Goal: Task Accomplishment & Management: Manage account settings

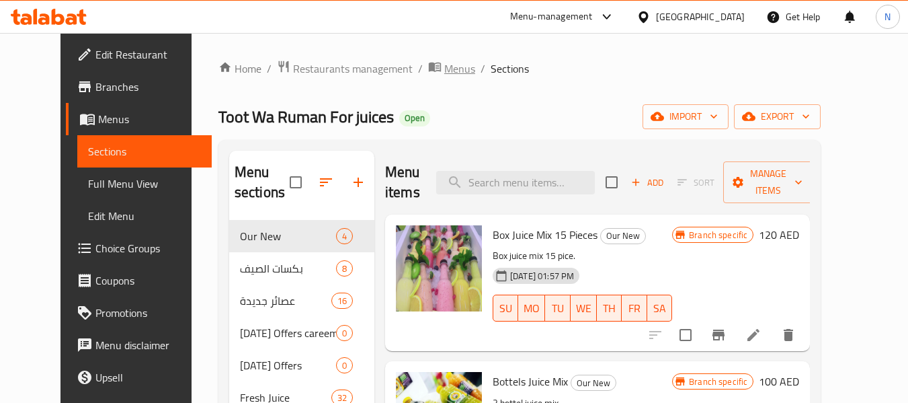
click at [444, 77] on span "Menus" at bounding box center [459, 69] width 31 height 16
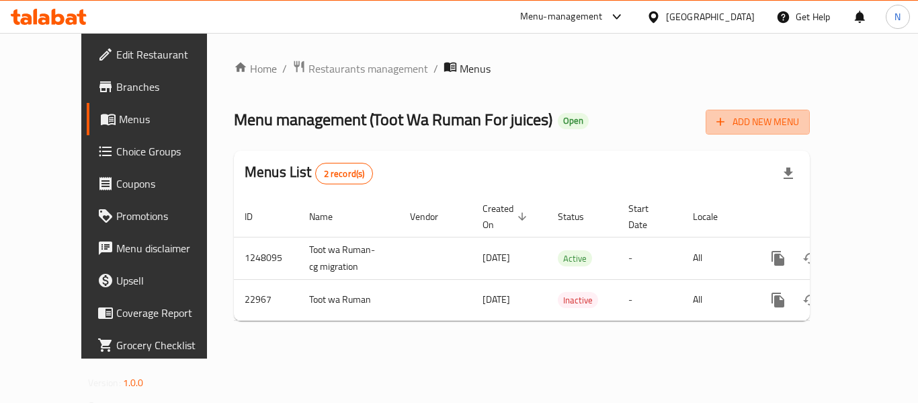
click at [804, 113] on button "Add New Menu" at bounding box center [758, 122] width 104 height 25
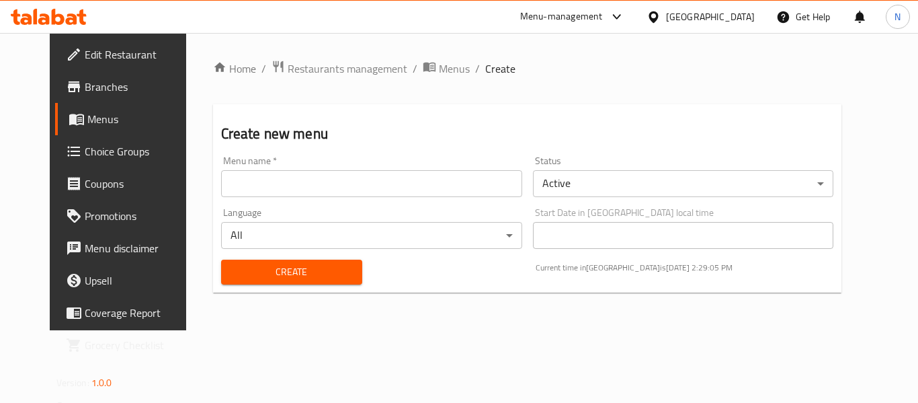
click at [216, 200] on div "Menu name   * Menu name *" at bounding box center [372, 177] width 312 height 52
click at [221, 196] on input "text" at bounding box center [371, 183] width 301 height 27
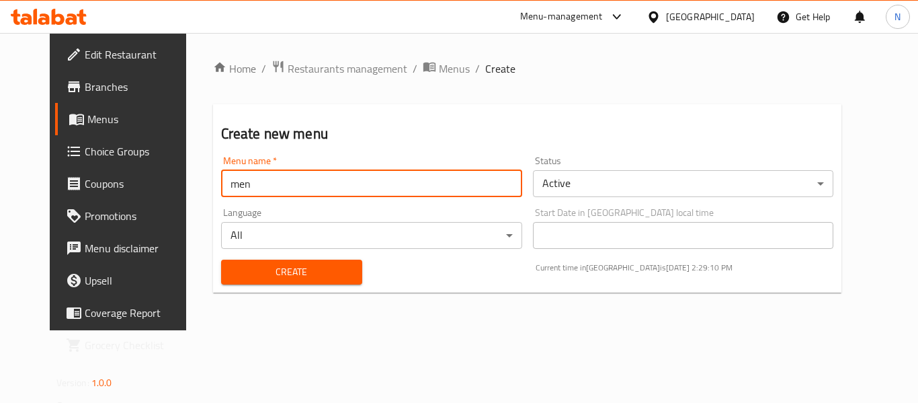
type input "Menu"
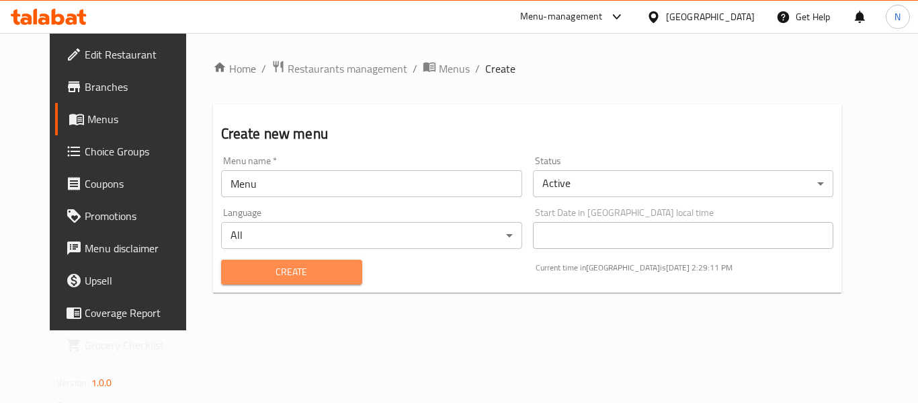
click at [294, 268] on span "Create" at bounding box center [292, 272] width 120 height 17
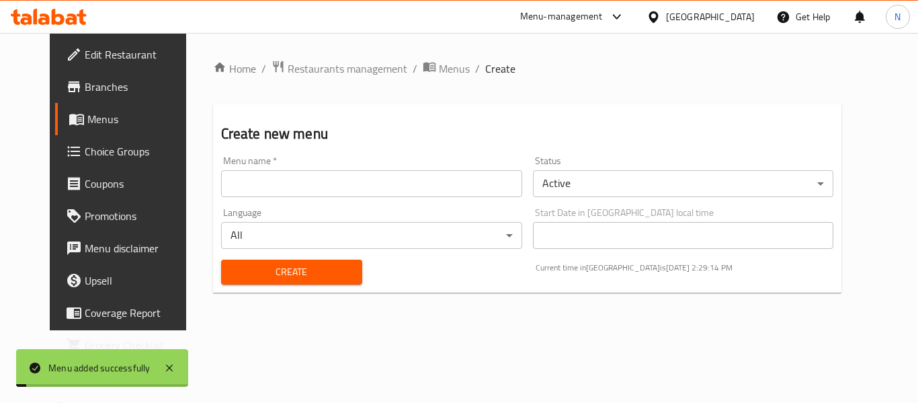
click at [439, 71] on span "Menus" at bounding box center [454, 69] width 31 height 16
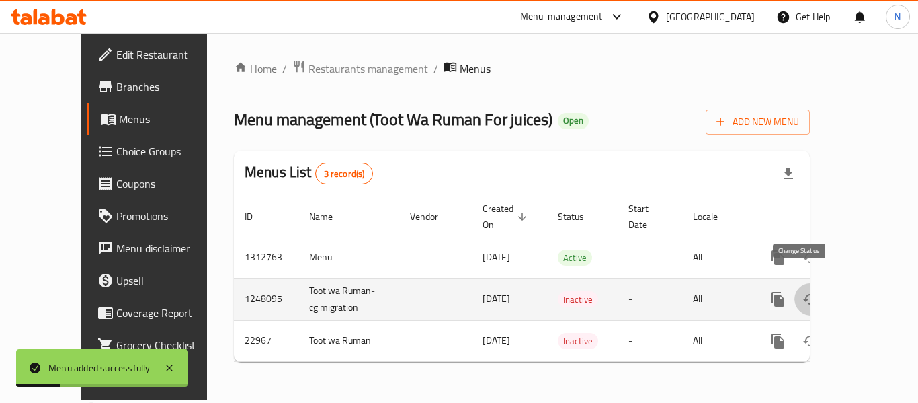
click at [810, 286] on button "enhanced table" at bounding box center [811, 299] width 32 height 32
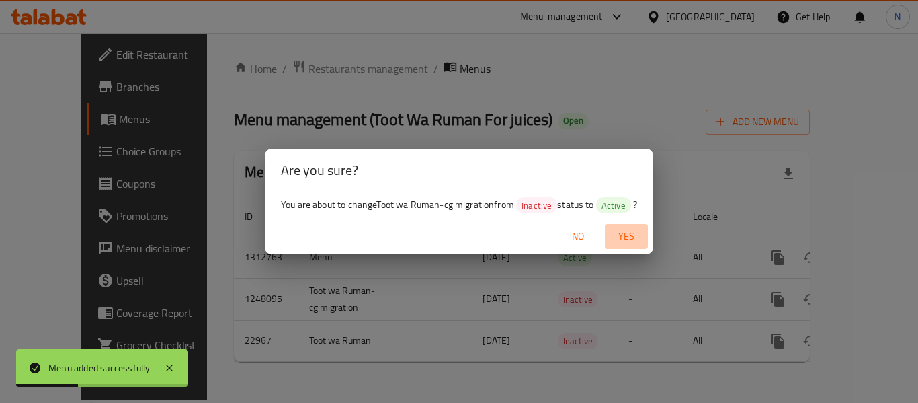
click at [621, 239] on span "Yes" at bounding box center [626, 236] width 32 height 17
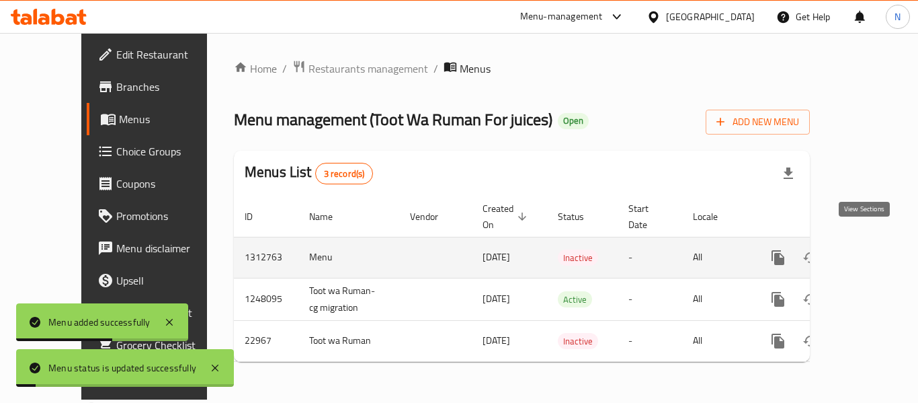
click at [867, 249] on icon "enhanced table" at bounding box center [875, 257] width 16 height 16
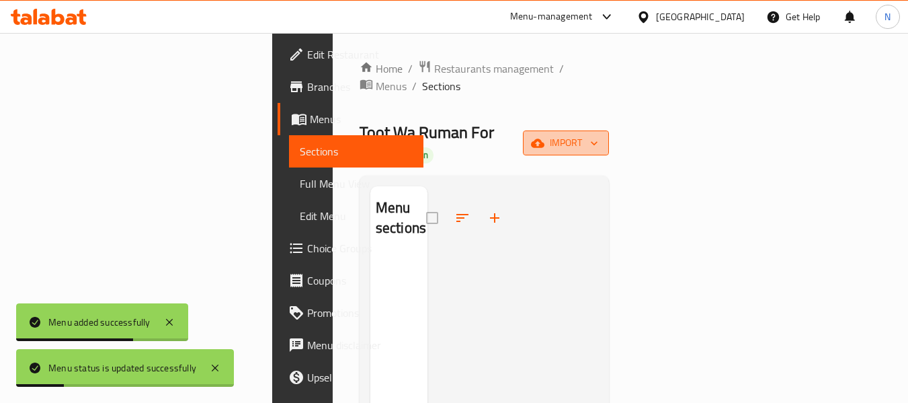
click at [545, 136] on icon "button" at bounding box center [537, 142] width 13 height 13
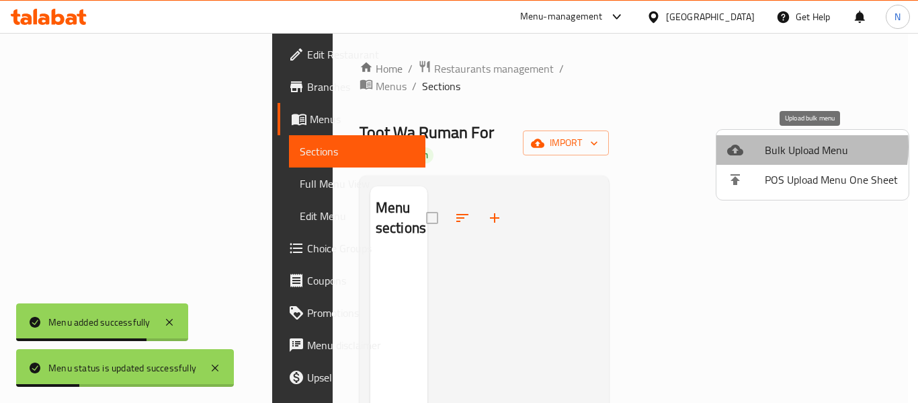
click at [784, 147] on span "Bulk Upload Menu" at bounding box center [831, 150] width 133 height 16
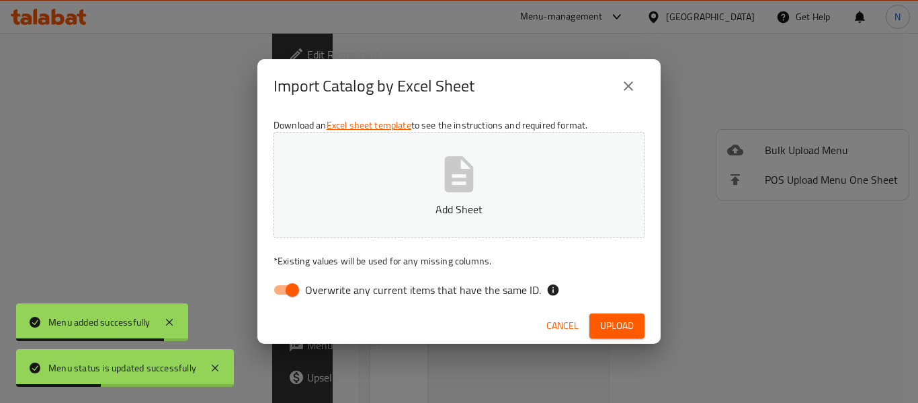
click at [436, 291] on span "Overwrite any current items that have the same ID." at bounding box center [423, 290] width 236 height 16
click at [331, 291] on input "Overwrite any current items that have the same ID." at bounding box center [292, 290] width 77 height 26
checkbox input "false"
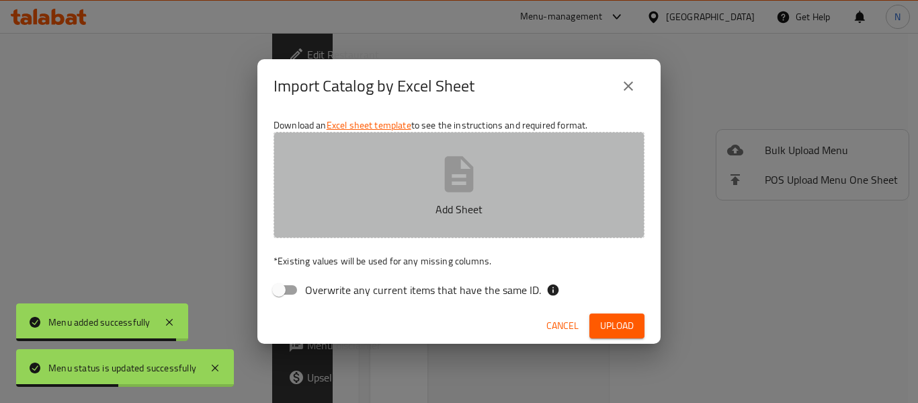
click at [379, 219] on button "Add Sheet" at bounding box center [459, 185] width 371 height 106
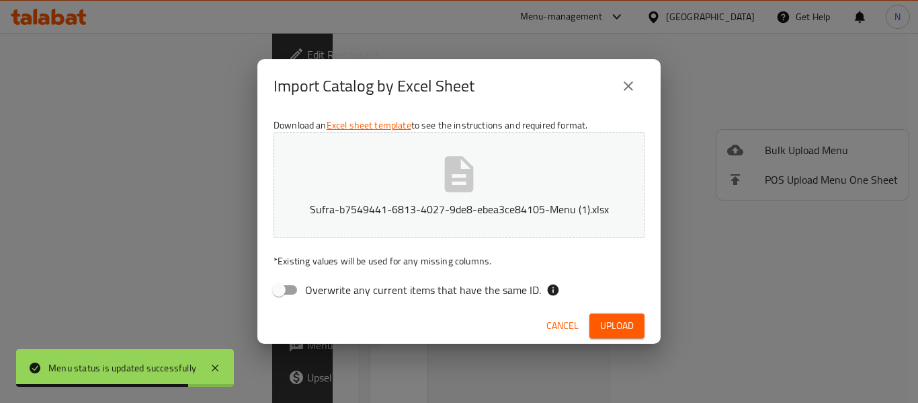
click at [613, 330] on span "Upload" at bounding box center [617, 325] width 34 height 17
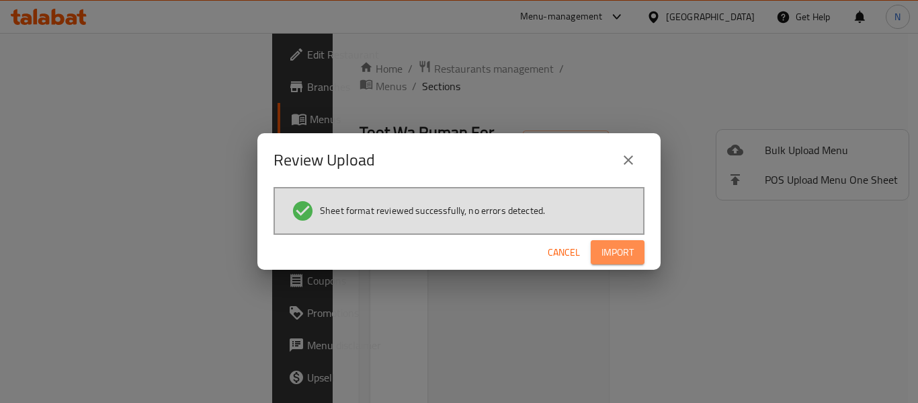
click at [608, 249] on span "Import" at bounding box center [618, 252] width 32 height 17
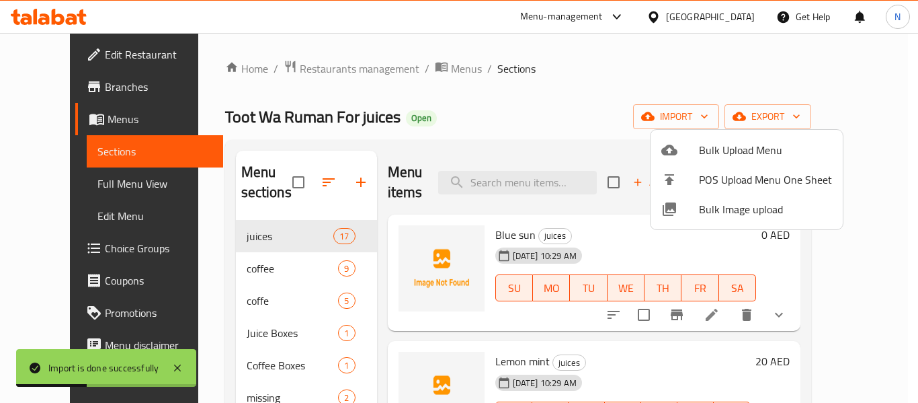
click at [485, 141] on div at bounding box center [459, 201] width 918 height 403
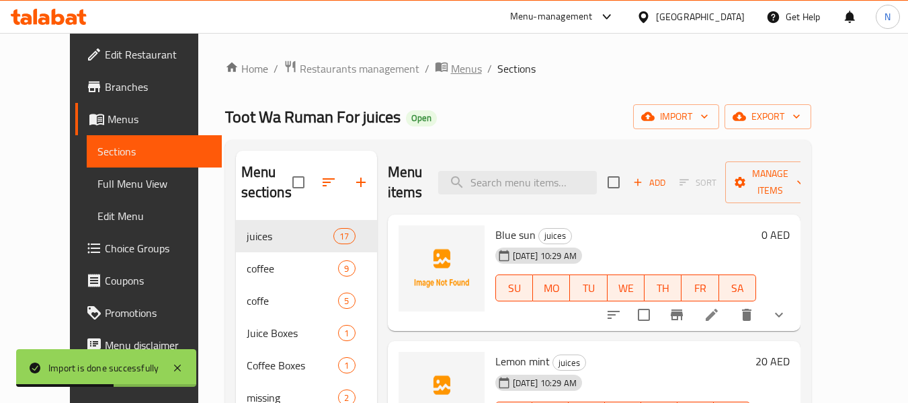
click at [451, 63] on span "Menus" at bounding box center [466, 69] width 31 height 16
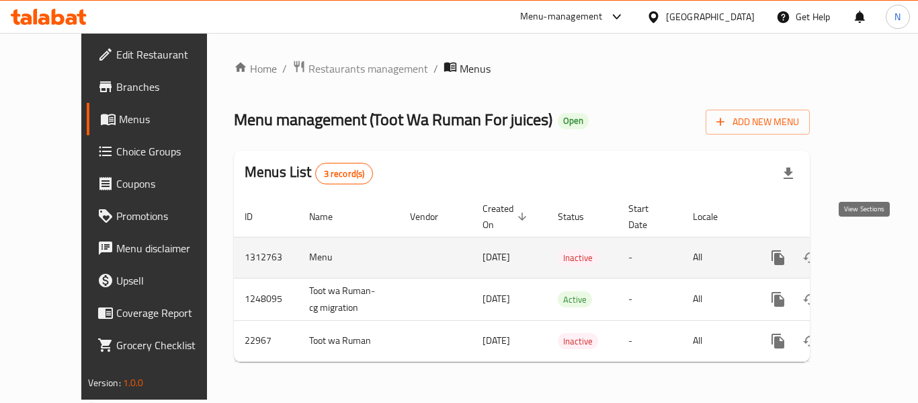
click at [878, 244] on link "enhanced table" at bounding box center [875, 257] width 32 height 32
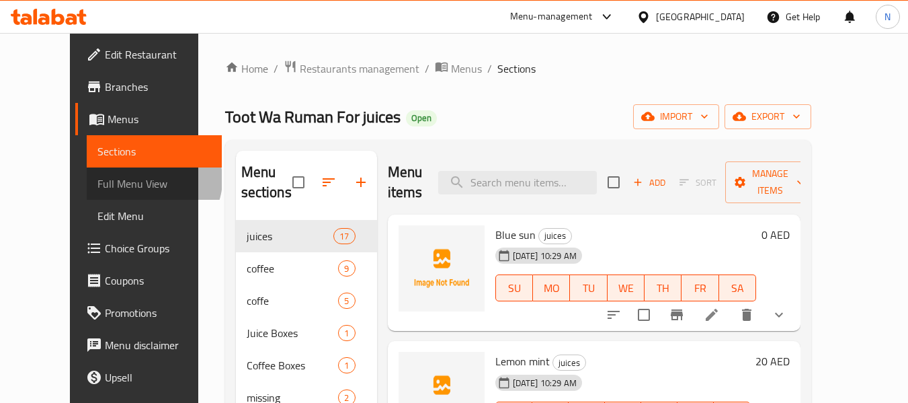
click at [97, 180] on span "Full Menu View" at bounding box center [154, 183] width 114 height 16
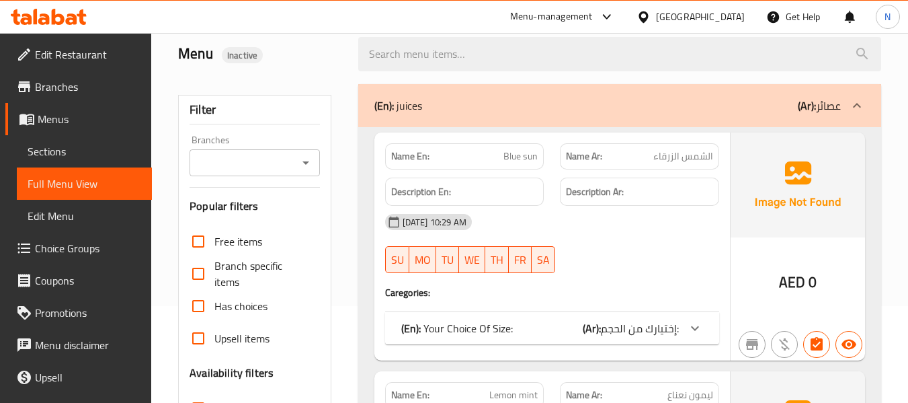
scroll to position [99, 0]
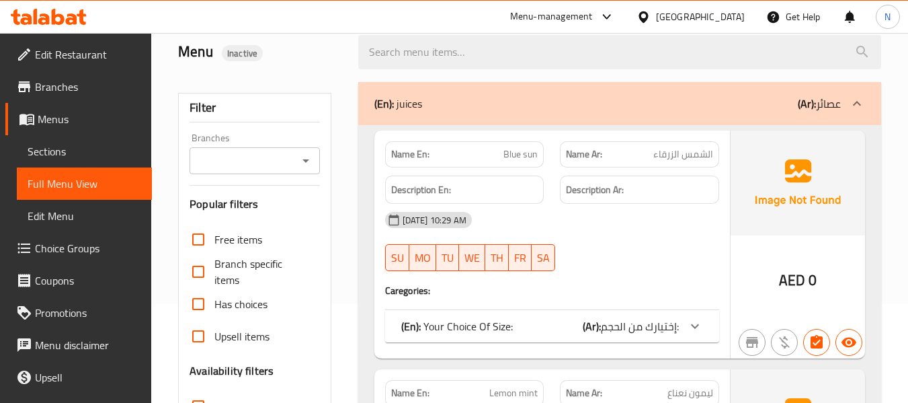
click at [102, 161] on link "Sections" at bounding box center [84, 151] width 135 height 32
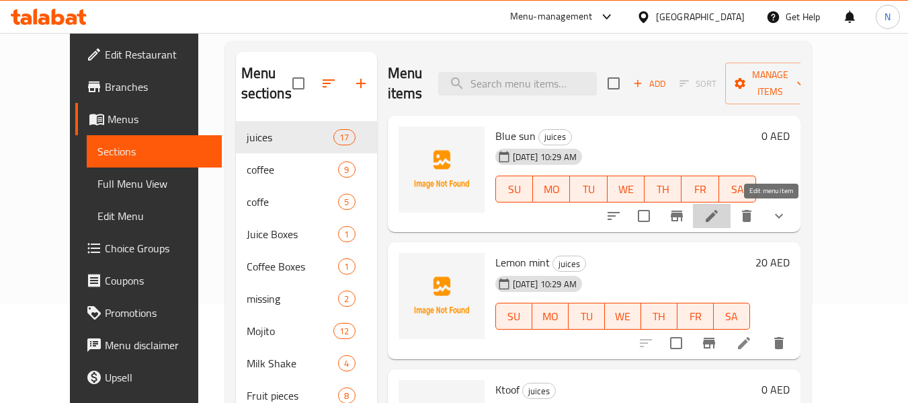
click at [718, 217] on icon at bounding box center [712, 216] width 12 height 12
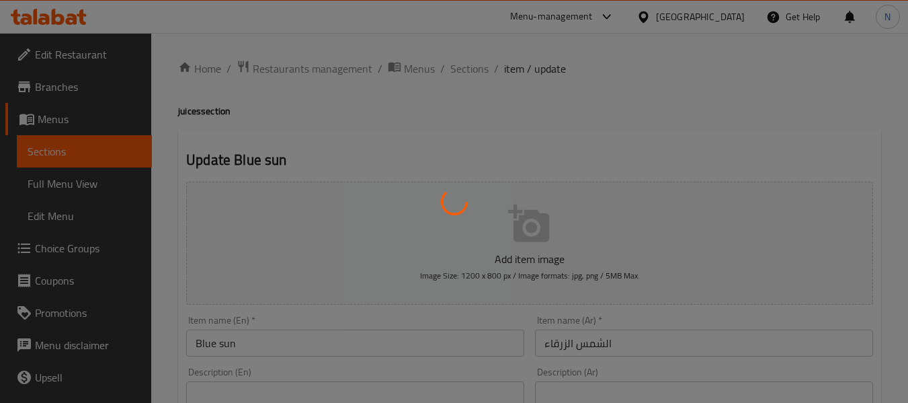
scroll to position [108, 0]
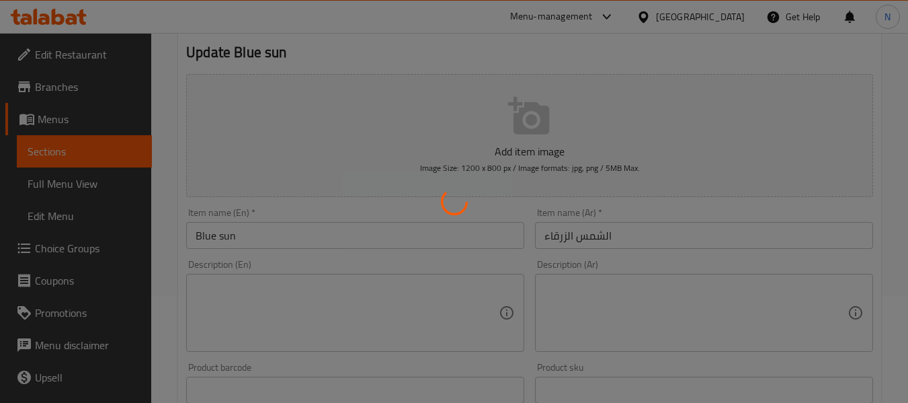
click at [581, 243] on div at bounding box center [454, 201] width 908 height 403
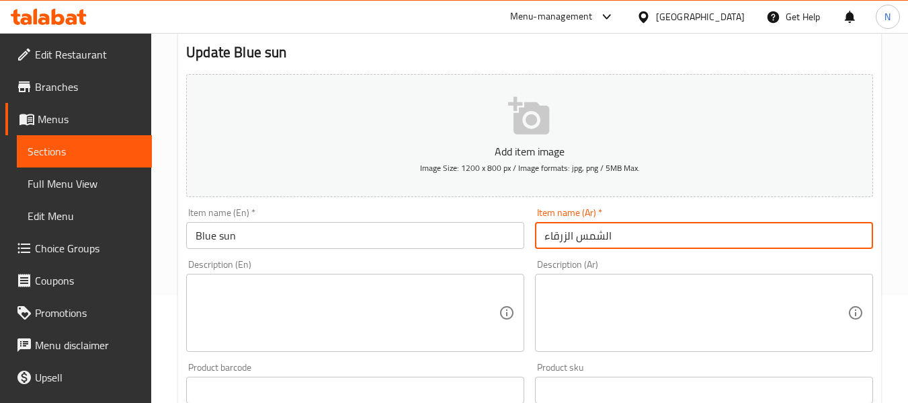
click at [581, 241] on input "الشمس الزرقاء" at bounding box center [704, 235] width 338 height 27
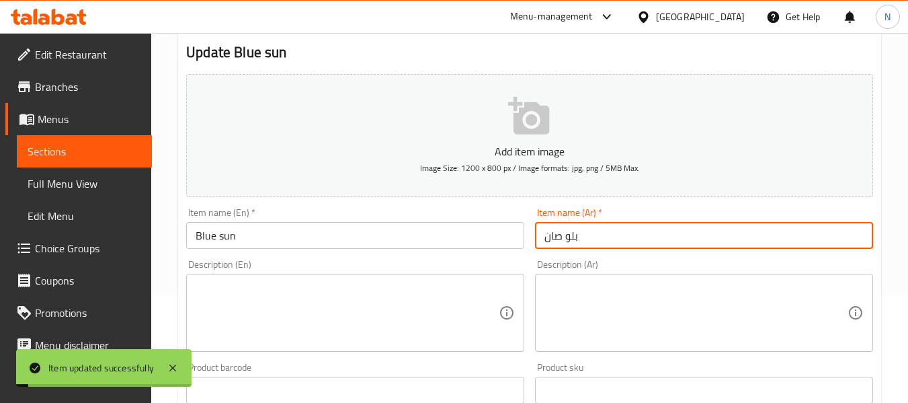
click at [549, 238] on input "بلو صان" at bounding box center [704, 235] width 338 height 27
type input "بلو صن"
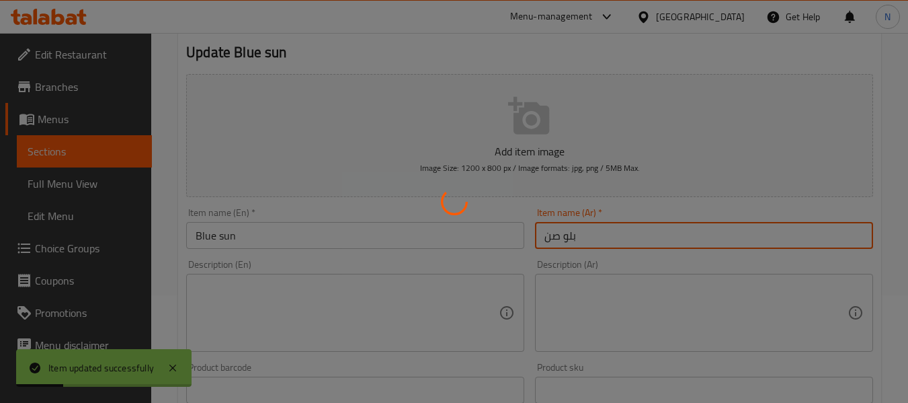
scroll to position [0, 0]
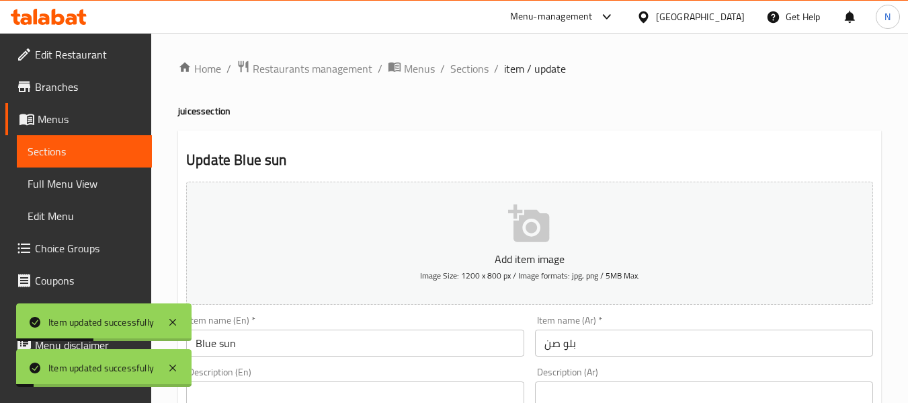
click at [468, 69] on span "Sections" at bounding box center [469, 69] width 38 height 16
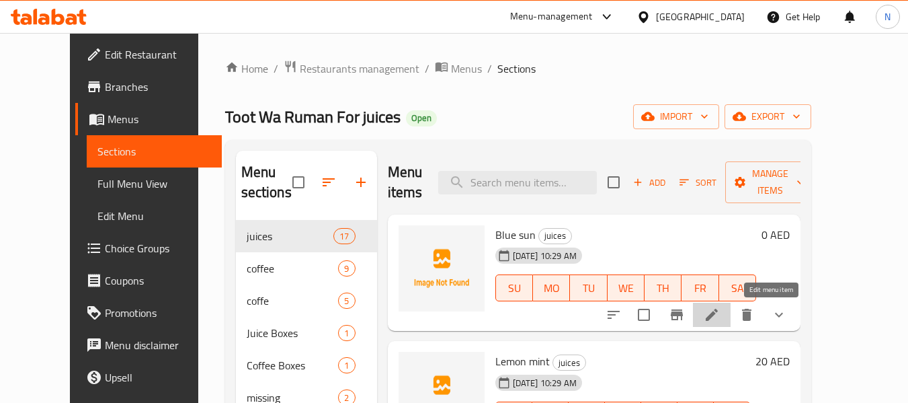
click at [718, 314] on icon at bounding box center [712, 315] width 12 height 12
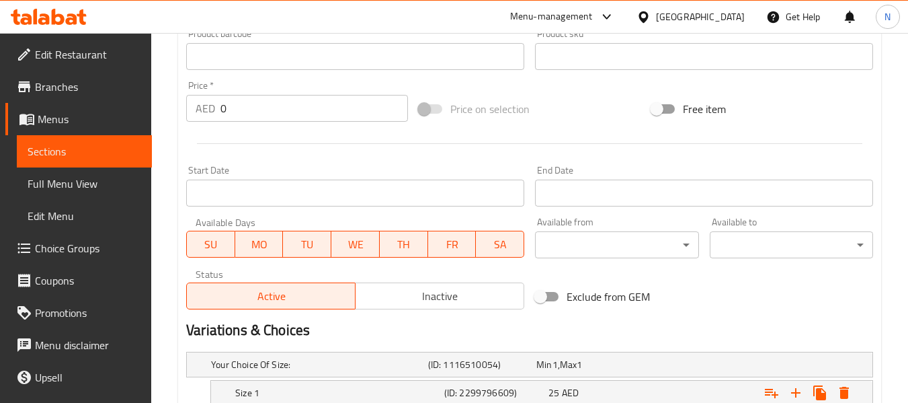
scroll to position [617, 0]
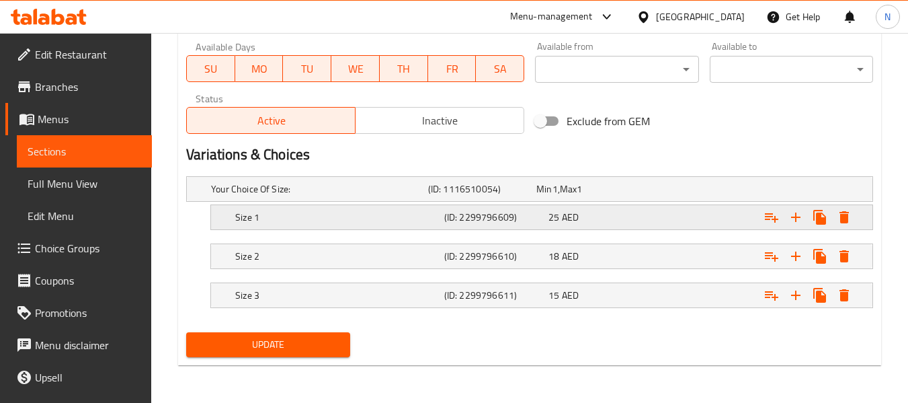
click at [455, 210] on h5 "(ID: 2299796609)" at bounding box center [493, 216] width 99 height 13
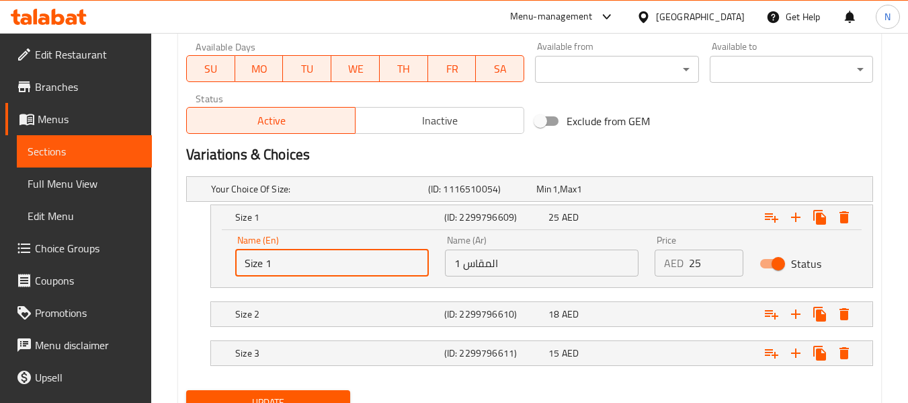
click at [268, 268] on input "Size 1" at bounding box center [332, 262] width 194 height 27
click at [268, 268] on input "text" at bounding box center [332, 262] width 194 height 27
type input "Small"
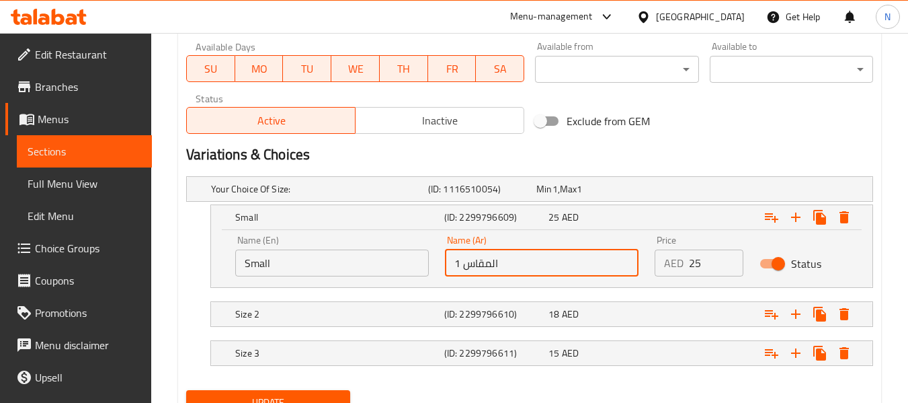
click at [524, 272] on input "المقاس 1" at bounding box center [542, 262] width 194 height 27
click at [524, 272] on input "text" at bounding box center [542, 262] width 194 height 27
type input "صغير"
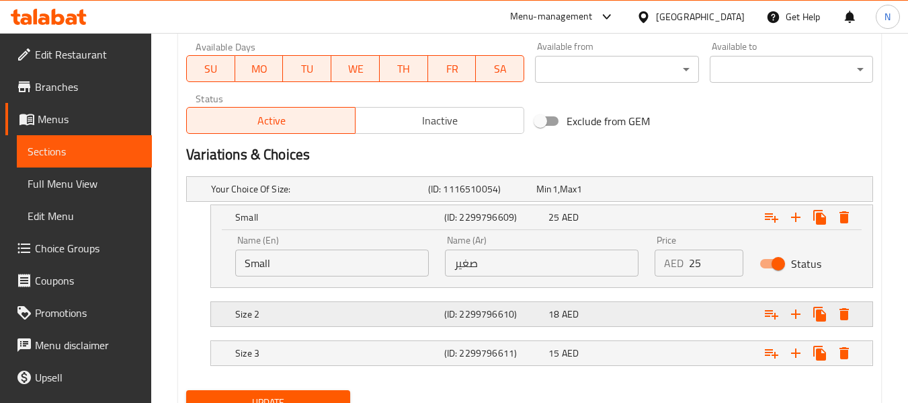
click at [387, 305] on div "Size 2" at bounding box center [337, 314] width 209 height 19
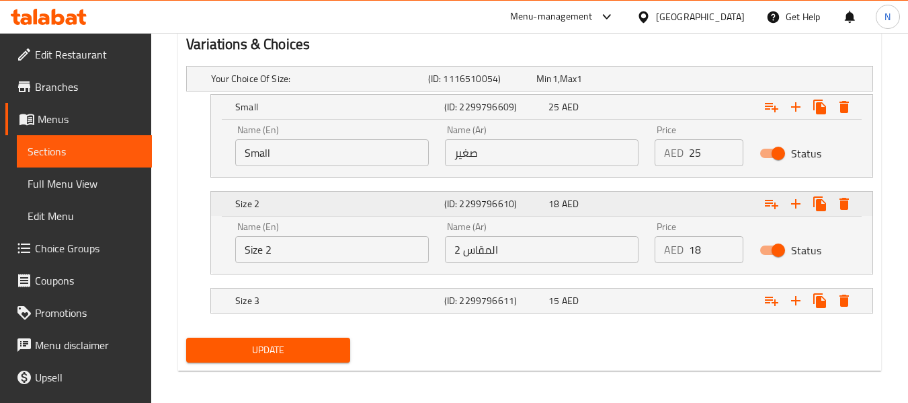
scroll to position [732, 0]
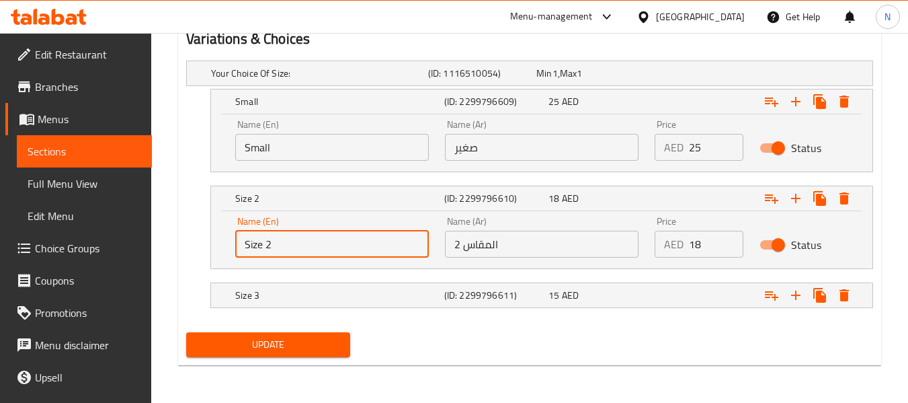
click at [299, 239] on input "Size 2" at bounding box center [332, 244] width 194 height 27
click at [299, 239] on input "text" at bounding box center [332, 244] width 194 height 27
type input "Medium"
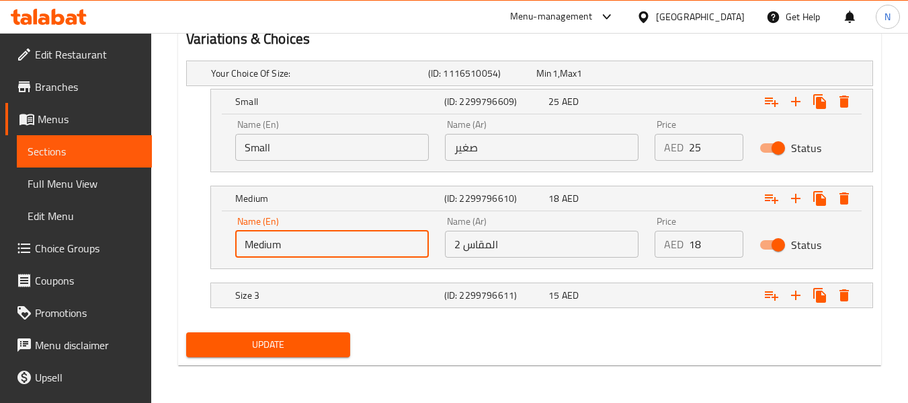
click at [488, 235] on input "المقاس 2" at bounding box center [542, 244] width 194 height 27
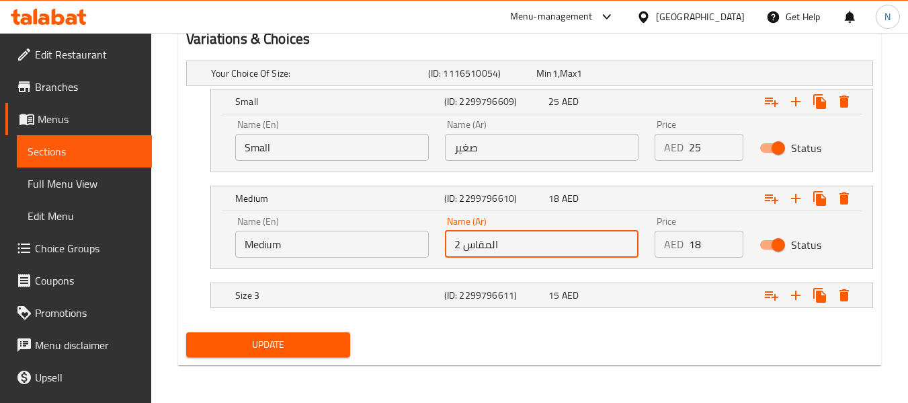
click at [488, 235] on input "المقاس 2" at bounding box center [542, 244] width 194 height 27
click at [488, 235] on input "text" at bounding box center [542, 244] width 194 height 27
type input "وسط"
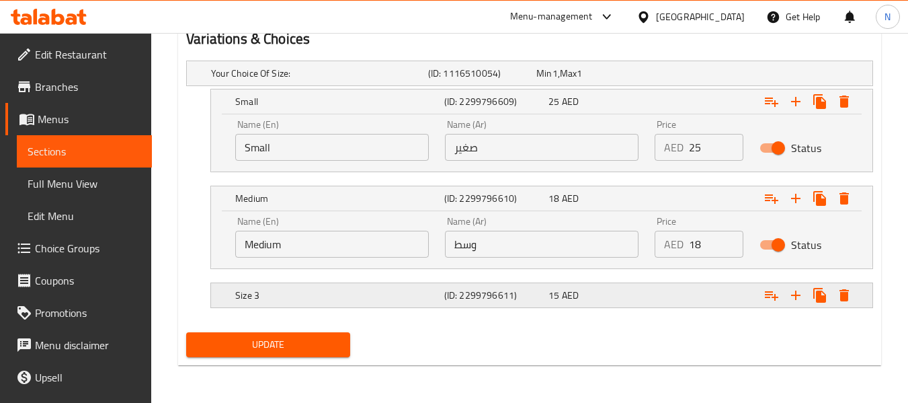
click at [404, 281] on div "Size 3 (ID: 2299796611) 15 AED" at bounding box center [546, 295] width 627 height 30
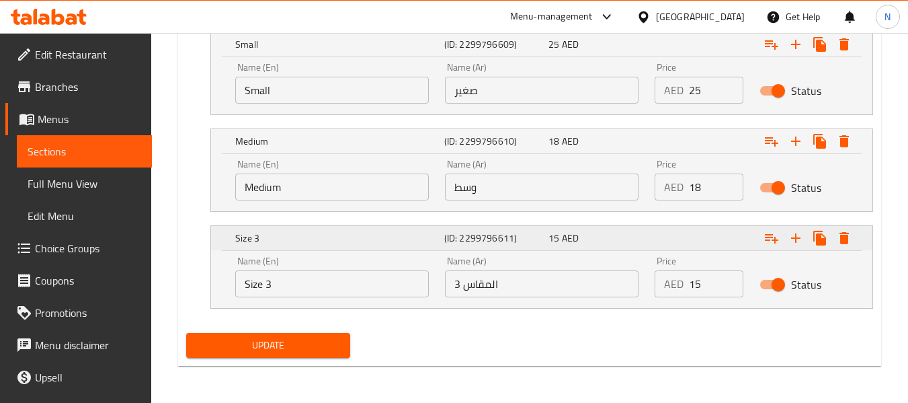
scroll to position [790, 0]
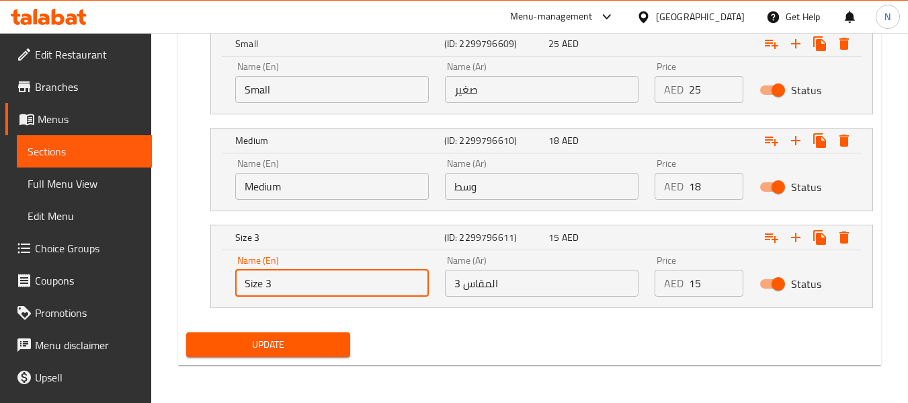
click at [354, 279] on input "Size 3" at bounding box center [332, 283] width 194 height 27
click at [354, 279] on input "text" at bounding box center [332, 283] width 194 height 27
type input "Large"
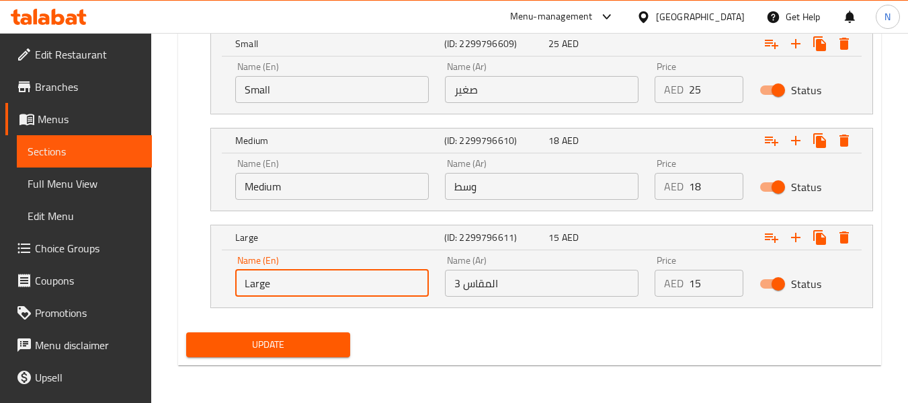
click at [479, 276] on input "المقاس 3" at bounding box center [542, 283] width 194 height 27
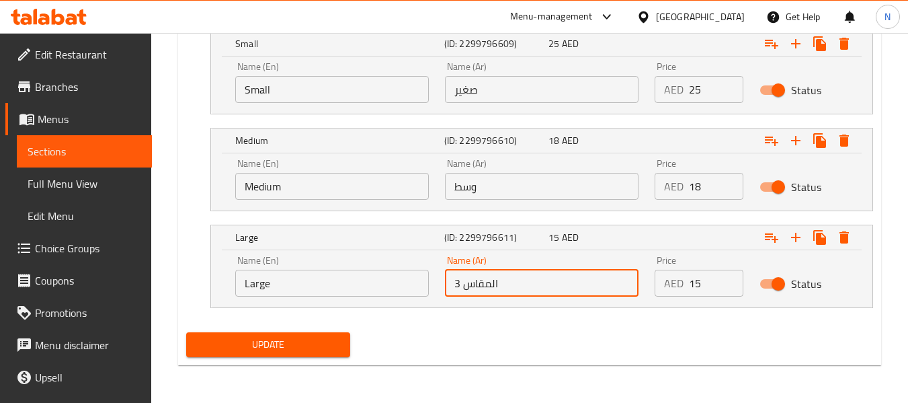
click at [479, 276] on input "المقاس 3" at bounding box center [542, 283] width 194 height 27
click at [479, 276] on input "text" at bounding box center [542, 283] width 194 height 27
type input "كبير"
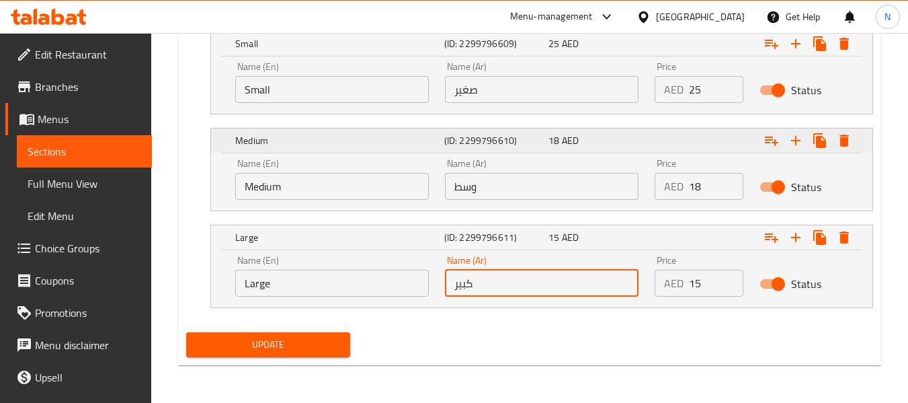
click at [186, 332] on button "Update" at bounding box center [267, 344] width 163 height 25
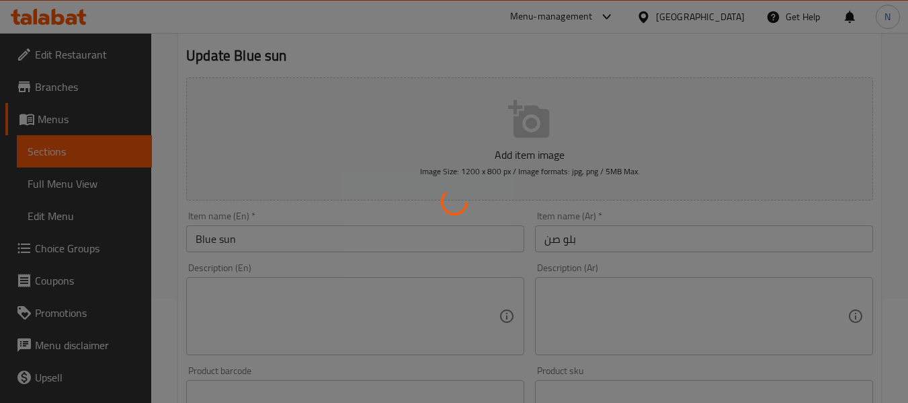
scroll to position [0, 0]
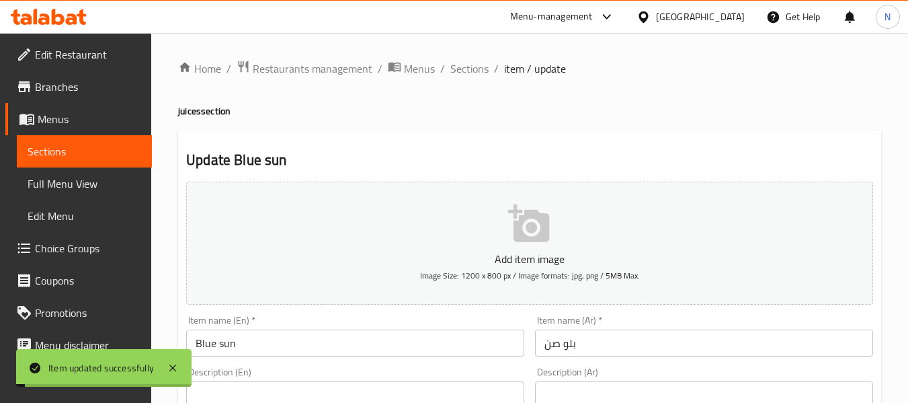
click at [457, 76] on span "Sections" at bounding box center [469, 69] width 38 height 16
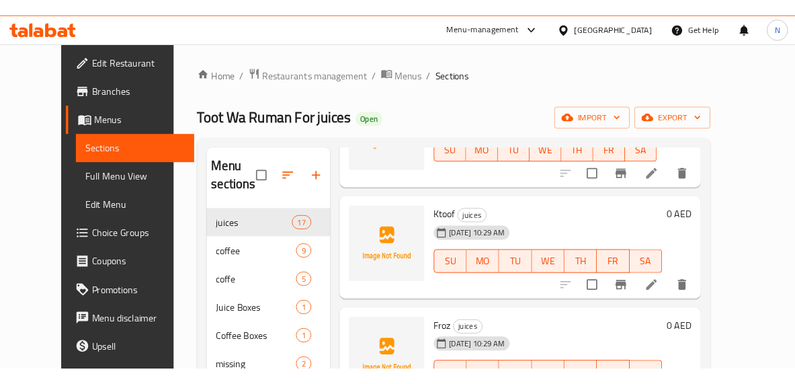
scroll to position [262, 0]
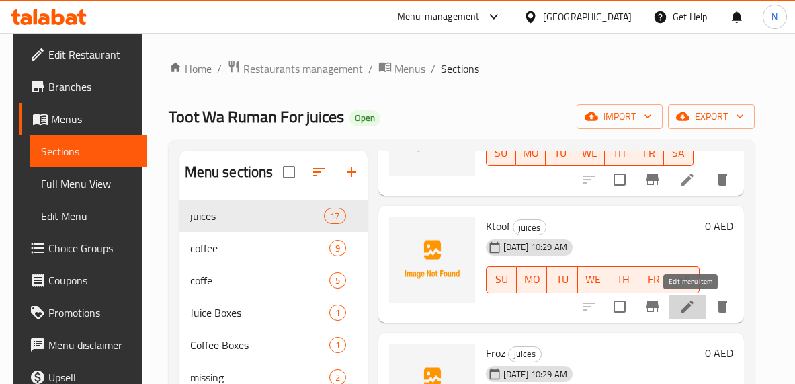
click at [692, 307] on icon at bounding box center [688, 307] width 12 height 12
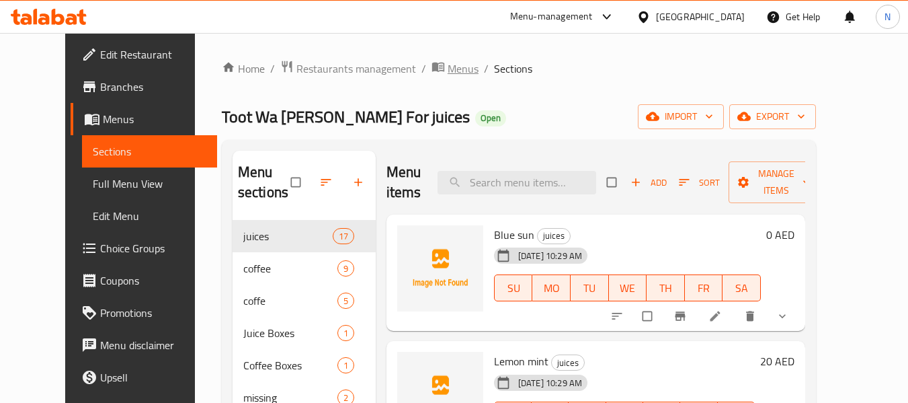
click at [448, 75] on span "Menus" at bounding box center [463, 69] width 31 height 16
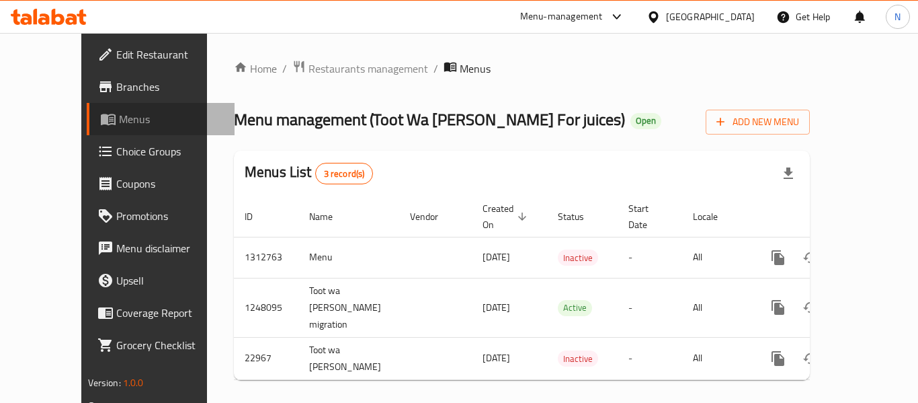
click at [119, 118] on span "Menus" at bounding box center [171, 119] width 105 height 16
click at [119, 112] on span "Menus" at bounding box center [171, 119] width 105 height 16
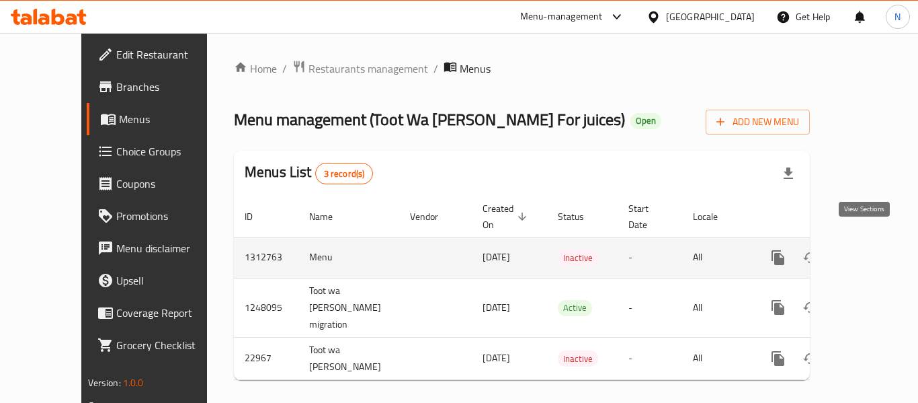
click at [859, 247] on link "enhanced table" at bounding box center [875, 257] width 32 height 32
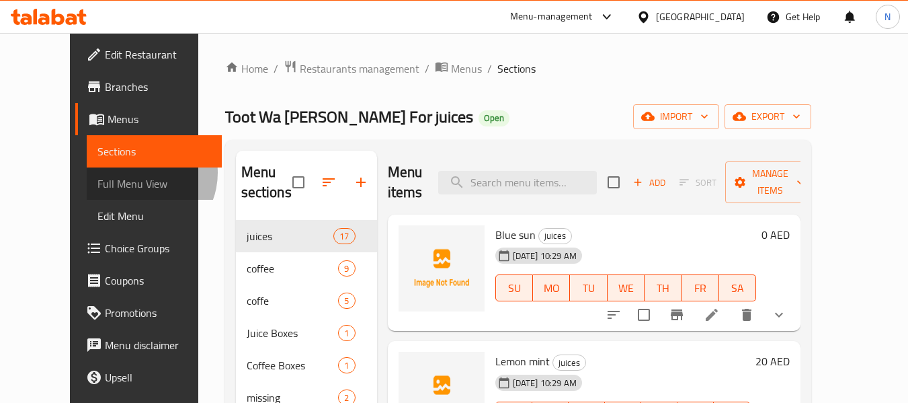
click at [87, 173] on link "Full Menu View" at bounding box center [154, 183] width 135 height 32
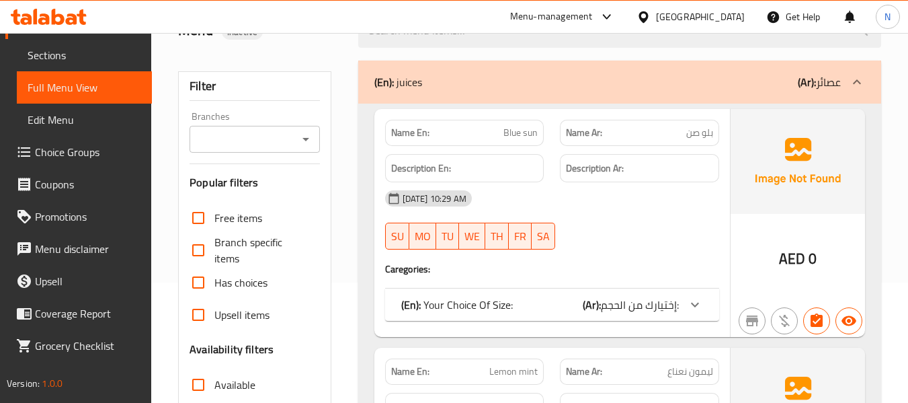
scroll to position [319, 0]
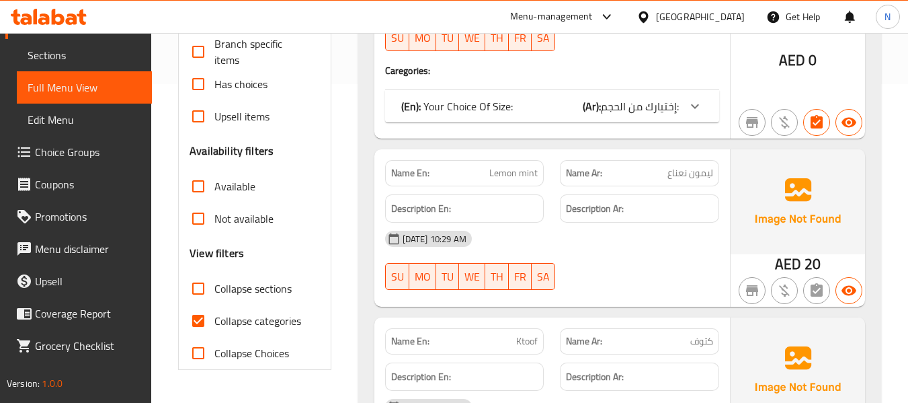
click at [244, 327] on span "Collapse categories" at bounding box center [257, 321] width 87 height 16
click at [214, 327] on input "Collapse categories" at bounding box center [198, 321] width 32 height 32
checkbox input "false"
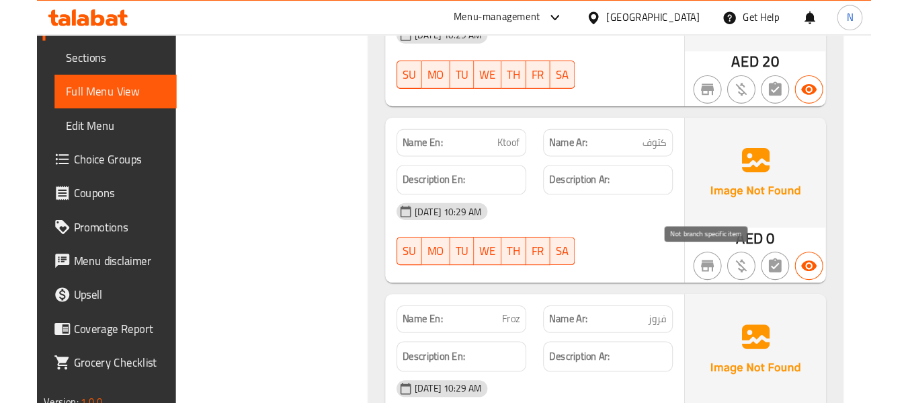
scroll to position [765, 0]
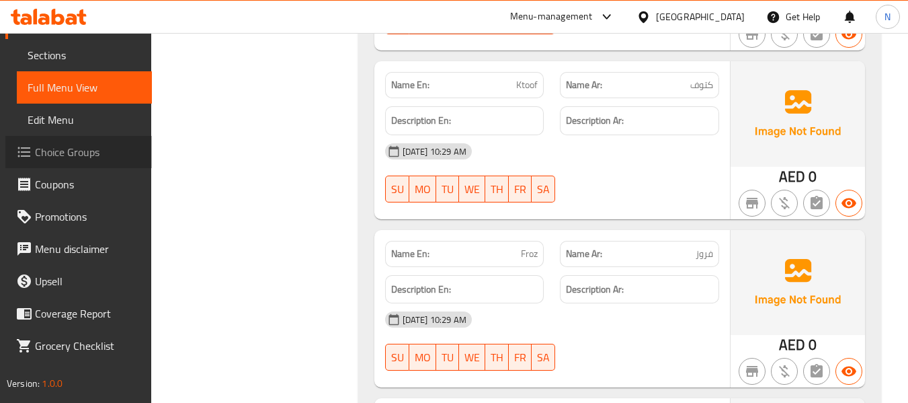
click at [100, 141] on link "Choice Groups" at bounding box center [78, 152] width 147 height 32
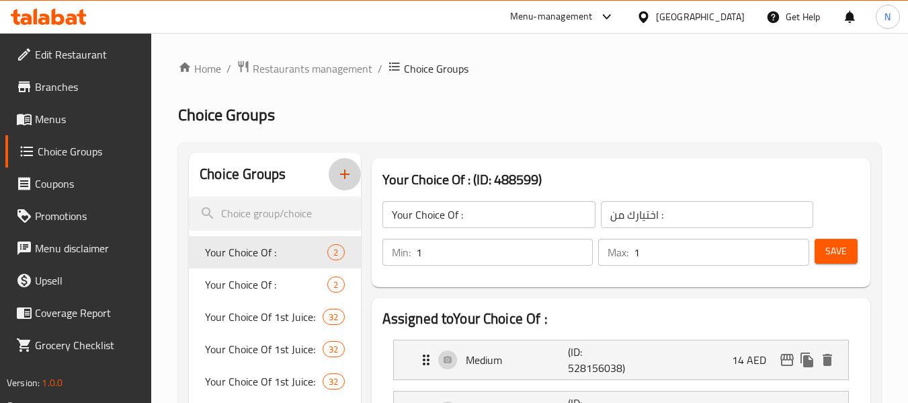
click at [355, 174] on button "button" at bounding box center [345, 174] width 32 height 32
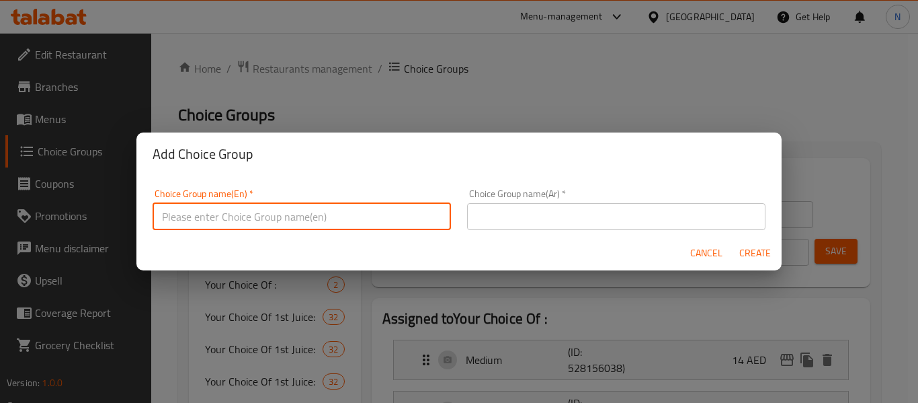
click at [250, 203] on input "text" at bounding box center [302, 216] width 299 height 27
type input "Your Choice of Size:"
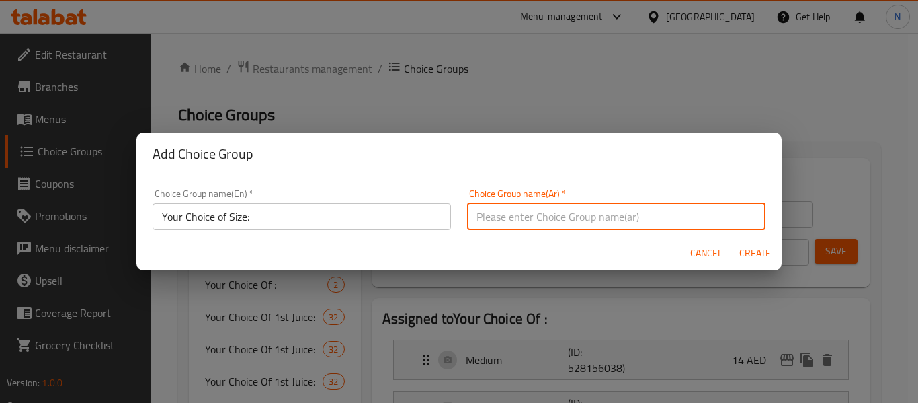
click at [551, 222] on input "text" at bounding box center [616, 216] width 299 height 27
type input "إختيارك من الحجم:"
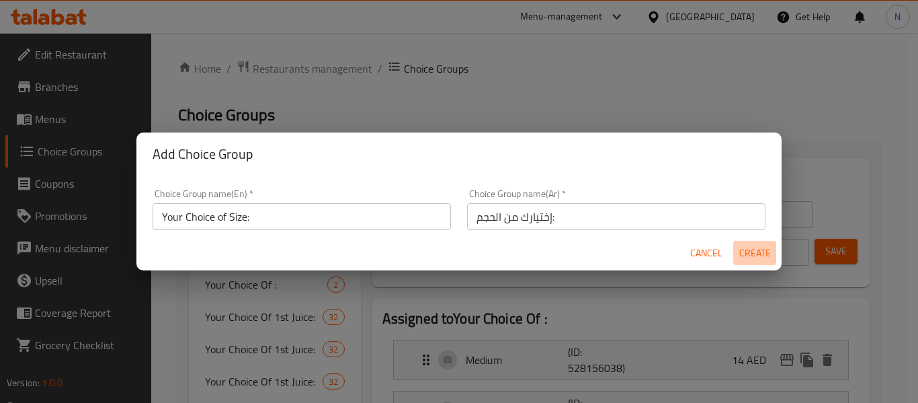
click at [746, 260] on span "Create" at bounding box center [755, 253] width 32 height 17
type input "Your Choice of Size:"
type input "إختيارك من الحجم:"
type input "0"
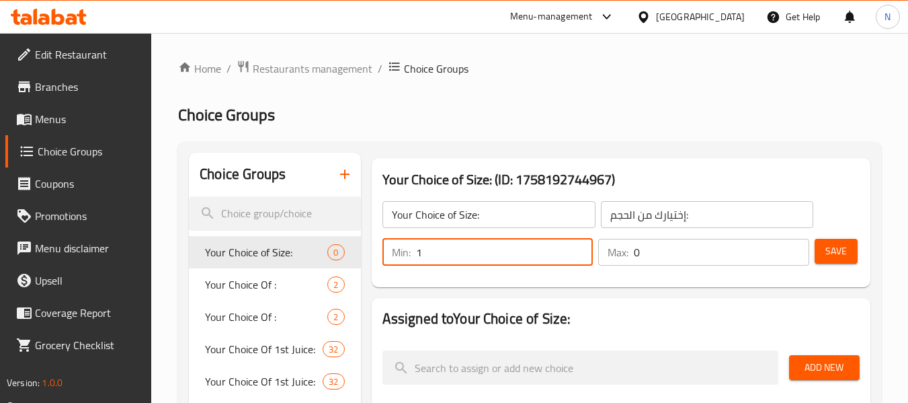
type input "1"
click at [583, 247] on input "1" at bounding box center [504, 252] width 177 height 27
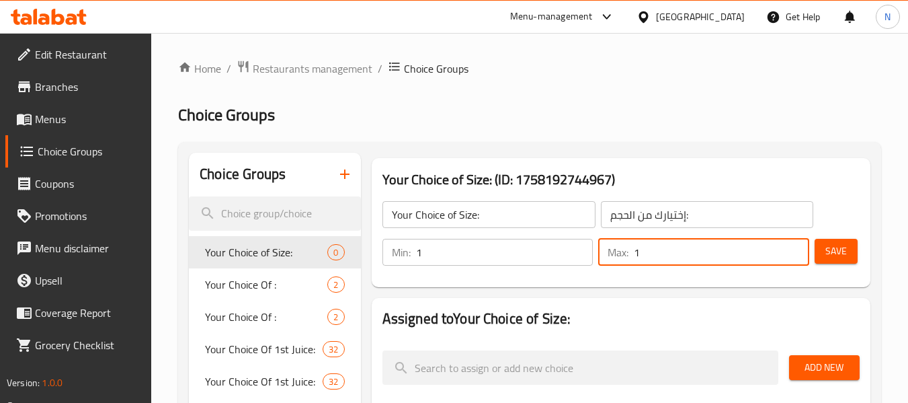
type input "1"
click at [793, 243] on input "1" at bounding box center [721, 252] width 175 height 27
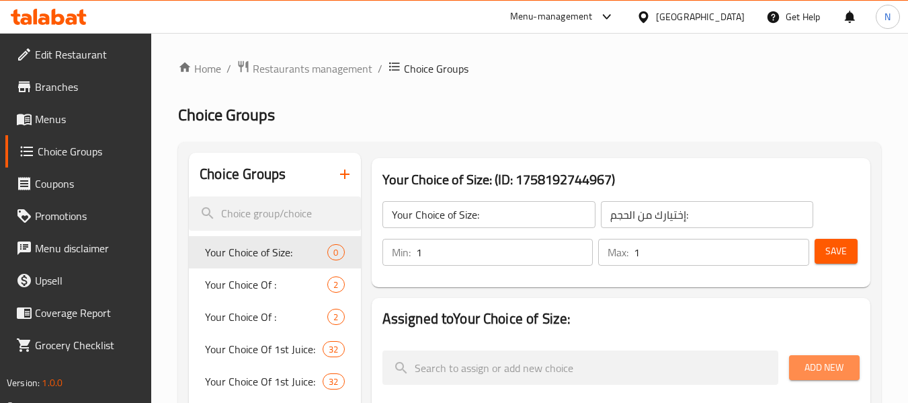
click at [806, 362] on span "Add New" at bounding box center [824, 367] width 49 height 17
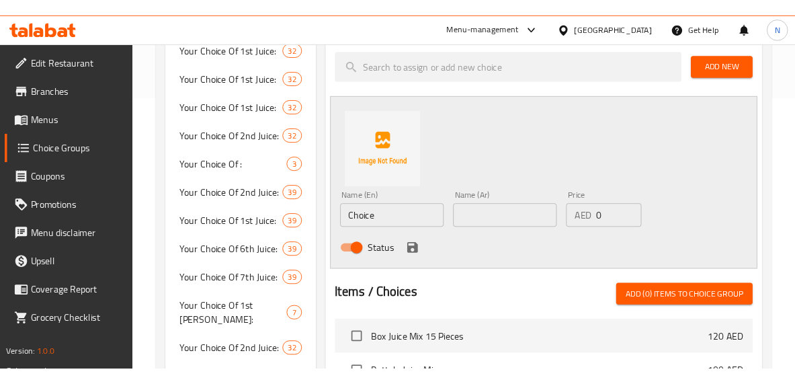
scroll to position [313, 0]
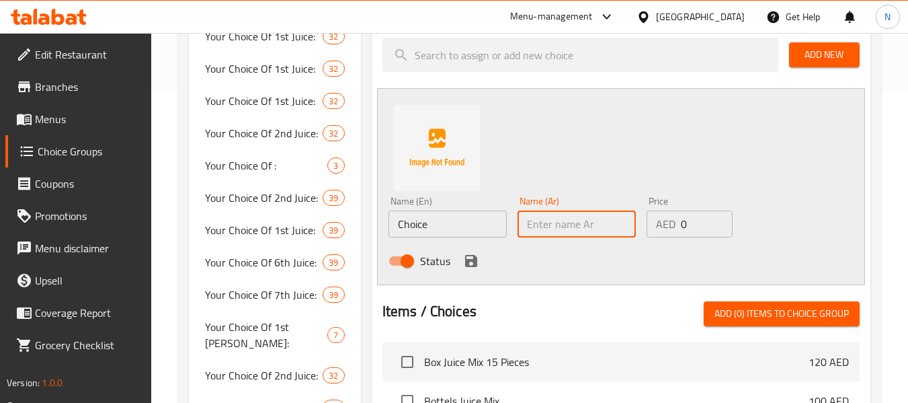
click at [526, 226] on input "text" at bounding box center [577, 223] width 118 height 27
type input "صغير"
click at [686, 233] on input "0" at bounding box center [707, 223] width 52 height 27
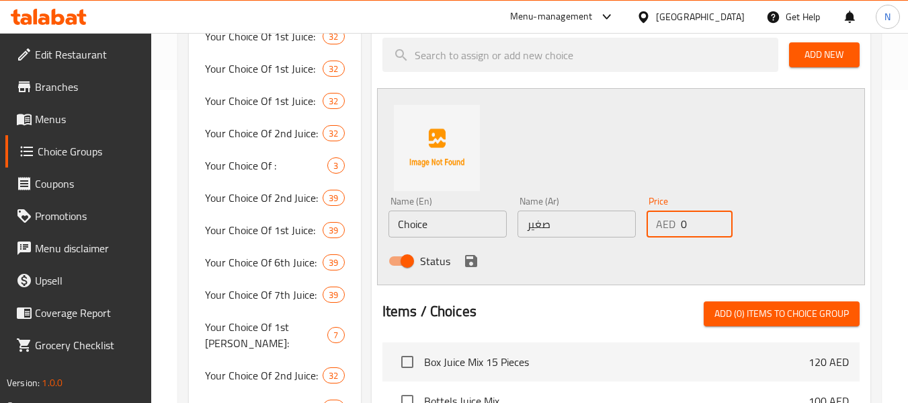
click at [686, 233] on input "0" at bounding box center [707, 223] width 52 height 27
click at [478, 223] on input "Choice" at bounding box center [448, 223] width 118 height 27
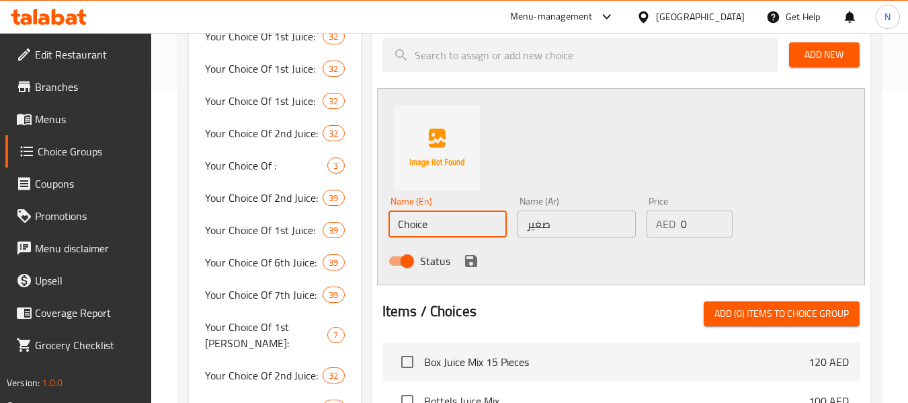
click at [478, 223] on input "Choice" at bounding box center [448, 223] width 118 height 27
click at [478, 223] on input "text" at bounding box center [448, 223] width 118 height 27
type input "Small"
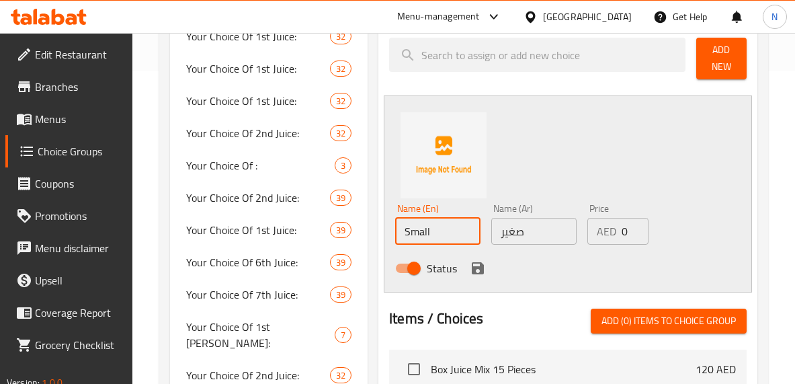
click at [622, 228] on input "0" at bounding box center [635, 231] width 27 height 27
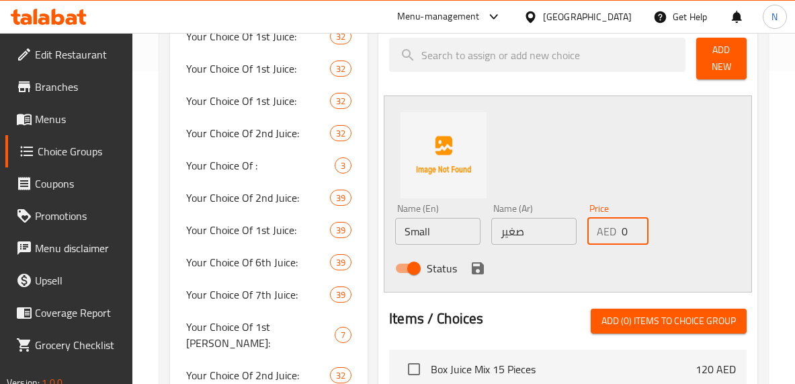
click at [622, 228] on input "0" at bounding box center [635, 231] width 27 height 27
type input "15"
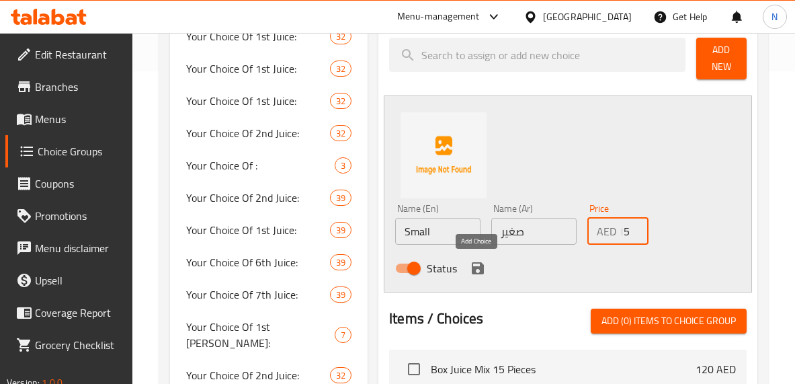
scroll to position [0, 0]
click at [478, 270] on icon "save" at bounding box center [478, 268] width 16 height 16
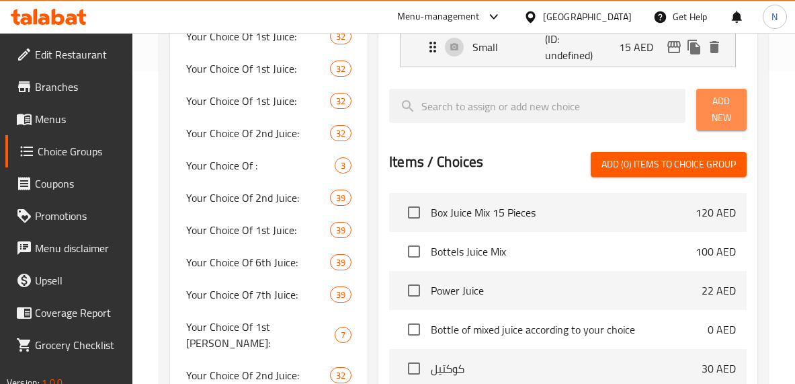
click at [715, 119] on span "Add New" at bounding box center [721, 110] width 29 height 34
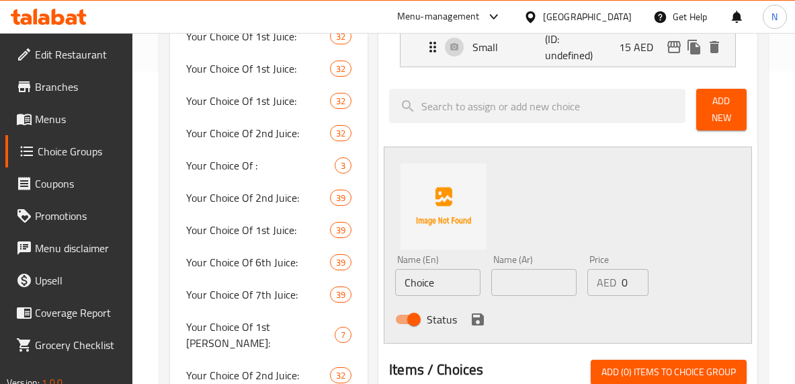
click at [625, 280] on input "0" at bounding box center [635, 282] width 27 height 27
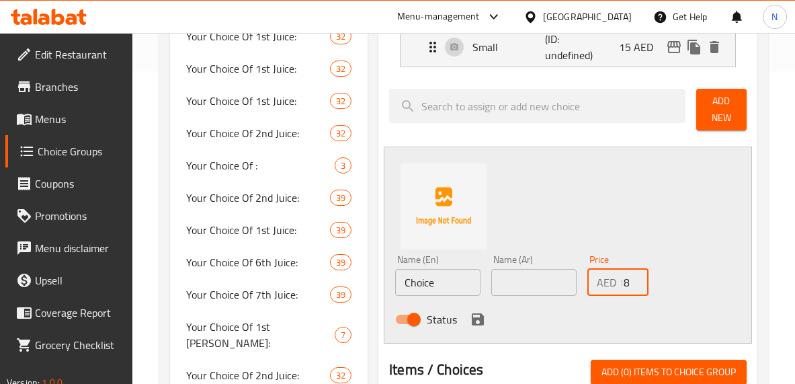
type input "18"
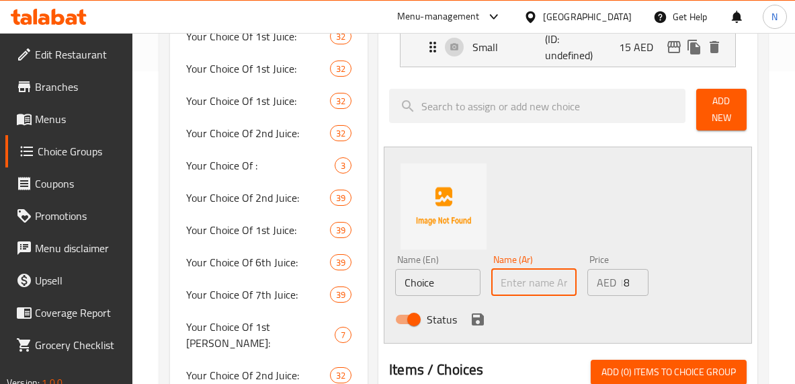
scroll to position [0, 0]
click at [536, 288] on input "text" at bounding box center [533, 282] width 85 height 27
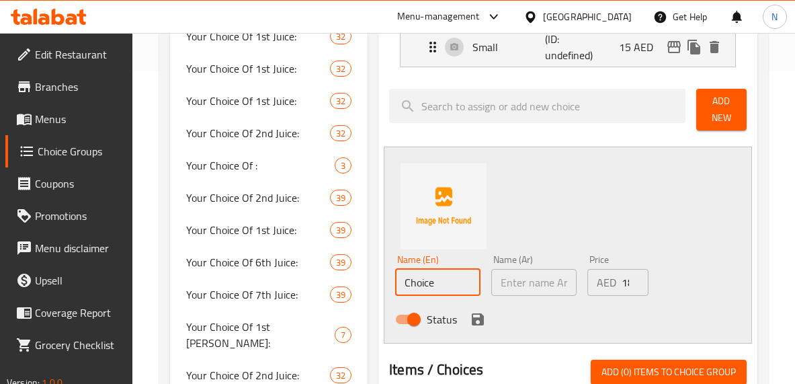
click at [440, 284] on input "Choice" at bounding box center [437, 282] width 85 height 27
click at [440, 284] on input "text" at bounding box center [437, 282] width 85 height 27
type input "Medium"
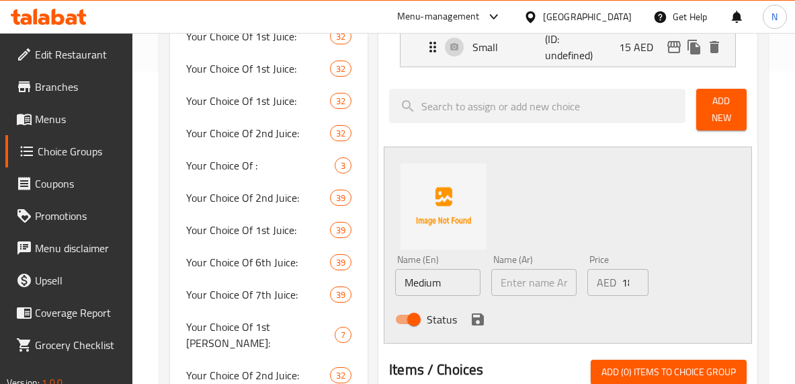
click at [534, 296] on div "Name (Ar) Name (Ar)" at bounding box center [534, 275] width 96 height 52
click at [538, 295] on input "text" at bounding box center [533, 282] width 85 height 27
type input "وسط"
click at [472, 320] on icon "save" at bounding box center [478, 319] width 12 height 12
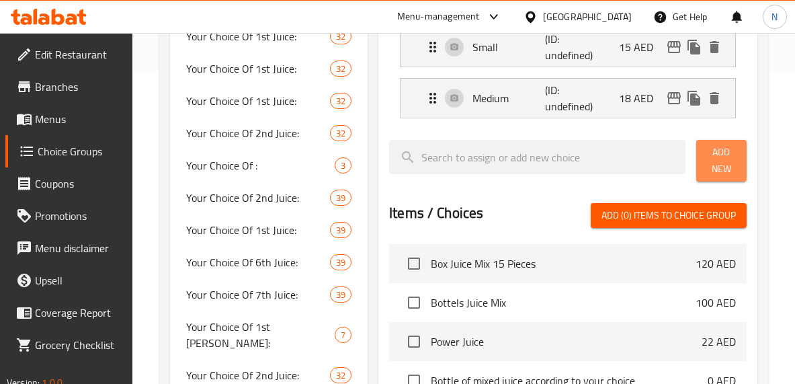
click at [716, 162] on span "Add New" at bounding box center [721, 161] width 29 height 34
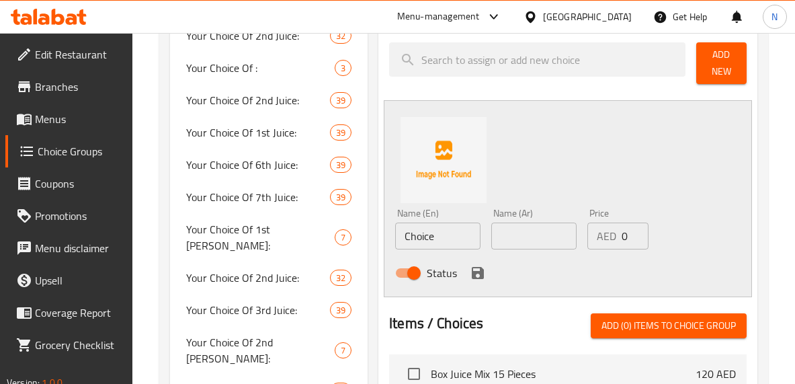
scroll to position [411, 0]
click at [625, 241] on input "0" at bounding box center [635, 235] width 27 height 27
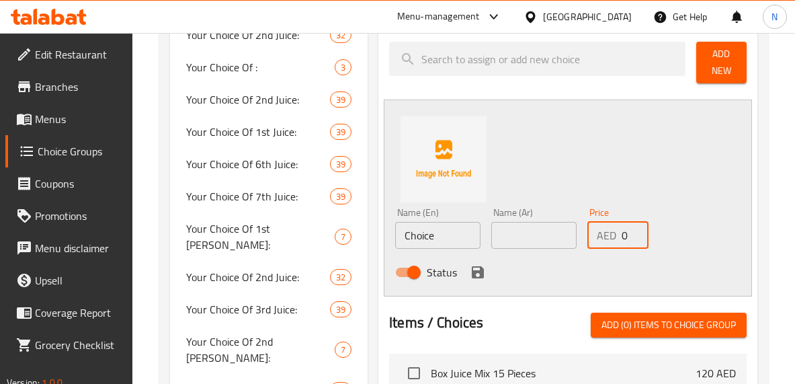
click at [625, 241] on input "0" at bounding box center [635, 235] width 27 height 27
type input "25"
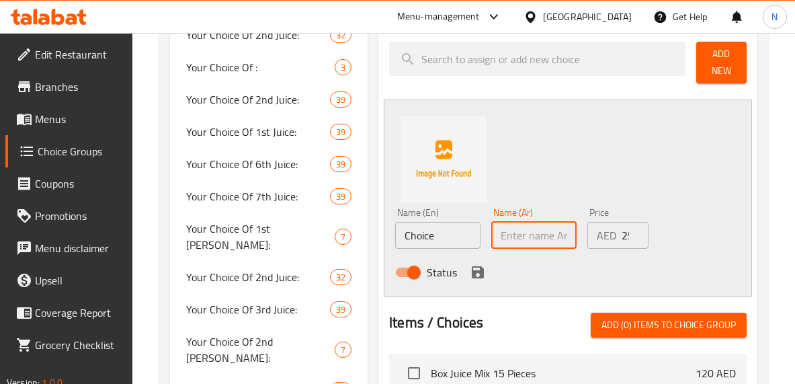
click at [556, 236] on input "text" at bounding box center [533, 235] width 85 height 27
type input "كبير"
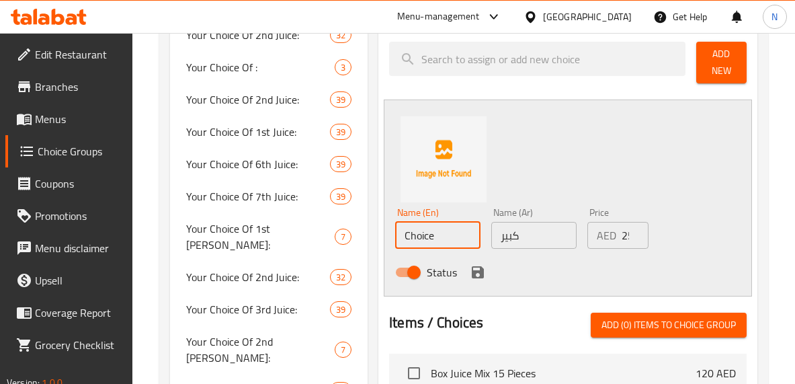
click at [445, 238] on input "Choice" at bounding box center [437, 235] width 85 height 27
click at [445, 238] on input "text" at bounding box center [437, 235] width 85 height 27
type input "k"
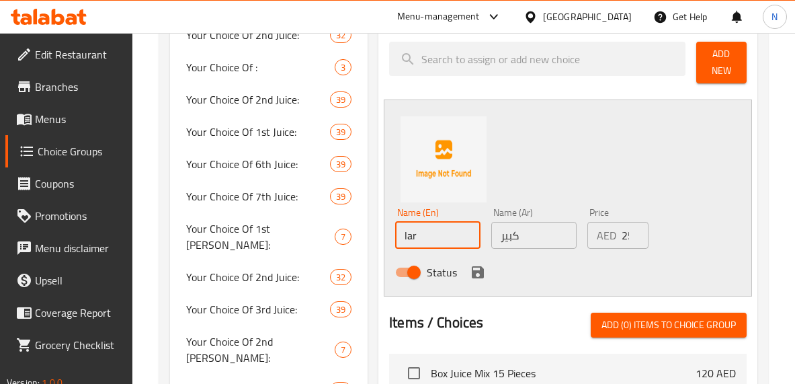
type input "Large"
click at [481, 272] on icon "save" at bounding box center [478, 272] width 12 height 12
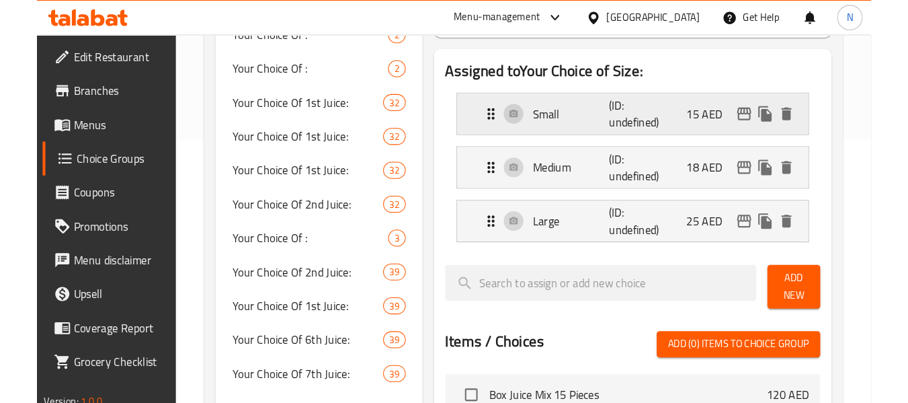
scroll to position [163, 0]
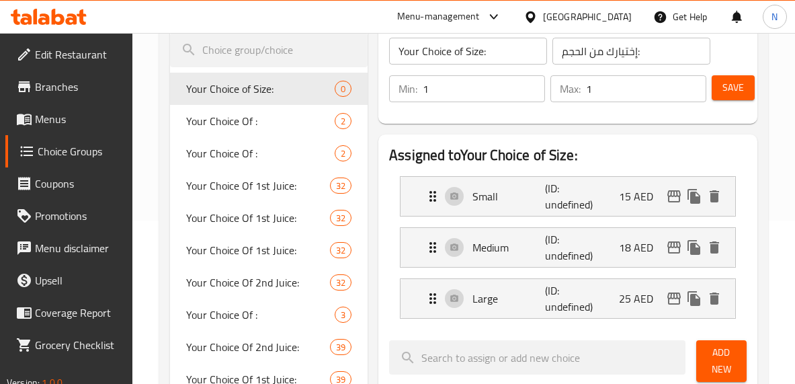
click at [719, 101] on div "Save" at bounding box center [724, 89] width 30 height 32
click at [721, 96] on button "Save" at bounding box center [733, 87] width 43 height 25
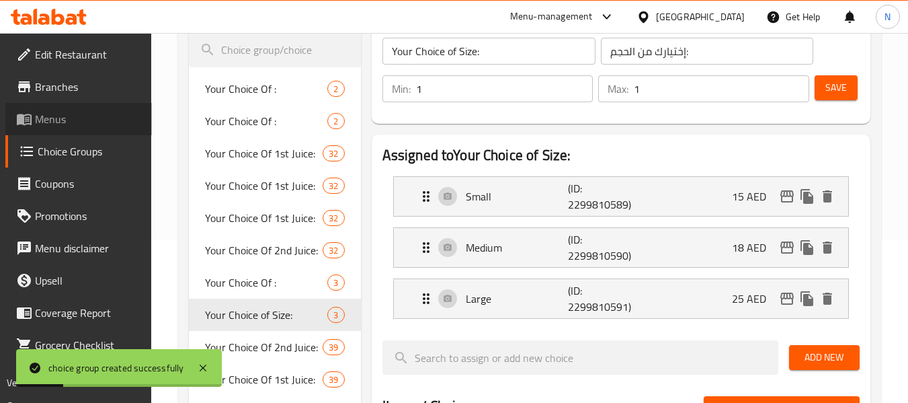
click at [117, 111] on span "Menus" at bounding box center [88, 119] width 106 height 16
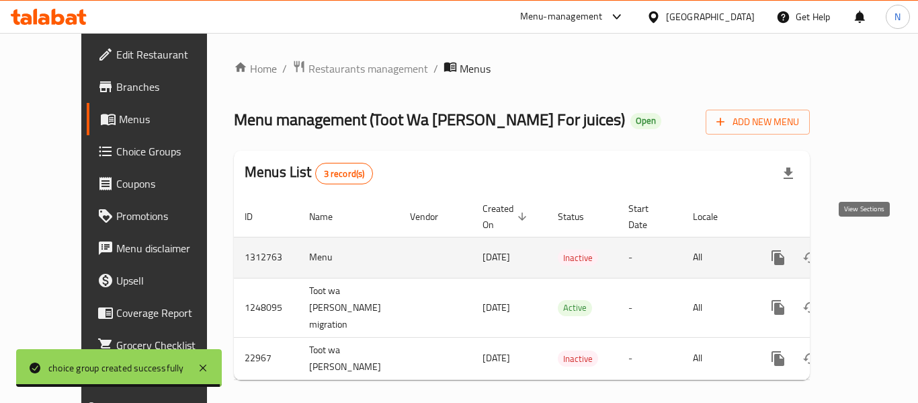
click at [871, 253] on link "enhanced table" at bounding box center [875, 257] width 32 height 32
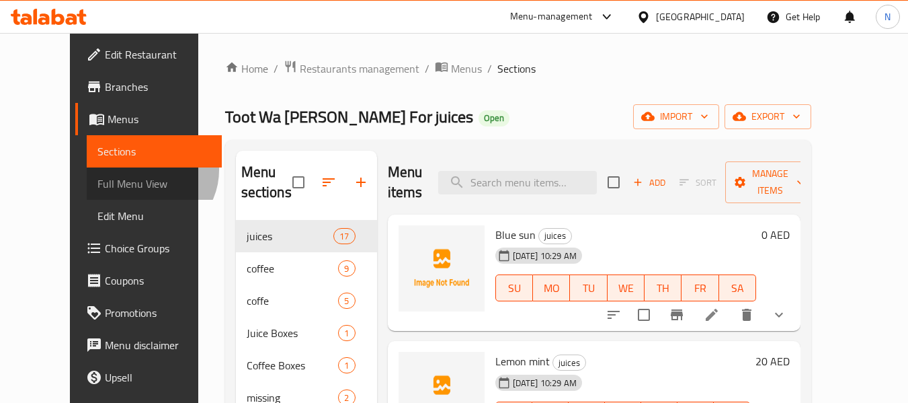
click at [87, 170] on link "Full Menu View" at bounding box center [154, 183] width 135 height 32
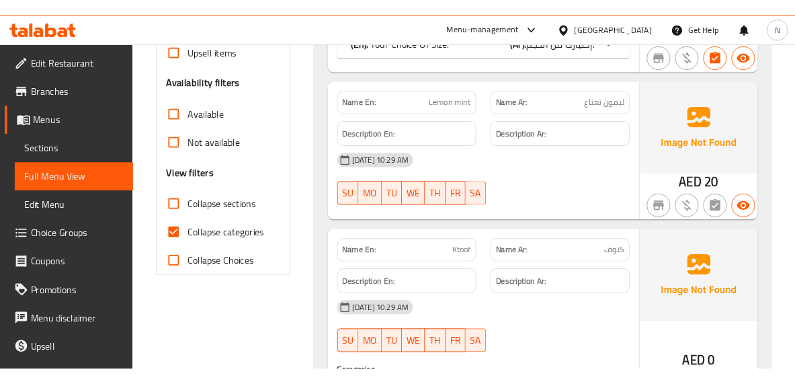
scroll to position [416, 0]
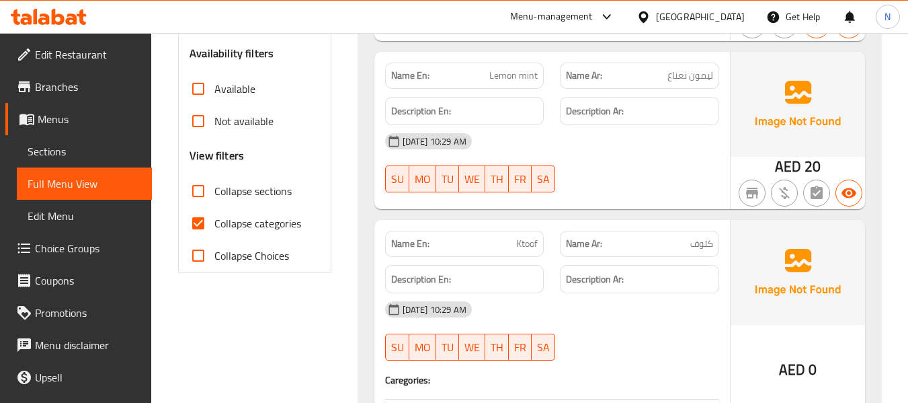
click at [260, 226] on span "Collapse categories" at bounding box center [257, 223] width 87 height 16
click at [214, 226] on input "Collapse categories" at bounding box center [198, 223] width 32 height 32
checkbox input "false"
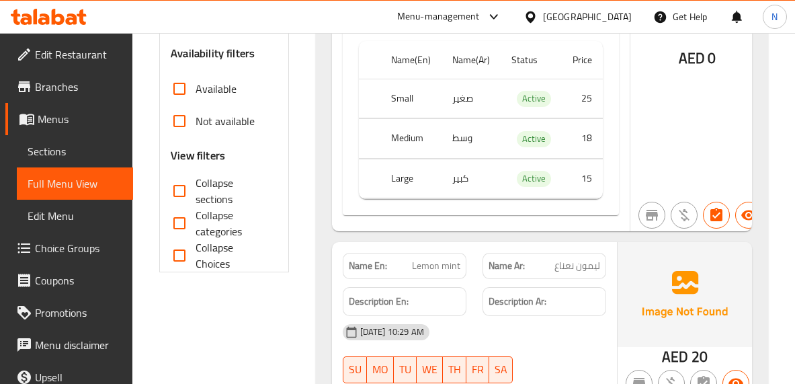
scroll to position [517, 0]
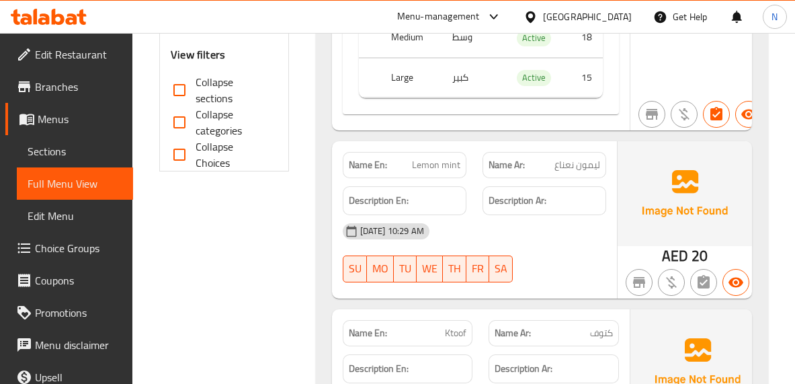
click at [548, 230] on div "18-09-2025 10:29 AM" at bounding box center [475, 231] width 280 height 32
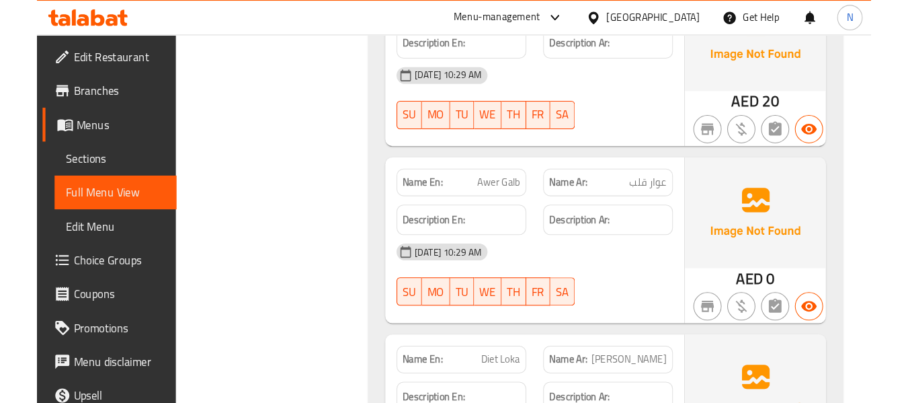
scroll to position [1948, 0]
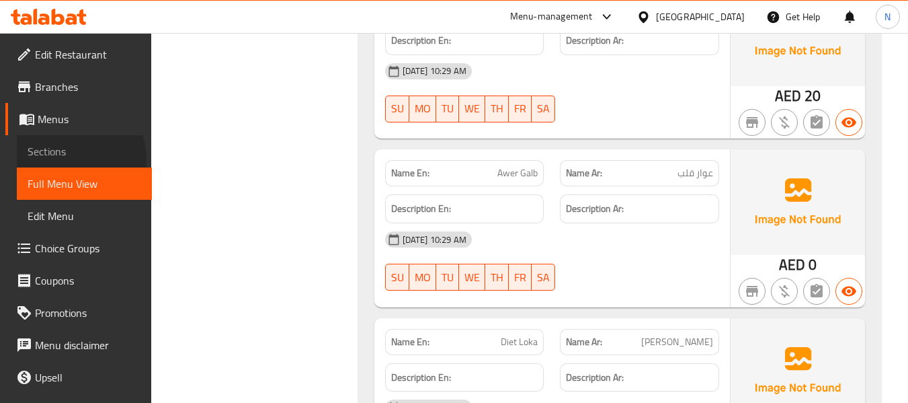
click at [69, 159] on link "Sections" at bounding box center [84, 151] width 135 height 32
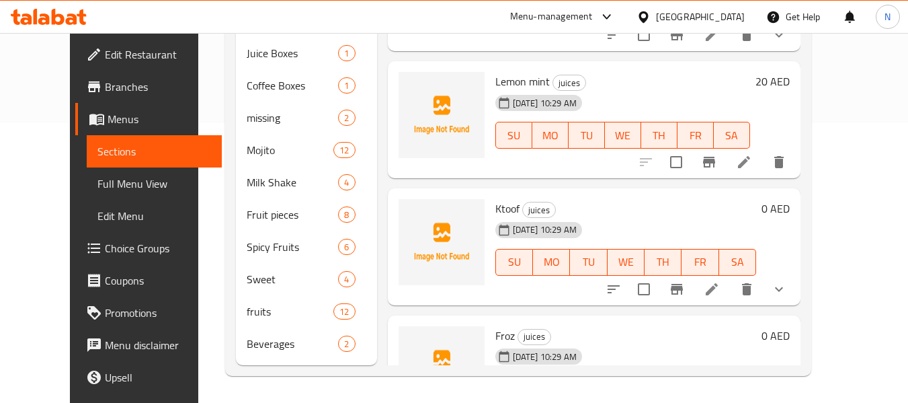
scroll to position [215, 0]
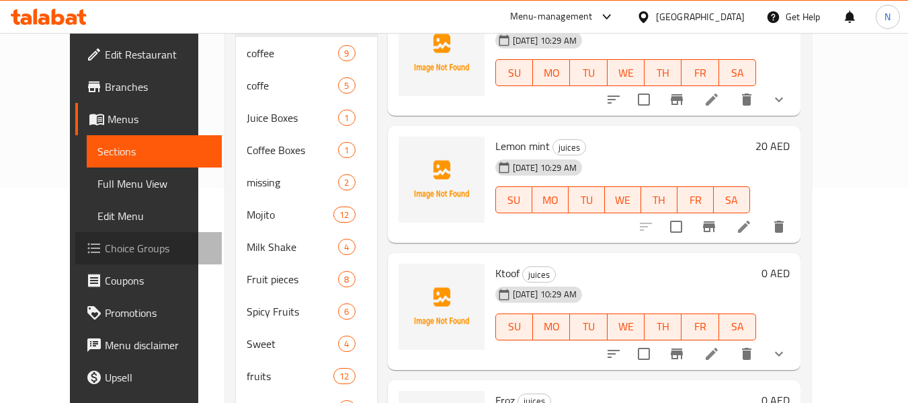
click at [105, 243] on span "Choice Groups" at bounding box center [158, 248] width 106 height 16
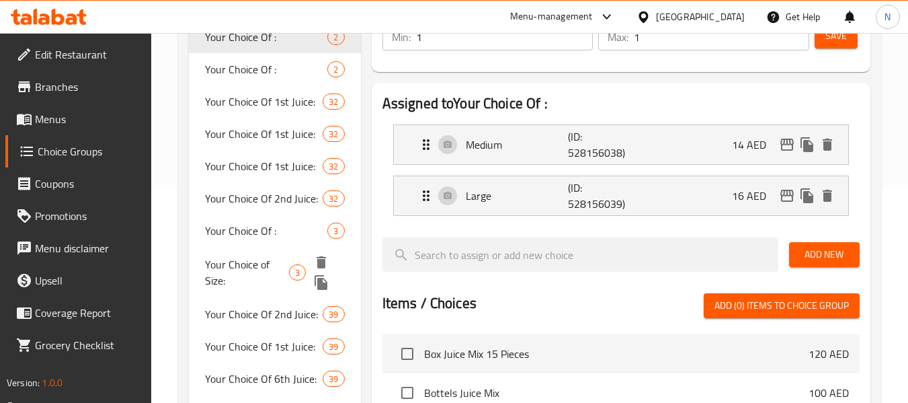
scroll to position [274, 0]
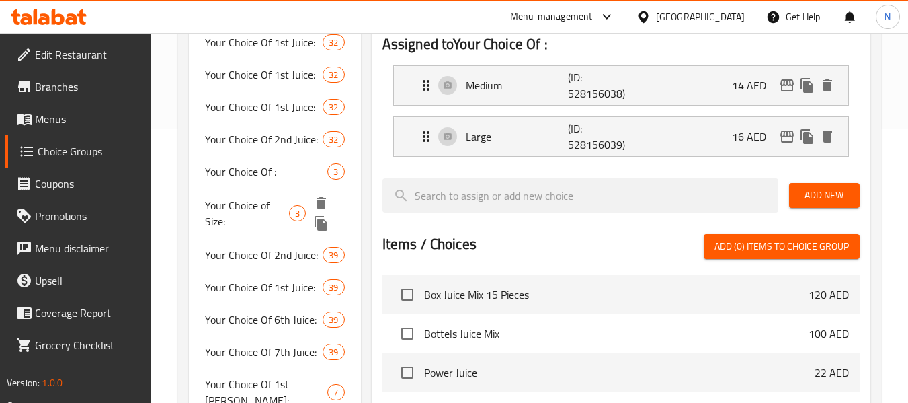
click at [272, 216] on div "Your Choice Of : 2 Your Choice Of : 2 Your Choice Of 1st Juice: 32 Your Choice …" at bounding box center [274, 375] width 171 height 826
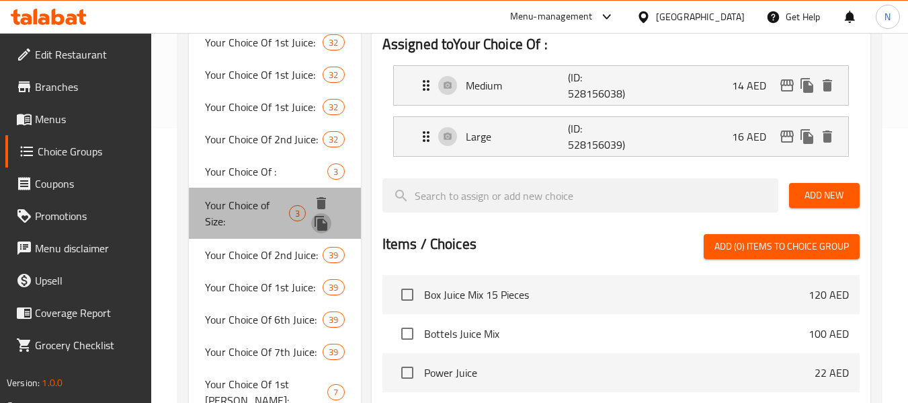
click at [317, 221] on icon "duplicate" at bounding box center [321, 223] width 13 height 15
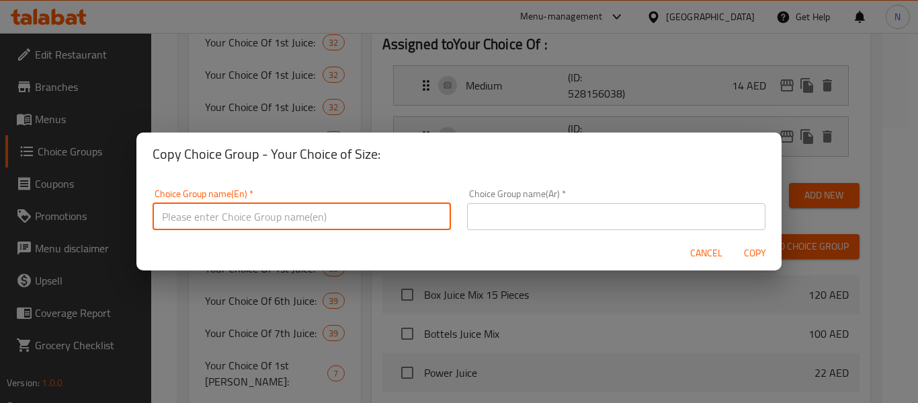
click at [280, 212] on input "text" at bounding box center [302, 216] width 299 height 27
click at [291, 219] on input "Your Choice of Size:" at bounding box center [302, 216] width 299 height 27
type input "Your Choice OF Size:"
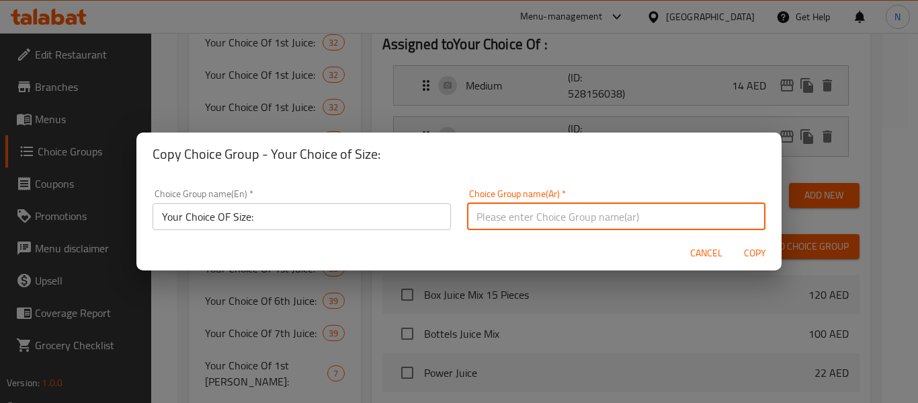
click at [508, 223] on input "text" at bounding box center [616, 216] width 299 height 27
type input "إختيارك من الحجم:"
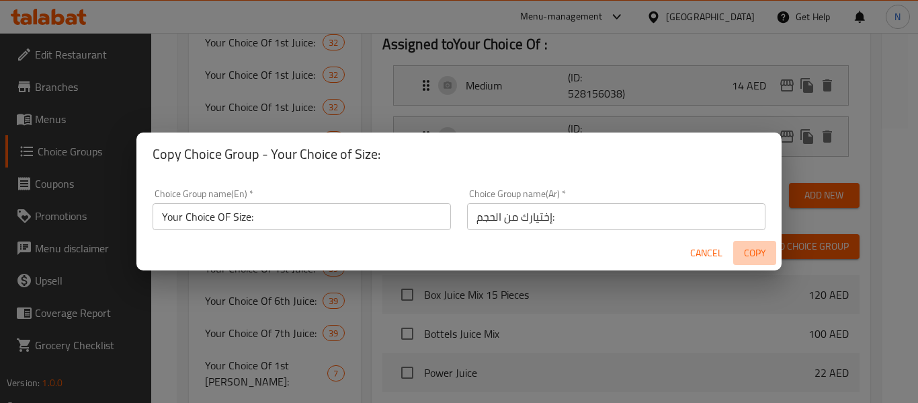
click at [768, 253] on span "Copy" at bounding box center [755, 253] width 32 height 17
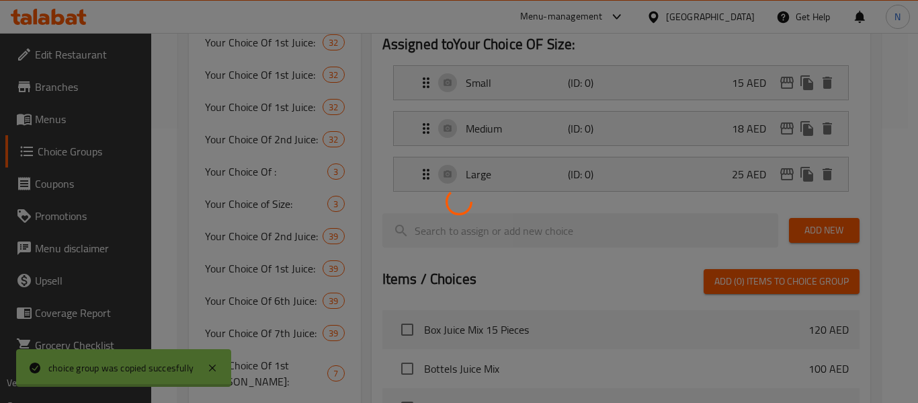
type input "Your Choice OF Size:"
type input "إختيارك من الحجم:"
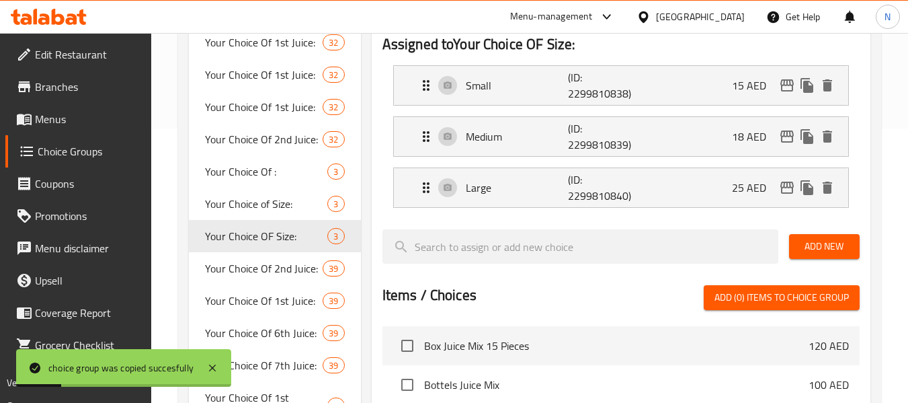
click at [598, 207] on div "Large (ID: 2299810840) 25 AED Name (En) Large Name (En) Name (Ar) كبير Name (Ar…" at bounding box center [621, 187] width 456 height 40
click at [602, 197] on p "(ID: 2299810840)" at bounding box center [602, 187] width 69 height 32
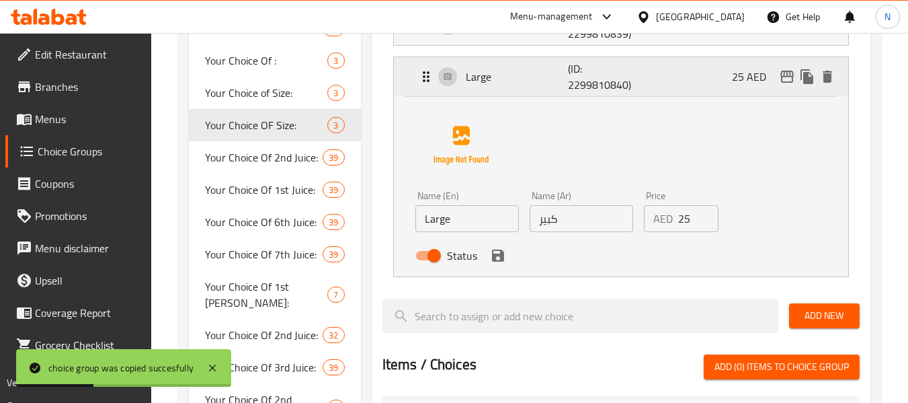
scroll to position [387, 0]
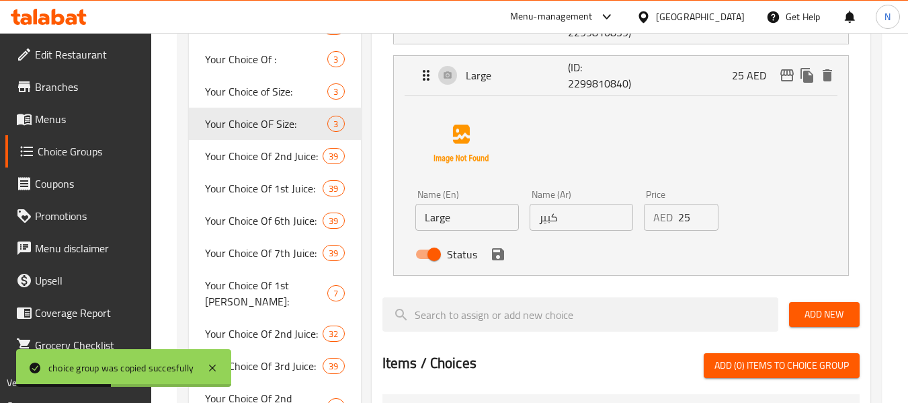
click at [678, 221] on input "25" at bounding box center [698, 217] width 41 height 27
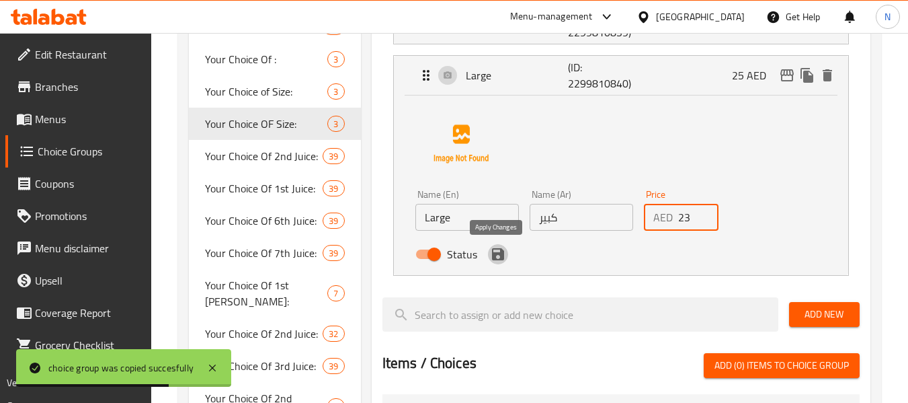
click at [502, 254] on icon "save" at bounding box center [498, 254] width 12 height 12
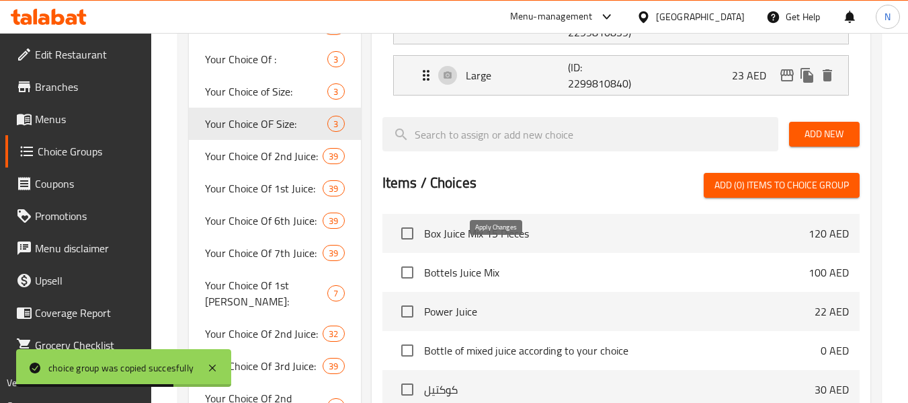
type input "23"
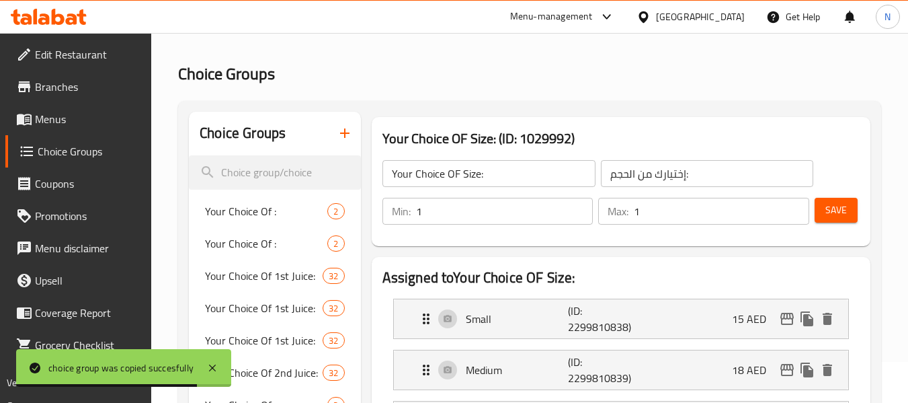
scroll to position [40, 0]
click at [838, 210] on span "Save" at bounding box center [837, 210] width 22 height 17
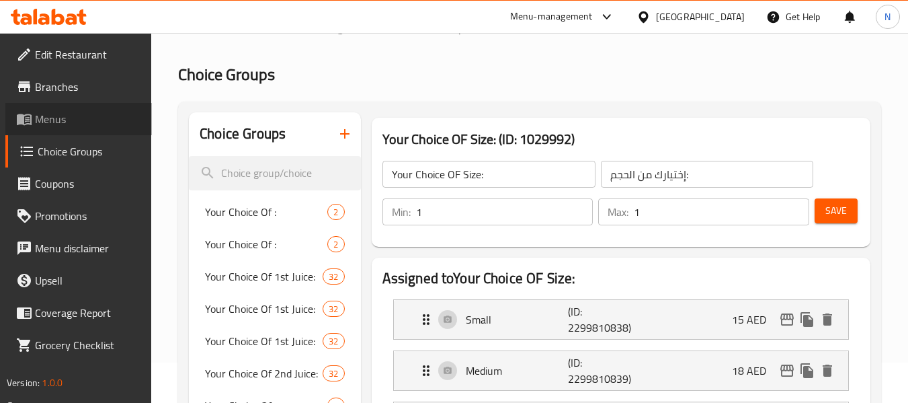
click at [85, 105] on link "Menus" at bounding box center [78, 119] width 147 height 32
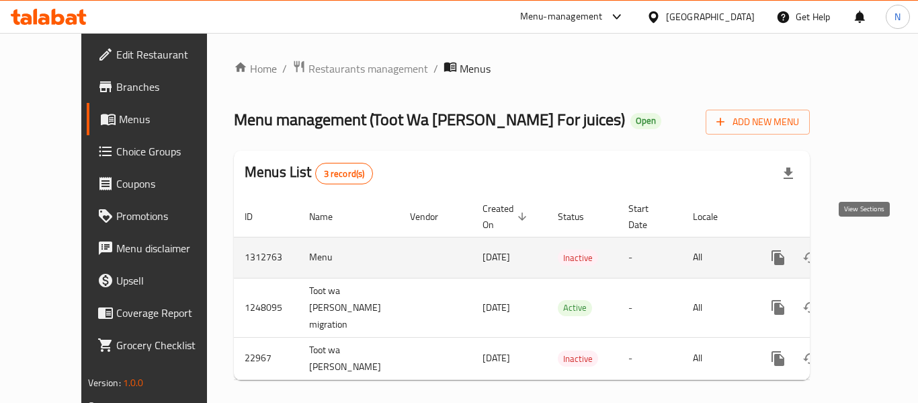
click at [867, 249] on icon "enhanced table" at bounding box center [875, 257] width 16 height 16
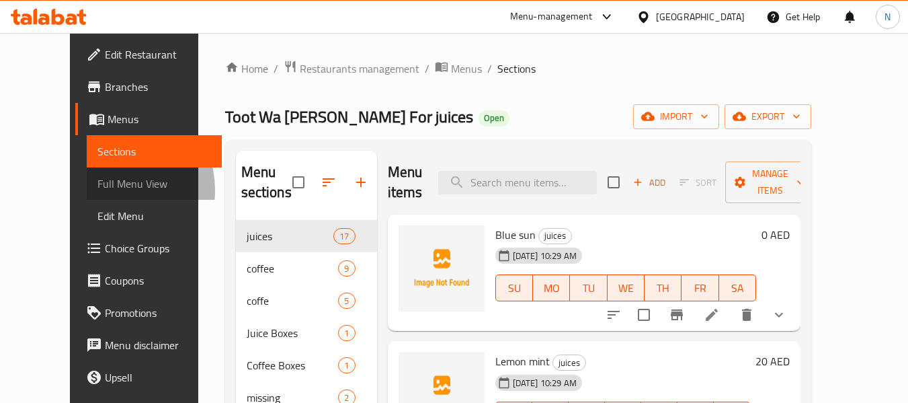
click at [97, 190] on span "Full Menu View" at bounding box center [154, 183] width 114 height 16
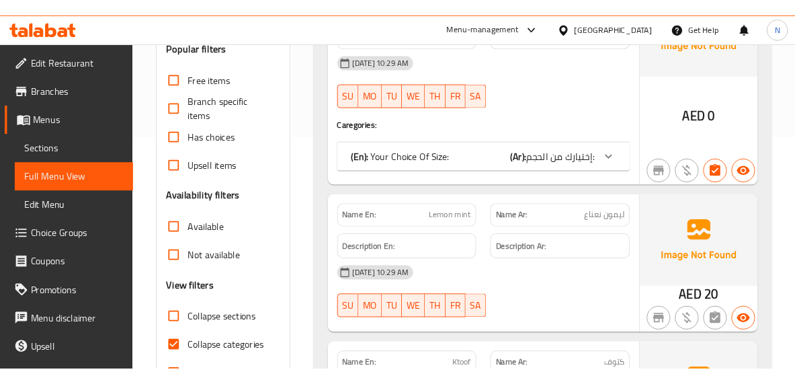
scroll to position [440, 0]
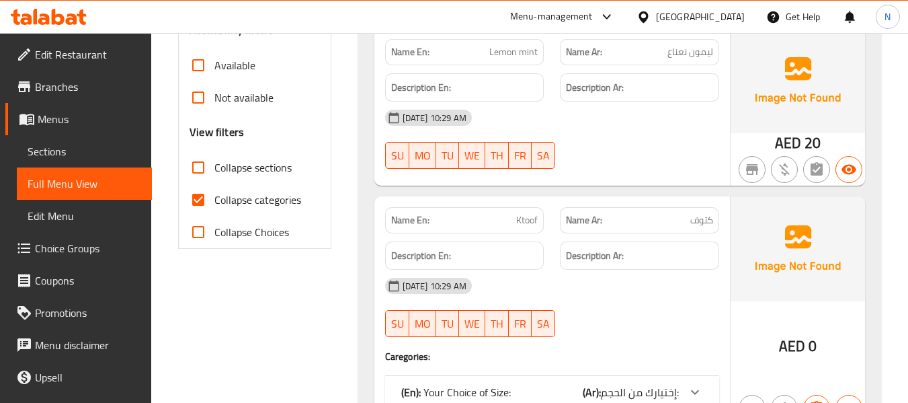
click at [243, 210] on label "Collapse categories" at bounding box center [241, 200] width 119 height 32
click at [214, 210] on input "Collapse categories" at bounding box center [198, 200] width 32 height 32
checkbox input "false"
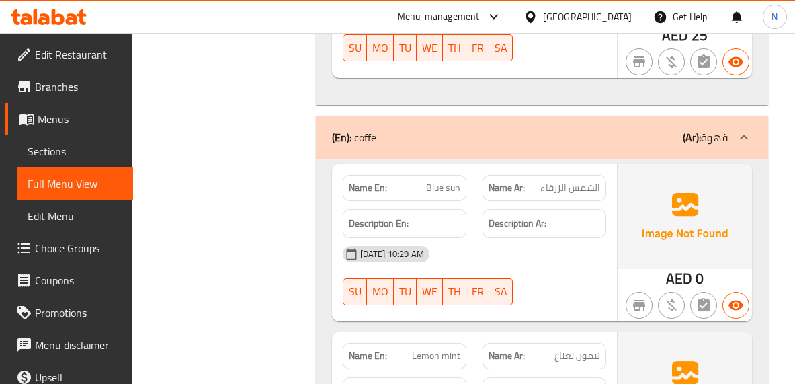
scroll to position [8548, 0]
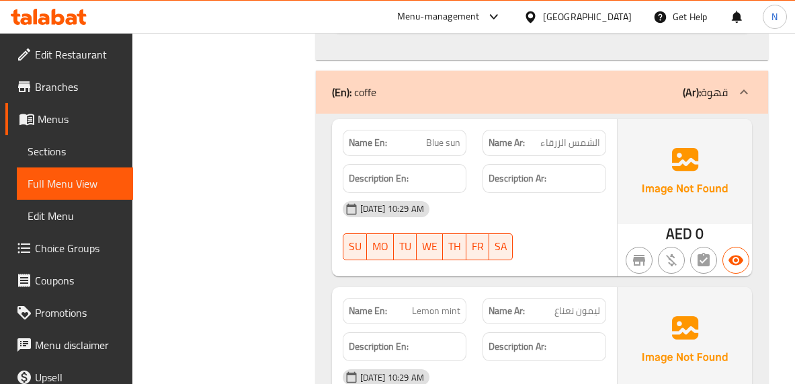
click at [580, 229] on div "18-09-2025 10:29 AM SU MO TU WE TH FR SA" at bounding box center [475, 230] width 280 height 75
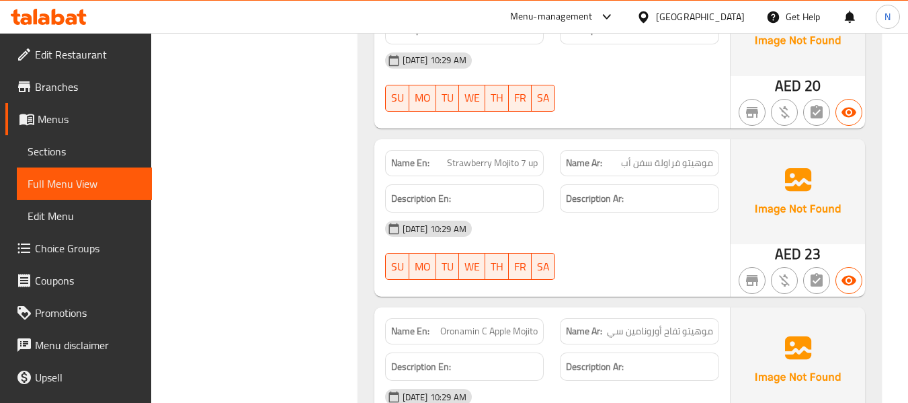
scroll to position [11540, 0]
click at [466, 325] on span "Oronamin C Apple Mojito" at bounding box center [488, 332] width 97 height 14
click at [554, 345] on div "Description Ar:" at bounding box center [639, 367] width 175 height 45
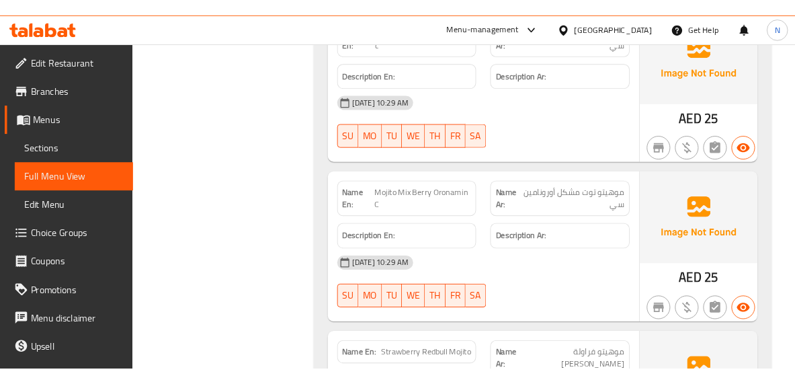
scroll to position [12316, 0]
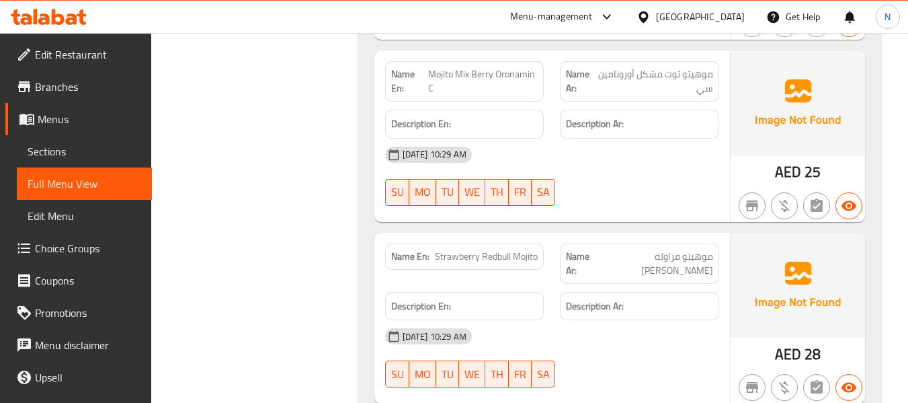
copy span "Mojito Mix berry Redbull"
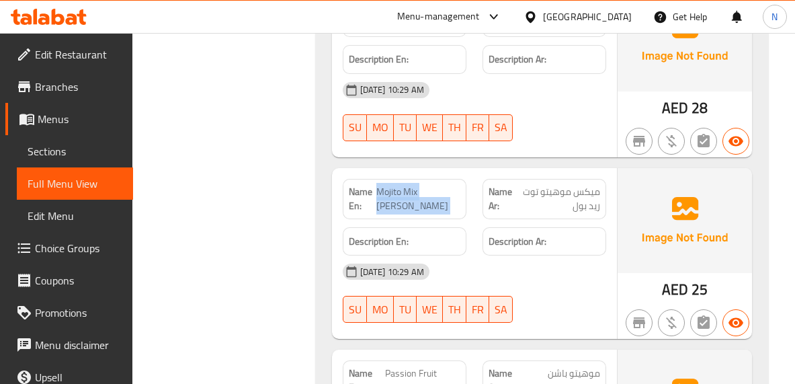
scroll to position [12792, 0]
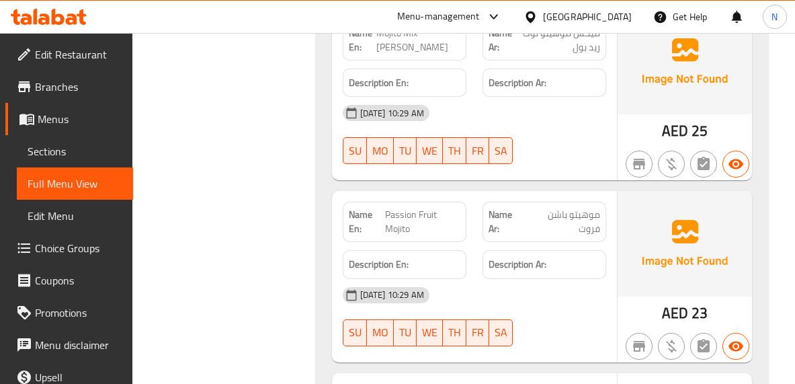
click at [614, 181] on div "Name En: Mojito Mix berry Redbull Name Ar: ميكس موهيتو توت ريد بول Description …" at bounding box center [474, 94] width 285 height 171
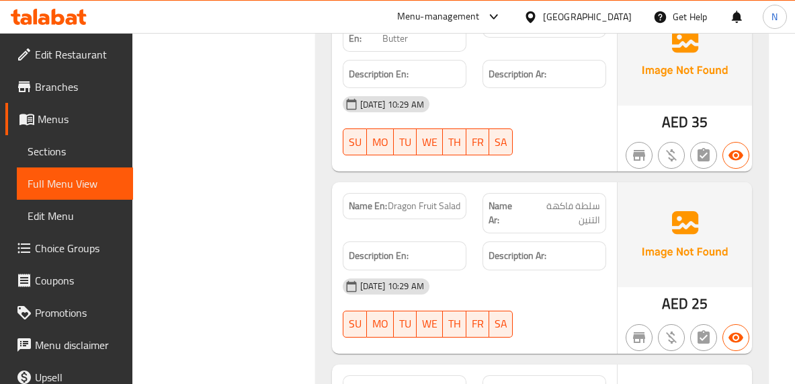
scroll to position [14776, 0]
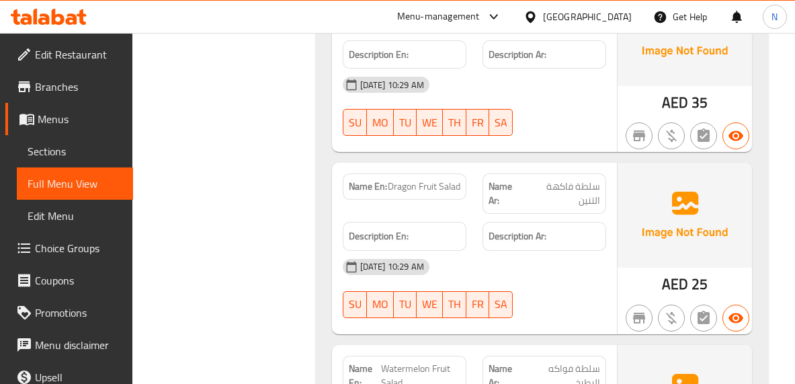
click at [619, 155] on div at bounding box center [685, 136] width 140 height 38
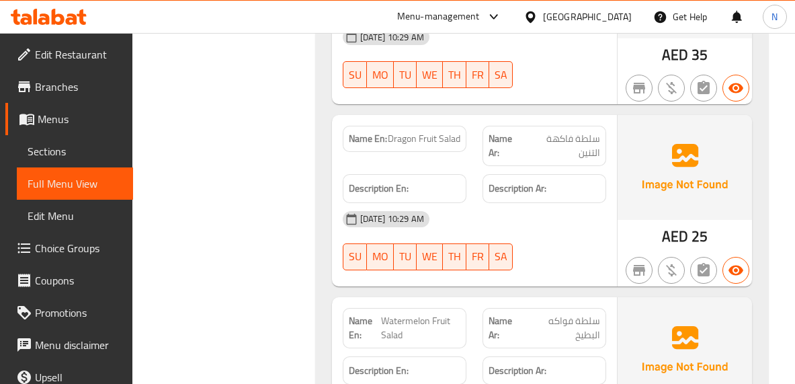
click at [617, 107] on div at bounding box center [685, 88] width 140 height 38
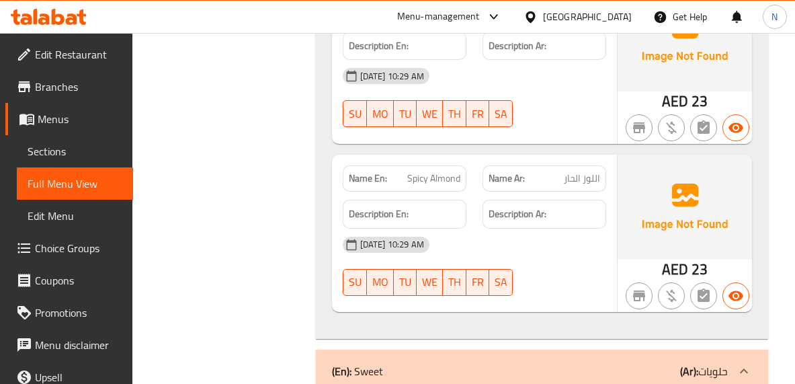
scroll to position [16594, 0]
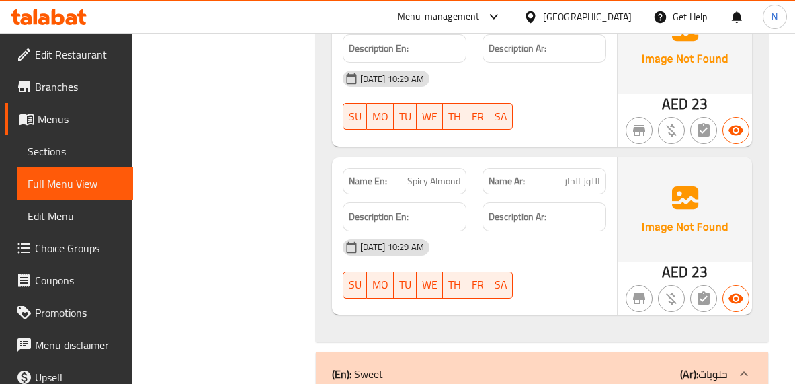
click at [409, 20] on span "Spicy Pineapple" at bounding box center [429, 13] width 61 height 14
copy span "Spicy Pineapple"
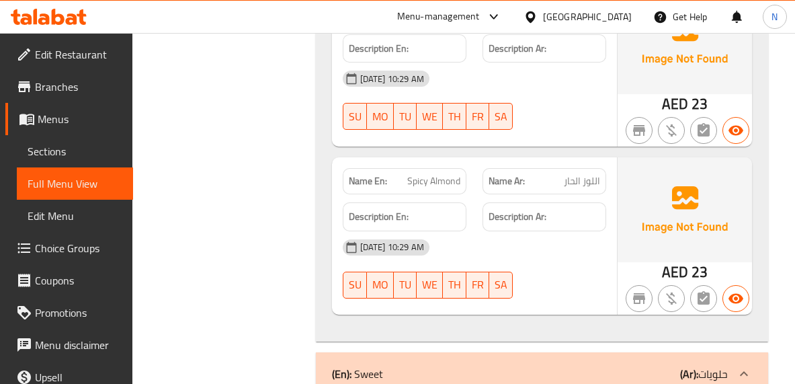
click at [569, 138] on div "18-09-2025 10:29 AM SU MO TU WE TH FR SA" at bounding box center [475, 100] width 280 height 75
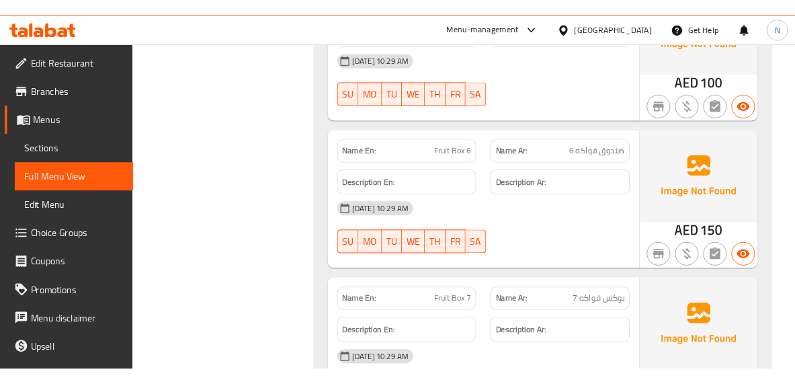
scroll to position [20023, 0]
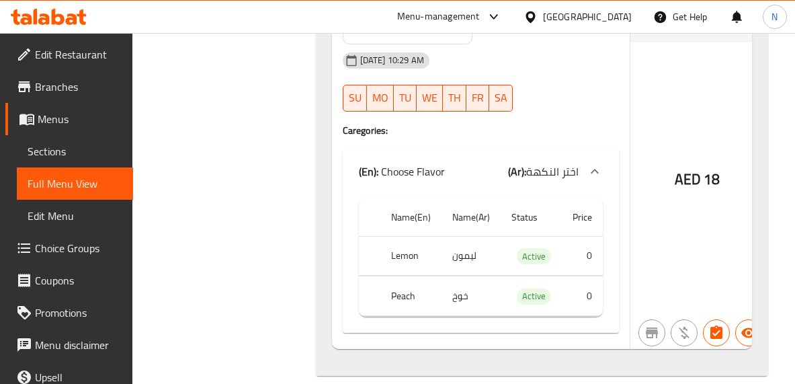
scroll to position [21132, 0]
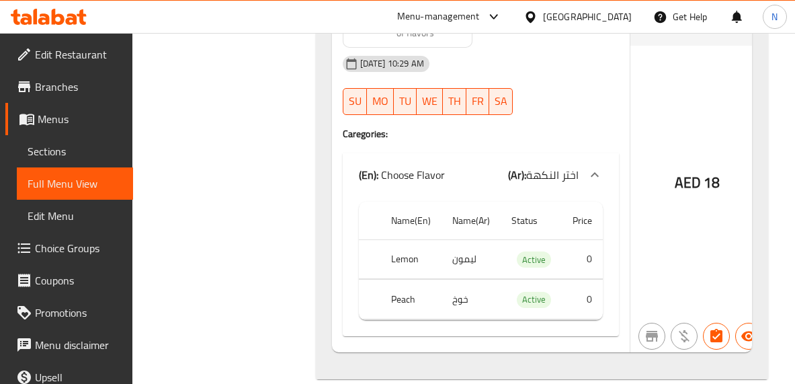
copy span "Iced Tea"
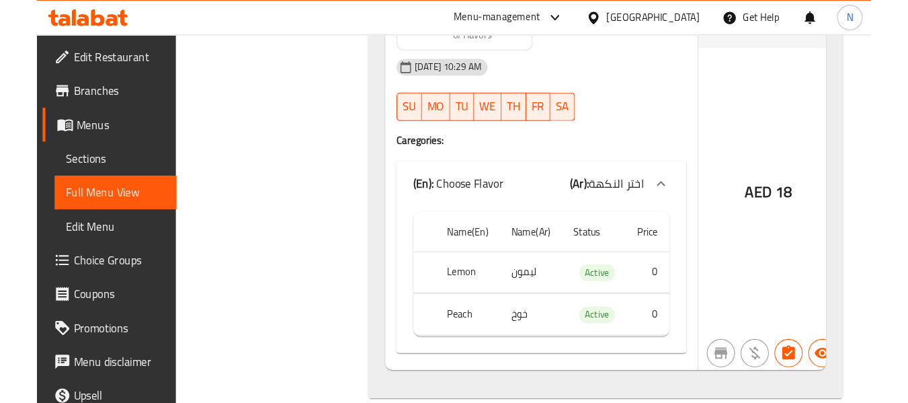
scroll to position [20641, 0]
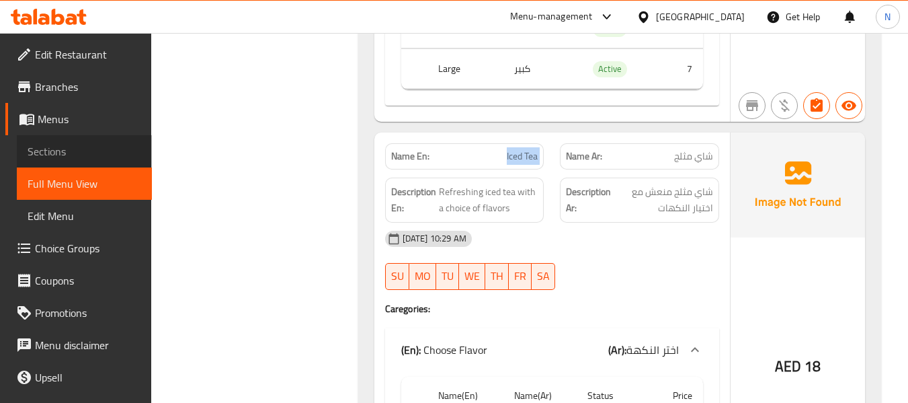
click at [116, 139] on link "Sections" at bounding box center [84, 151] width 135 height 32
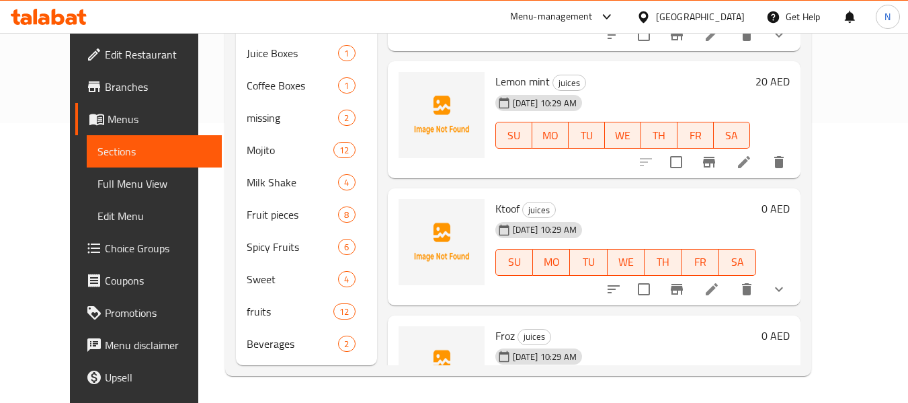
scroll to position [215, 0]
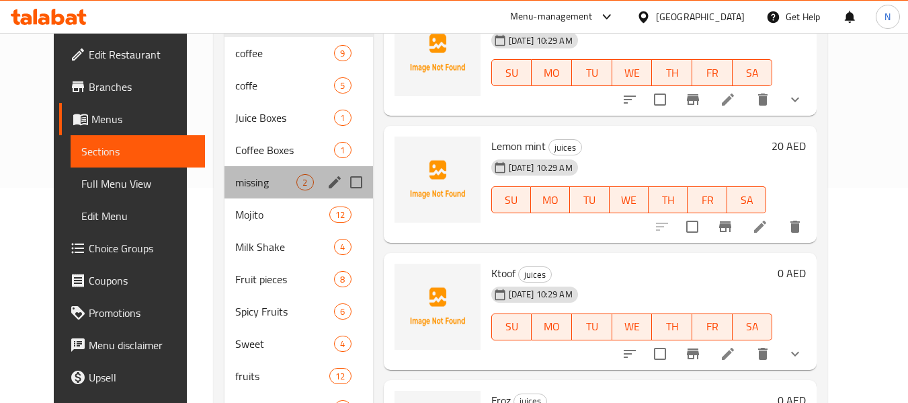
click at [262, 172] on div "missing 2" at bounding box center [299, 182] width 148 height 32
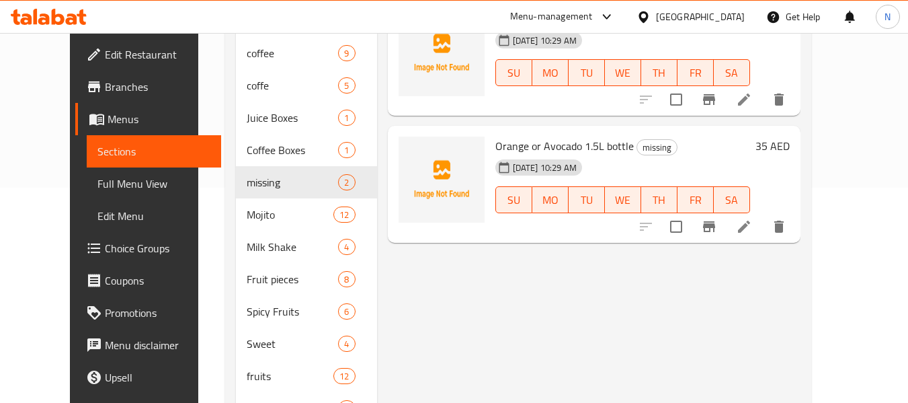
scroll to position [157, 0]
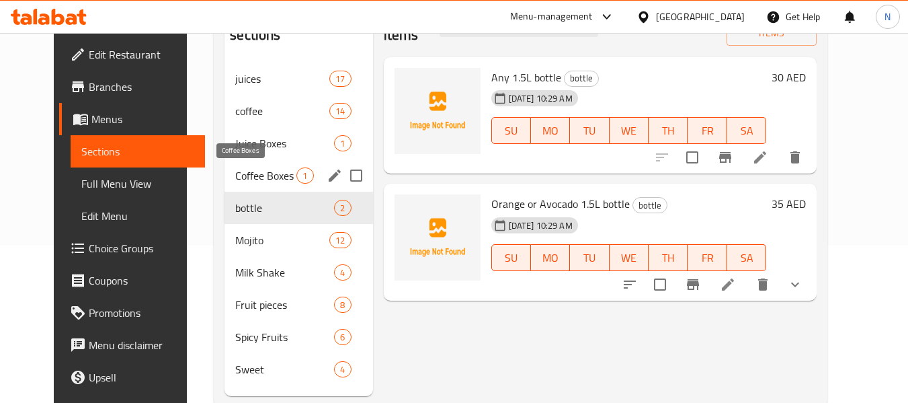
click at [269, 167] on span "Coffee Boxes" at bounding box center [265, 175] width 61 height 16
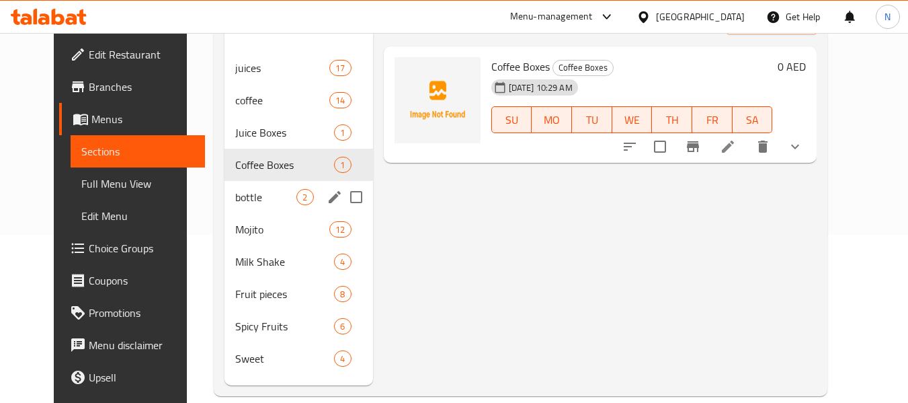
scroll to position [167, 0]
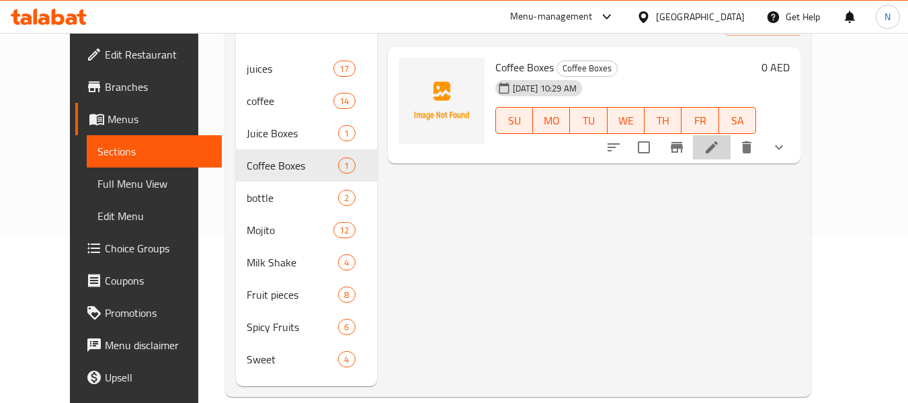
click at [731, 138] on li at bounding box center [712, 147] width 38 height 24
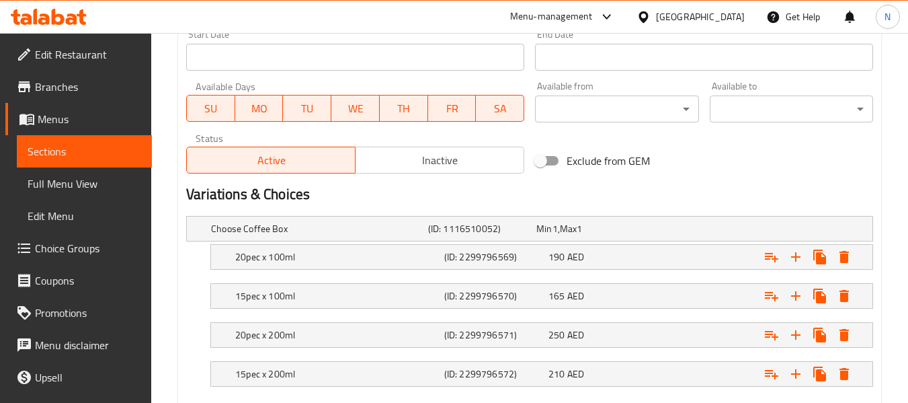
scroll to position [656, 0]
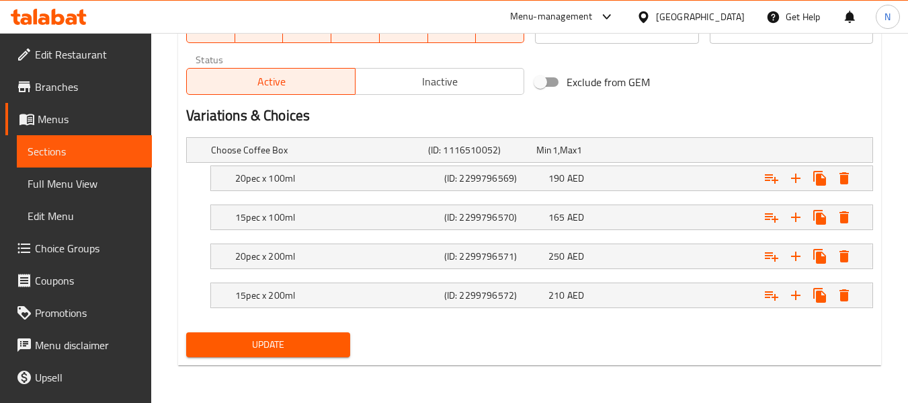
click at [485, 201] on nav at bounding box center [529, 199] width 687 height 11
click at [487, 208] on div "(ID: 2299796570)" at bounding box center [494, 217] width 104 height 19
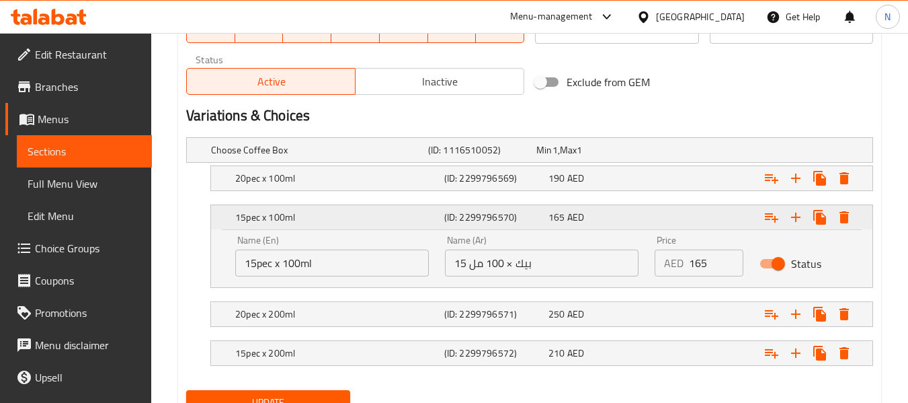
scroll to position [713, 0]
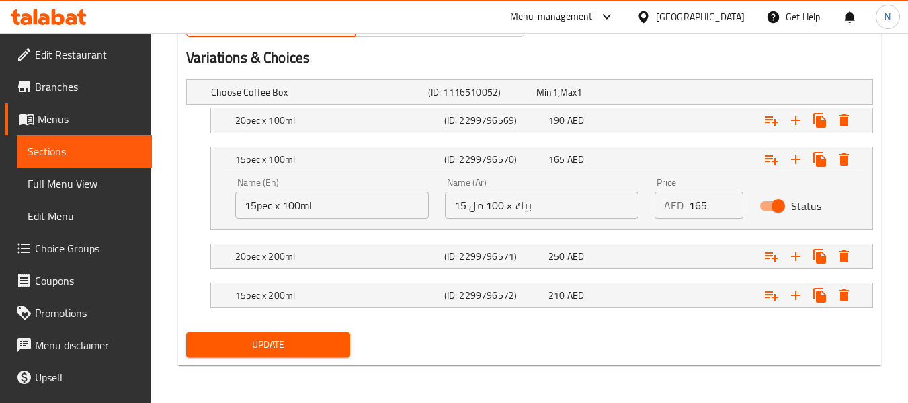
click at [525, 207] on input "15 بيك × 100 مل" at bounding box center [542, 205] width 194 height 27
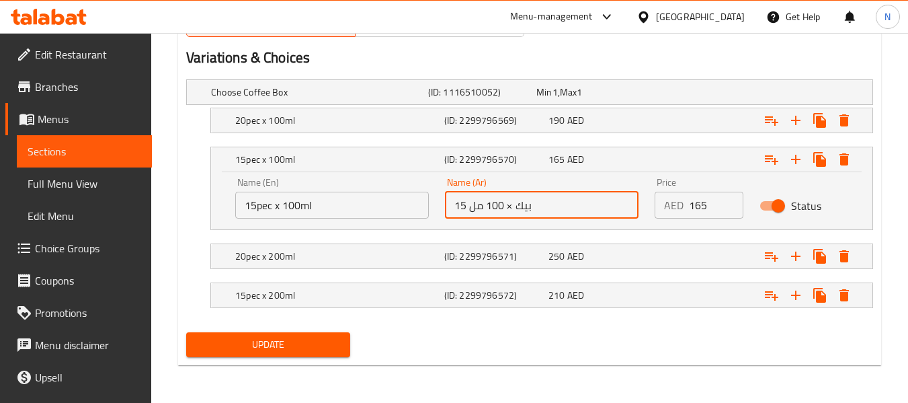
click at [525, 207] on input "15 بيك × 100 مل" at bounding box center [542, 205] width 194 height 27
type input "15 قطعة× 100 مل"
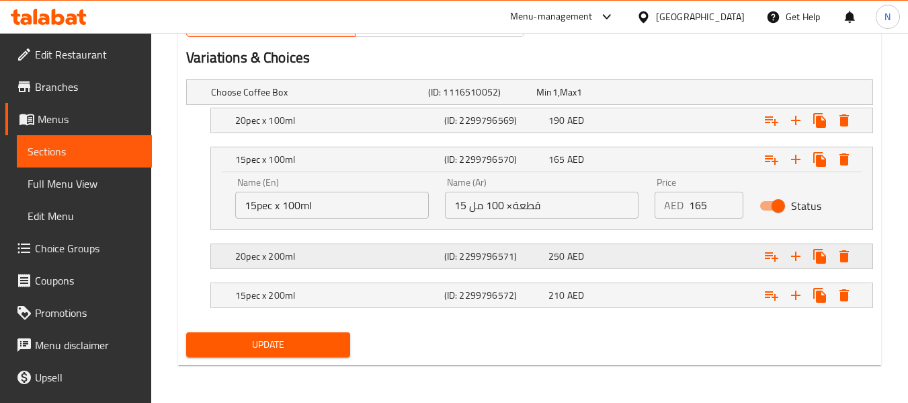
click at [526, 249] on h5 "(ID: 2299796571)" at bounding box center [493, 255] width 99 height 13
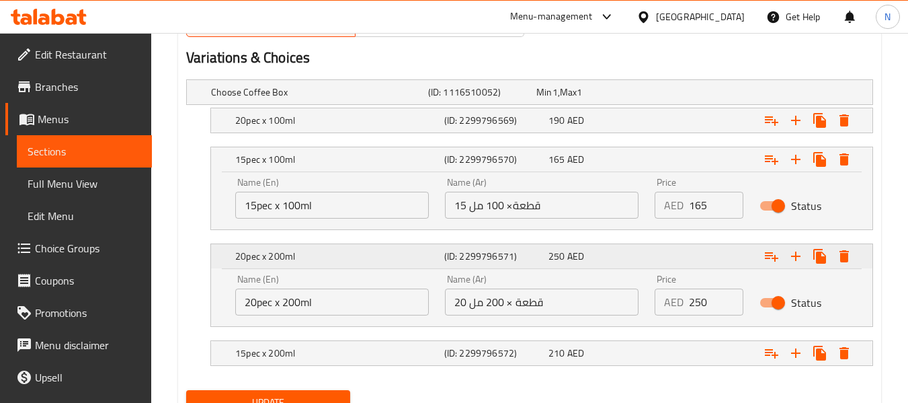
scroll to position [771, 0]
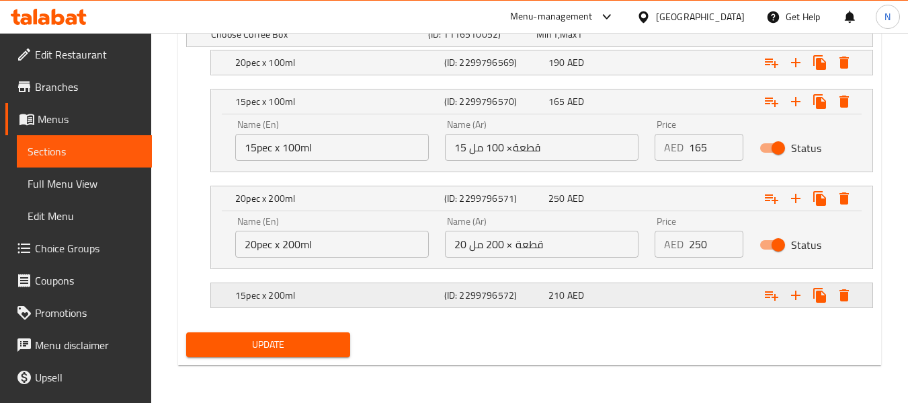
click at [514, 296] on h5 "(ID: 2299796572)" at bounding box center [493, 294] width 99 height 13
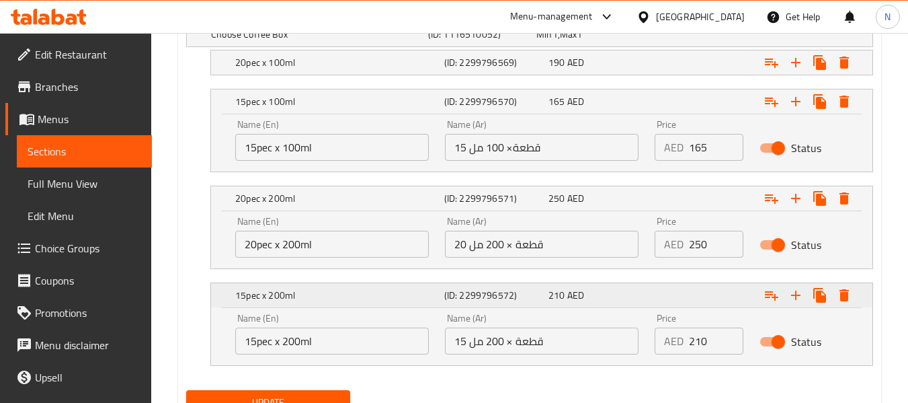
click at [514, 296] on h5 "(ID: 2299796572)" at bounding box center [493, 294] width 99 height 13
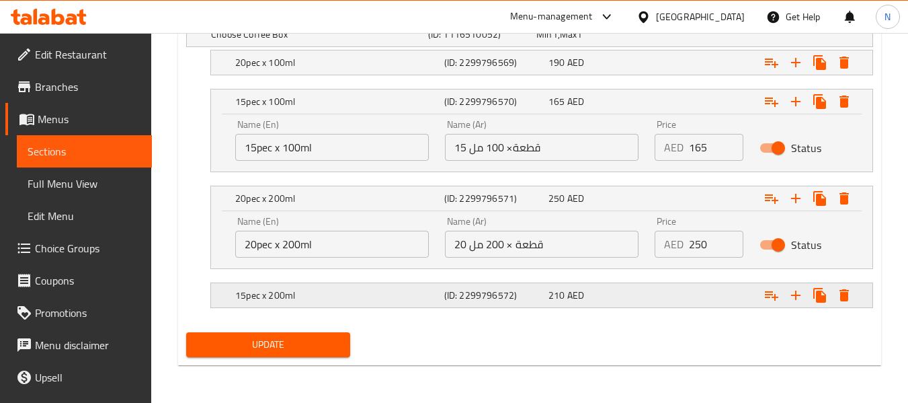
click at [514, 296] on h5 "(ID: 2299796572)" at bounding box center [493, 294] width 99 height 13
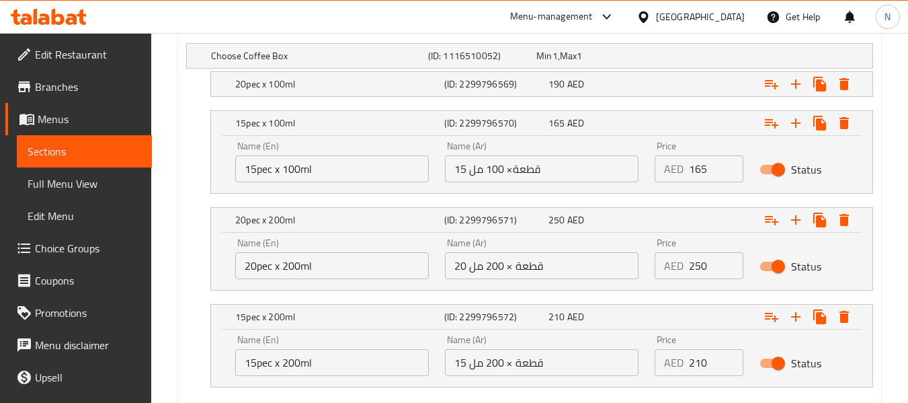
scroll to position [749, 0]
click at [572, 77] on span "AED" at bounding box center [575, 84] width 17 height 17
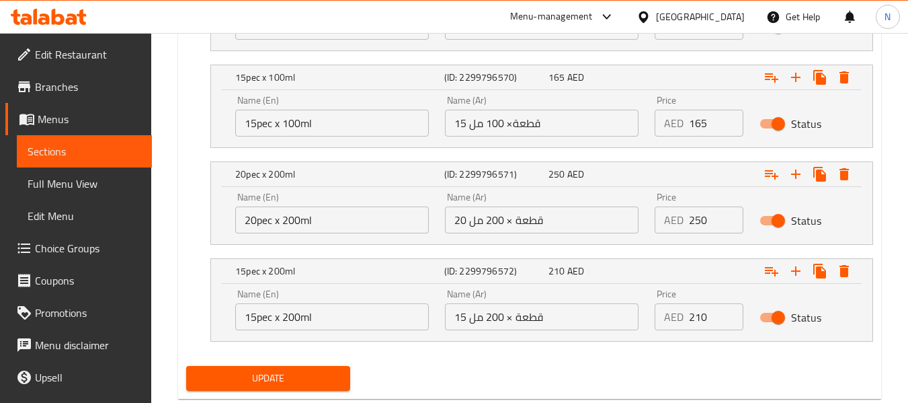
scroll to position [854, 0]
click at [337, 379] on span "Update" at bounding box center [268, 377] width 142 height 17
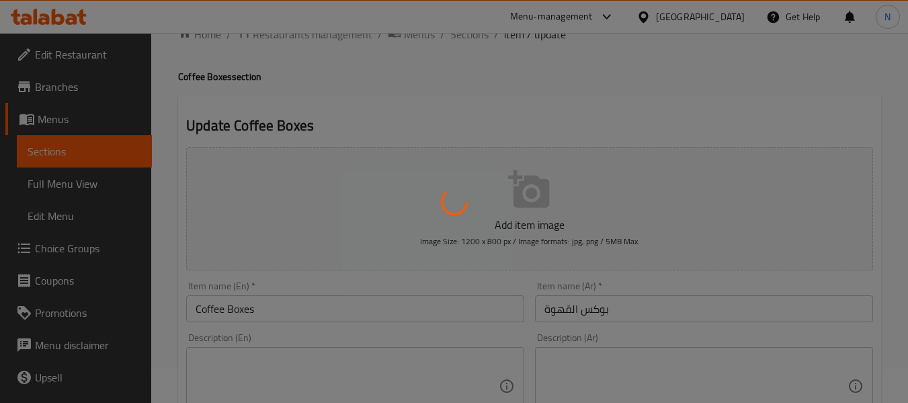
scroll to position [33, 0]
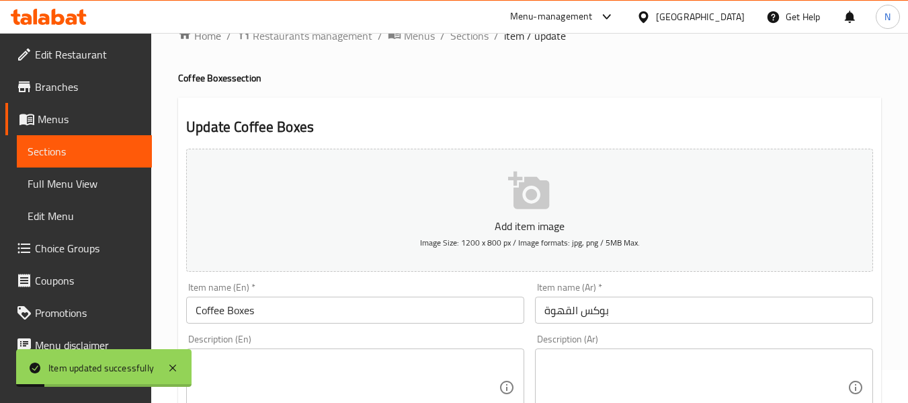
click at [468, 44] on span "Sections" at bounding box center [469, 36] width 38 height 16
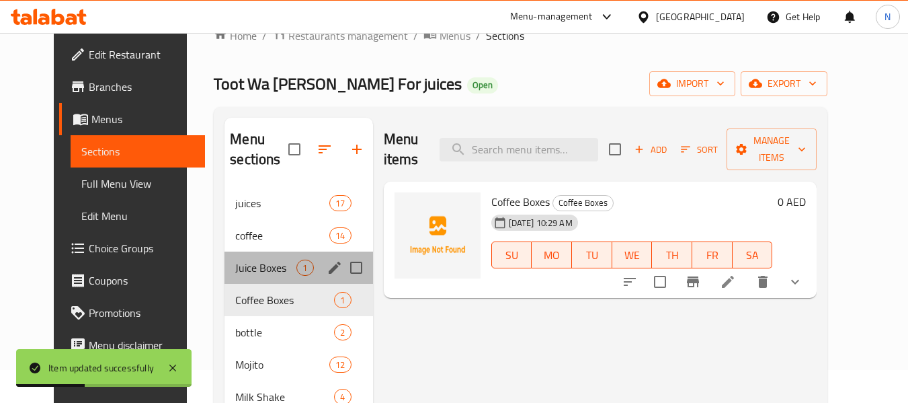
click at [235, 282] on div "Juice Boxes 1" at bounding box center [299, 267] width 148 height 32
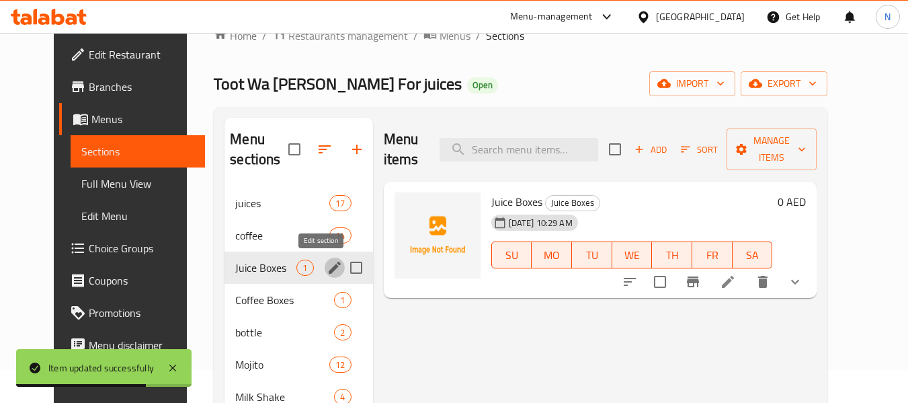
click at [327, 270] on icon "edit" at bounding box center [335, 268] width 16 height 16
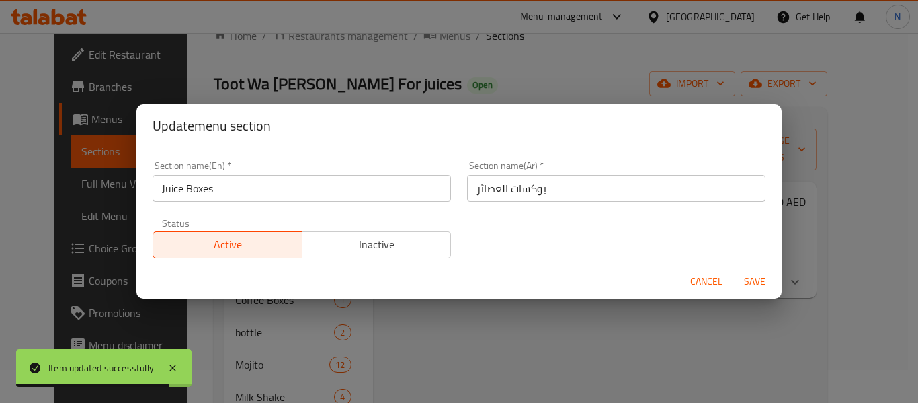
click at [169, 186] on input "Juice Boxes" at bounding box center [302, 188] width 299 height 27
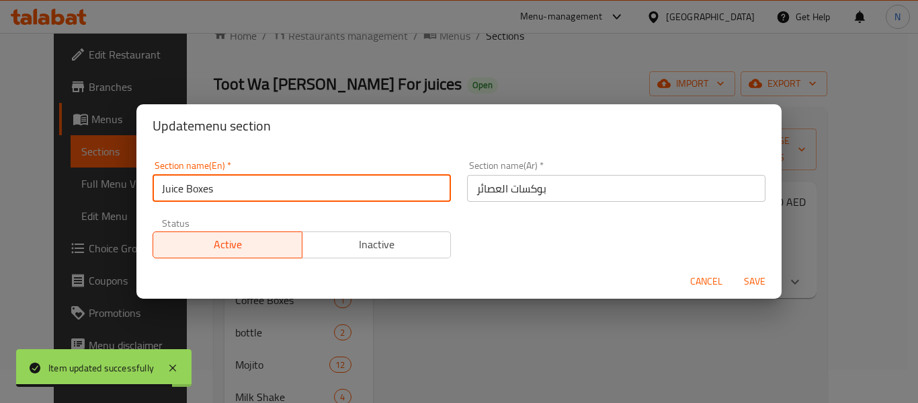
click at [169, 186] on input "Juice Boxes" at bounding box center [302, 188] width 299 height 27
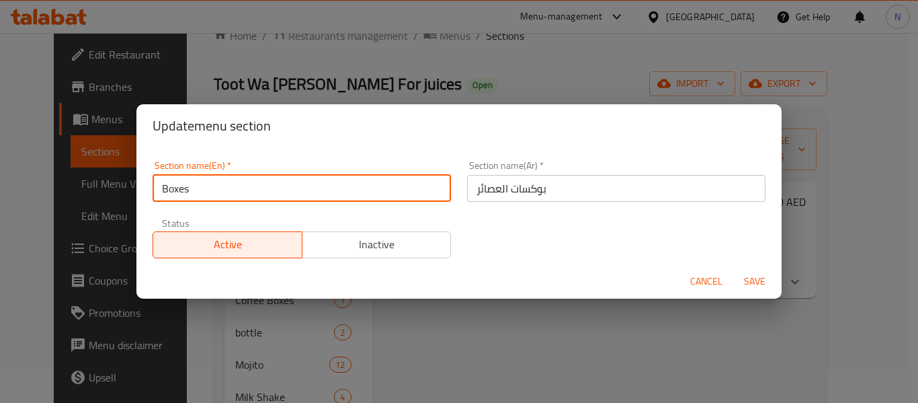
type input "Boxes"
click at [483, 184] on input "بوكسات العصائر" at bounding box center [616, 188] width 299 height 27
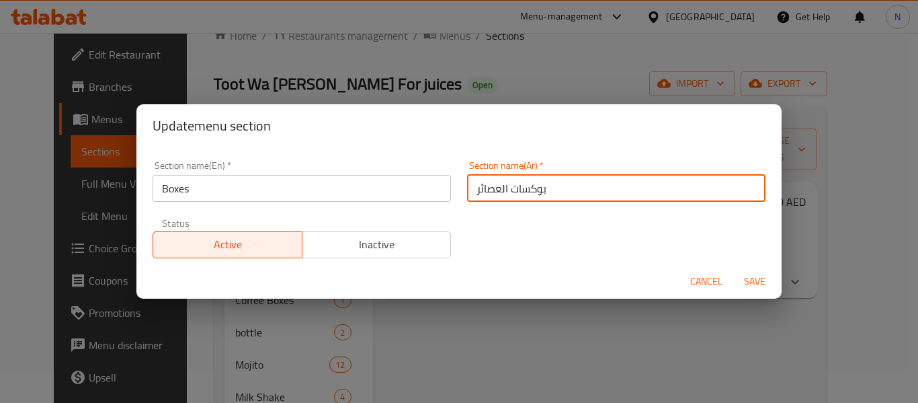
click at [483, 184] on input "بوكسات العصائر" at bounding box center [616, 188] width 299 height 27
type input "البوكسات"
click at [733, 269] on button "Save" at bounding box center [754, 281] width 43 height 25
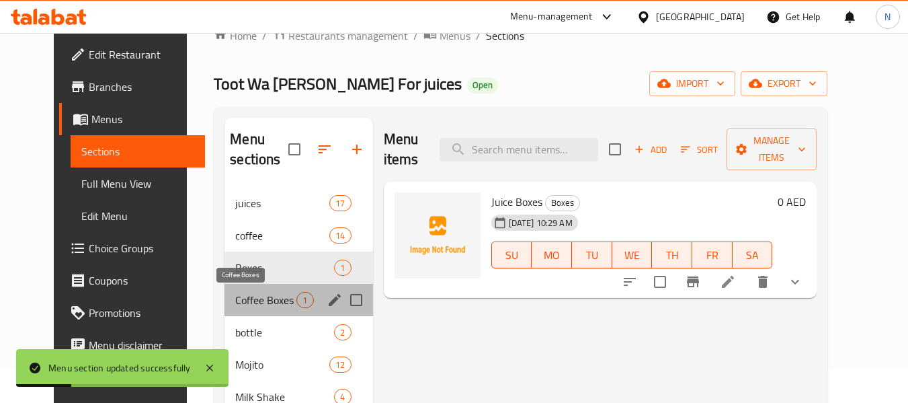
click at [264, 307] on span "Coffee Boxes" at bounding box center [265, 300] width 61 height 16
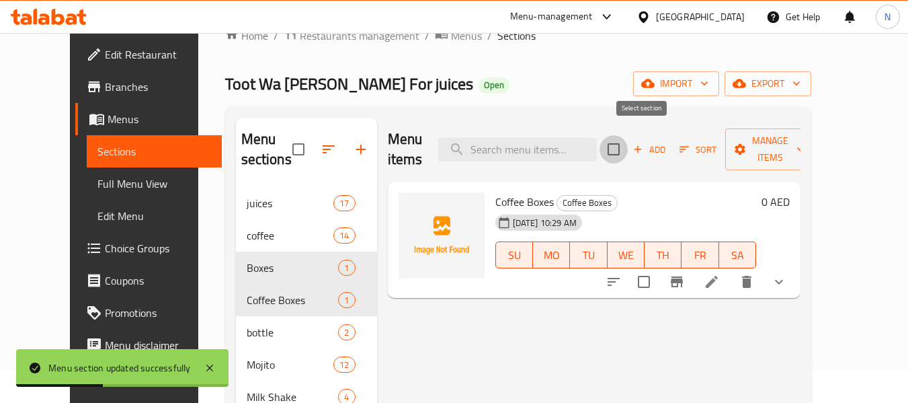
click at [628, 146] on input "checkbox" at bounding box center [614, 149] width 28 height 28
checkbox input "true"
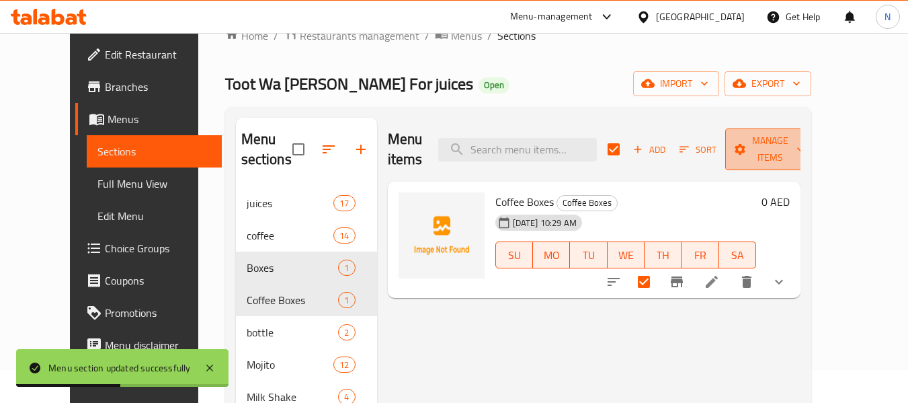
click at [783, 138] on span "Manage items" at bounding box center [770, 149] width 69 height 34
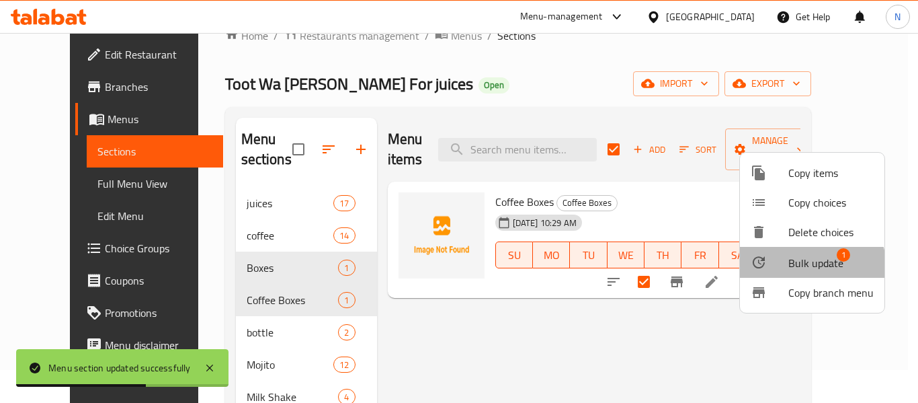
click at [771, 275] on li "Bulk update 1" at bounding box center [812, 262] width 145 height 31
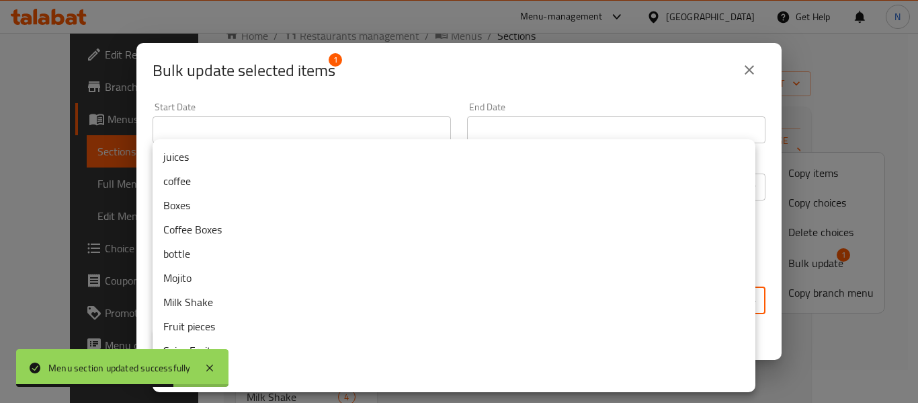
click at [520, 299] on body "Menu section updated successfully ​ Menu-management United Arab Emirates Get He…" at bounding box center [459, 185] width 918 height 370
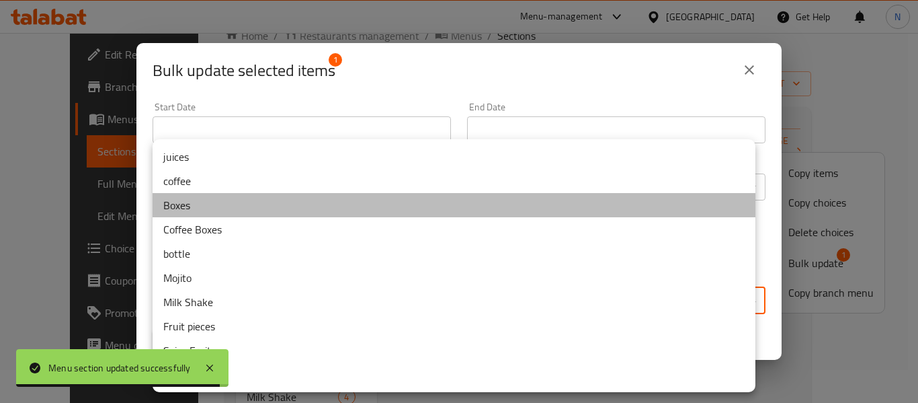
click at [323, 205] on li "Boxes" at bounding box center [454, 205] width 603 height 24
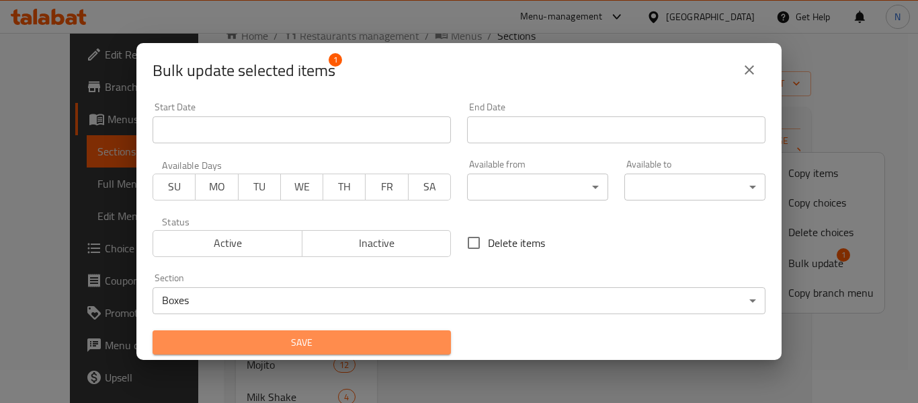
click at [323, 334] on span "Save" at bounding box center [301, 342] width 277 height 17
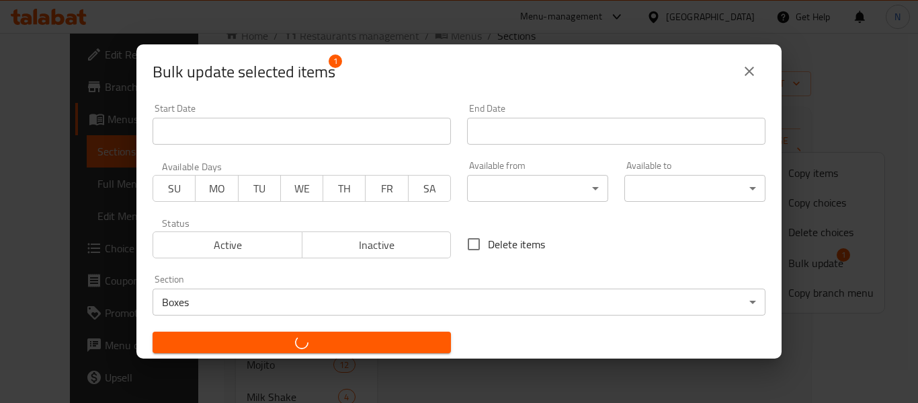
checkbox input "false"
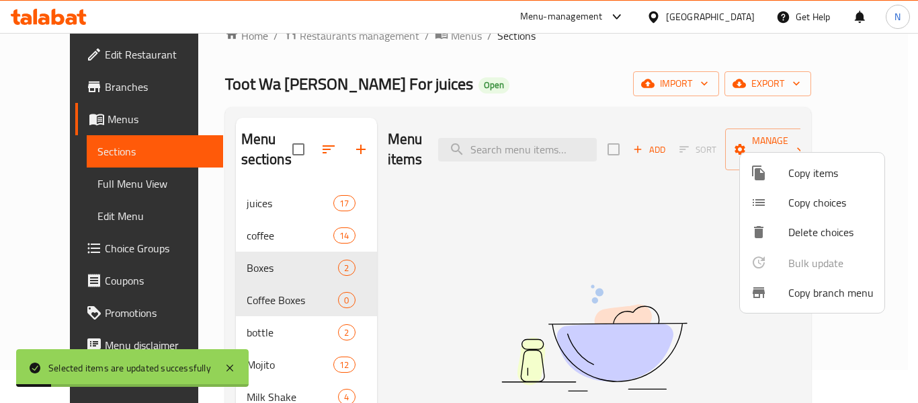
click at [370, 306] on div at bounding box center [459, 201] width 918 height 403
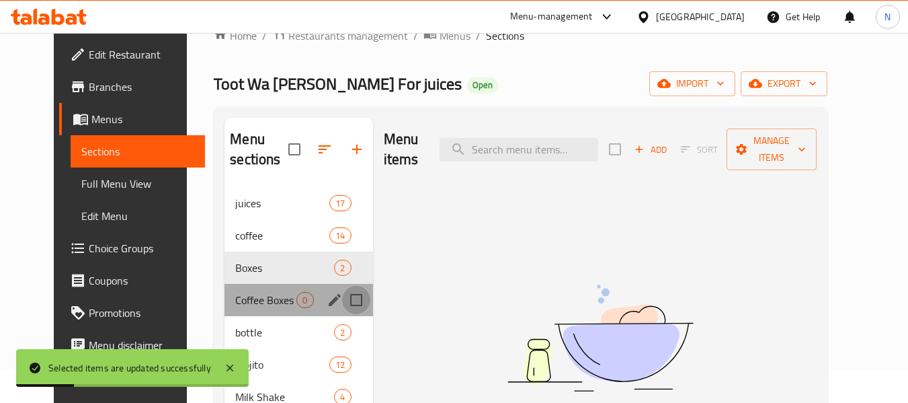
click at [346, 300] on input "Menu sections" at bounding box center [356, 300] width 28 height 28
checkbox input "true"
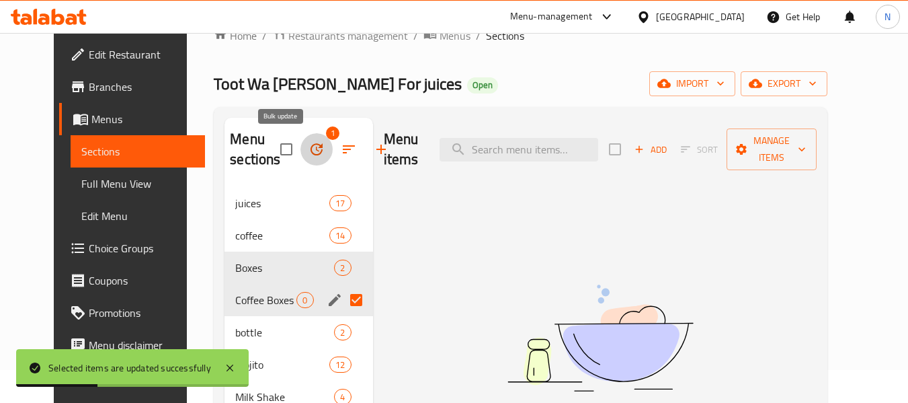
click at [301, 141] on button "button" at bounding box center [317, 149] width 32 height 32
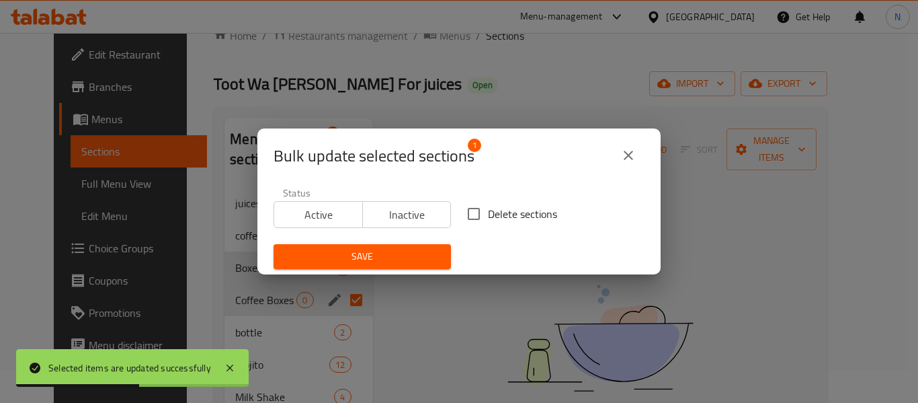
click at [514, 218] on span "Delete sections" at bounding box center [522, 214] width 69 height 16
click at [488, 218] on input "Delete sections" at bounding box center [474, 214] width 28 height 28
checkbox input "true"
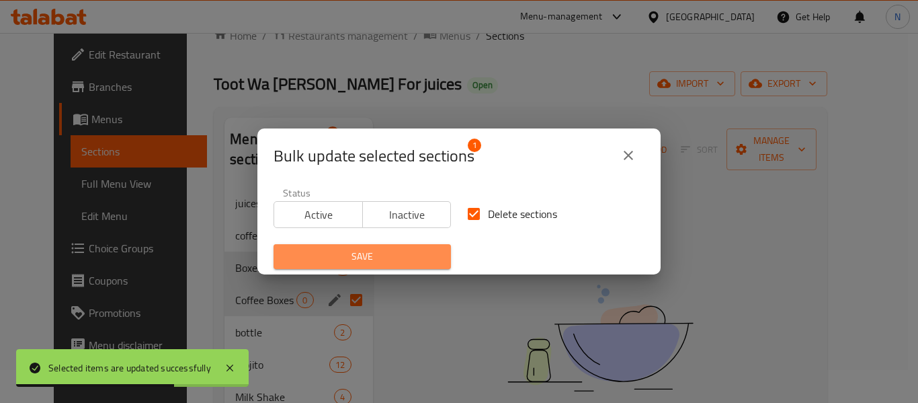
click at [367, 259] on span "Save" at bounding box center [362, 256] width 156 height 17
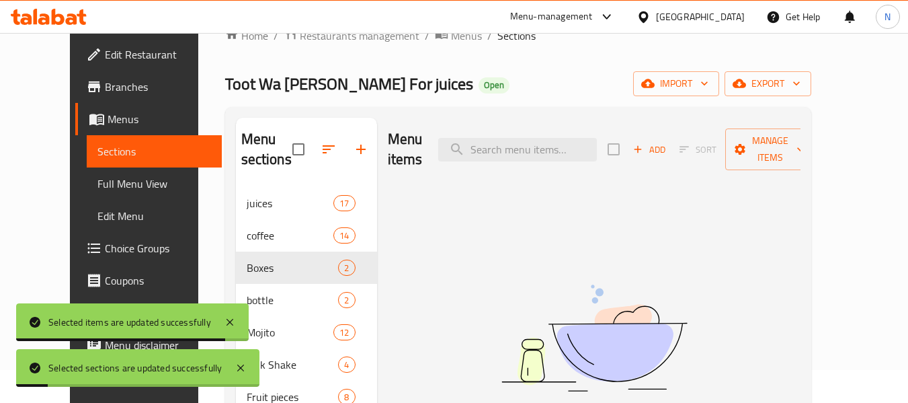
click at [444, 259] on div "Menu items Add Sort Manage items No Items found" at bounding box center [589, 319] width 424 height 403
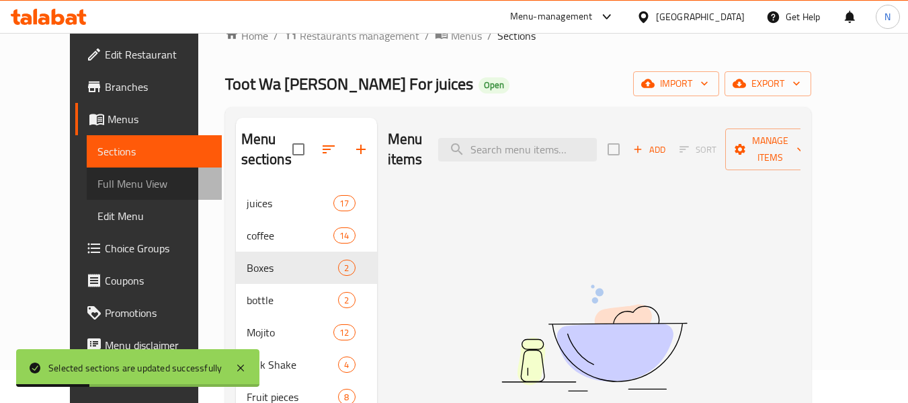
click at [105, 175] on link "Full Menu View" at bounding box center [154, 183] width 135 height 32
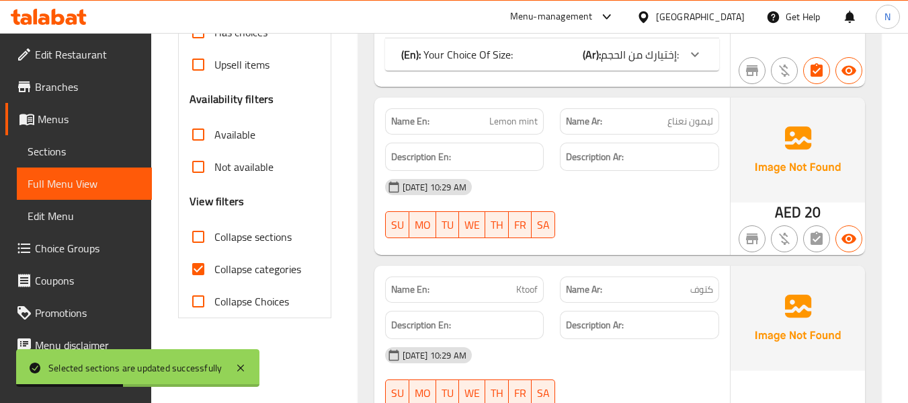
scroll to position [372, 0]
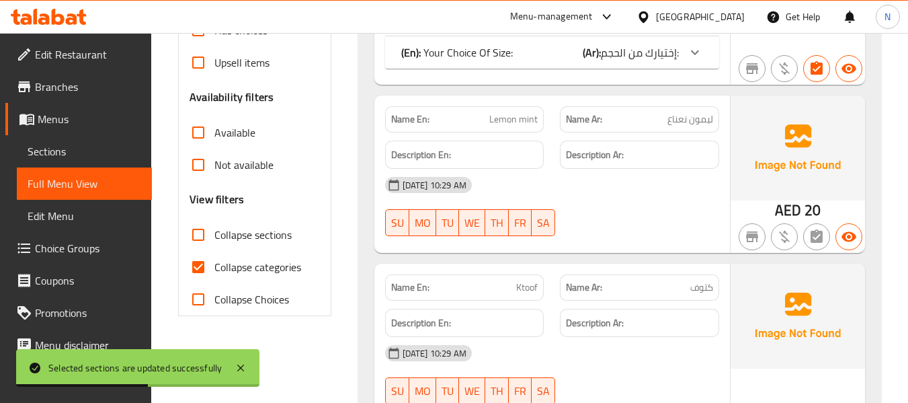
click at [284, 264] on span "Collapse categories" at bounding box center [257, 267] width 87 height 16
click at [214, 264] on input "Collapse categories" at bounding box center [198, 267] width 32 height 32
checkbox input "false"
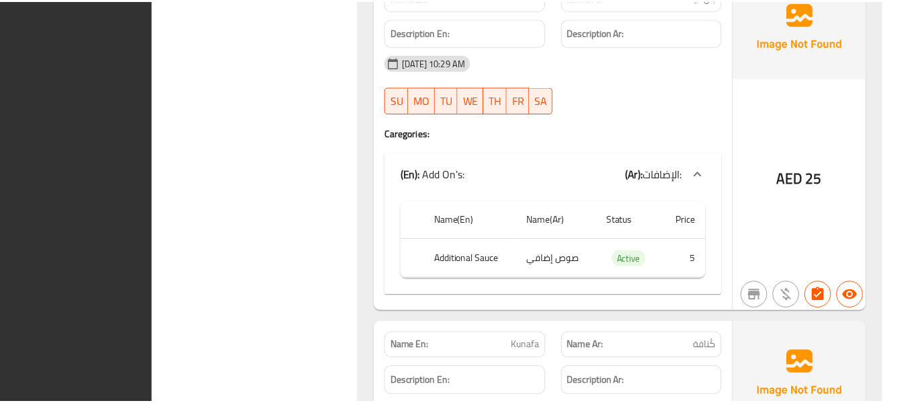
scroll to position [17660, 0]
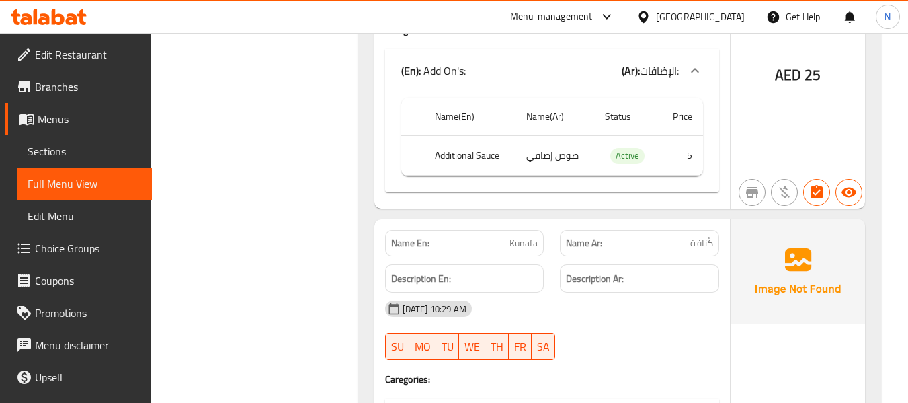
drag, startPoint x: 379, startPoint y: 112, endPoint x: 375, endPoint y: 120, distance: 9.0
click at [379, 256] on div "Description En:" at bounding box center [464, 278] width 175 height 45
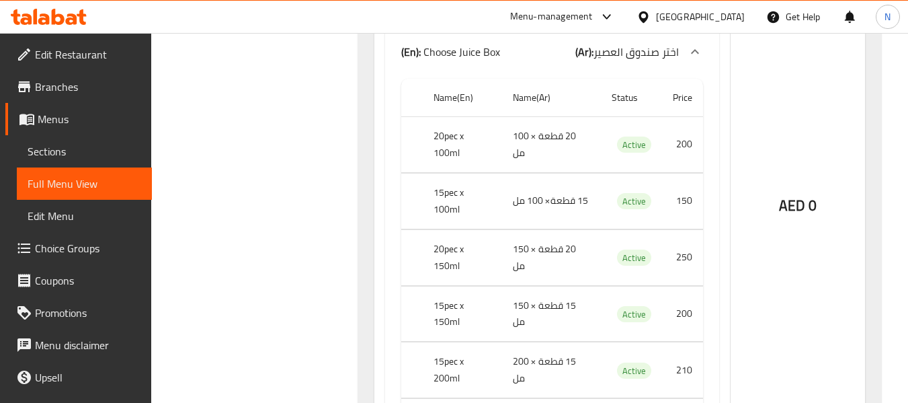
scroll to position [9660, 0]
click at [69, 158] on span "Sections" at bounding box center [85, 151] width 114 height 16
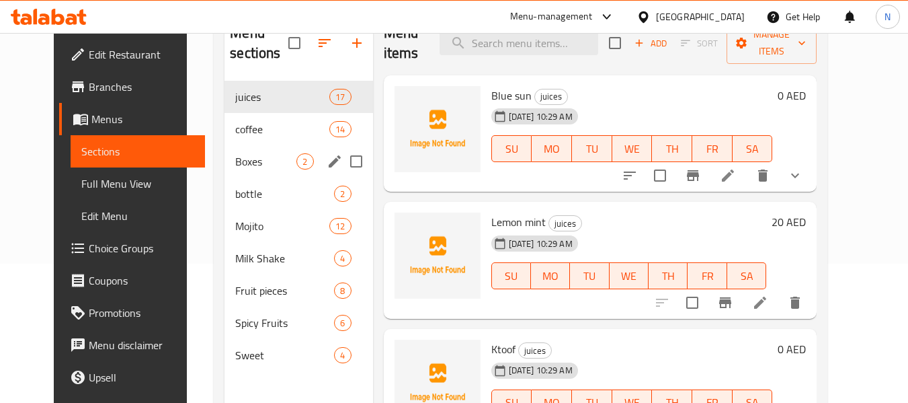
scroll to position [138, 0]
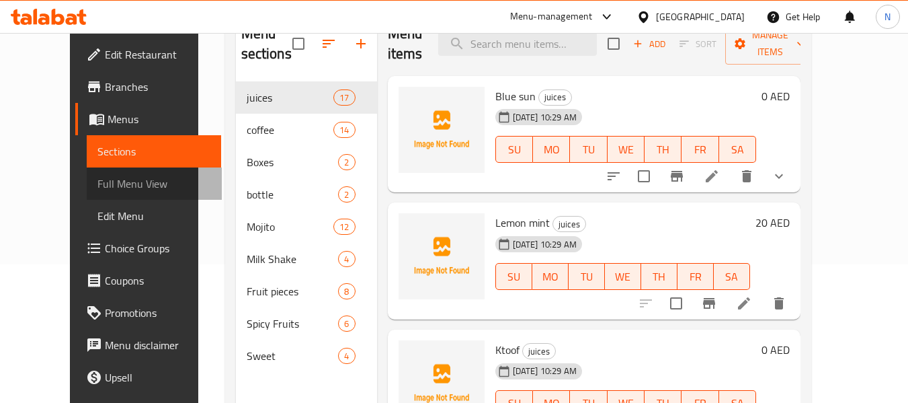
click at [97, 175] on span "Full Menu View" at bounding box center [154, 183] width 114 height 16
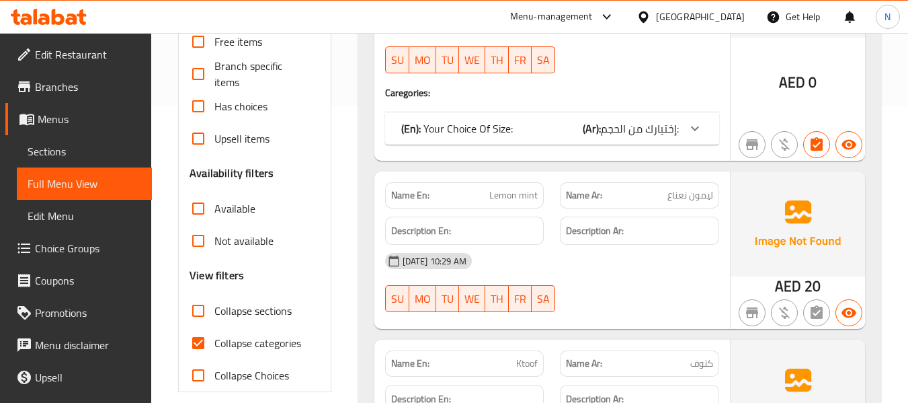
scroll to position [297, 0]
click at [105, 158] on span "Sections" at bounding box center [85, 151] width 114 height 16
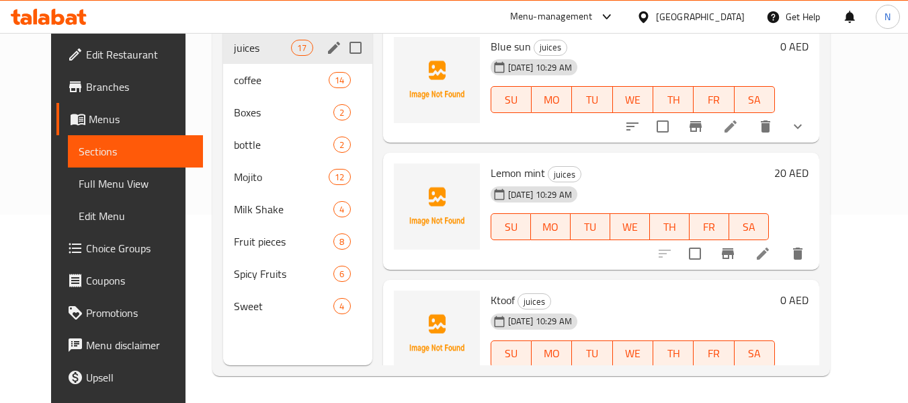
scroll to position [83, 0]
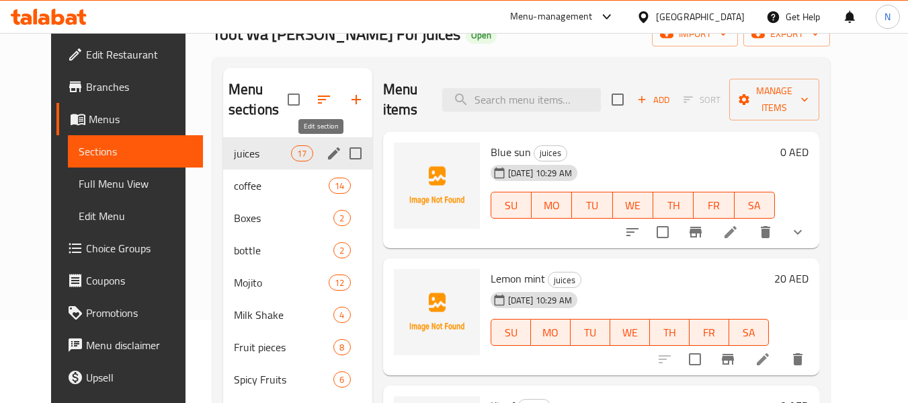
click at [328, 153] on icon "edit" at bounding box center [334, 153] width 12 height 12
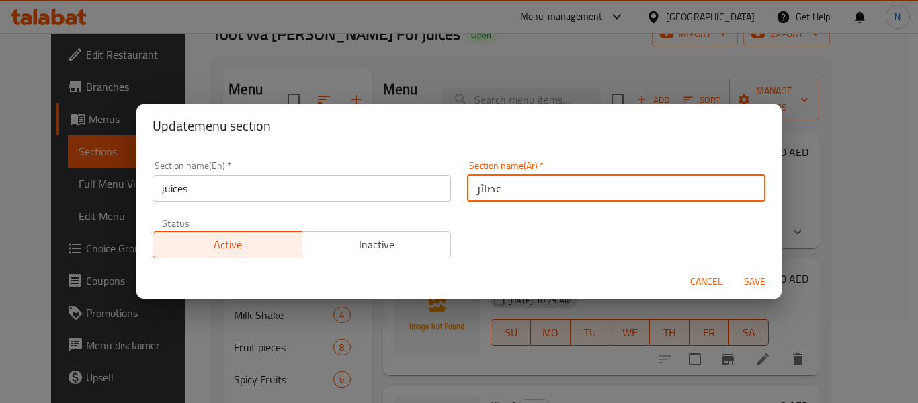
click at [467, 192] on input "عصائر" at bounding box center [616, 188] width 299 height 27
type input "العصائر"
click at [733, 269] on button "Save" at bounding box center [754, 281] width 43 height 25
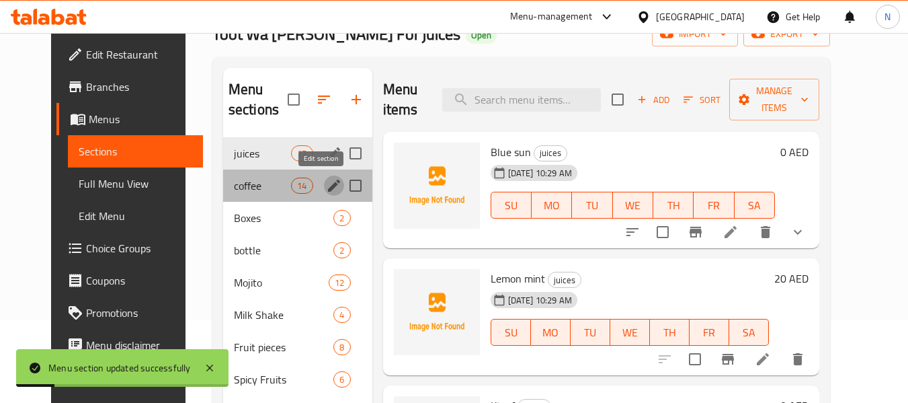
click at [326, 190] on icon "edit" at bounding box center [334, 185] width 16 height 16
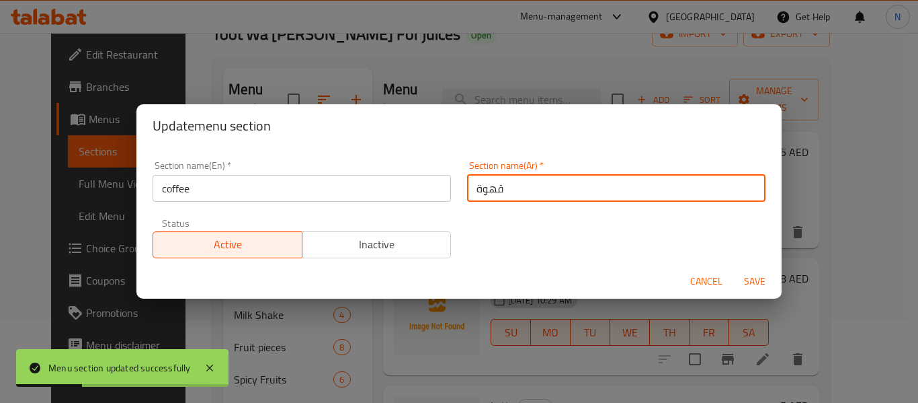
click at [467, 186] on input "قهوة" at bounding box center [616, 188] width 299 height 27
type input "القهوة"
click at [733, 269] on button "Save" at bounding box center [754, 281] width 43 height 25
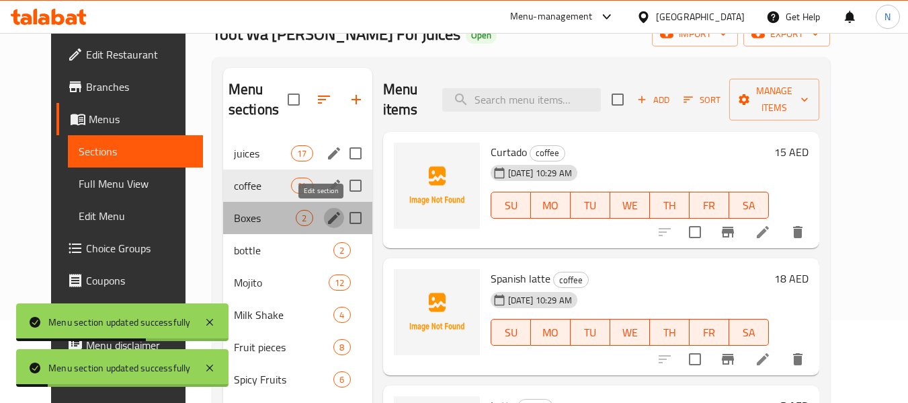
click at [328, 219] on icon "edit" at bounding box center [334, 218] width 12 height 12
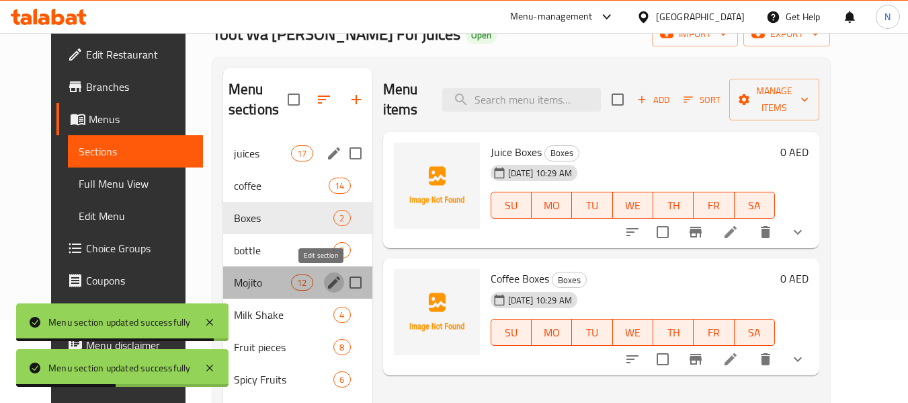
click at [328, 282] on icon "edit" at bounding box center [334, 282] width 12 height 12
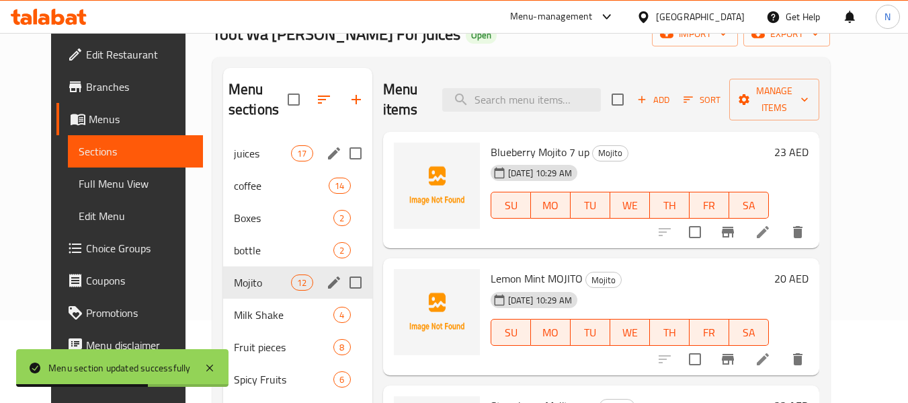
scroll to position [188, 0]
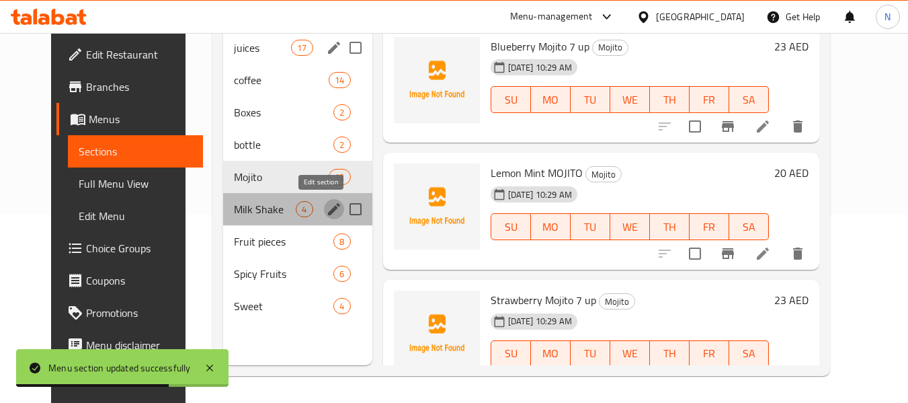
click at [328, 206] on icon "edit" at bounding box center [334, 209] width 12 height 12
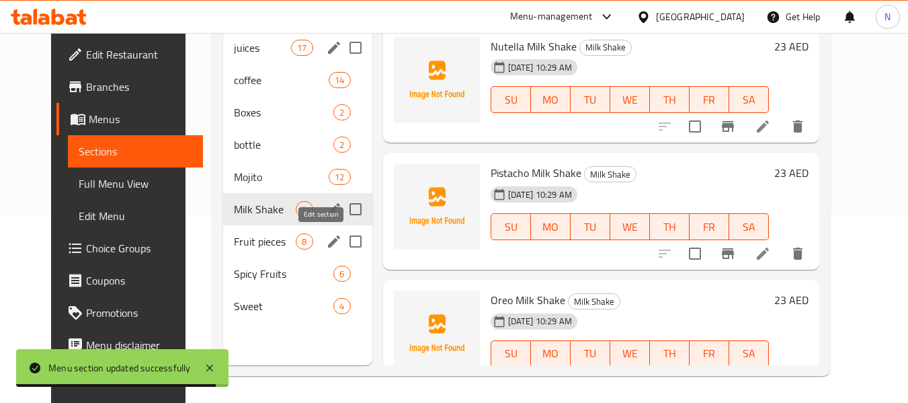
click at [328, 240] on icon "edit" at bounding box center [334, 241] width 12 height 12
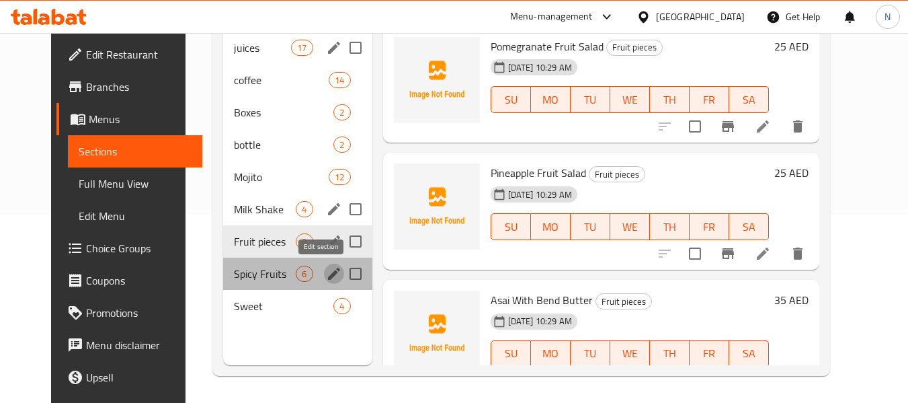
click at [326, 272] on icon "edit" at bounding box center [334, 274] width 16 height 16
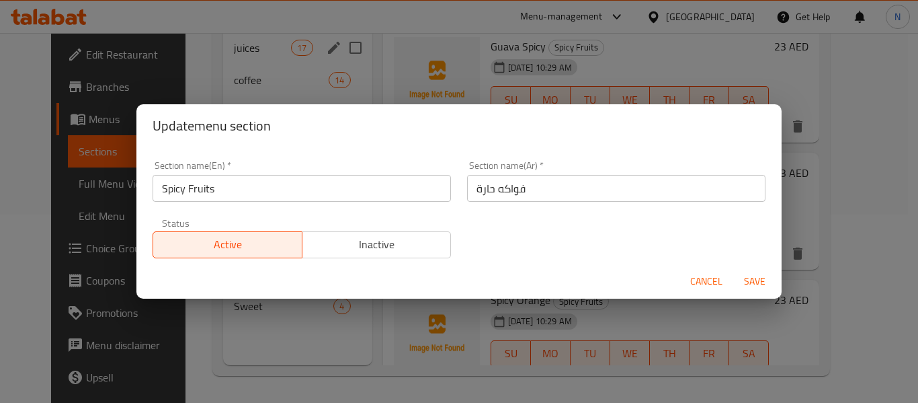
click at [467, 194] on input "فواكه حارة" at bounding box center [616, 188] width 299 height 27
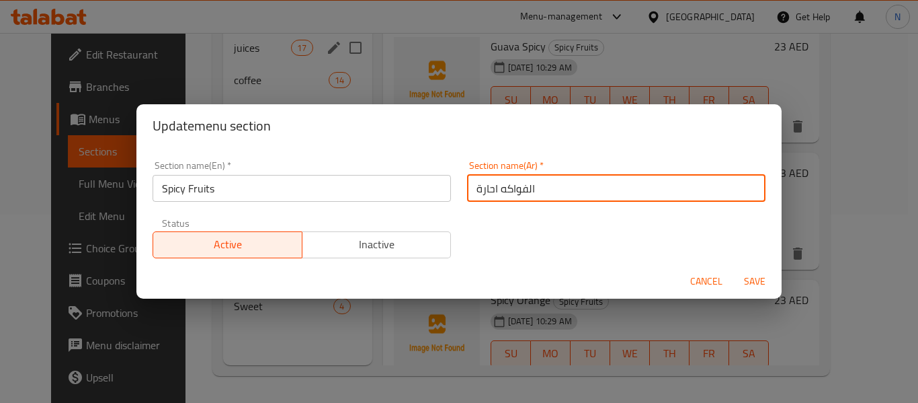
click at [489, 194] on input "الفواكه احارة" at bounding box center [616, 188] width 299 height 27
type input "الفواكه الحارة"
click at [733, 269] on button "Save" at bounding box center [754, 281] width 43 height 25
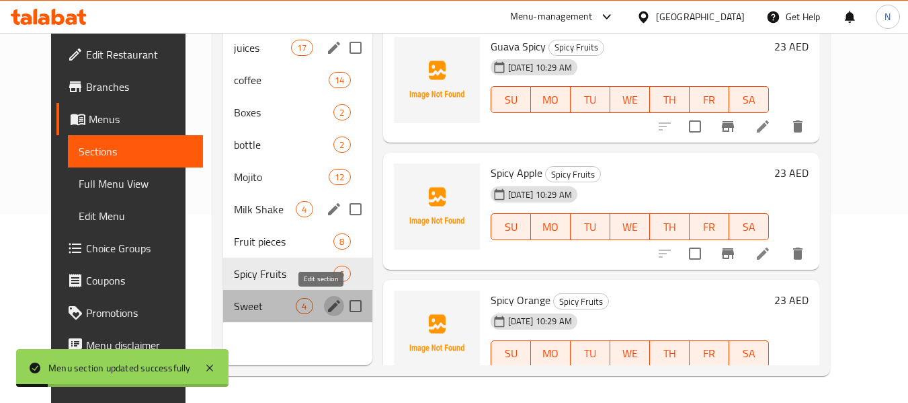
click at [324, 305] on button "edit" at bounding box center [334, 306] width 20 height 20
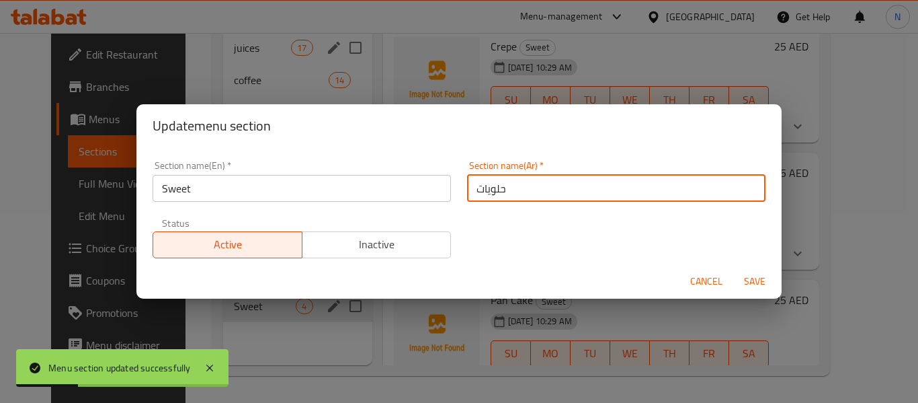
click at [467, 185] on input "حلويات" at bounding box center [616, 188] width 299 height 27
type input "الحلويات"
click at [733, 269] on button "Save" at bounding box center [754, 281] width 43 height 25
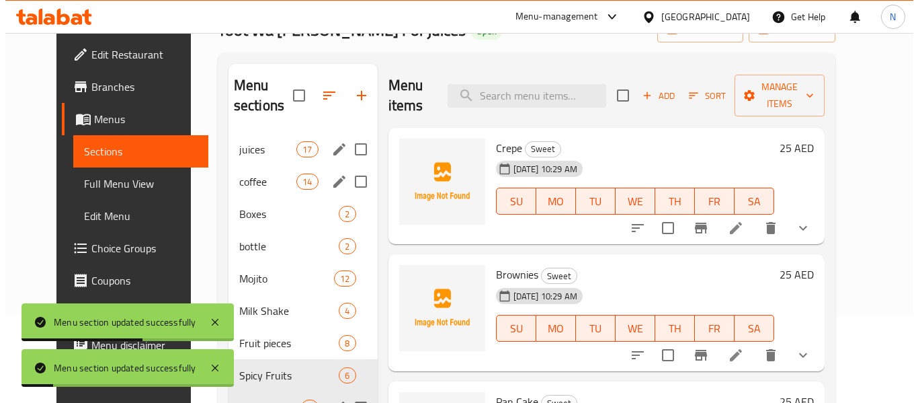
scroll to position [84, 0]
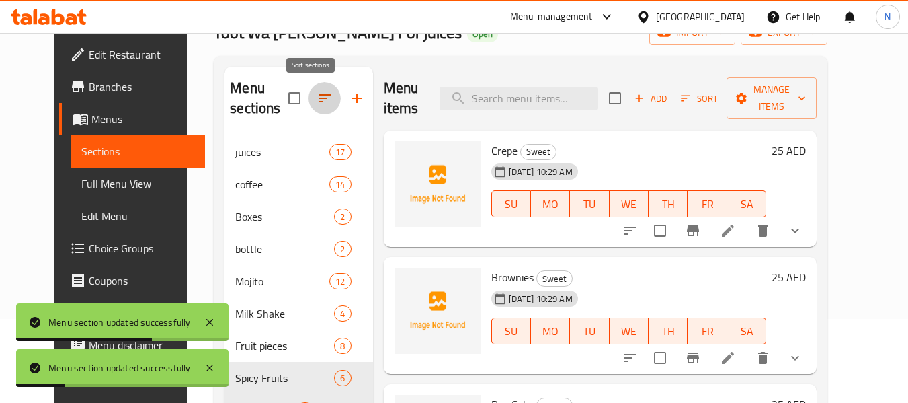
click at [317, 100] on icon "button" at bounding box center [325, 98] width 16 height 16
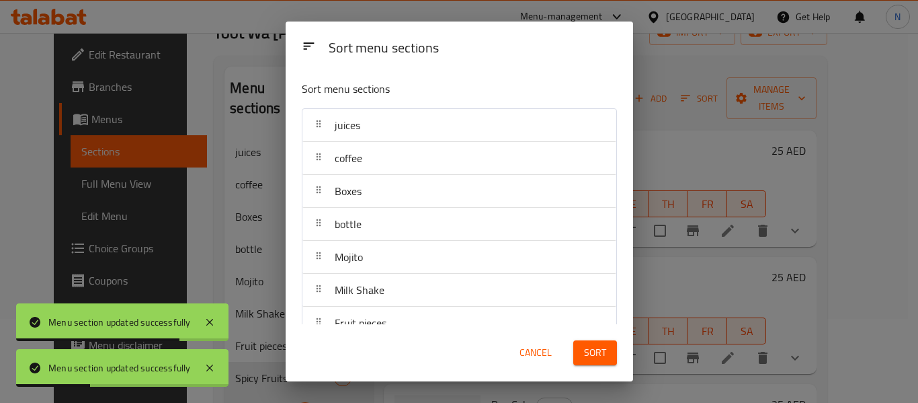
scroll to position [87, 0]
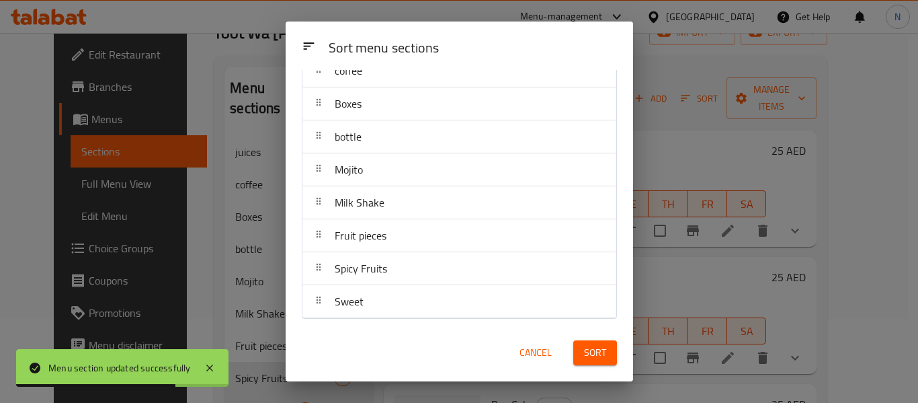
click at [302, 241] on nav "juices coffee Boxes bottle Mojito Milk Shake Fruit pieces Spicy Fruits Sweet" at bounding box center [459, 170] width 315 height 298
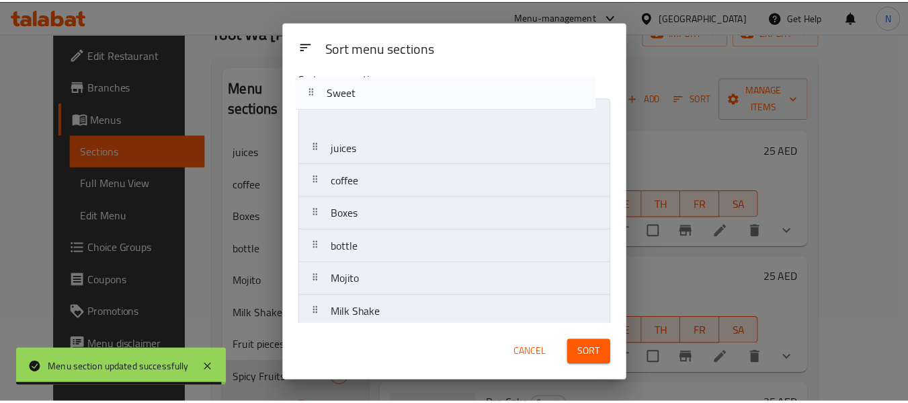
scroll to position [0, 0]
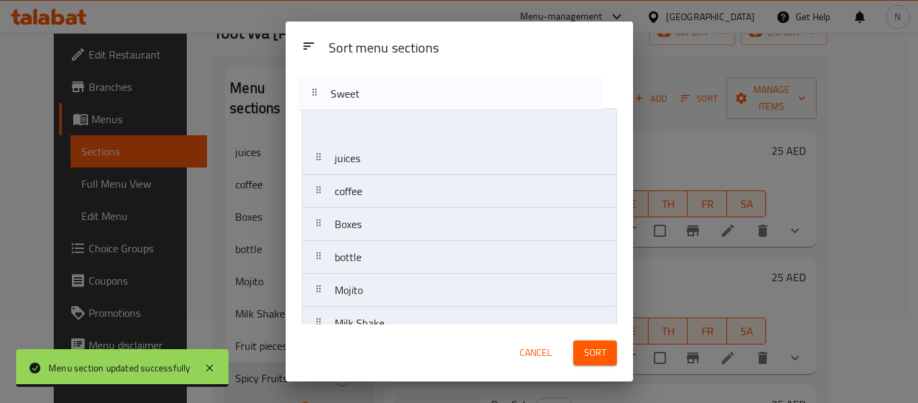
drag, startPoint x: 316, startPoint y: 304, endPoint x: 312, endPoint y: 95, distance: 209.1
click at [312, 95] on div "Sort menu sections juices coffee Boxes bottle Mojito Milk Shake Fruit pieces Sp…" at bounding box center [460, 197] width 348 height 254
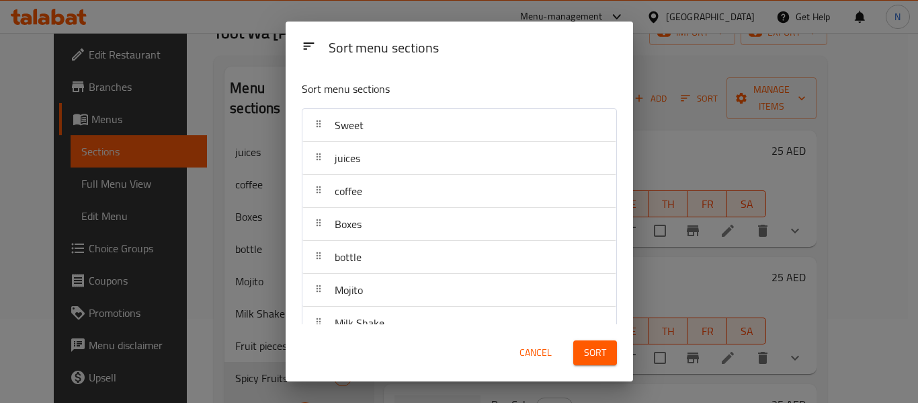
click at [601, 355] on span "Sort" at bounding box center [595, 352] width 22 height 17
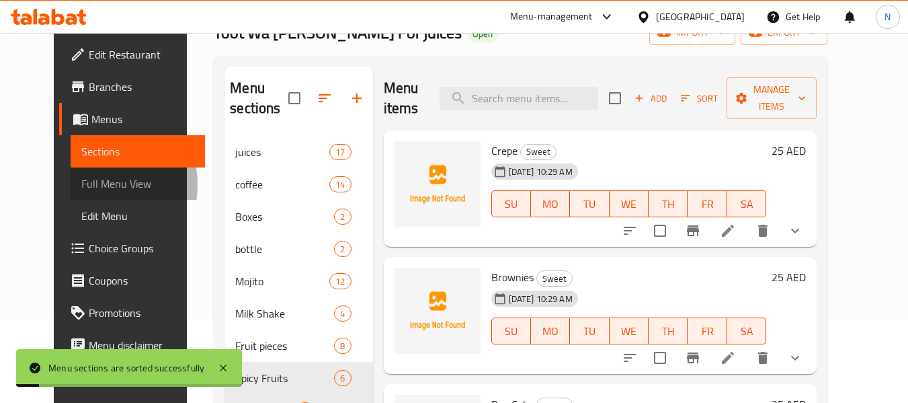
click at [81, 185] on span "Full Menu View" at bounding box center [138, 183] width 114 height 16
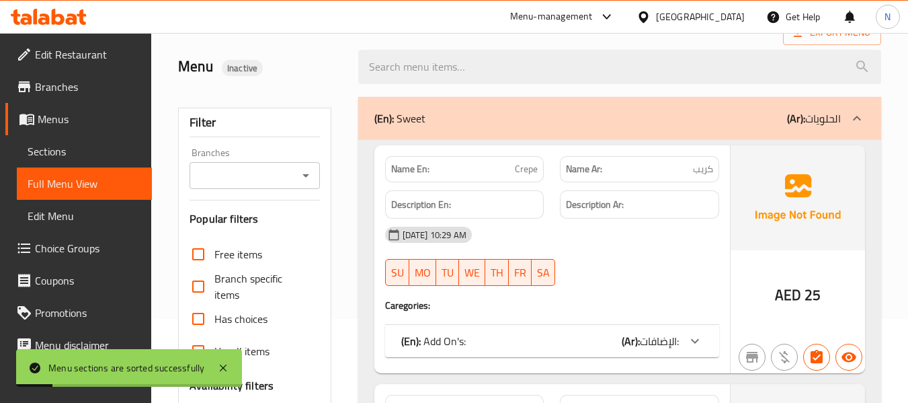
scroll to position [354, 0]
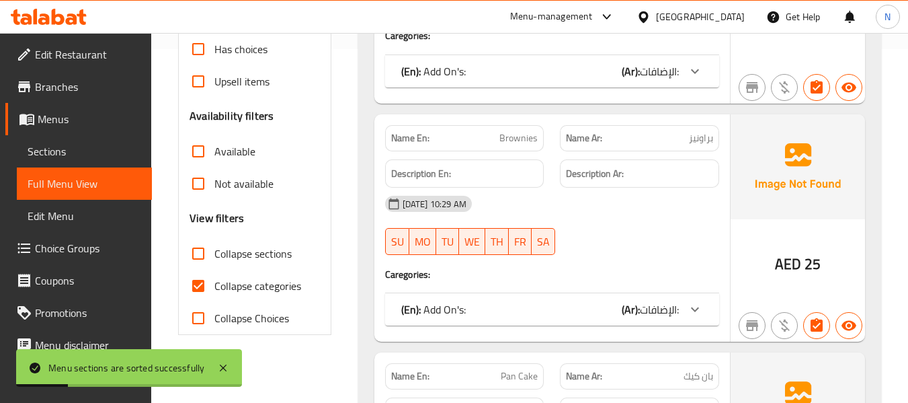
click at [252, 278] on span "Collapse categories" at bounding box center [257, 286] width 87 height 16
click at [214, 277] on input "Collapse categories" at bounding box center [198, 286] width 32 height 32
checkbox input "false"
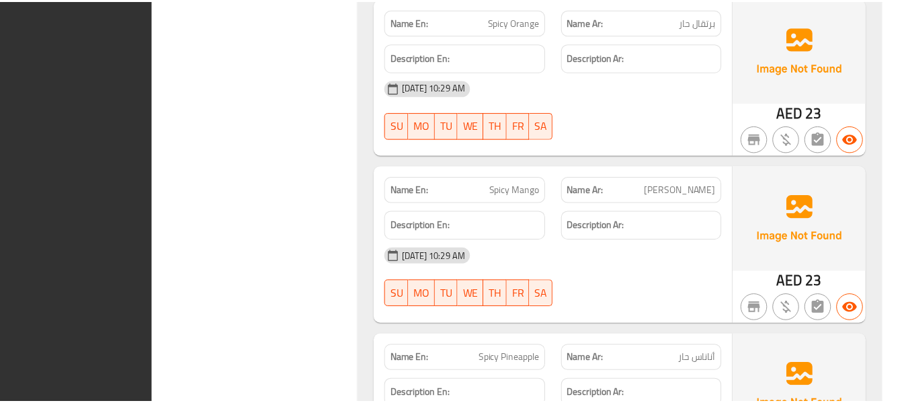
scroll to position [17660, 0]
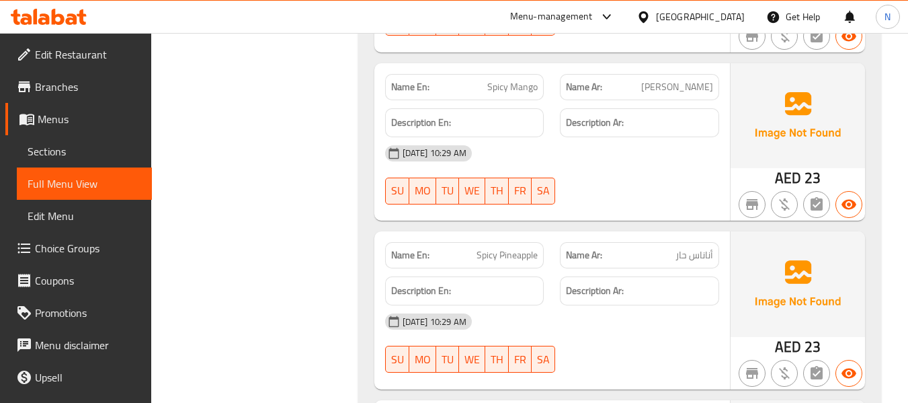
click at [58, 90] on span "Branches" at bounding box center [88, 87] width 106 height 16
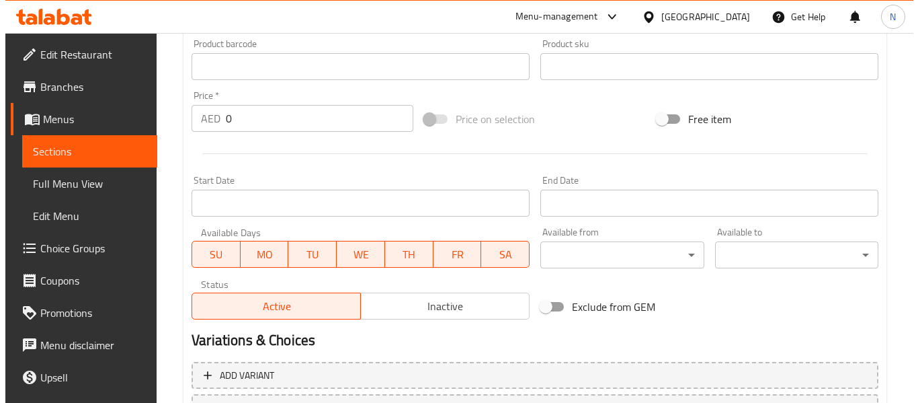
scroll to position [547, 0]
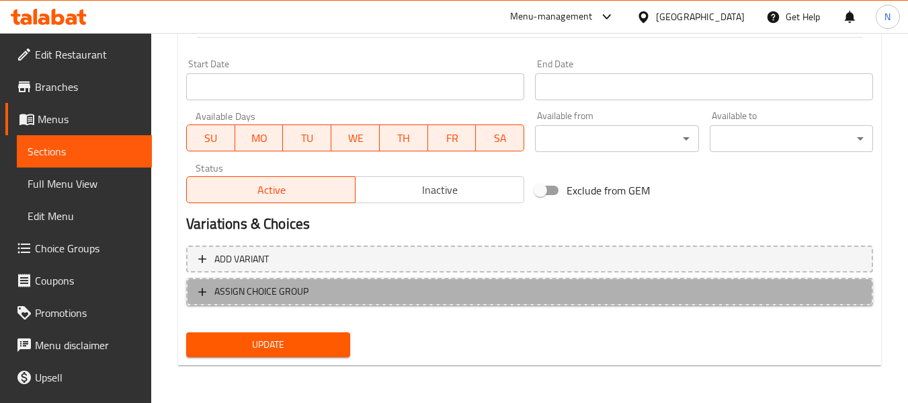
click at [292, 299] on span "ASSIGN CHOICE GROUP" at bounding box center [261, 291] width 94 height 17
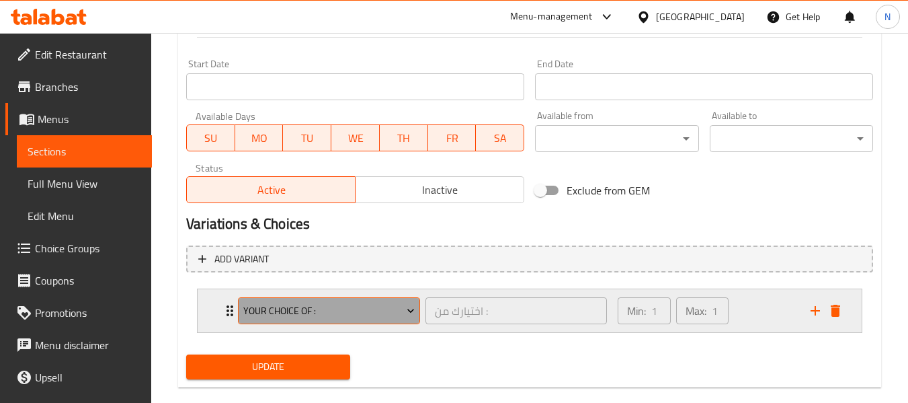
click at [292, 299] on button "Your Choice Of :" at bounding box center [329, 310] width 182 height 27
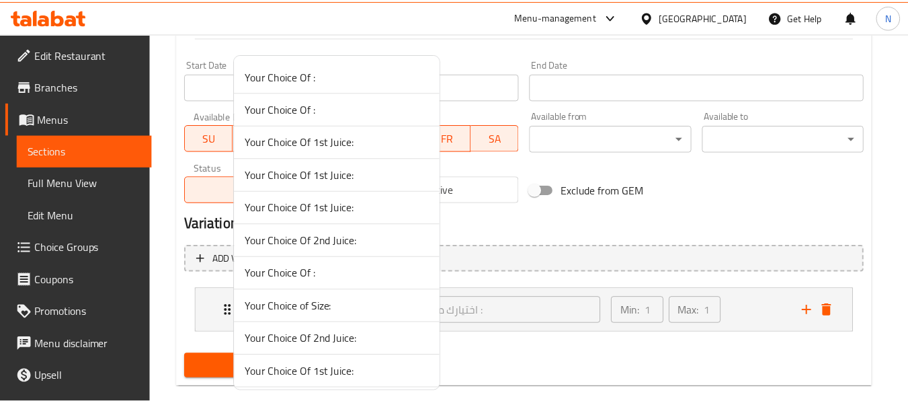
scroll to position [62, 0]
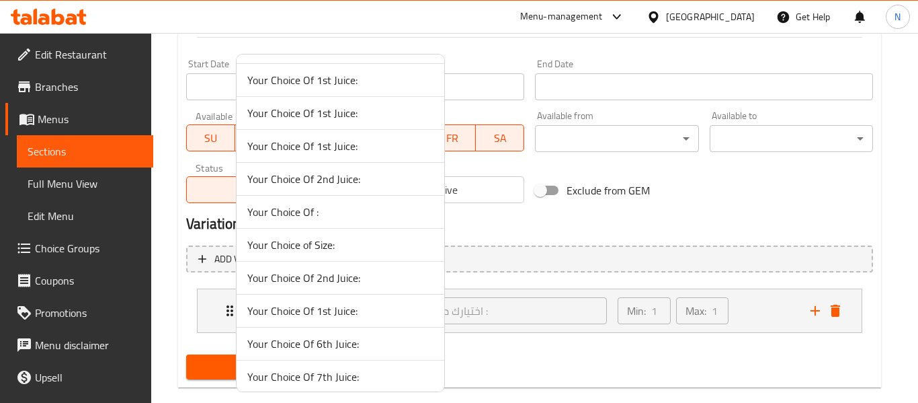
click at [318, 251] on span "Your Choice of Size:" at bounding box center [340, 245] width 186 height 16
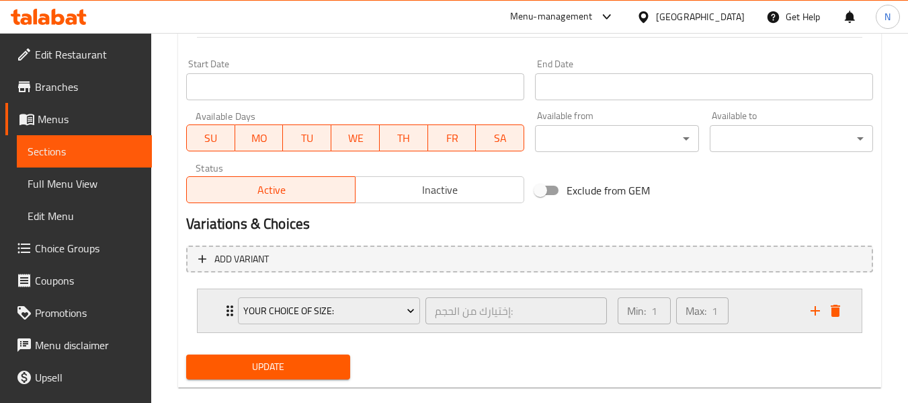
click at [767, 297] on div "Min: 1 ​ Max: 1 ​" at bounding box center [706, 310] width 193 height 43
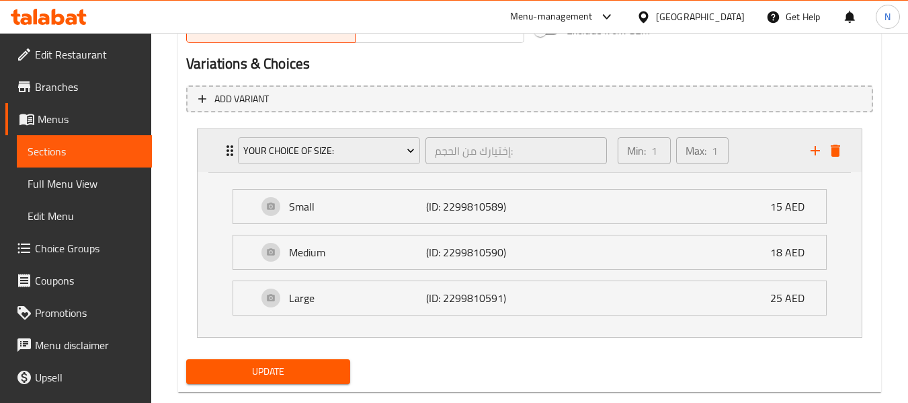
scroll to position [708, 0]
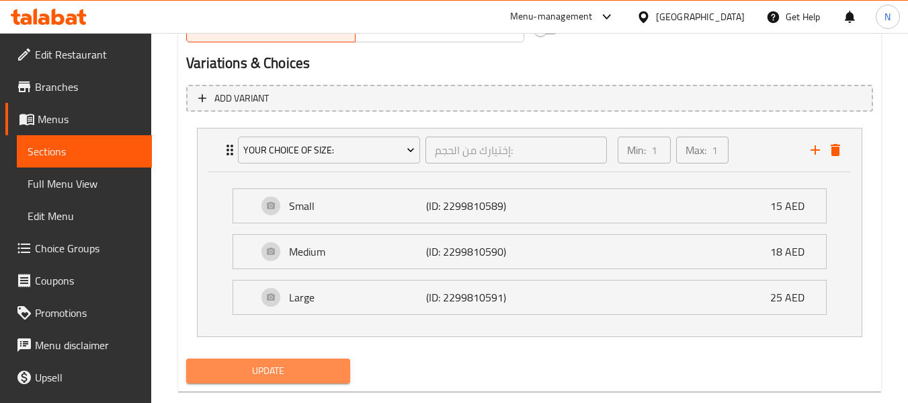
click at [331, 379] on span "Update" at bounding box center [268, 370] width 142 height 17
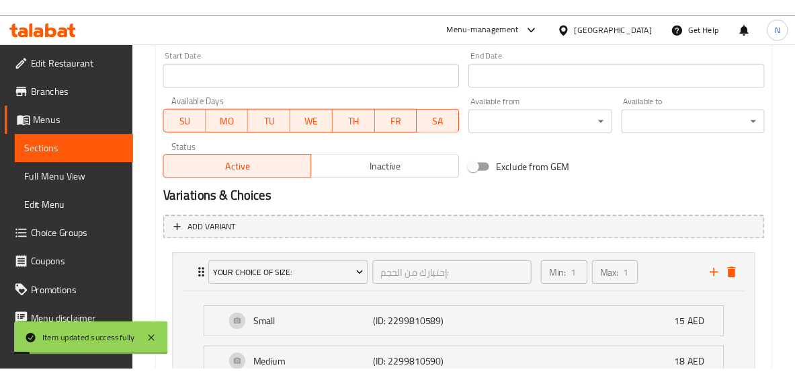
scroll to position [0, 0]
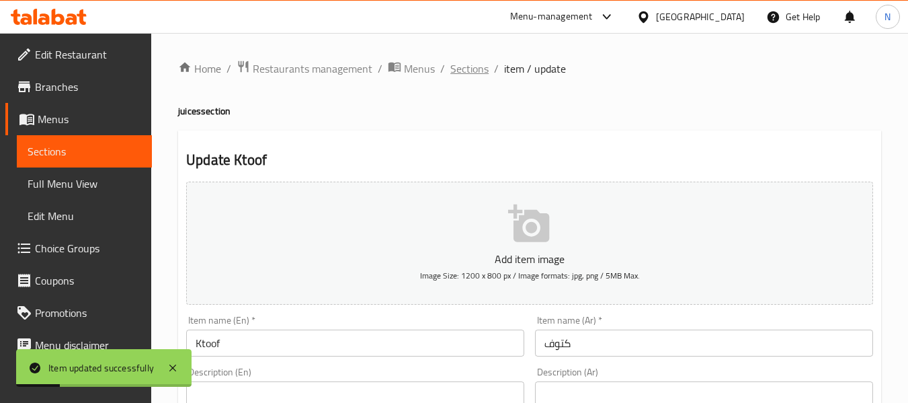
click at [452, 76] on span "Sections" at bounding box center [469, 69] width 38 height 16
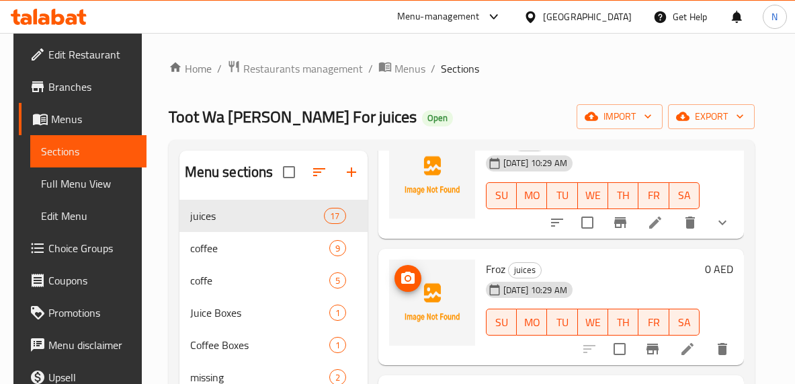
scroll to position [348, 0]
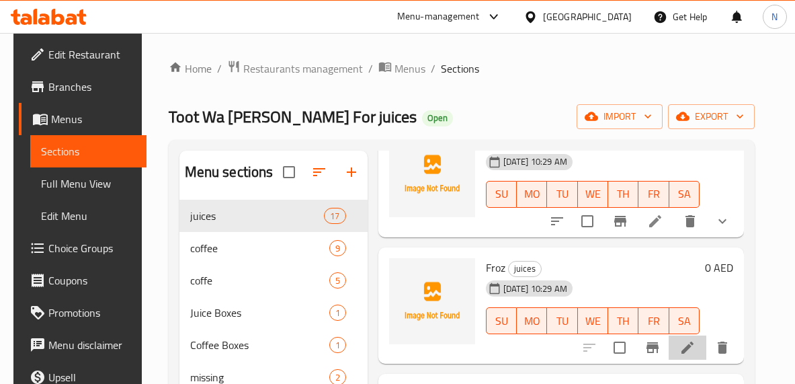
click at [681, 340] on li at bounding box center [688, 347] width 38 height 24
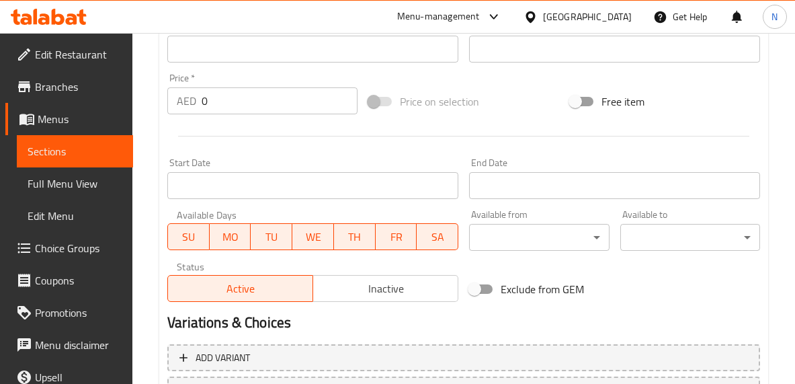
scroll to position [566, 0]
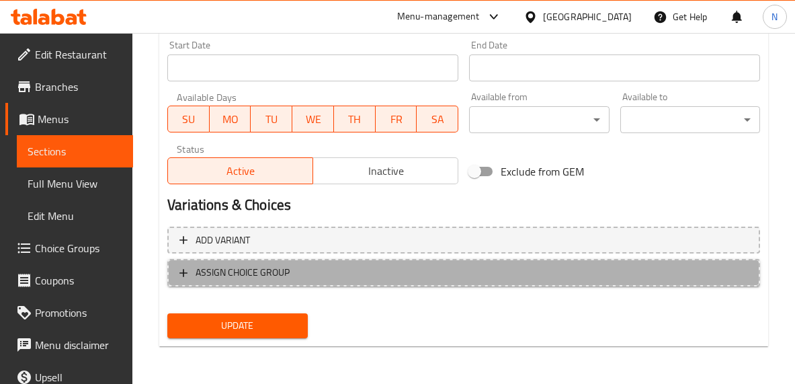
click at [594, 276] on span "ASSIGN CHOICE GROUP" at bounding box center [464, 272] width 569 height 17
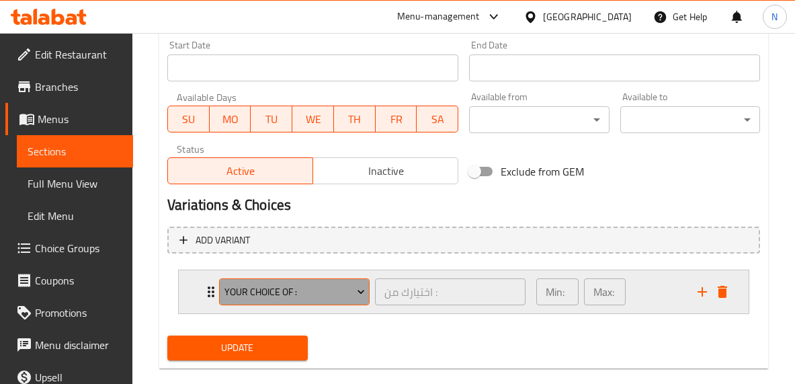
click at [338, 286] on span "Your Choice Of :" at bounding box center [295, 292] width 141 height 17
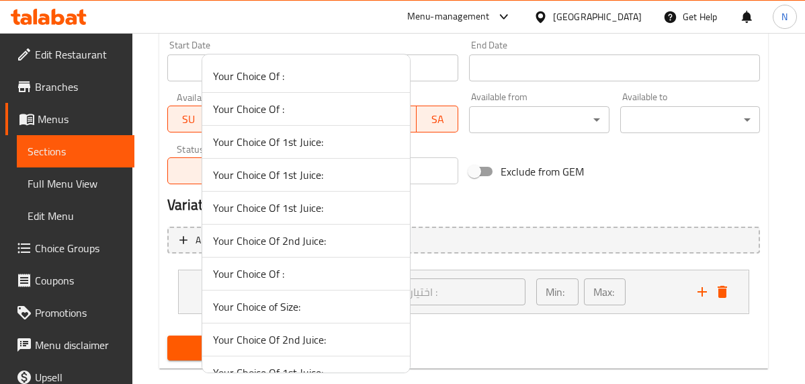
click at [306, 313] on span "Your Choice of Size:" at bounding box center [306, 307] width 186 height 16
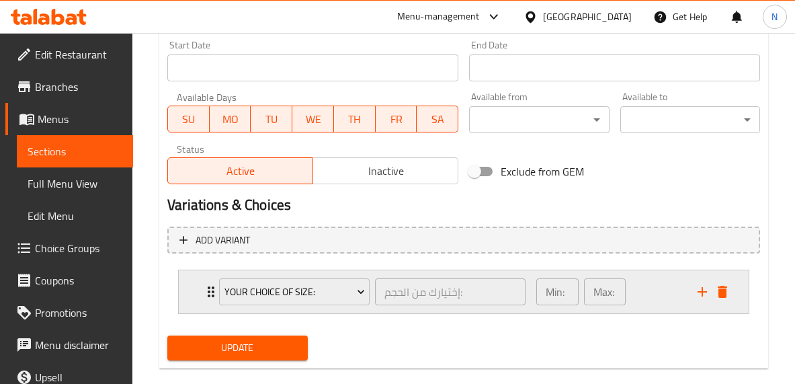
click at [652, 295] on div "Min: 1 ​ Max: 1 ​" at bounding box center [608, 291] width 161 height 43
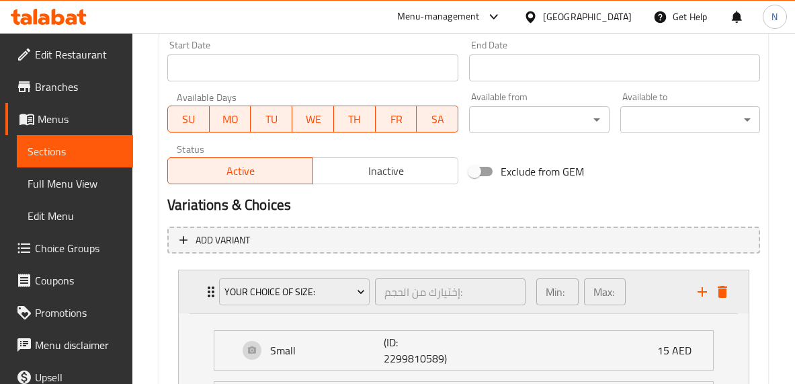
scroll to position [769, 0]
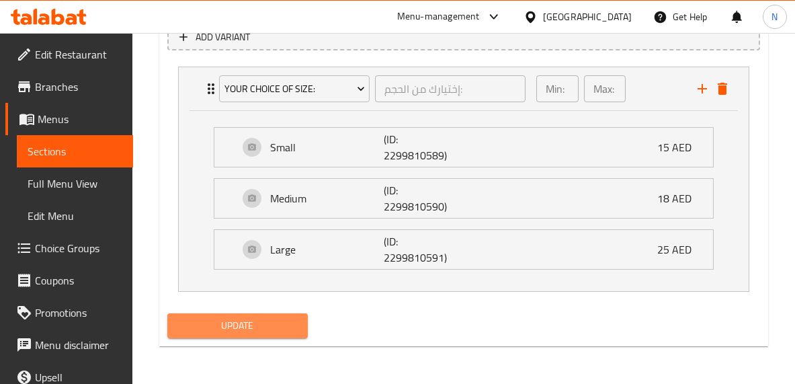
click at [290, 319] on span "Update" at bounding box center [237, 325] width 118 height 17
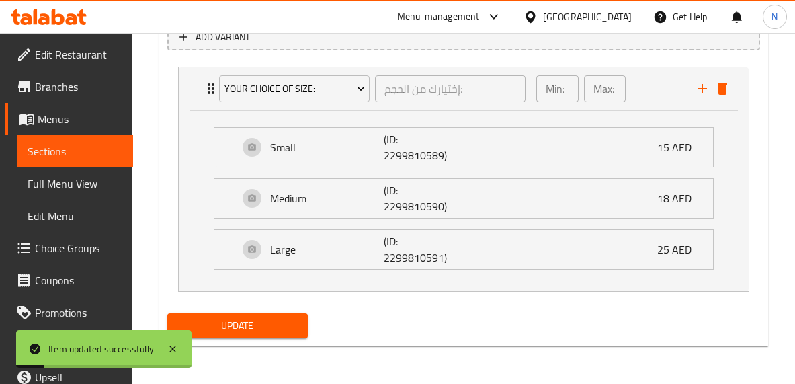
click at [532, 325] on div "Update" at bounding box center [464, 326] width 604 height 36
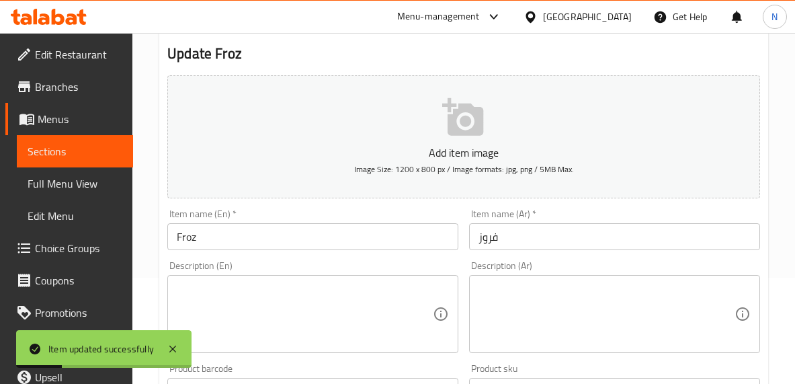
scroll to position [0, 0]
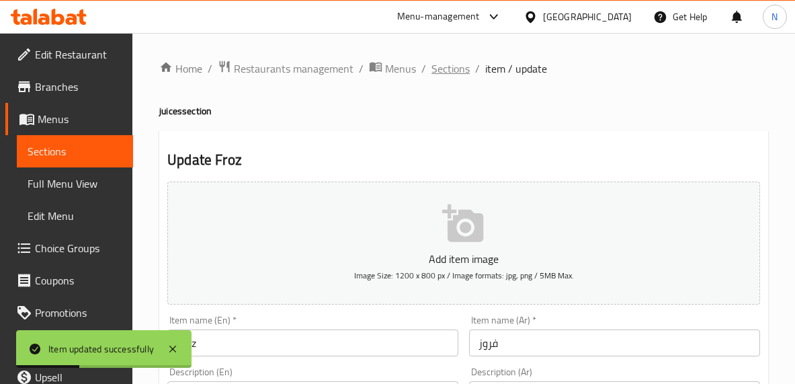
click at [445, 77] on span "Sections" at bounding box center [451, 69] width 38 height 16
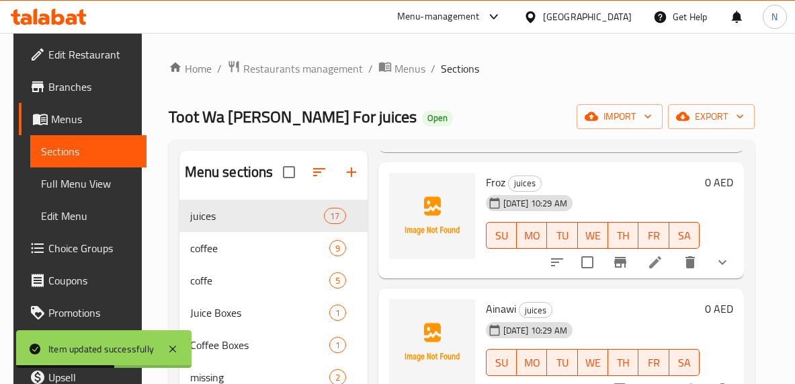
scroll to position [463, 0]
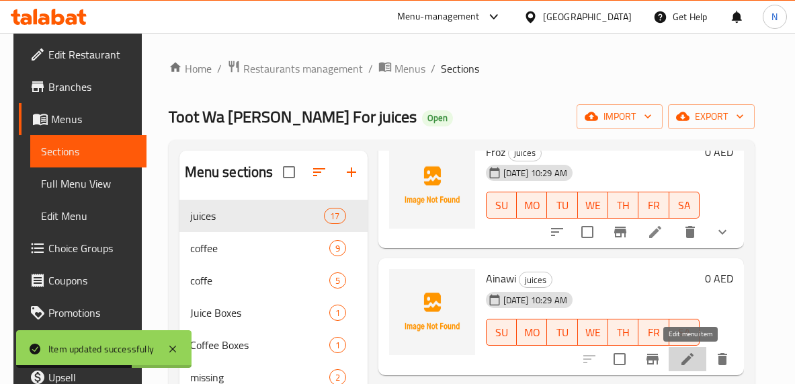
click at [689, 352] on icon at bounding box center [688, 359] width 16 height 16
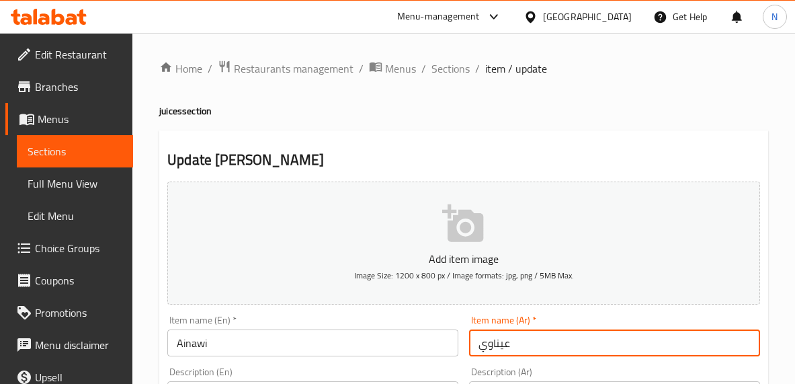
click at [504, 346] on input "عيناوي" at bounding box center [614, 342] width 291 height 27
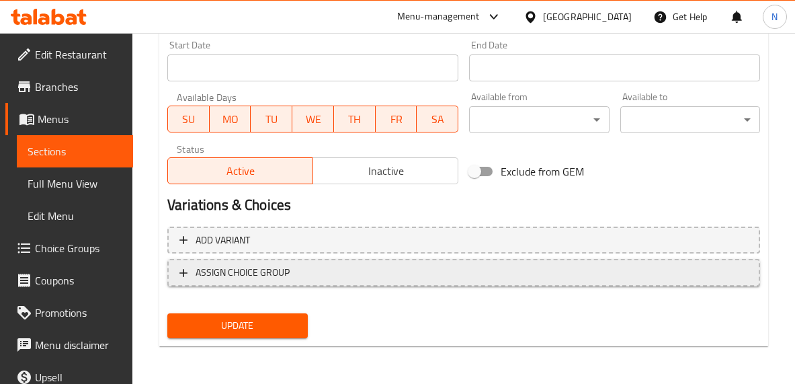
type input "ايناوي"
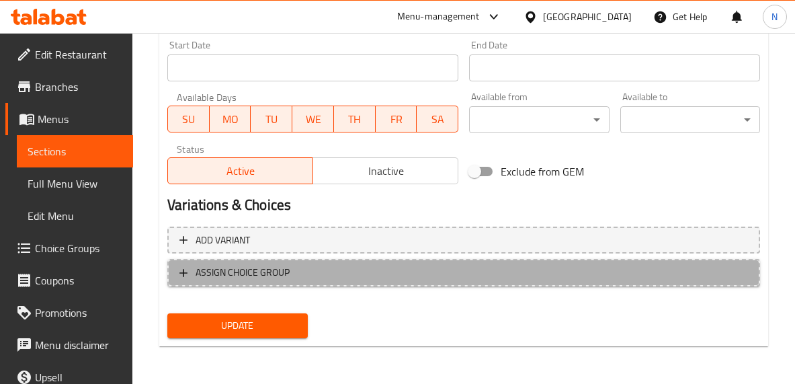
click at [464, 264] on span "ASSIGN CHOICE GROUP" at bounding box center [464, 272] width 569 height 17
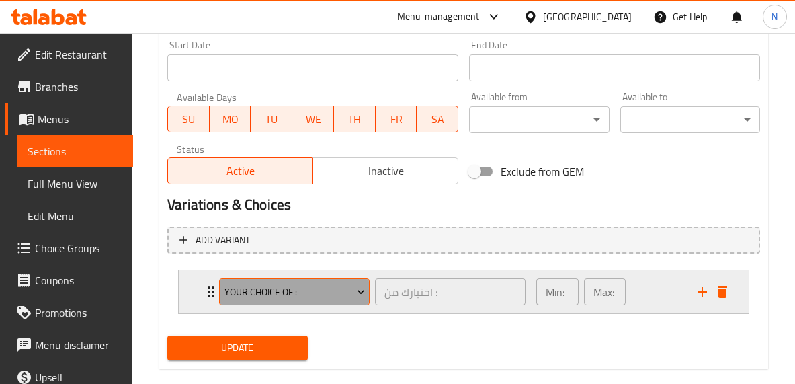
click at [323, 304] on button "Your Choice Of :" at bounding box center [294, 291] width 151 height 27
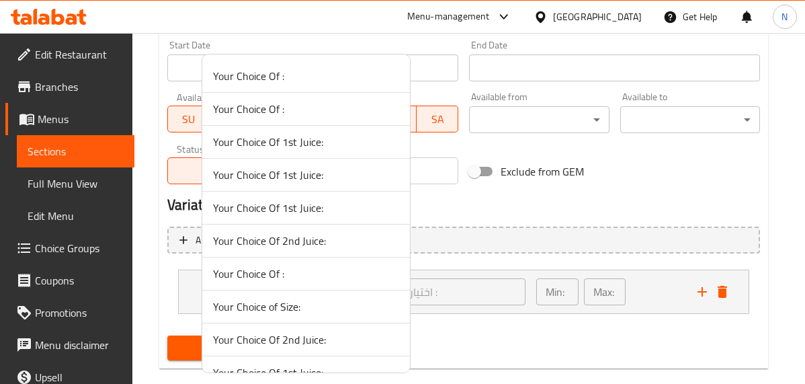
click at [313, 304] on span "Your Choice of Size:" at bounding box center [306, 307] width 186 height 16
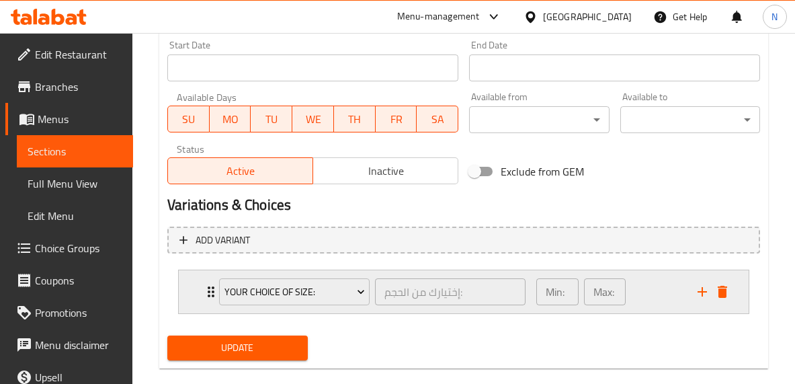
click at [631, 291] on div "Min: 1 ​ Max: 1 ​" at bounding box center [581, 292] width 100 height 38
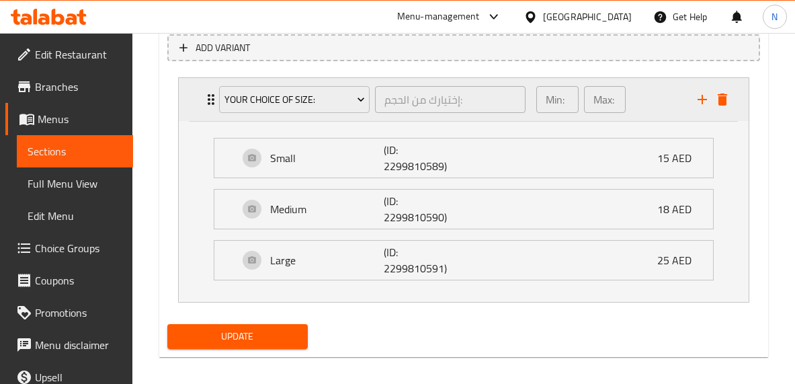
scroll to position [769, 0]
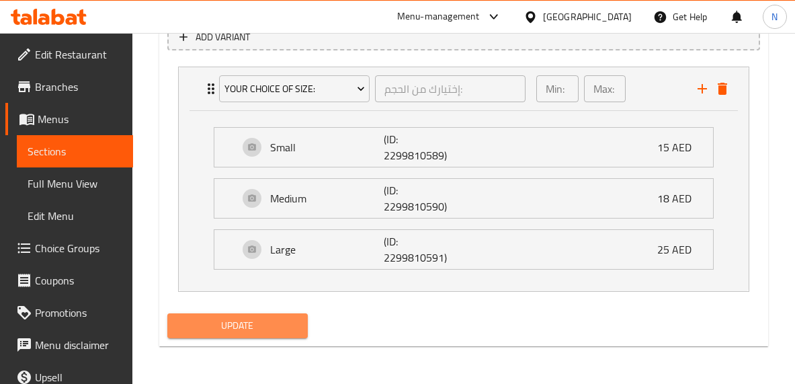
click at [286, 321] on span "Update" at bounding box center [237, 325] width 118 height 17
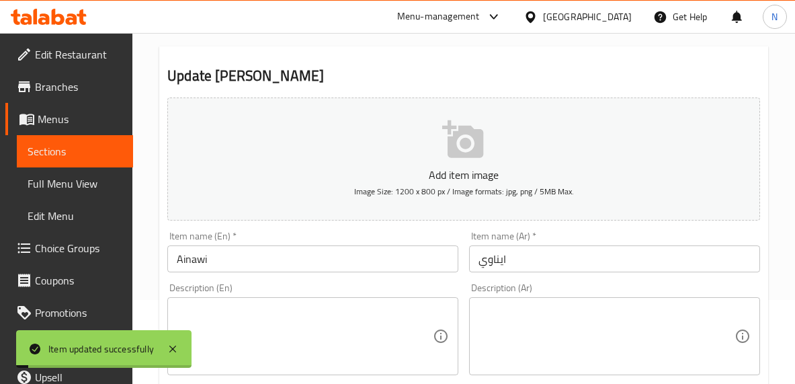
scroll to position [0, 0]
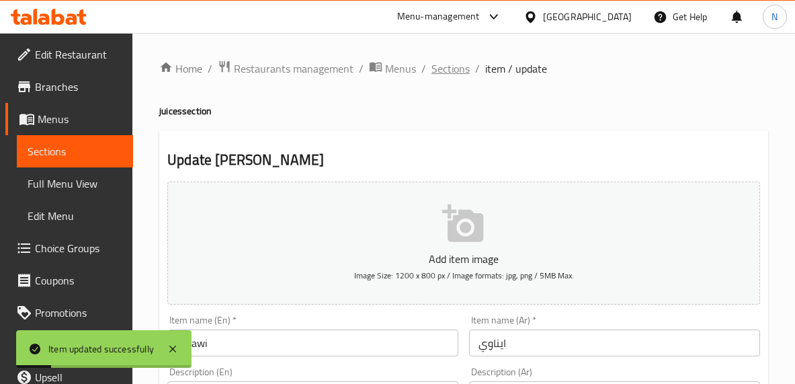
click at [444, 63] on span "Sections" at bounding box center [451, 69] width 38 height 16
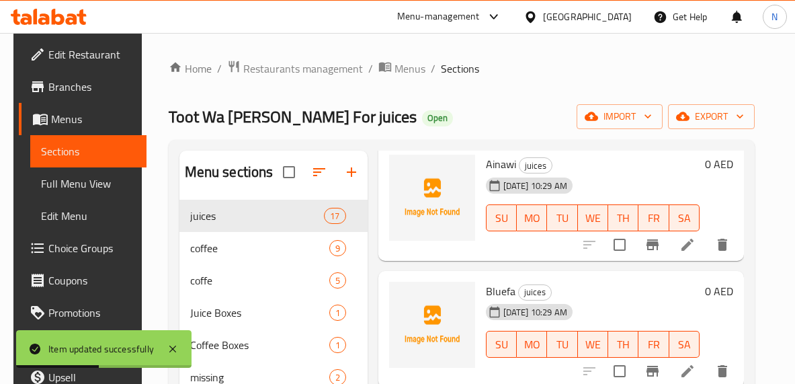
scroll to position [677, 0]
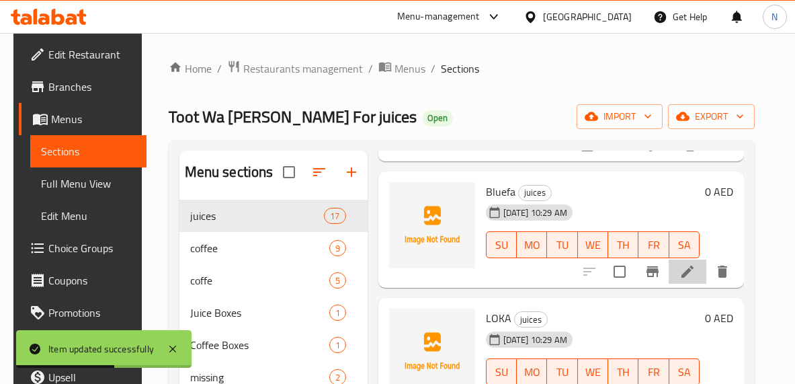
click at [682, 275] on li at bounding box center [688, 272] width 38 height 24
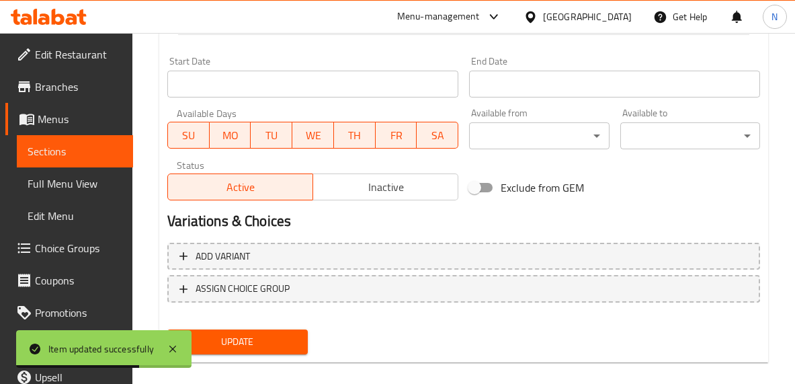
scroll to position [566, 0]
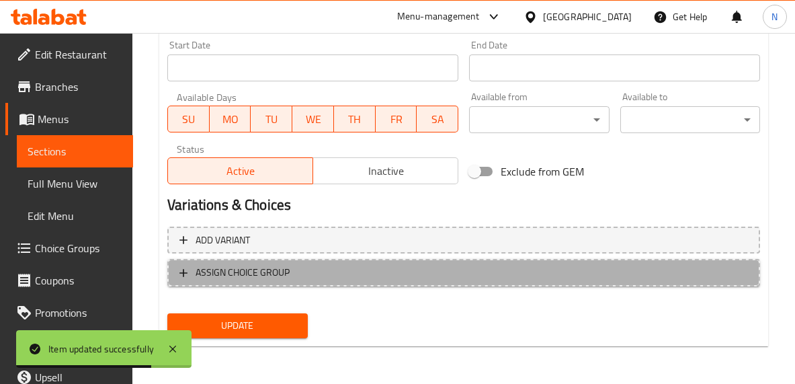
click at [406, 262] on button "ASSIGN CHOICE GROUP" at bounding box center [463, 273] width 593 height 28
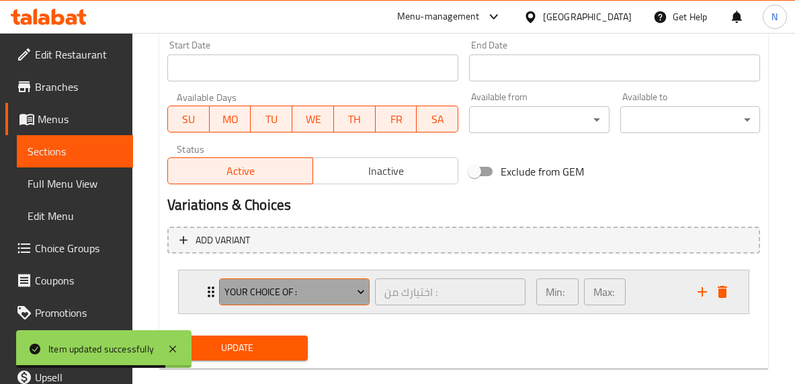
click at [308, 294] on span "Your Choice Of :" at bounding box center [295, 292] width 141 height 17
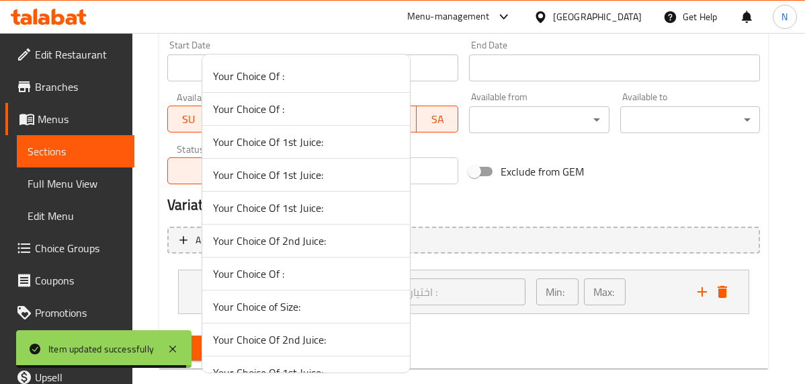
click at [303, 310] on span "Your Choice of Size:" at bounding box center [306, 307] width 186 height 16
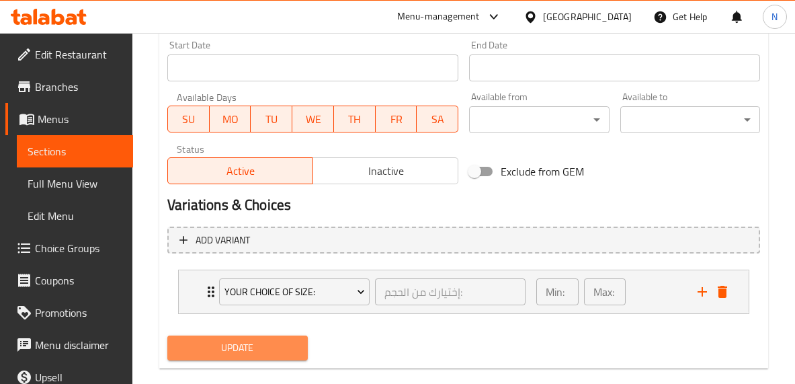
click at [299, 341] on button "Update" at bounding box center [237, 347] width 140 height 25
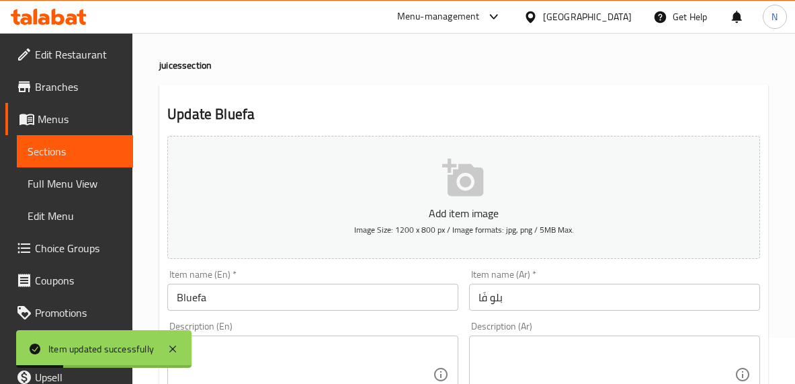
scroll to position [0, 0]
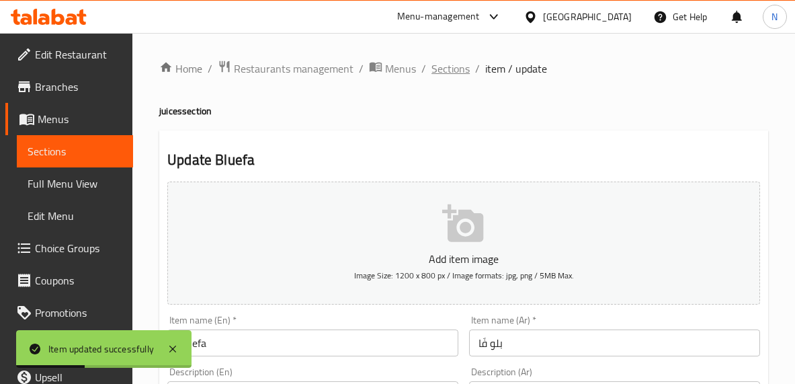
click at [444, 62] on span "Sections" at bounding box center [451, 69] width 38 height 16
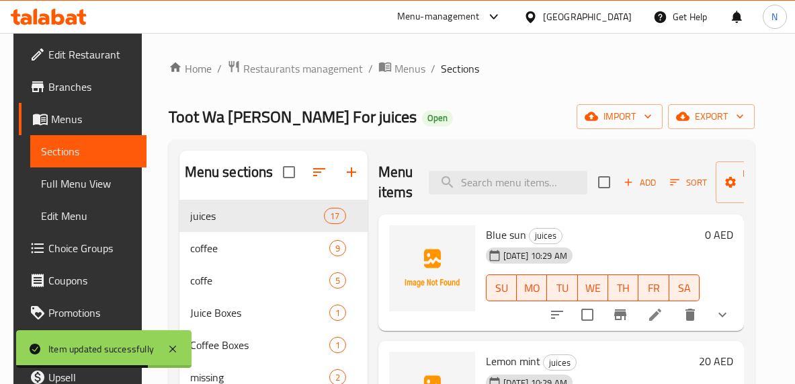
click at [512, 245] on div "[DATE] 10:29 AM" at bounding box center [509, 255] width 56 height 27
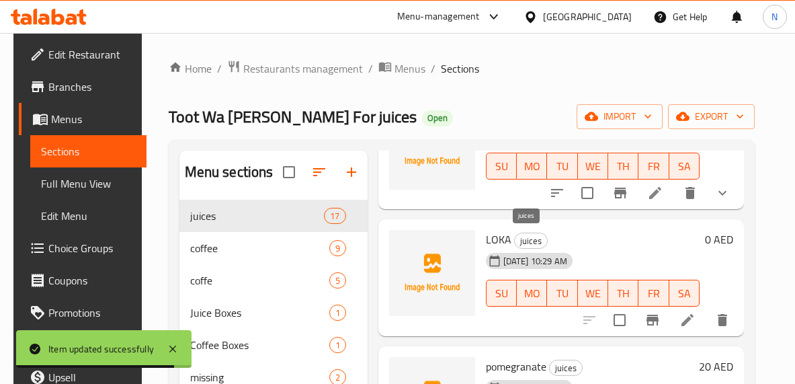
scroll to position [845, 0]
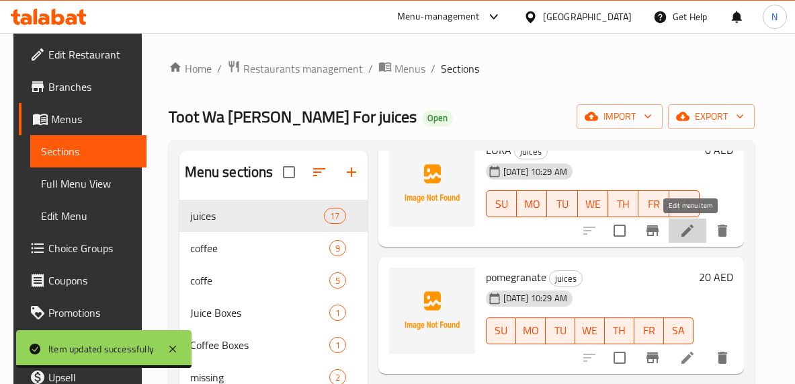
click at [690, 235] on icon at bounding box center [688, 231] width 16 height 16
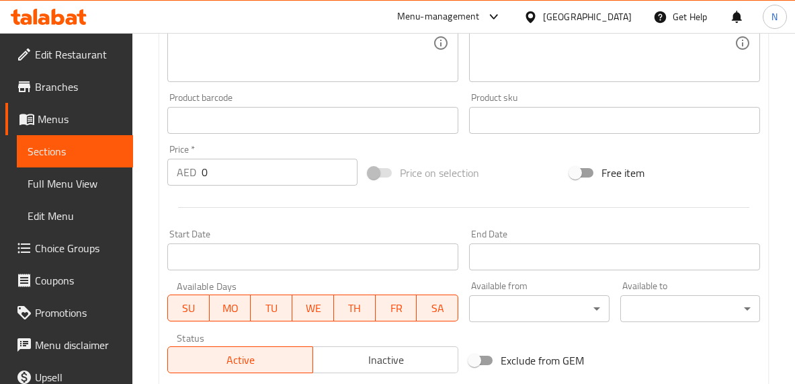
scroll to position [566, 0]
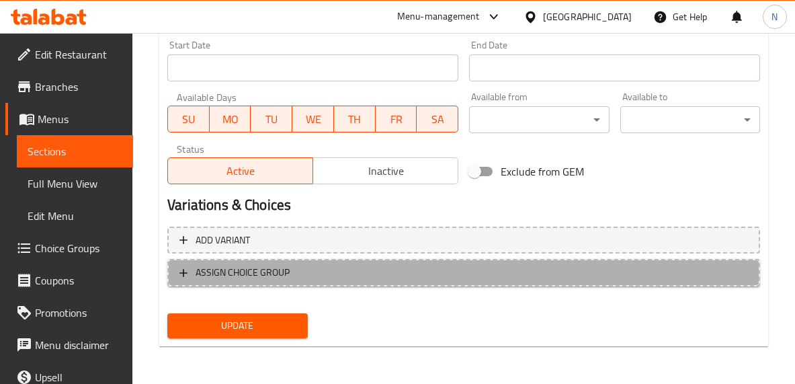
click at [387, 266] on span "ASSIGN CHOICE GROUP" at bounding box center [464, 272] width 569 height 17
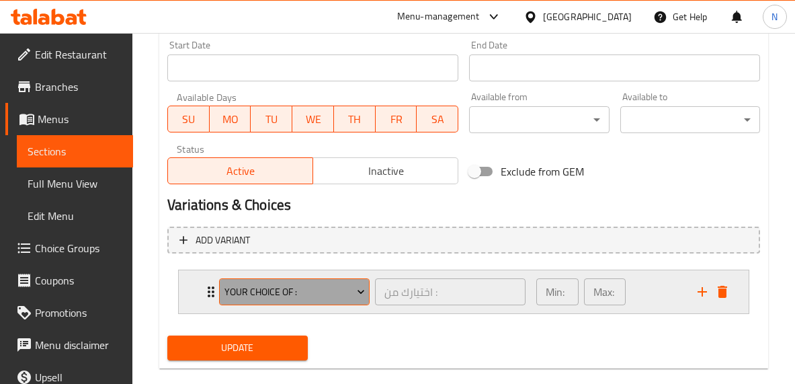
click at [320, 279] on button "Your Choice Of :" at bounding box center [294, 291] width 151 height 27
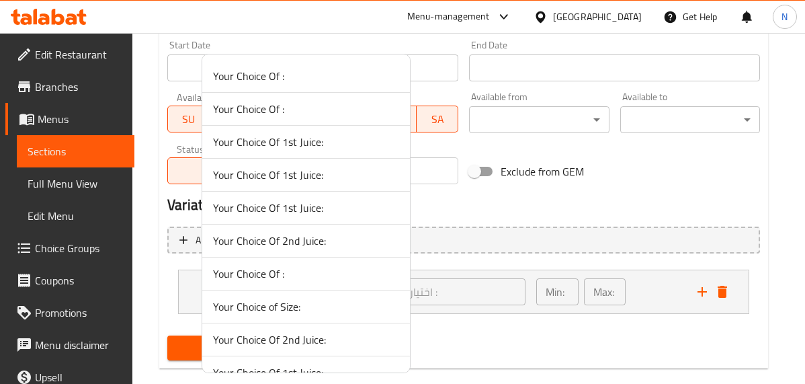
click at [299, 310] on span "Your Choice of Size:" at bounding box center [306, 307] width 186 height 16
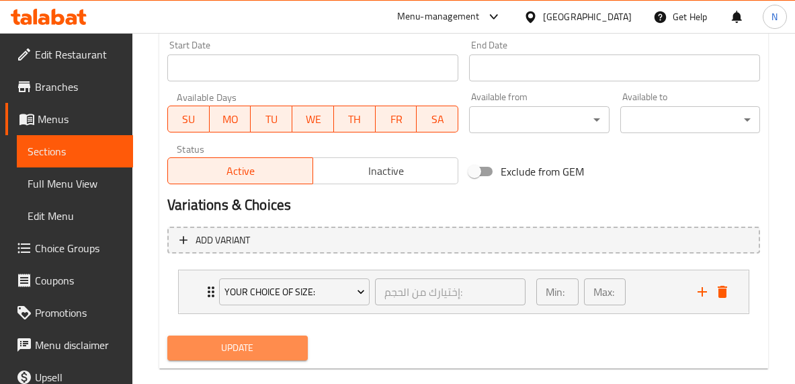
click at [289, 352] on span "Update" at bounding box center [237, 348] width 118 height 17
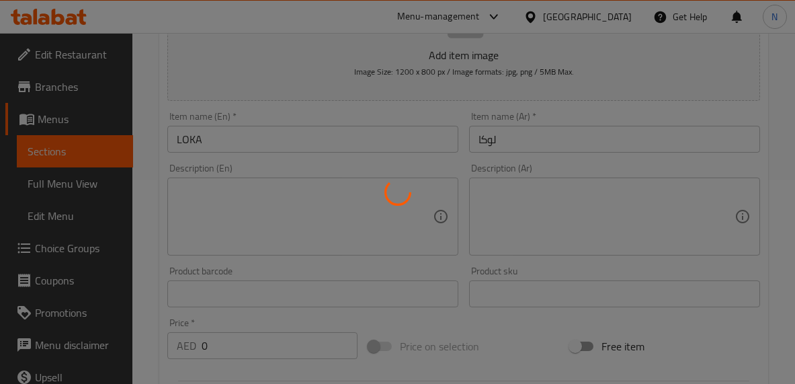
scroll to position [0, 0]
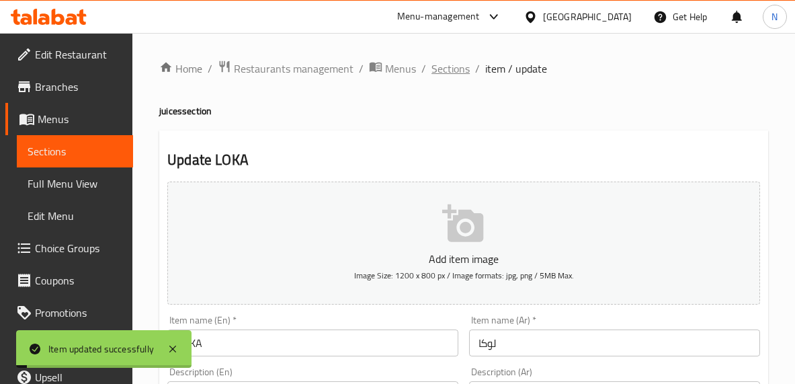
click at [454, 66] on span "Sections" at bounding box center [451, 69] width 38 height 16
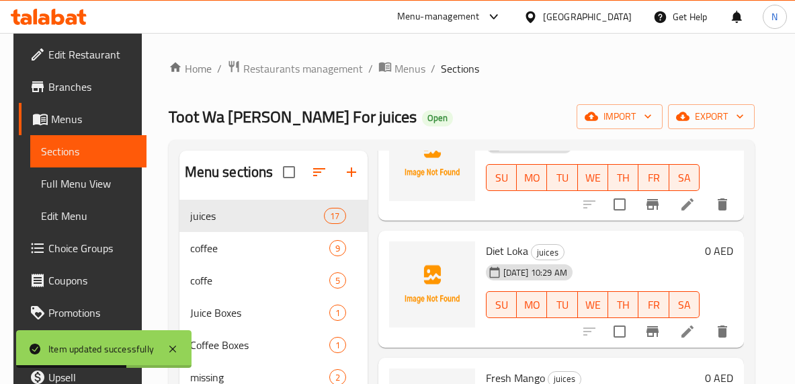
scroll to position [1126, 0]
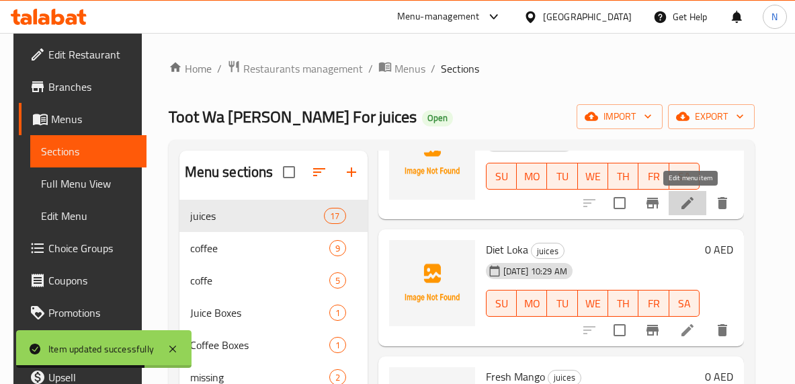
click at [683, 199] on icon at bounding box center [688, 203] width 16 height 16
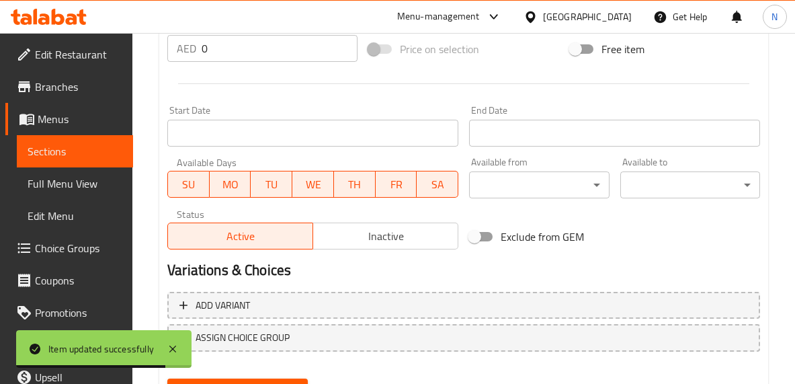
scroll to position [566, 0]
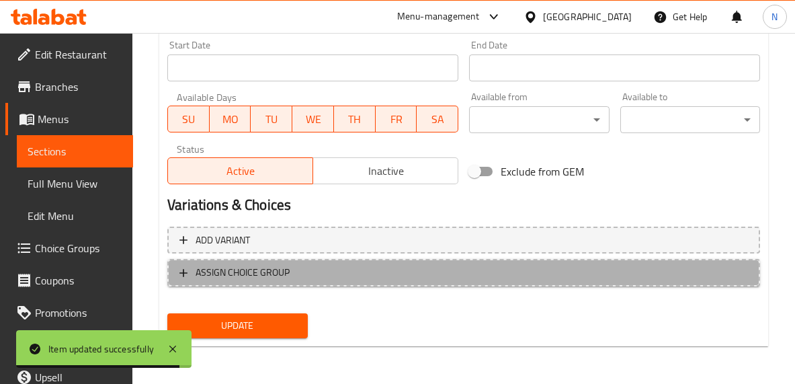
click at [329, 277] on span "ASSIGN CHOICE GROUP" at bounding box center [464, 272] width 569 height 17
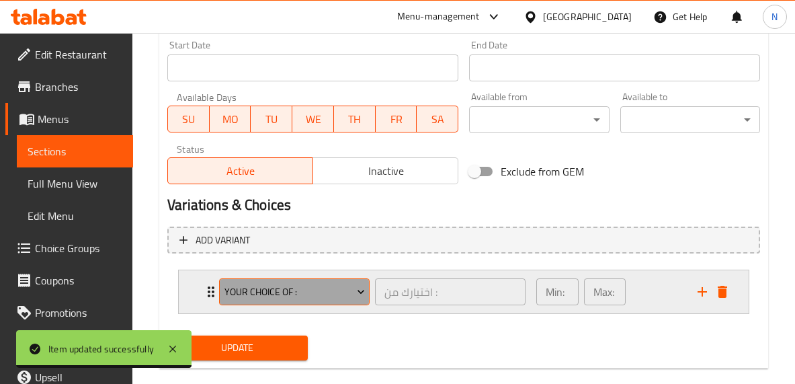
click at [324, 279] on button "Your Choice Of :" at bounding box center [294, 291] width 151 height 27
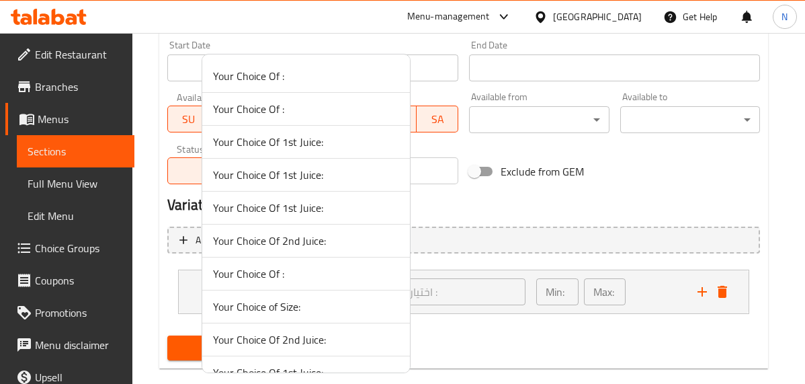
click at [293, 311] on span "Your Choice of Size:" at bounding box center [306, 307] width 186 height 16
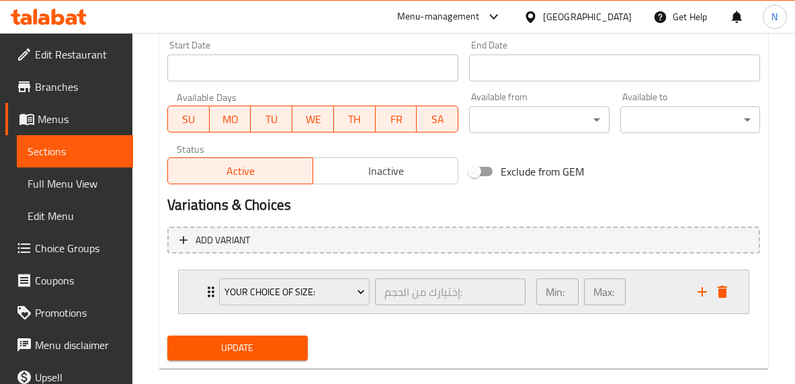
click at [658, 303] on div "Min: 1 ​ Max: 1 ​" at bounding box center [608, 291] width 161 height 43
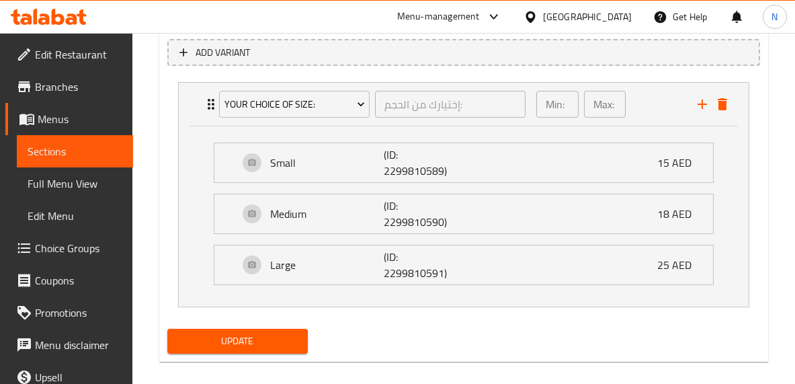
scroll to position [754, 0]
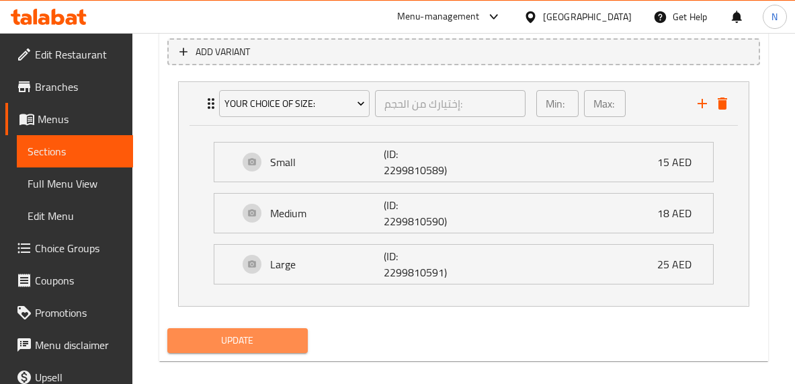
click at [282, 329] on button "Update" at bounding box center [237, 340] width 140 height 25
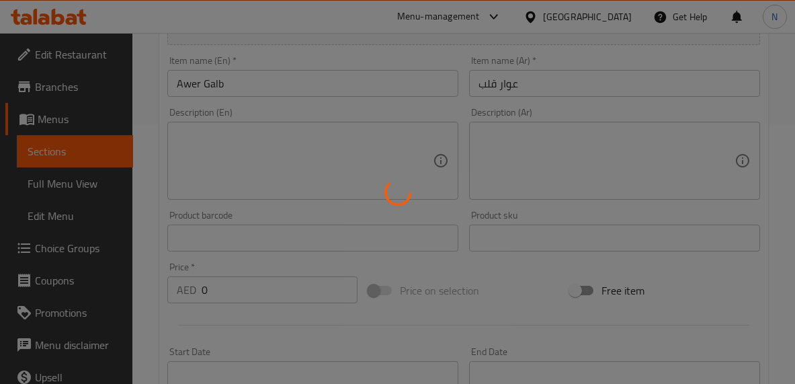
scroll to position [0, 0]
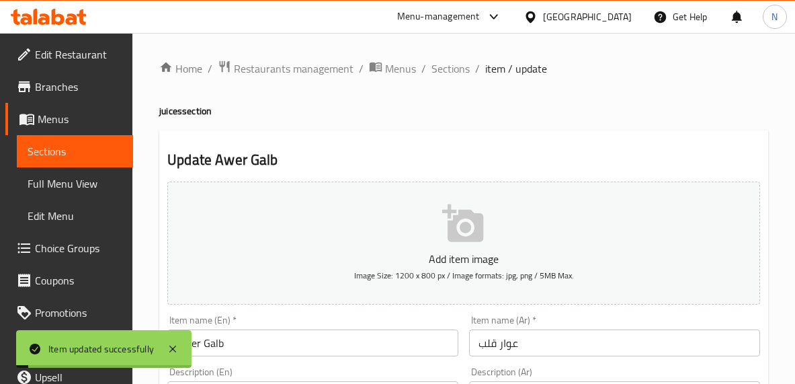
click at [457, 67] on span "Sections" at bounding box center [451, 69] width 38 height 16
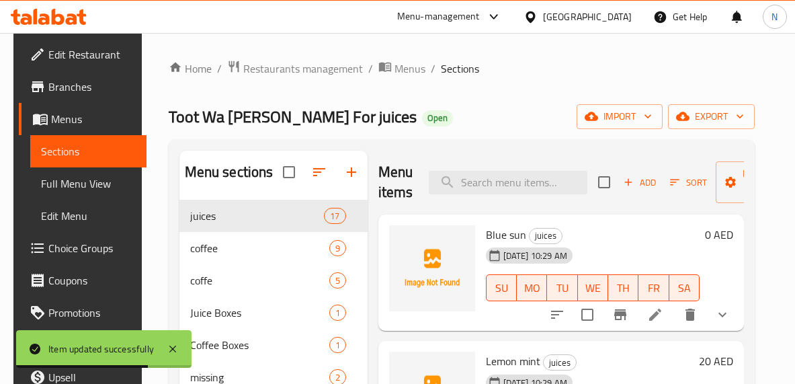
click at [520, 233] on span "Blue sun" at bounding box center [506, 235] width 40 height 20
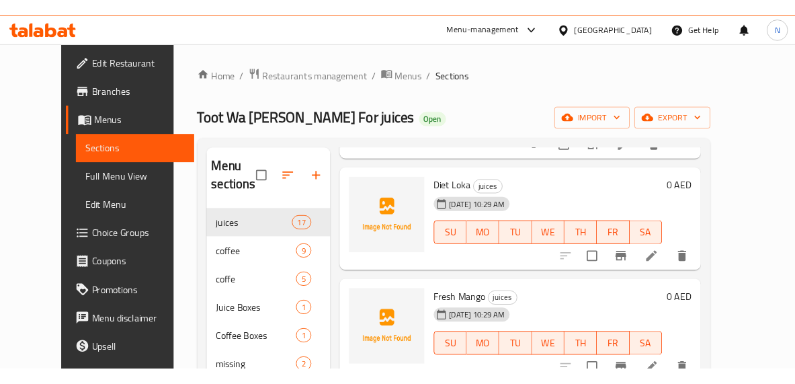
scroll to position [1183, 0]
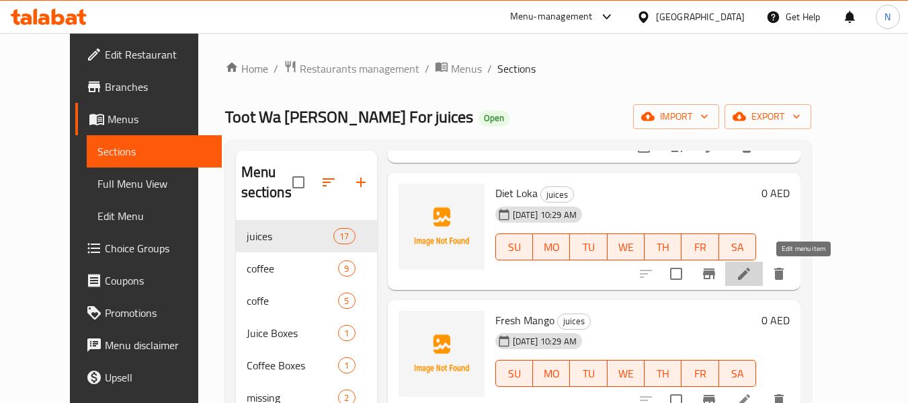
click at [752, 276] on icon at bounding box center [744, 274] width 16 height 16
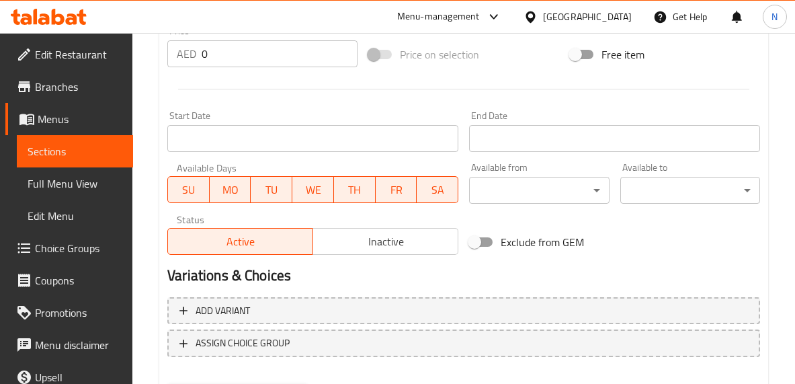
scroll to position [566, 0]
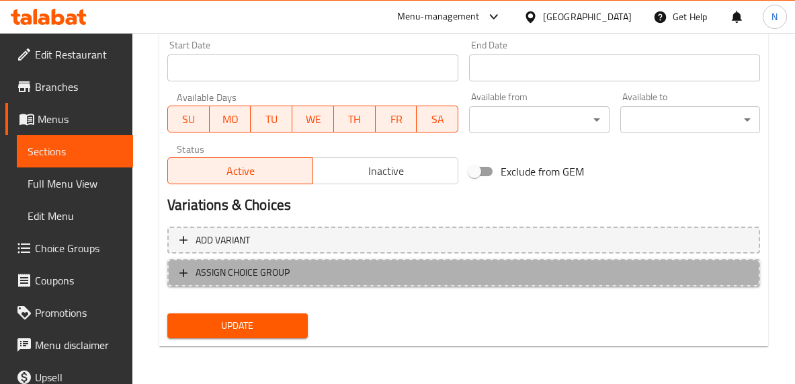
click at [413, 268] on span "ASSIGN CHOICE GROUP" at bounding box center [464, 272] width 569 height 17
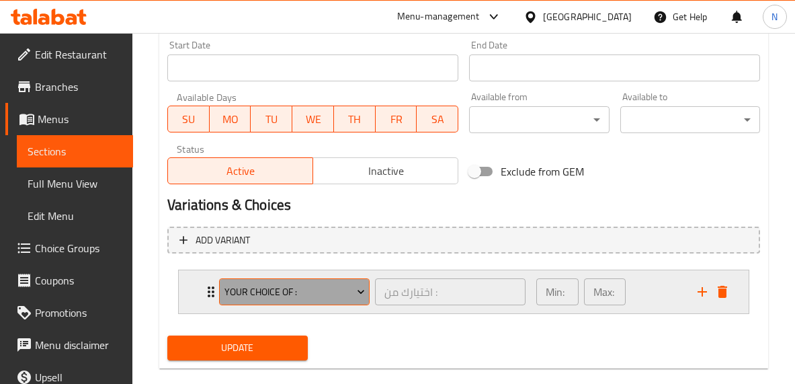
click at [331, 285] on span "Your Choice Of :" at bounding box center [295, 292] width 141 height 17
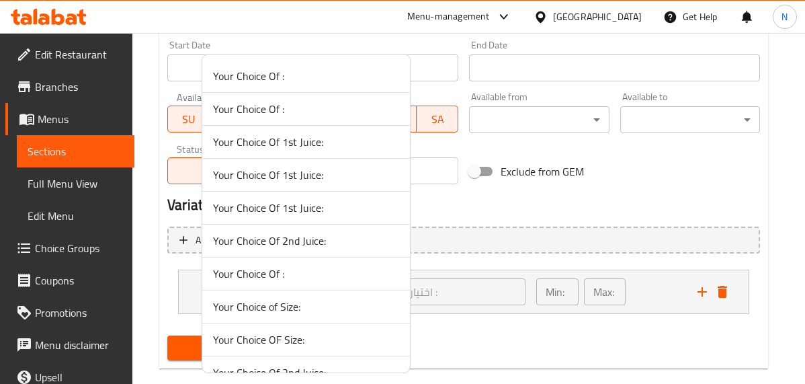
click at [306, 344] on span "Your Choice OF Size:" at bounding box center [306, 339] width 186 height 16
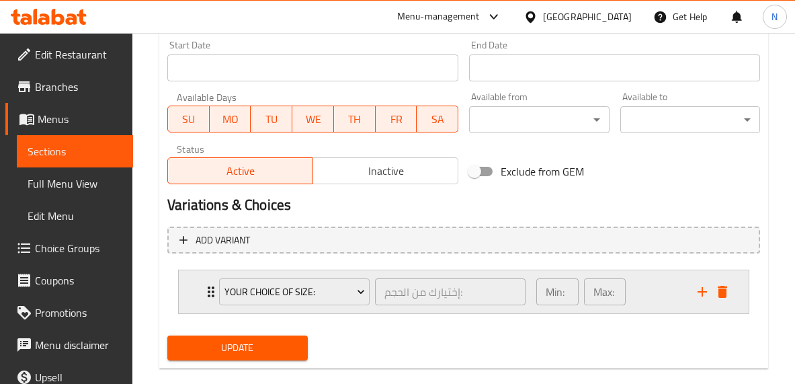
click at [648, 297] on div "Min: 1 ​ Max: 1 ​" at bounding box center [608, 291] width 161 height 43
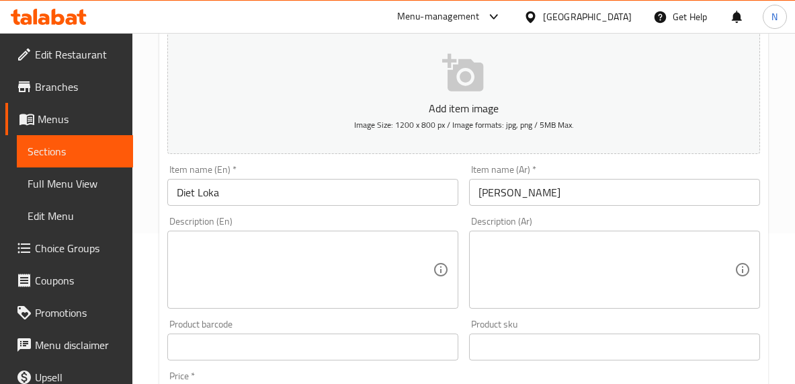
scroll to position [58, 0]
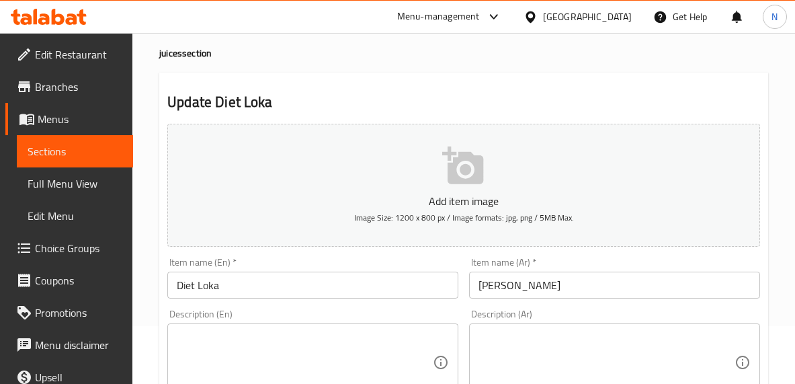
click at [512, 293] on input "حمية لوكا" at bounding box center [614, 285] width 291 height 27
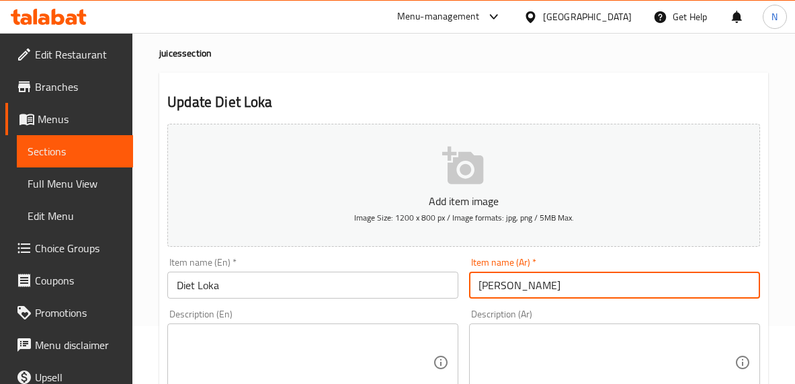
click at [512, 293] on input "حمية لوكا" at bounding box center [614, 285] width 291 height 27
type input "[PERSON_NAME]"
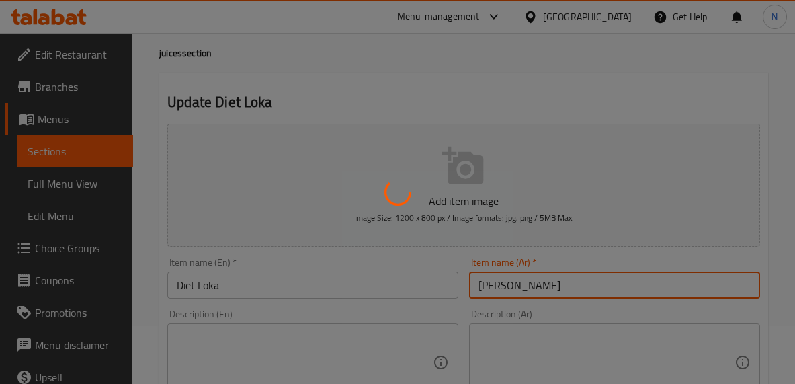
scroll to position [0, 0]
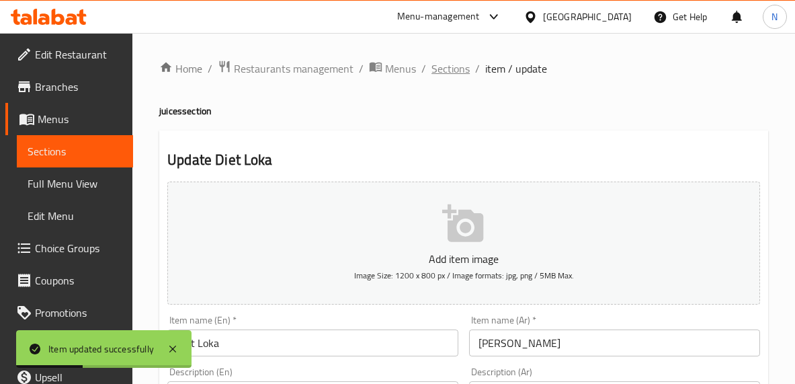
click at [457, 73] on span "Sections" at bounding box center [451, 69] width 38 height 16
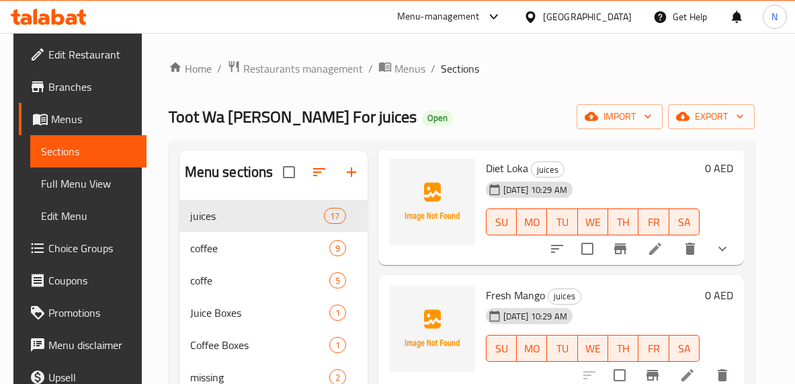
scroll to position [1285, 0]
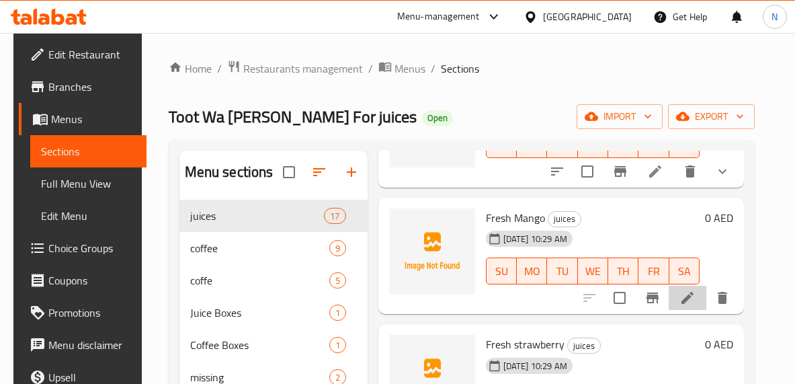
click at [706, 296] on li at bounding box center [688, 298] width 38 height 24
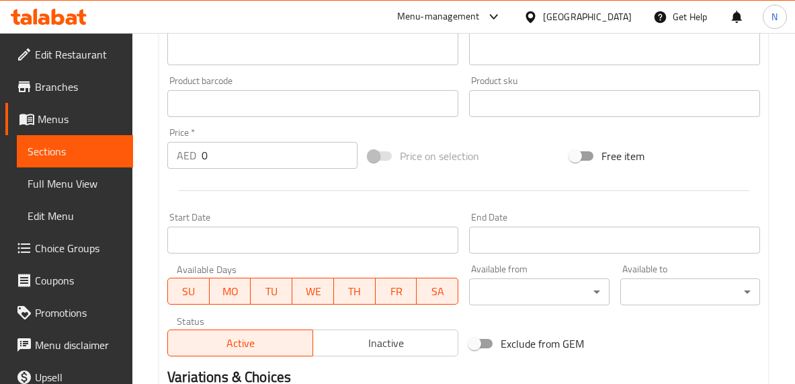
scroll to position [566, 0]
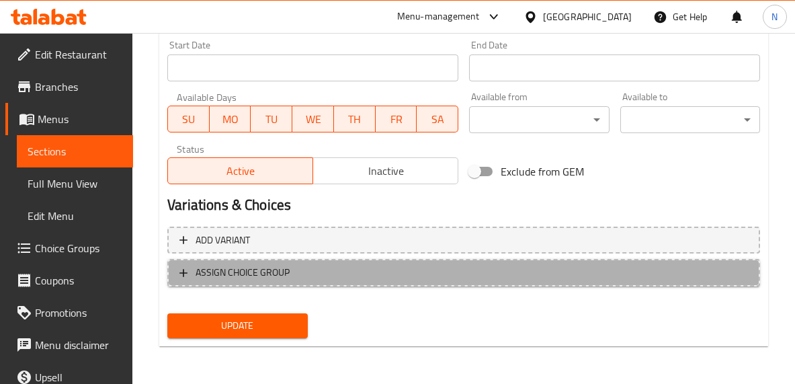
click at [444, 268] on span "ASSIGN CHOICE GROUP" at bounding box center [464, 272] width 569 height 17
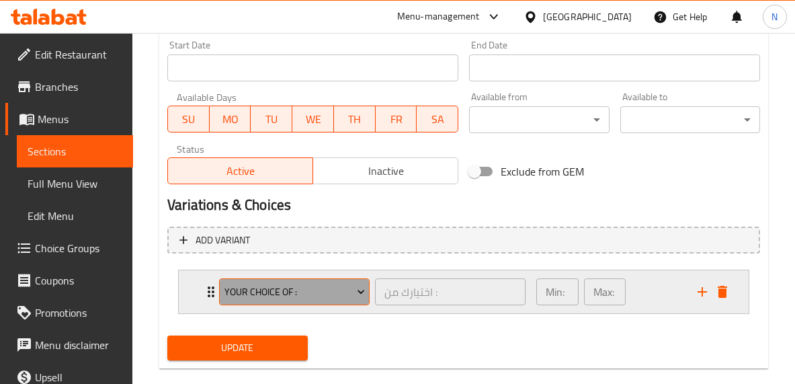
click at [311, 292] on span "Your Choice Of :" at bounding box center [295, 292] width 141 height 17
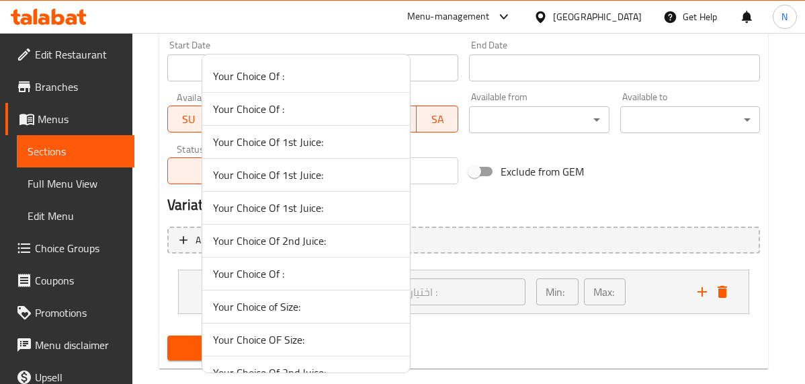
click at [301, 340] on span "Your Choice OF Size:" at bounding box center [306, 339] width 186 height 16
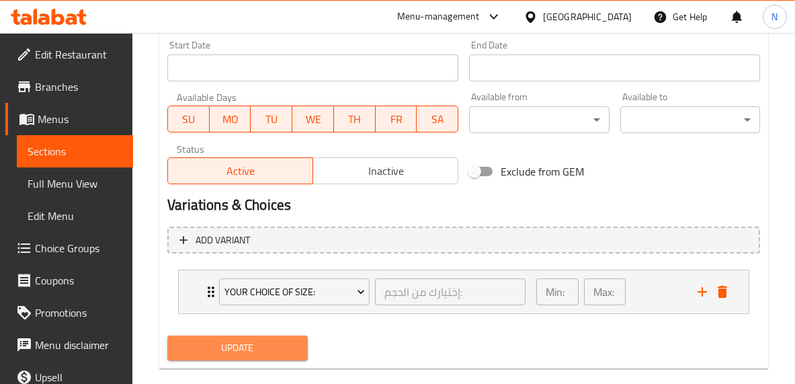
click at [301, 340] on button "Update" at bounding box center [237, 347] width 140 height 25
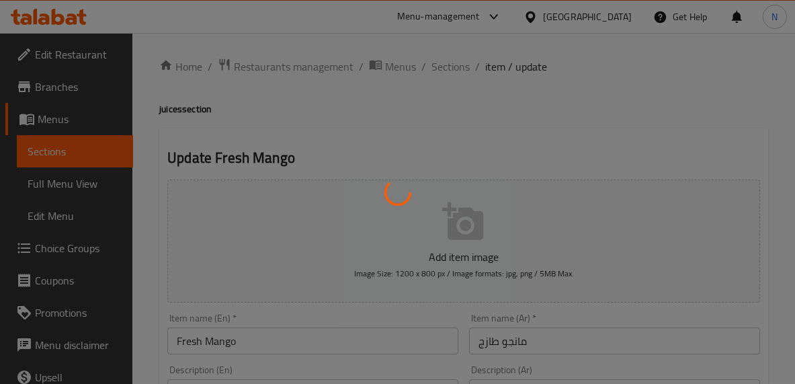
scroll to position [0, 0]
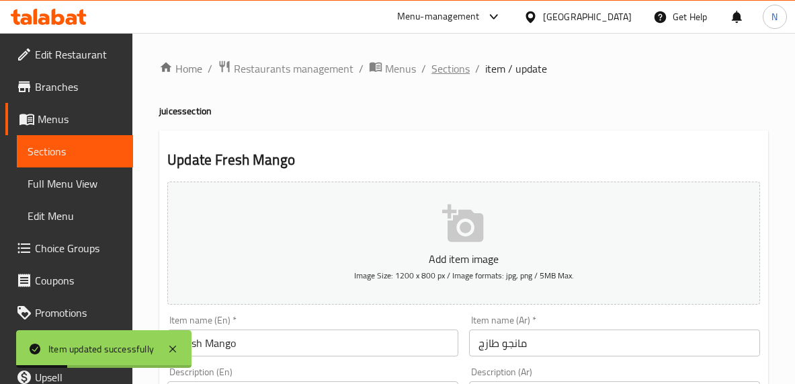
click at [452, 65] on span "Sections" at bounding box center [451, 69] width 38 height 16
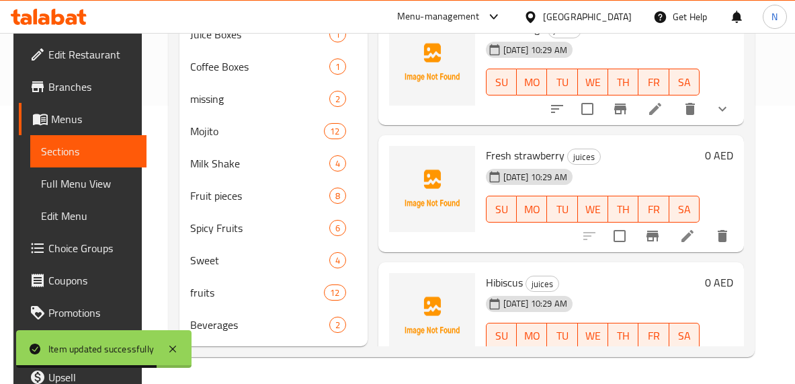
scroll to position [1195, 0]
click at [696, 229] on icon at bounding box center [688, 237] width 16 height 16
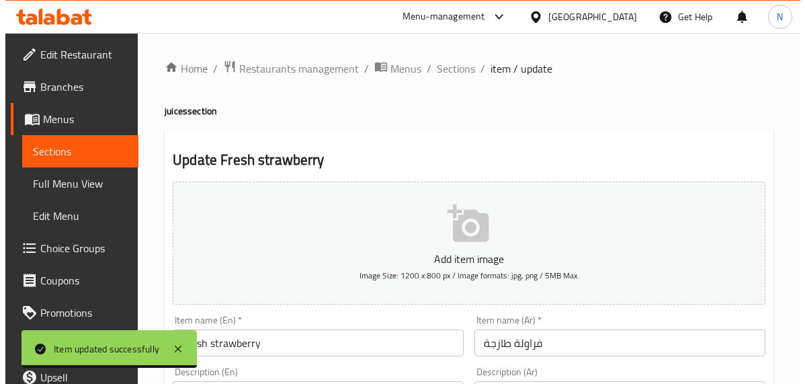
scroll to position [566, 0]
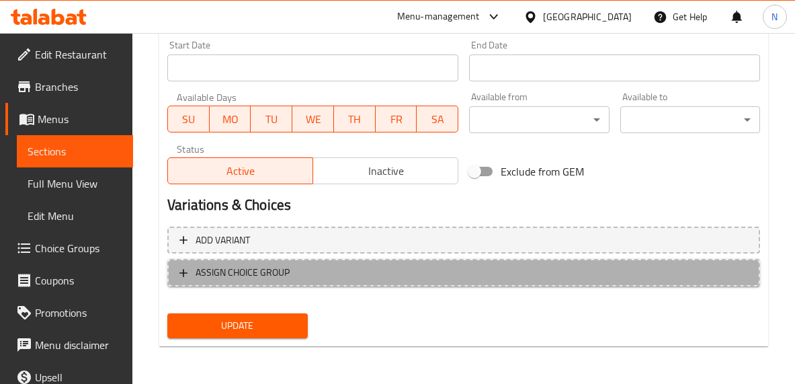
click at [440, 259] on button "ASSIGN CHOICE GROUP" at bounding box center [463, 273] width 593 height 28
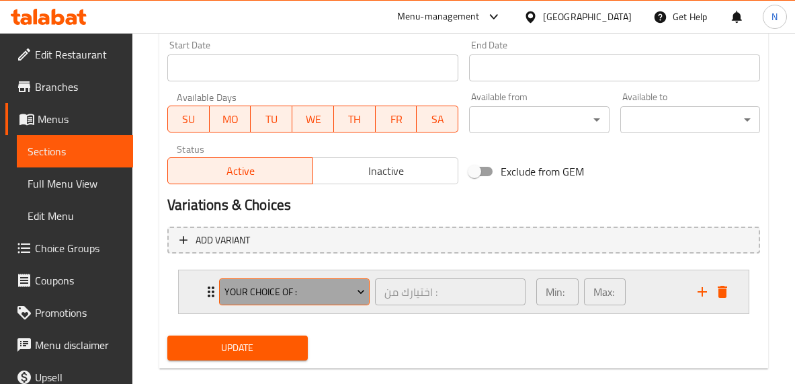
click at [305, 296] on span "Your Choice Of :" at bounding box center [295, 292] width 141 height 17
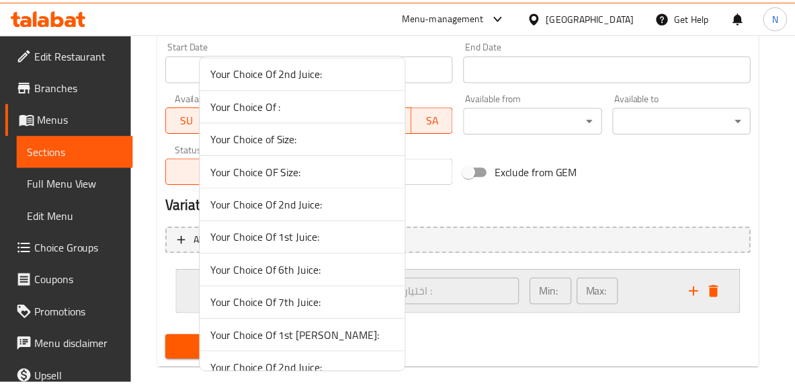
scroll to position [48, 0]
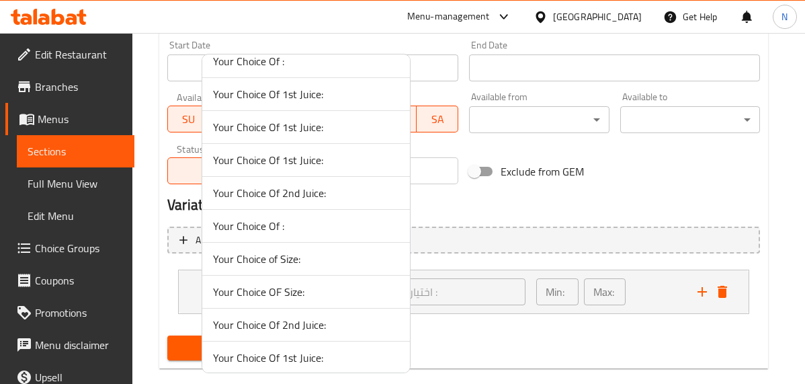
click at [312, 282] on li "Your Choice OF Size:" at bounding box center [306, 292] width 208 height 33
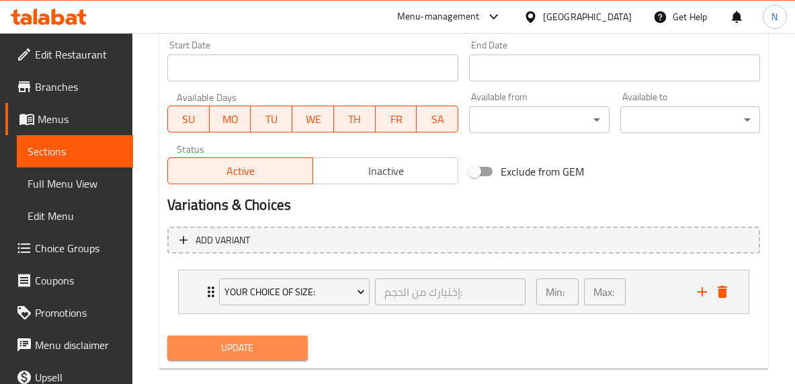
click at [300, 342] on button "Update" at bounding box center [237, 347] width 140 height 25
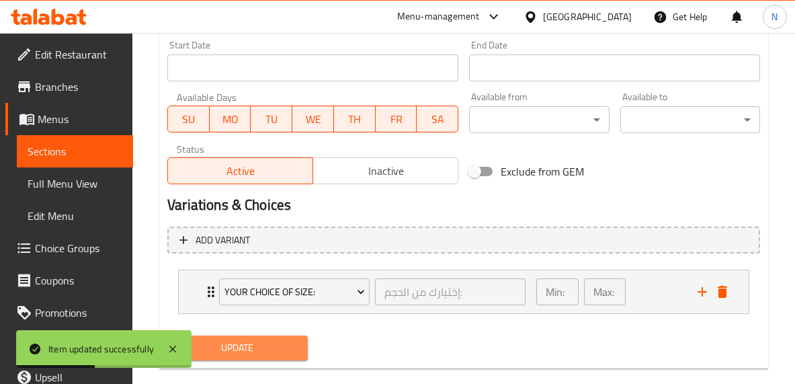
click at [302, 340] on button "Update" at bounding box center [237, 347] width 140 height 25
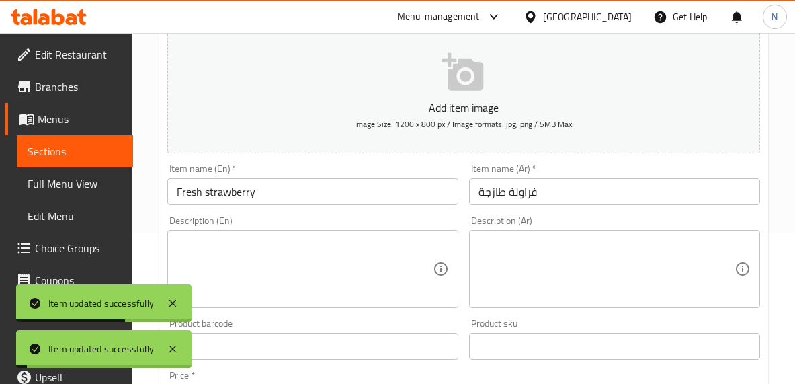
scroll to position [0, 0]
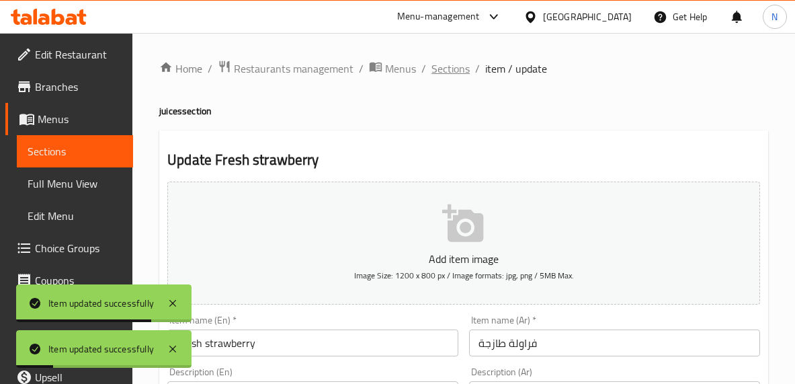
click at [459, 61] on span "Sections" at bounding box center [451, 69] width 38 height 16
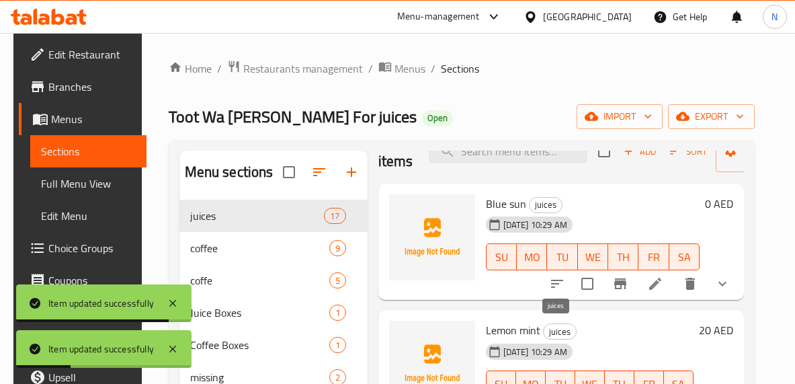
scroll to position [32, 0]
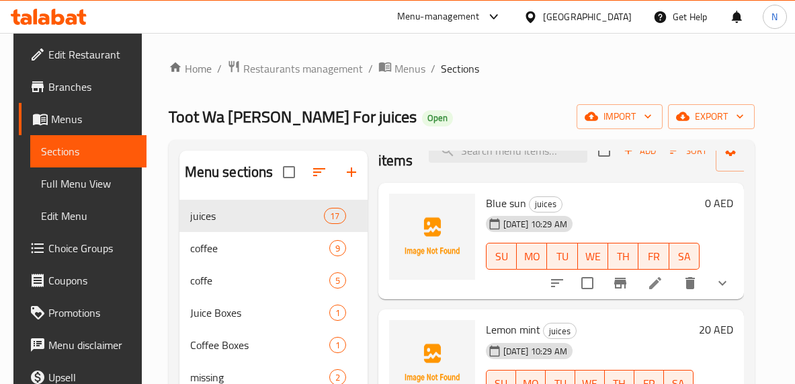
click at [562, 239] on div "SU MO TU WE TH FR SA" at bounding box center [593, 256] width 225 height 38
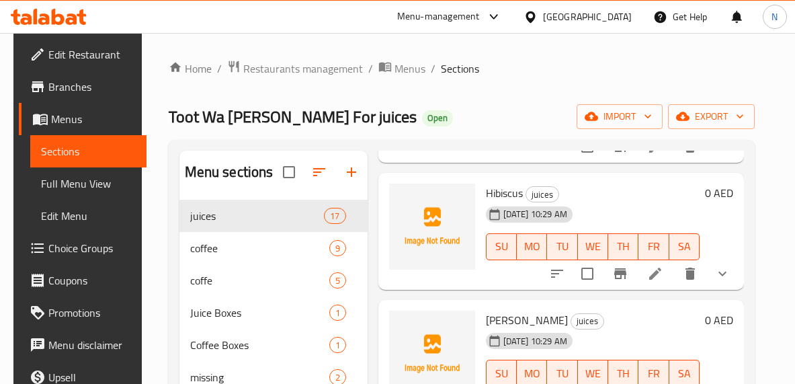
scroll to position [1564, 0]
click at [658, 278] on icon at bounding box center [655, 273] width 16 height 16
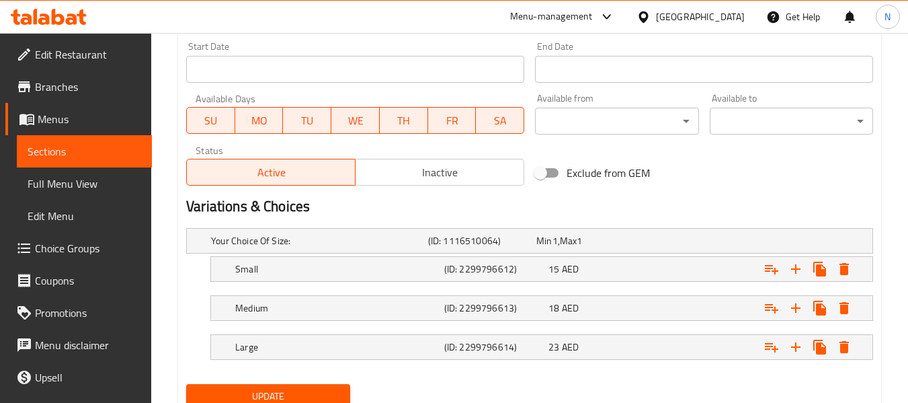
scroll to position [617, 0]
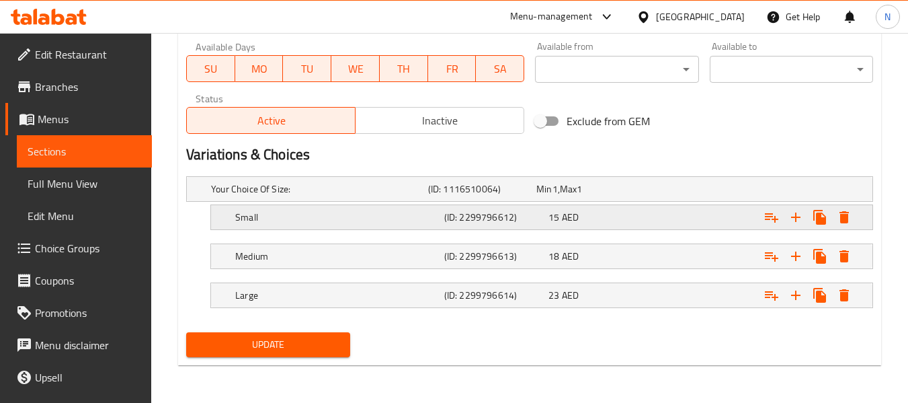
click at [602, 218] on div "15 AED" at bounding box center [598, 216] width 99 height 13
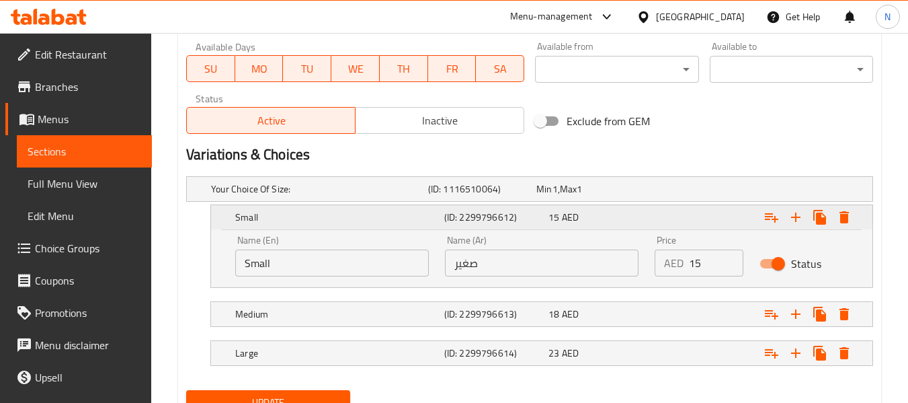
click at [602, 218] on div "15 AED" at bounding box center [598, 216] width 99 height 13
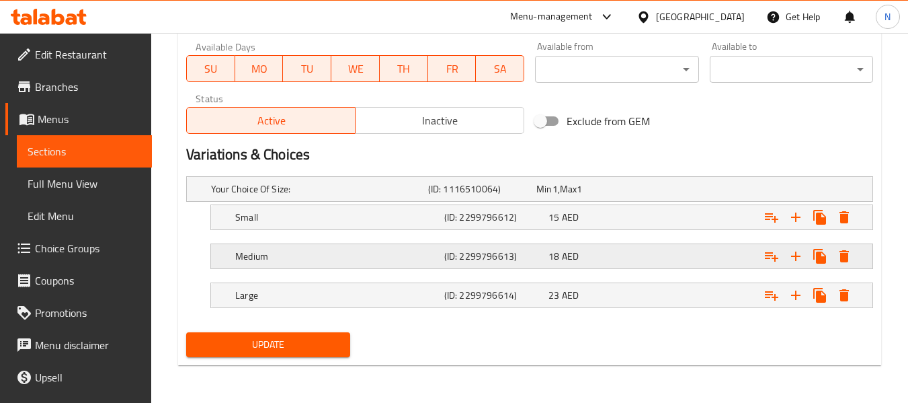
click at [594, 247] on div "18 AED" at bounding box center [598, 256] width 104 height 19
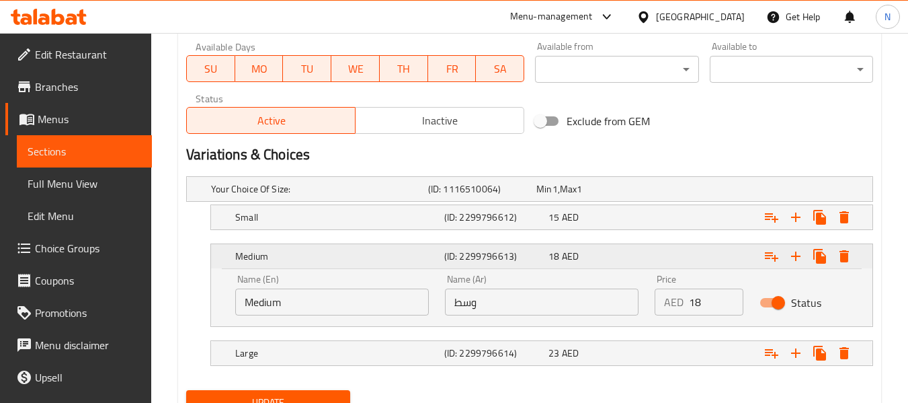
click at [594, 247] on div "18 AED" at bounding box center [598, 256] width 104 height 19
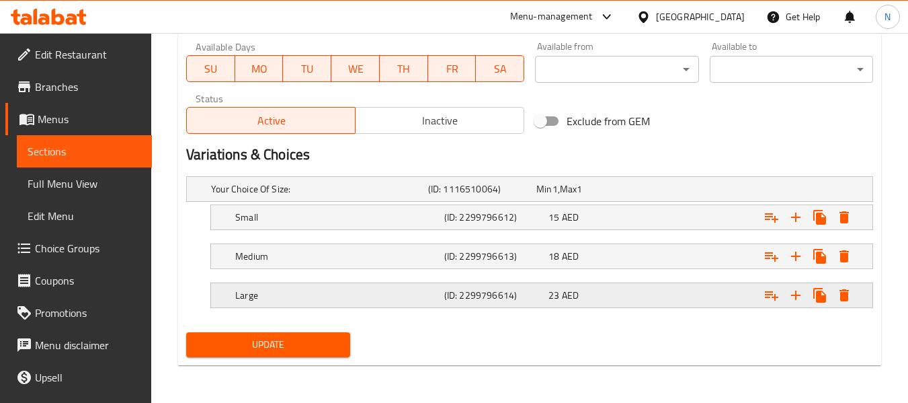
click at [576, 281] on div "Large (ID: 2299796614) 23 AED" at bounding box center [546, 295] width 627 height 30
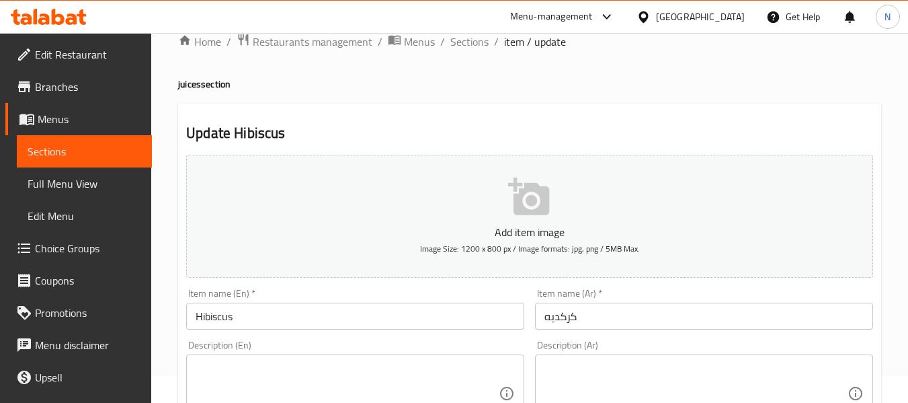
scroll to position [0, 0]
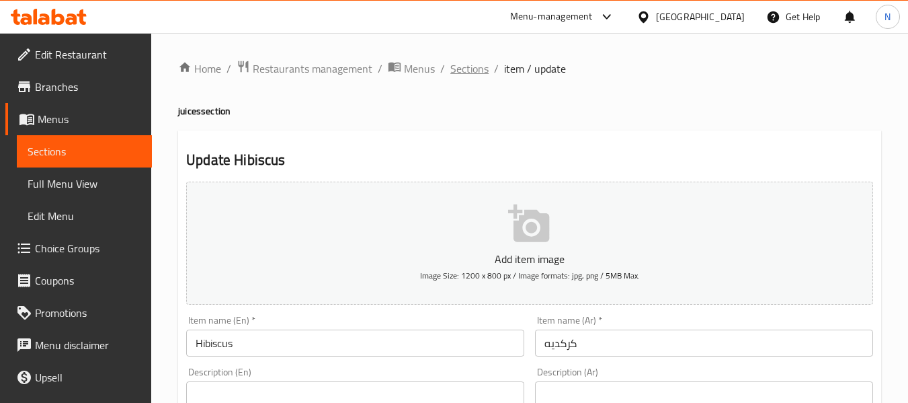
click at [467, 63] on span "Sections" at bounding box center [469, 69] width 38 height 16
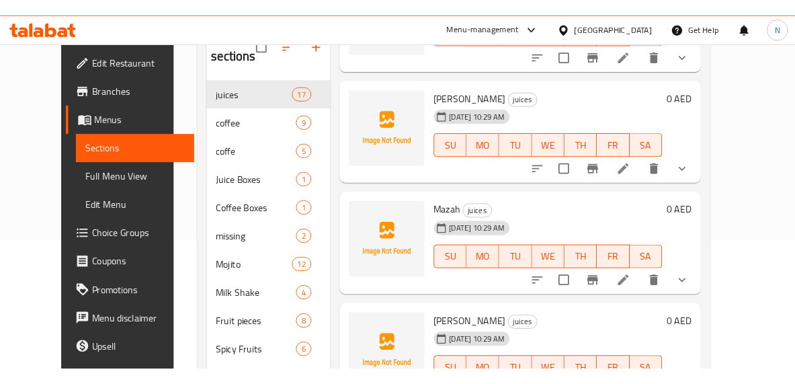
scroll to position [1640, 0]
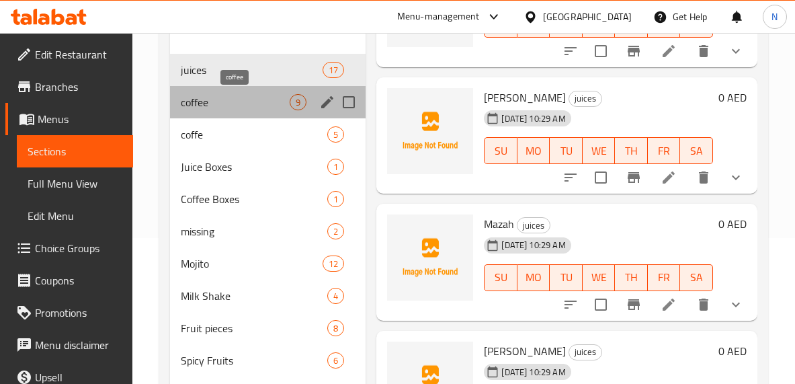
click at [277, 109] on span "coffee" at bounding box center [235, 102] width 109 height 16
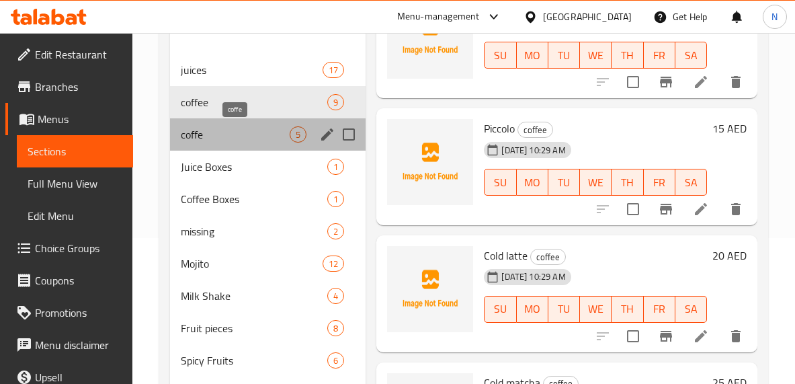
click at [274, 126] on span "coffe" at bounding box center [235, 134] width 109 height 16
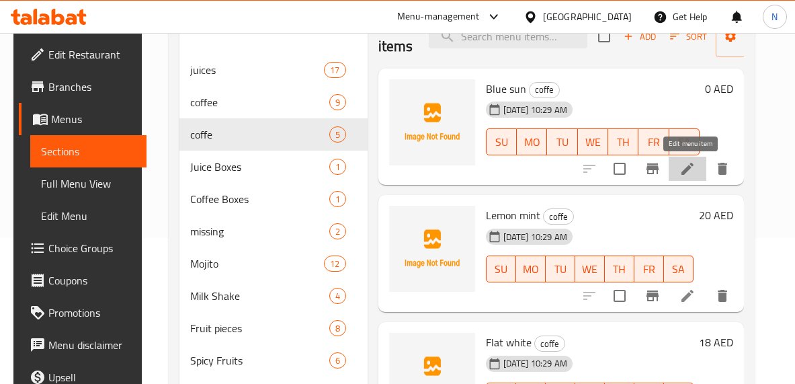
click at [687, 177] on icon at bounding box center [688, 169] width 16 height 16
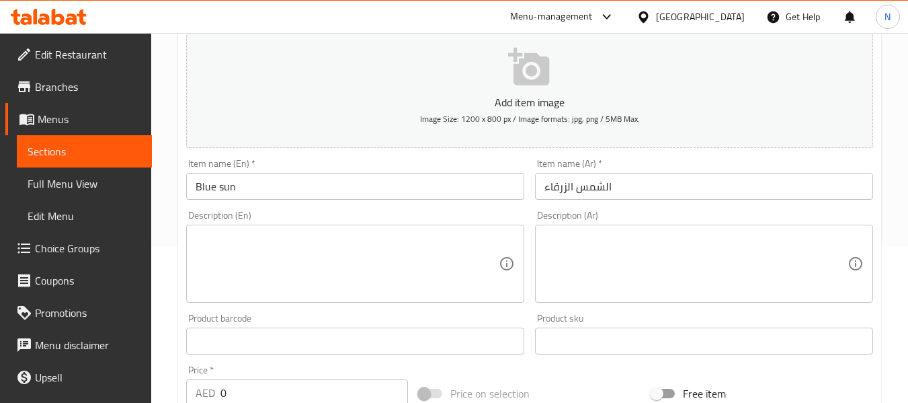
scroll to position [157, 0]
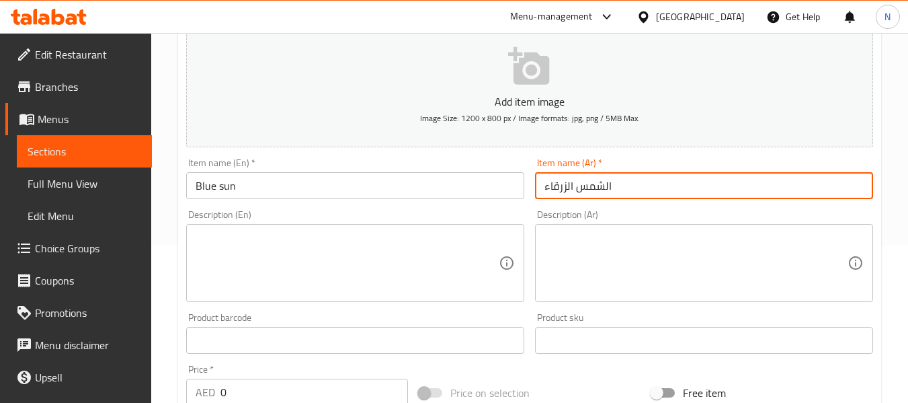
click at [576, 186] on input "الشمس الزرقاء" at bounding box center [704, 185] width 338 height 27
type input "قهوة بلو صن"
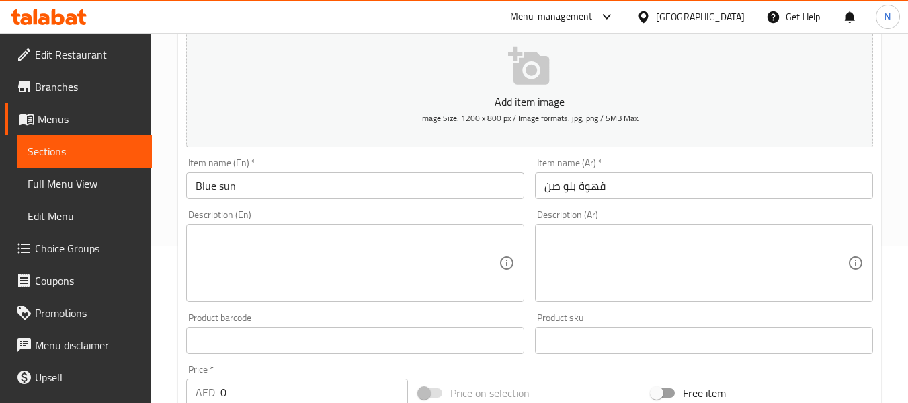
click at [323, 169] on div "Item name (En)   * Blue sun Item name (En) *" at bounding box center [355, 178] width 338 height 41
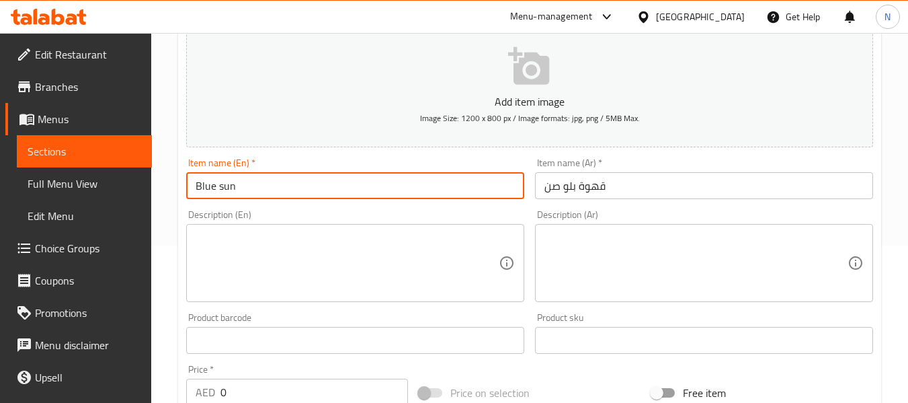
click at [327, 176] on input "Blue sun" at bounding box center [355, 185] width 338 height 27
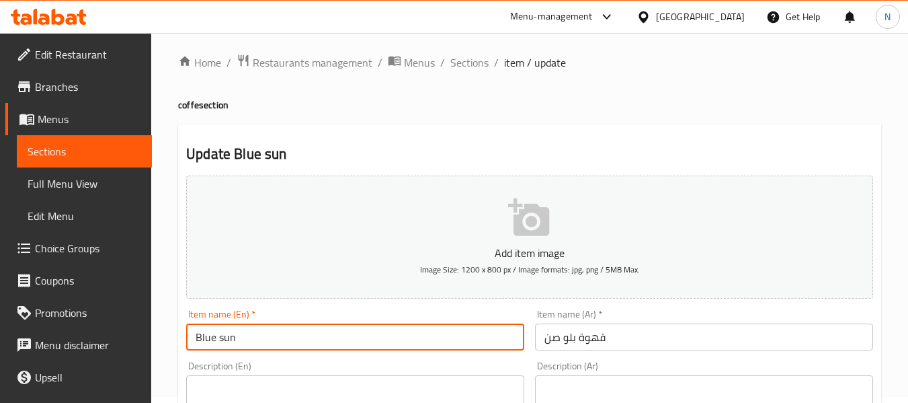
scroll to position [5, 0]
click at [191, 103] on h4 "coffe section" at bounding box center [529, 105] width 703 height 13
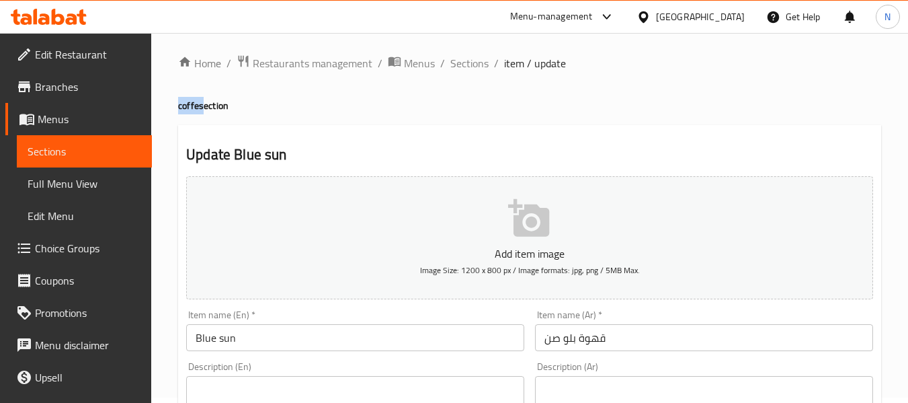
click at [191, 103] on h4 "coffe section" at bounding box center [529, 105] width 703 height 13
copy h4 "coffe"
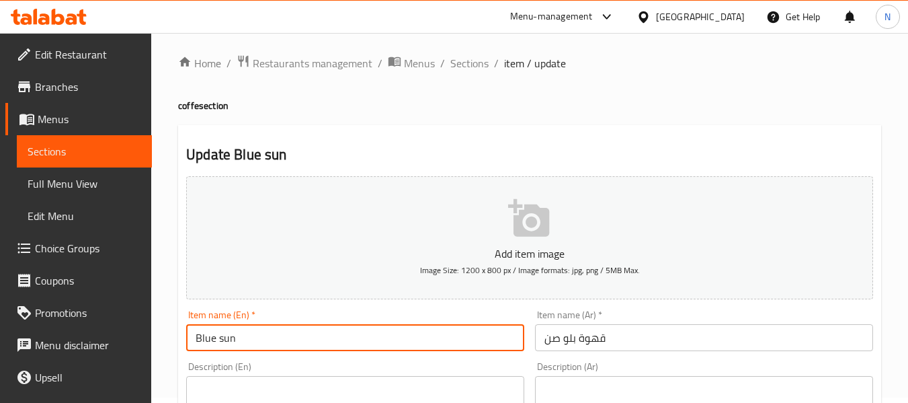
paste input "coffe"
click at [301, 344] on input "Blue sun" at bounding box center [355, 337] width 338 height 27
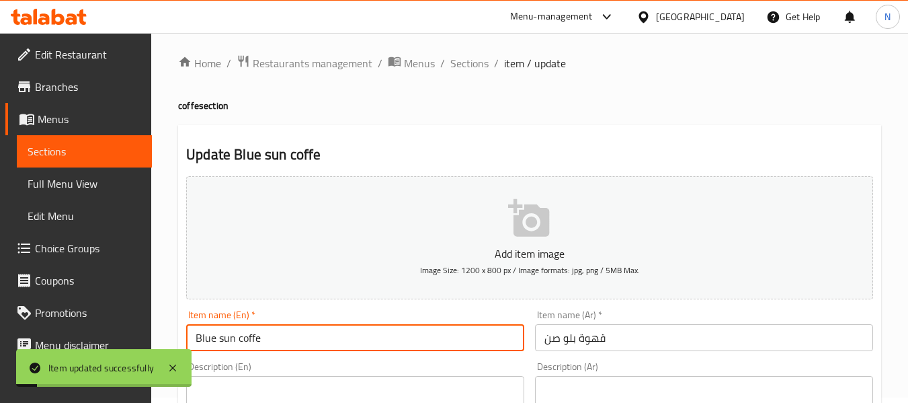
click at [259, 334] on input "Blue sun coffe" at bounding box center [355, 337] width 338 height 27
click at [259, 340] on input "Blue sun coffe" at bounding box center [355, 337] width 338 height 27
type input "Blue sun coffee"
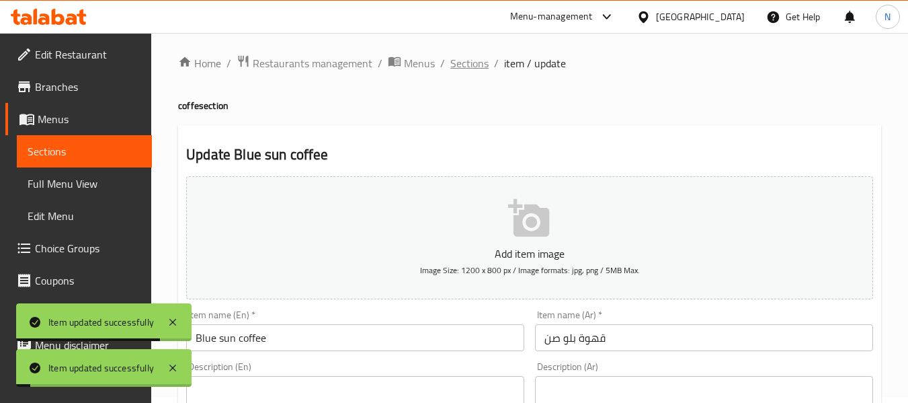
click at [462, 60] on span "Sections" at bounding box center [469, 63] width 38 height 16
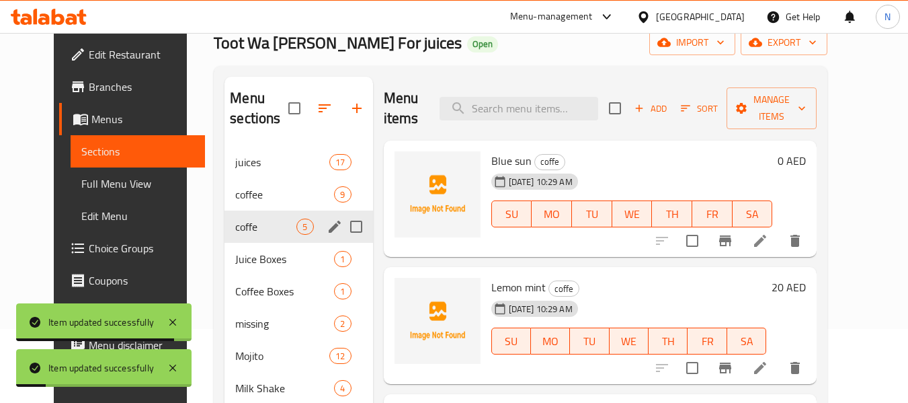
scroll to position [75, 0]
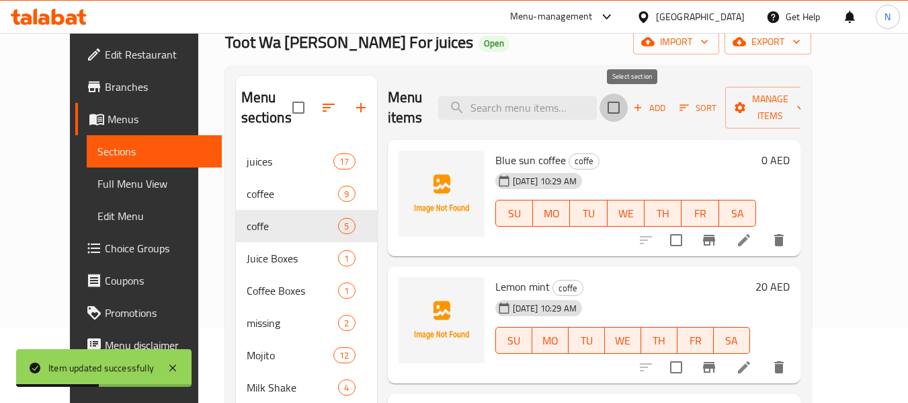
click at [628, 105] on input "checkbox" at bounding box center [614, 107] width 28 height 28
checkbox input "true"
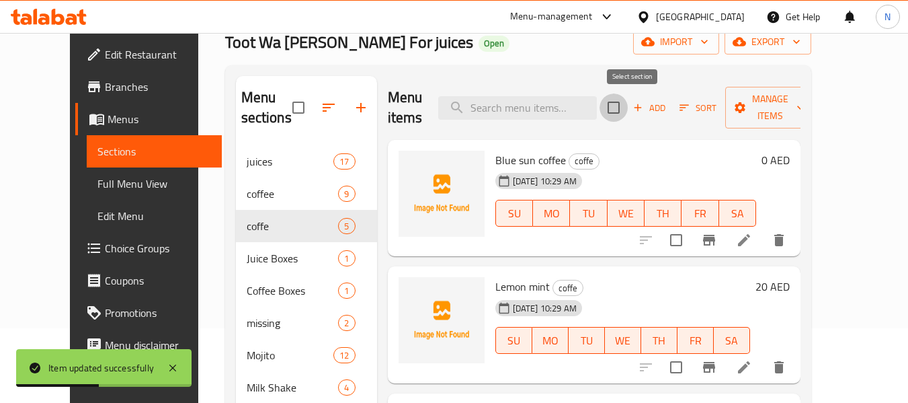
checkbox input "true"
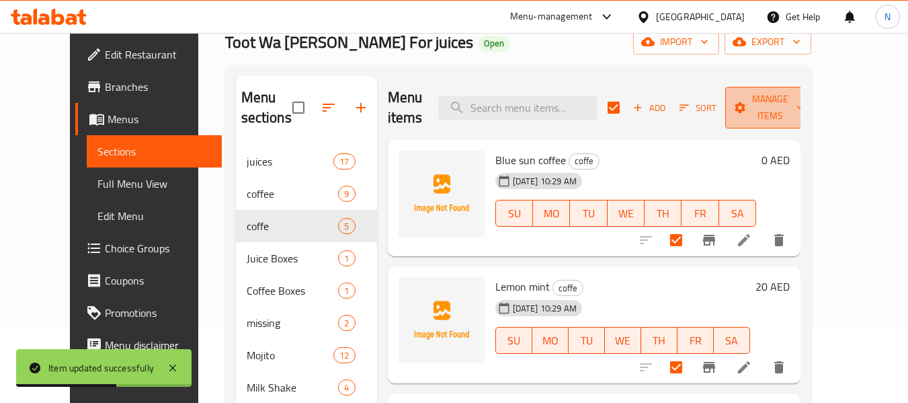
click at [791, 122] on span "Manage items" at bounding box center [770, 108] width 69 height 34
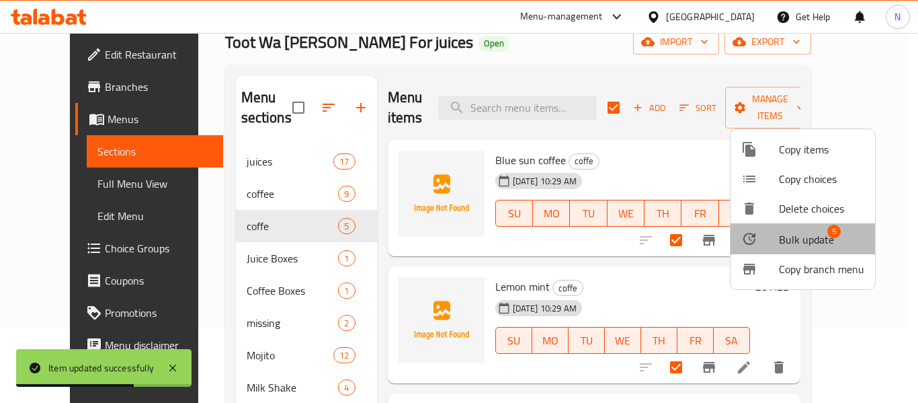
click at [803, 245] on span "Bulk update" at bounding box center [806, 239] width 55 height 16
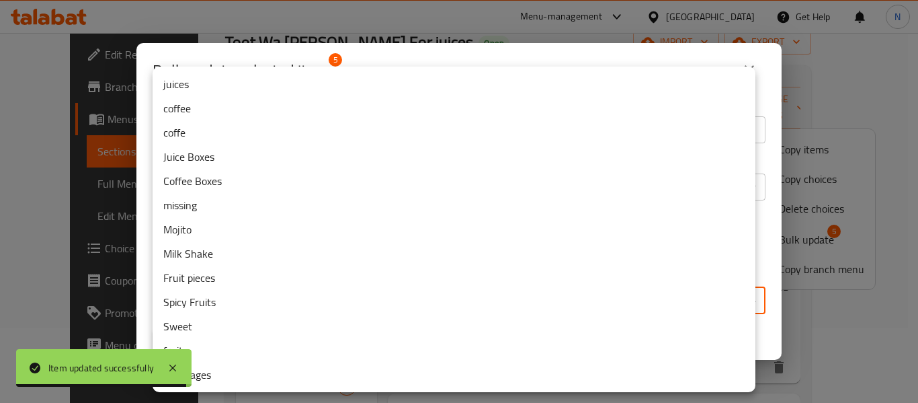
click at [650, 309] on body "Item updated successfully ​ Menu-management United Arab Emirates Get Help N Edi…" at bounding box center [459, 143] width 918 height 370
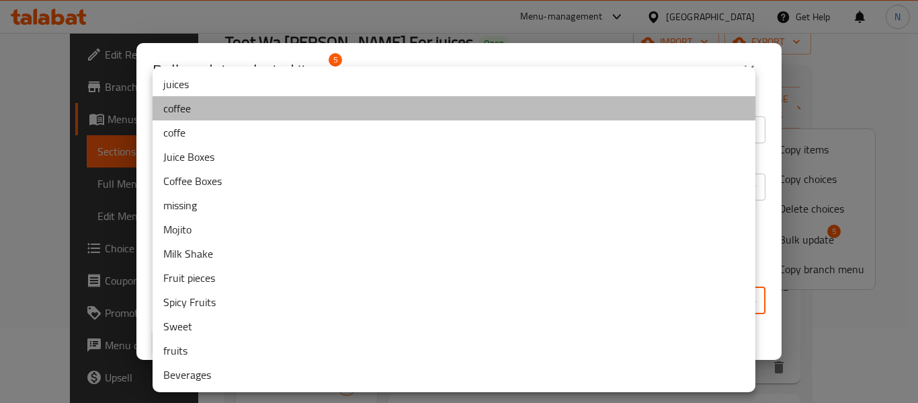
click at [282, 114] on li "coffee" at bounding box center [454, 108] width 603 height 24
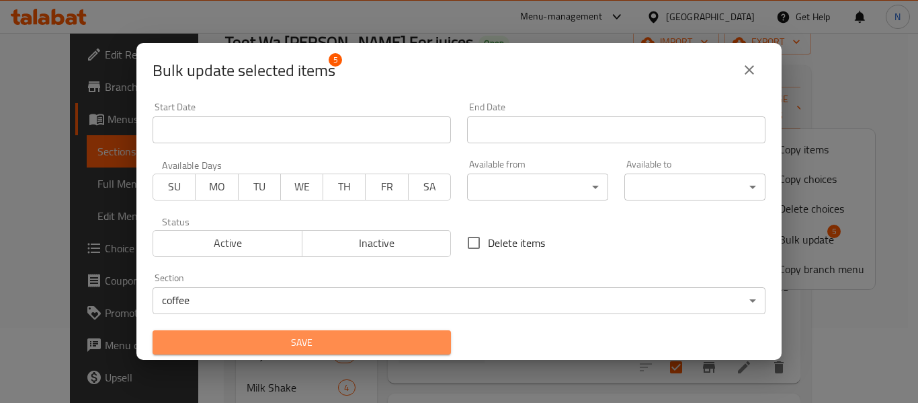
click at [323, 342] on span "Save" at bounding box center [301, 342] width 277 height 17
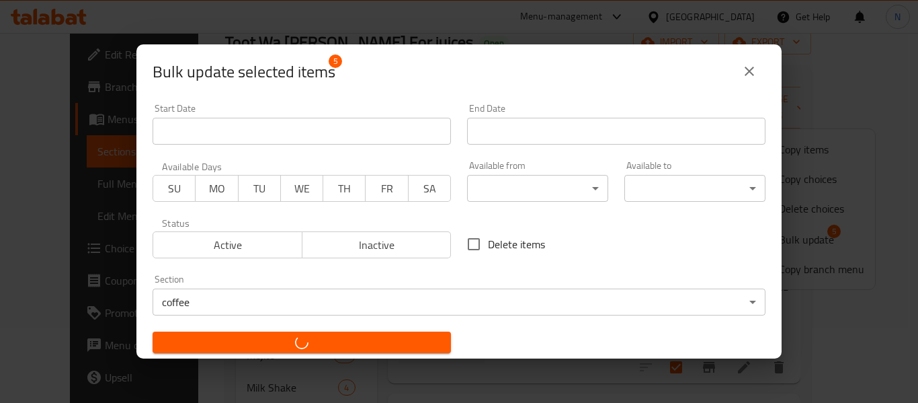
checkbox input "false"
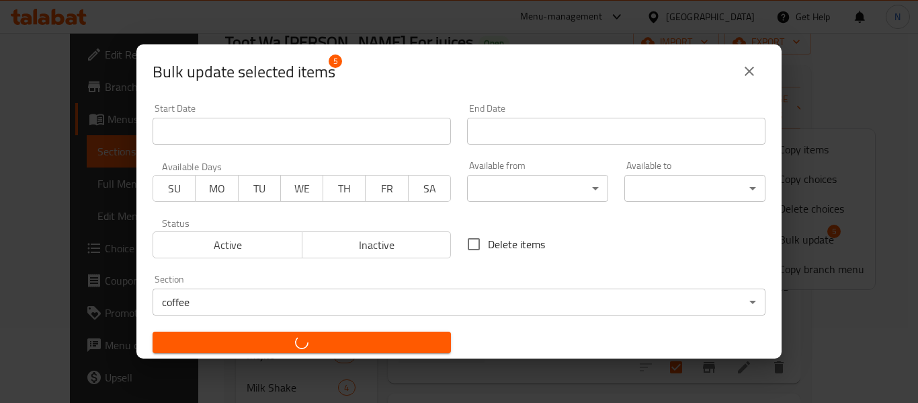
checkbox input "false"
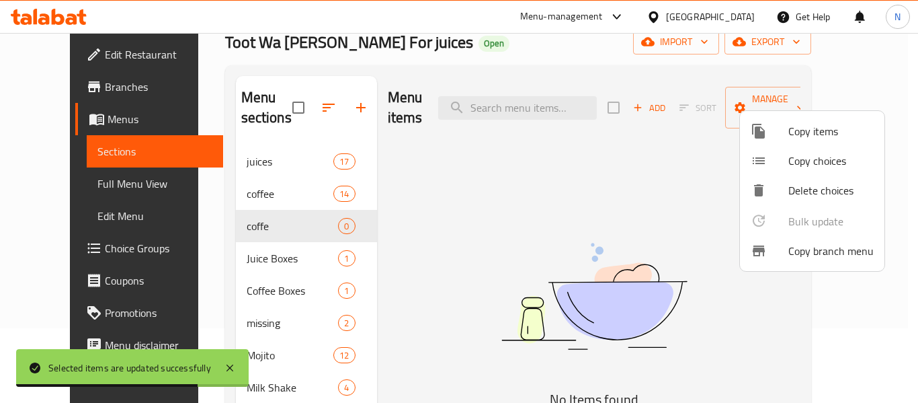
click at [343, 225] on div at bounding box center [459, 201] width 918 height 403
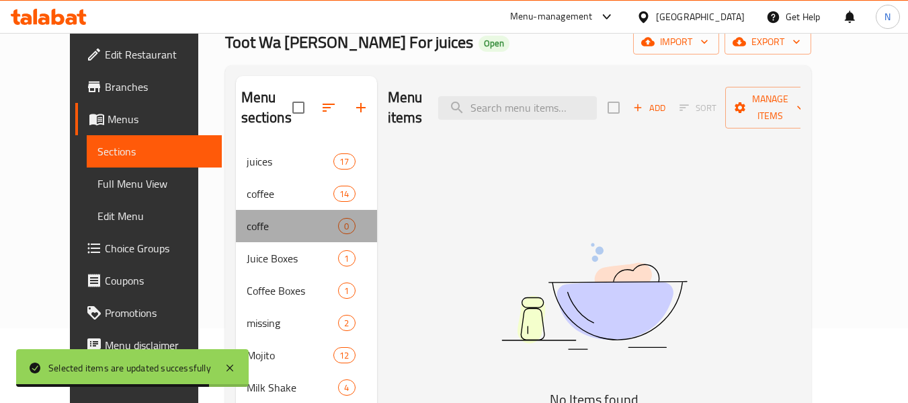
click at [343, 225] on div "coffe 0" at bounding box center [306, 226] width 141 height 32
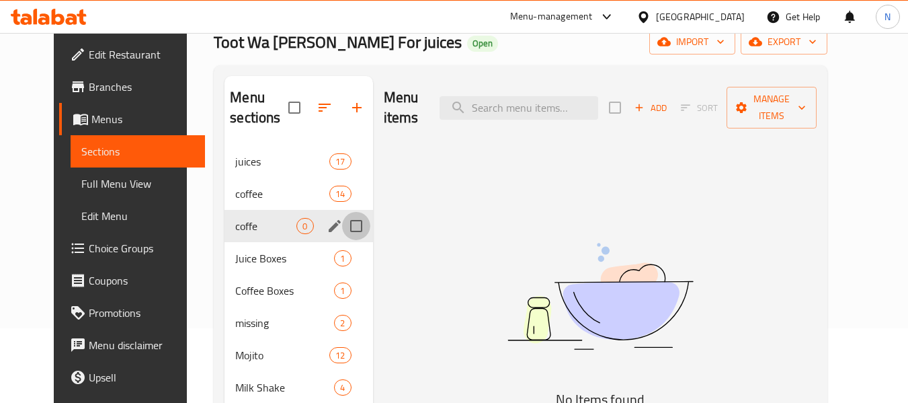
click at [348, 229] on input "Menu sections" at bounding box center [356, 226] width 28 height 28
checkbox input "true"
click at [311, 113] on icon "button" at bounding box center [317, 108] width 12 height 12
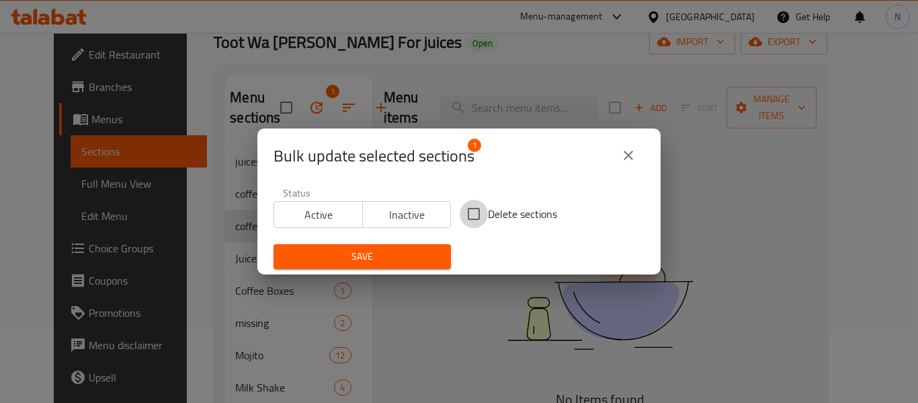
click at [479, 206] on input "Delete sections" at bounding box center [474, 214] width 28 height 28
checkbox input "true"
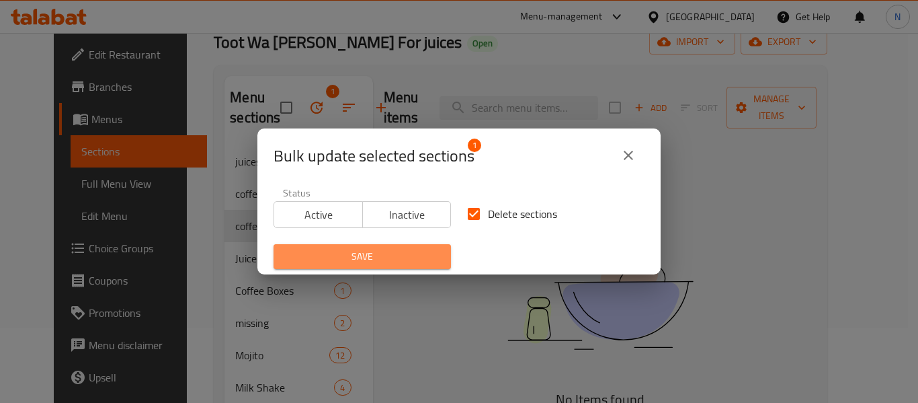
click at [420, 255] on span "Save" at bounding box center [362, 256] width 156 height 17
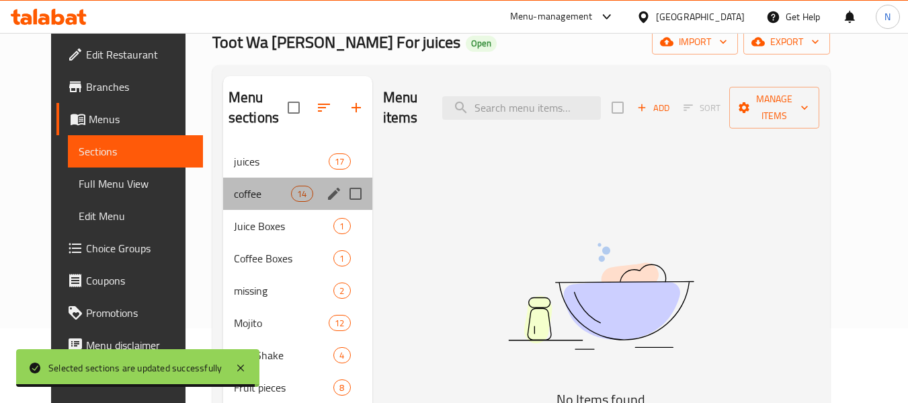
click at [233, 206] on div "coffee 14" at bounding box center [297, 193] width 149 height 32
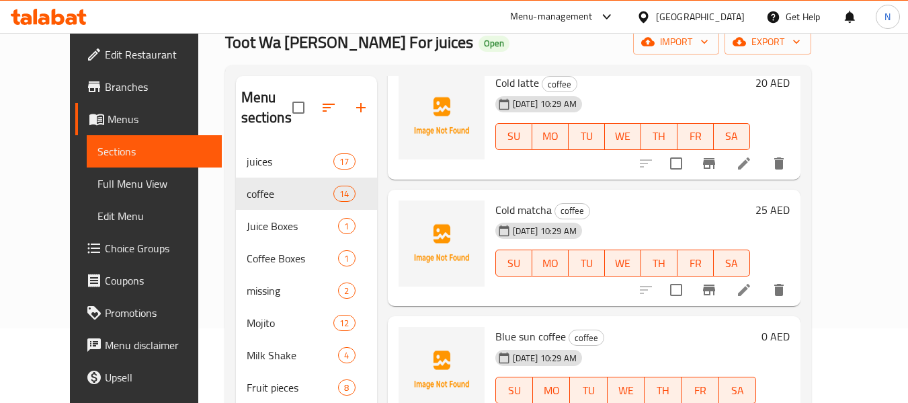
scroll to position [1154, 0]
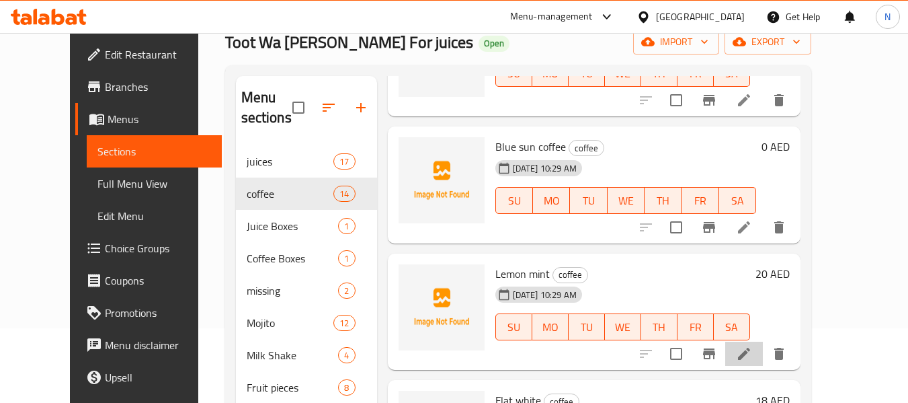
click at [763, 356] on li at bounding box center [744, 354] width 38 height 24
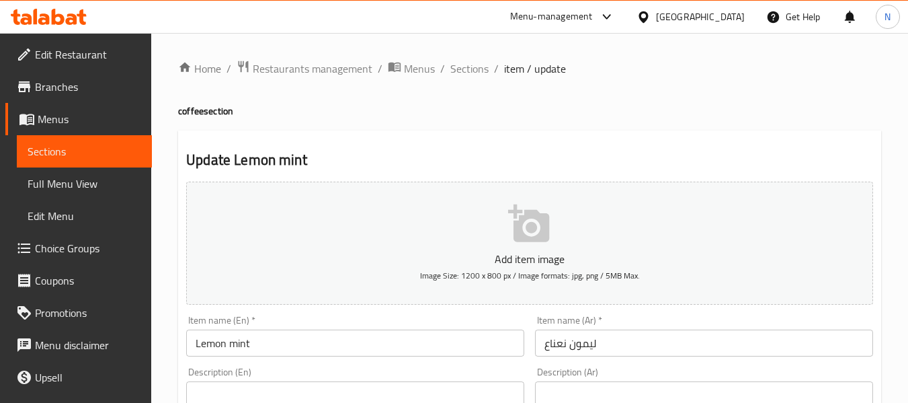
scroll to position [113, 0]
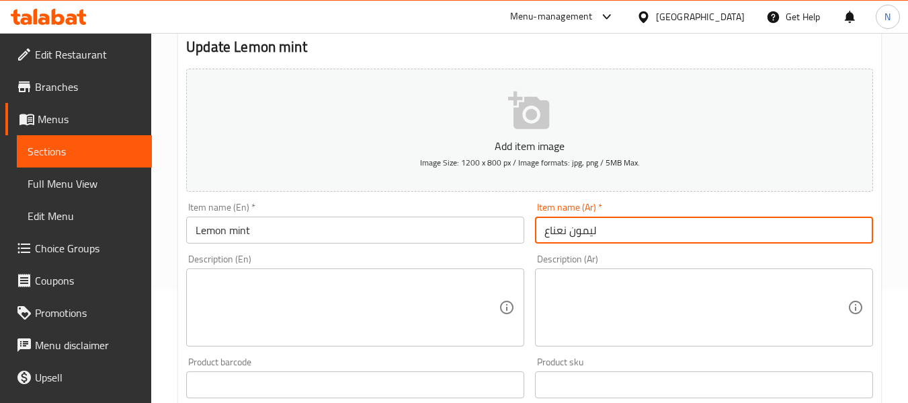
click at [540, 225] on input "ليمون نعناع" at bounding box center [704, 229] width 338 height 27
type input "قهوة ليمون نعناع"
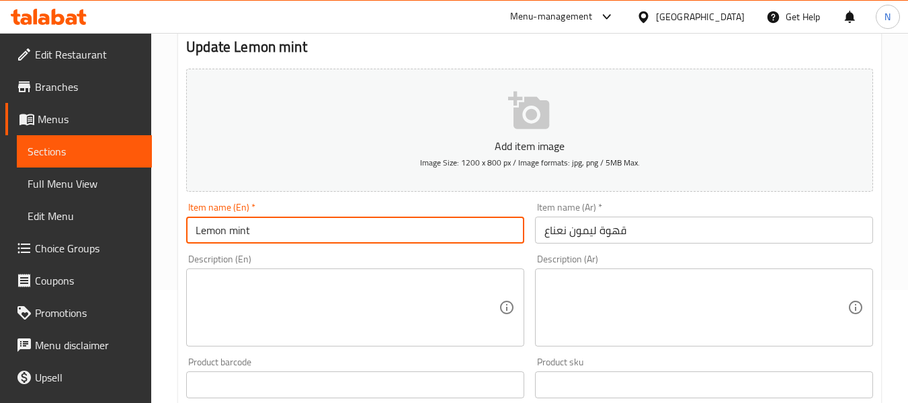
click at [409, 238] on input "Lemon mint" at bounding box center [355, 229] width 338 height 27
paste input "coffe"
type input "Lemon mint coffee"
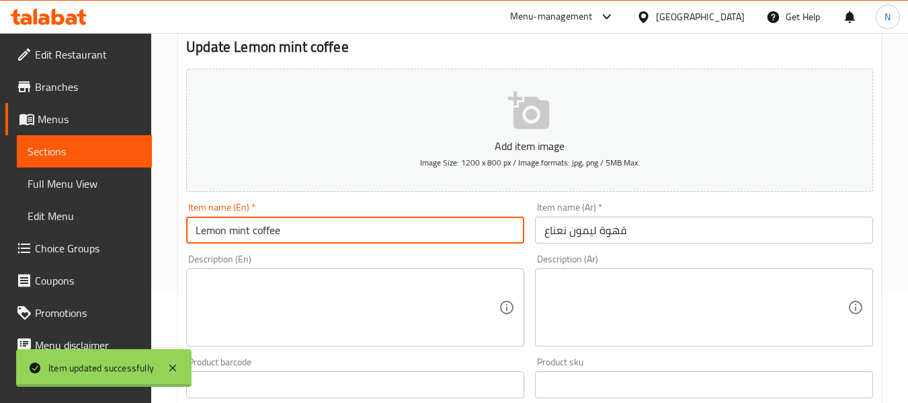
scroll to position [0, 0]
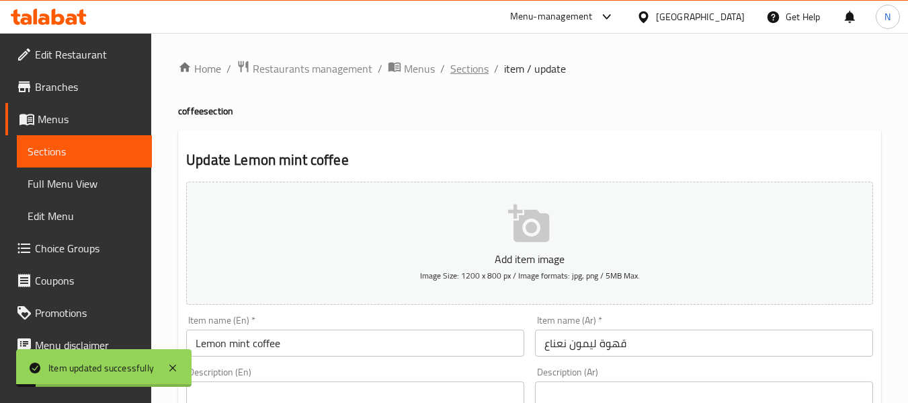
click at [464, 73] on span "Sections" at bounding box center [469, 69] width 38 height 16
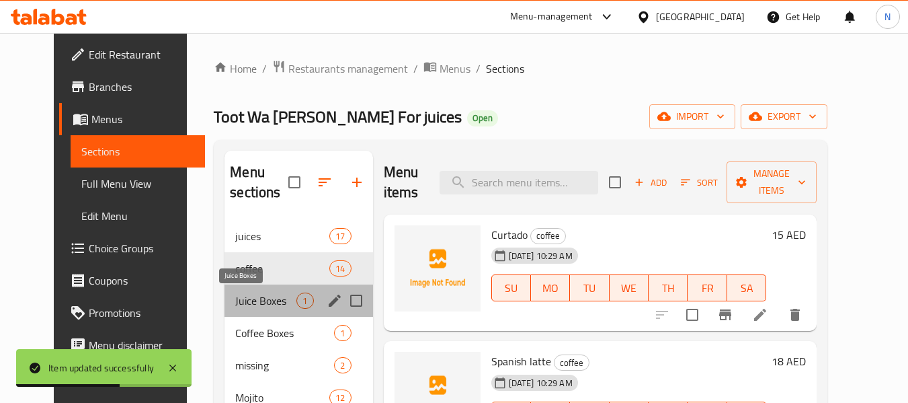
click at [279, 296] on span "Juice Boxes" at bounding box center [265, 300] width 61 height 16
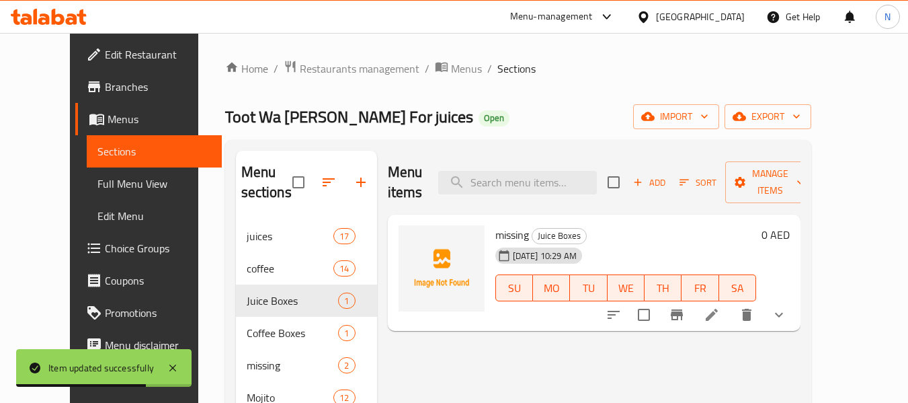
click at [731, 303] on li at bounding box center [712, 315] width 38 height 24
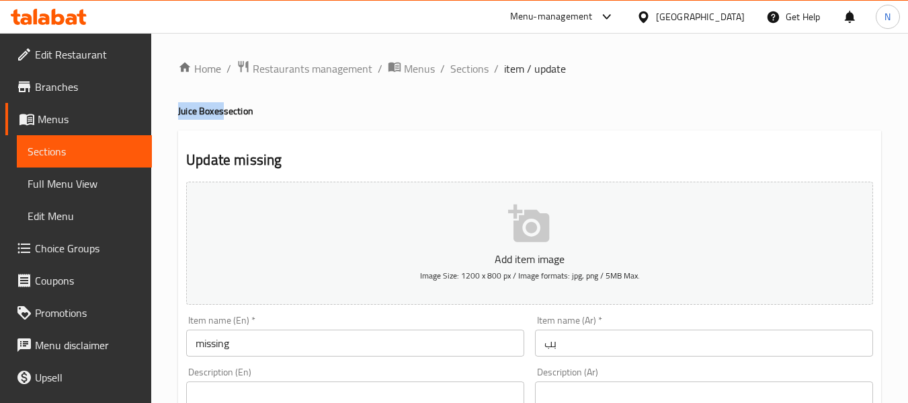
drag, startPoint x: 224, startPoint y: 114, endPoint x: 173, endPoint y: 108, distance: 50.7
copy h4 "Juice Boxes"
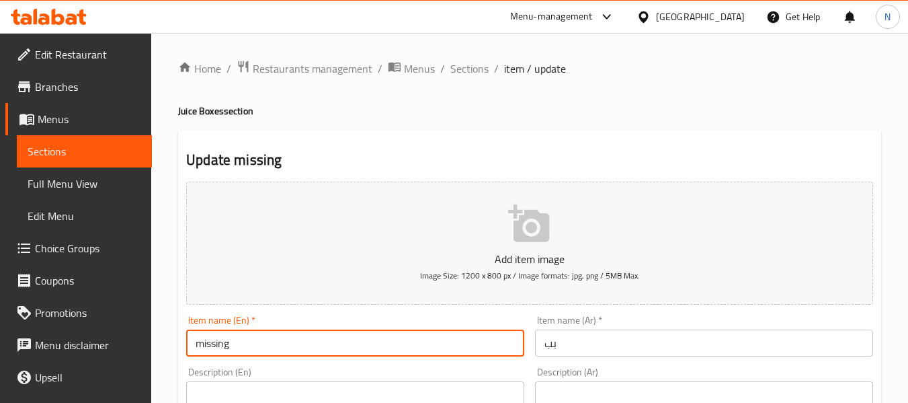
click at [267, 342] on input "missing" at bounding box center [355, 342] width 338 height 27
paste input "Juice Boxes"
type input "Juice Boxes"
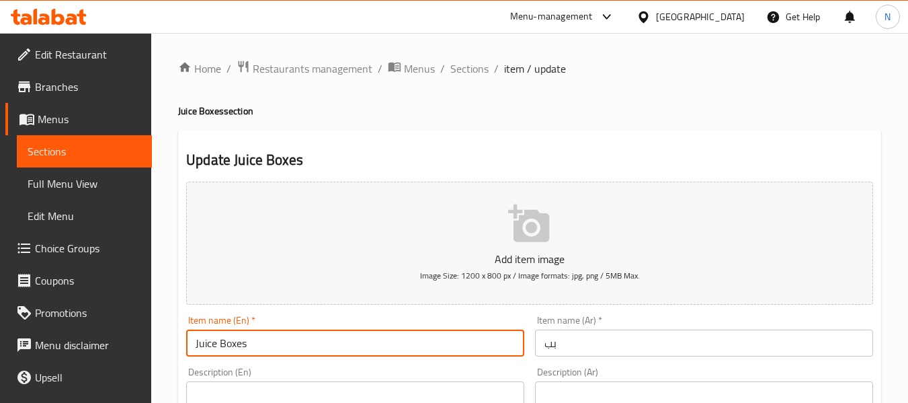
click at [568, 340] on input "بب" at bounding box center [704, 342] width 338 height 27
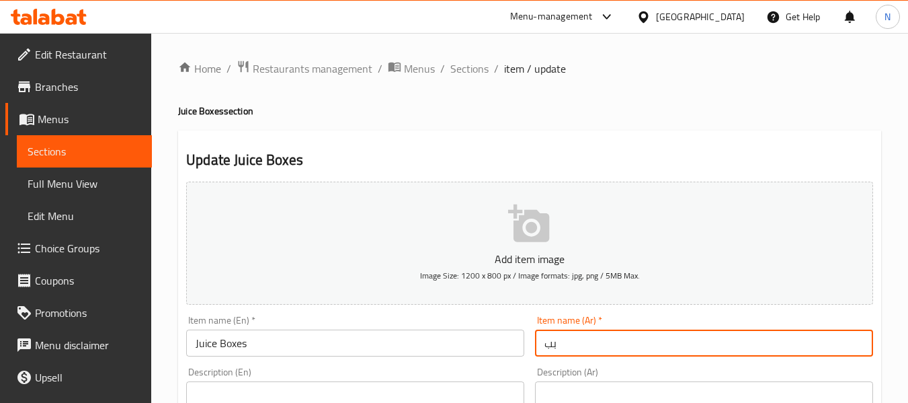
click at [568, 340] on input "بب" at bounding box center [704, 342] width 338 height 27
type input "بوكس العصير"
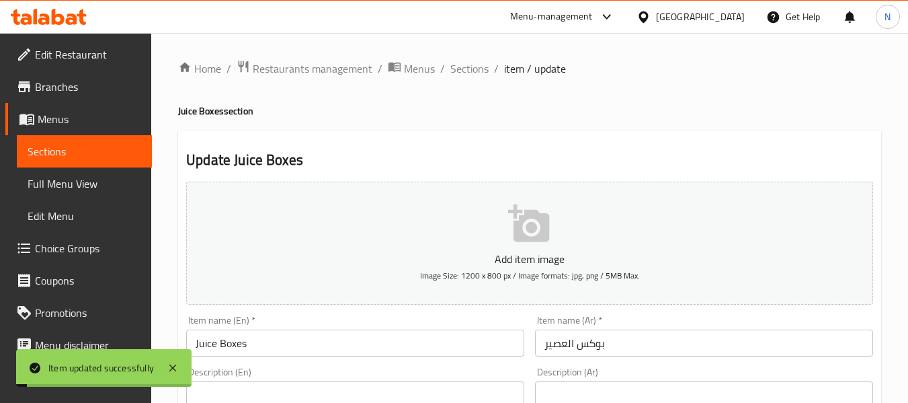
click at [459, 69] on span "Sections" at bounding box center [469, 69] width 38 height 16
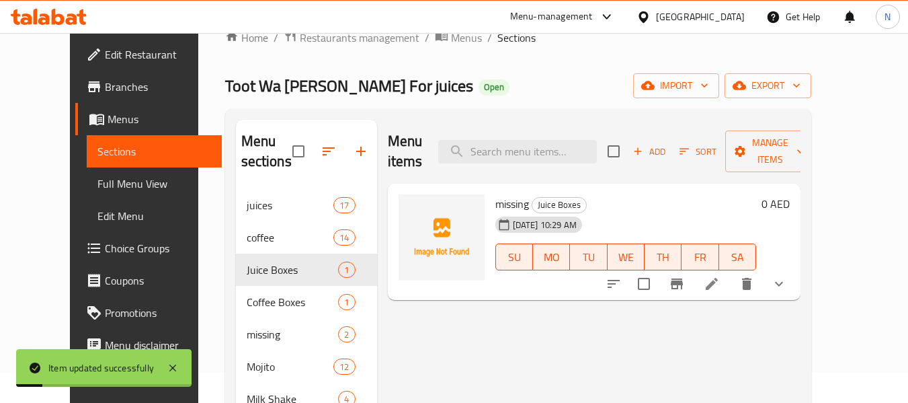
scroll to position [32, 0]
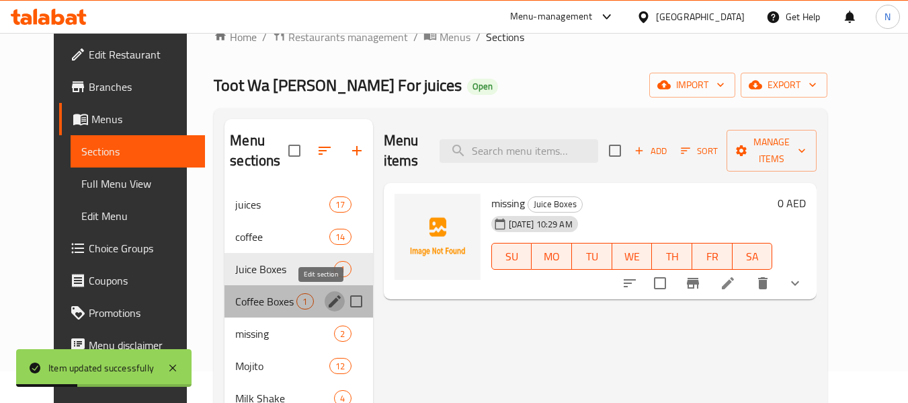
click at [329, 302] on icon "edit" at bounding box center [335, 301] width 12 height 12
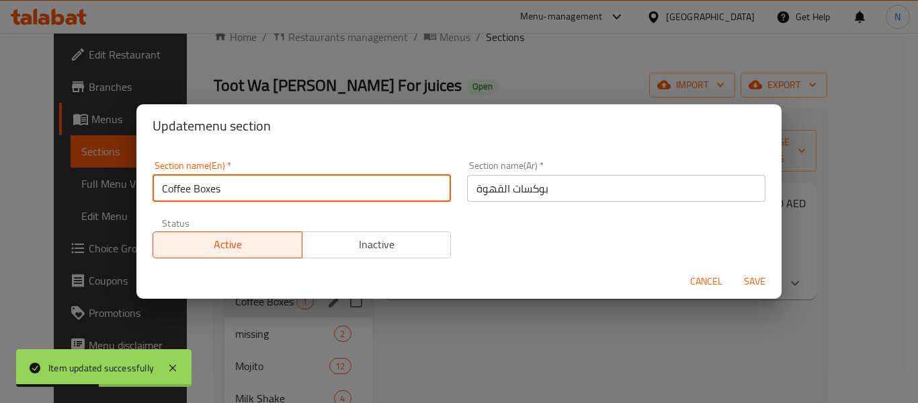
click at [257, 197] on input "Coffee Boxes" at bounding box center [302, 188] width 299 height 27
type input "Coffee Boxes"
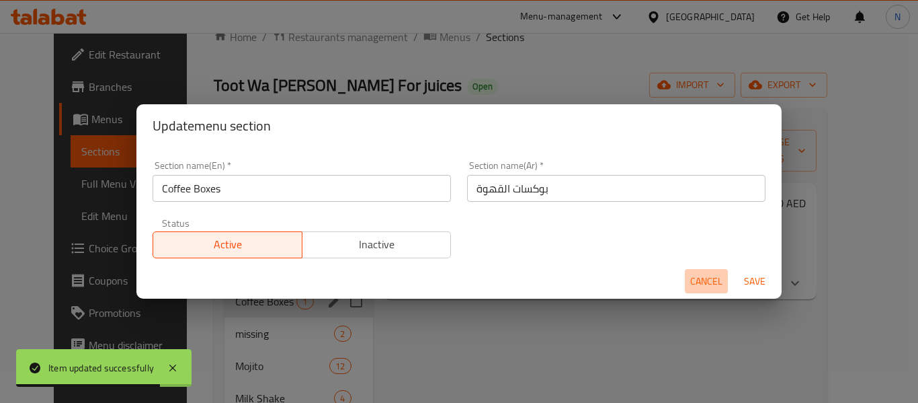
click at [695, 282] on span "Cancel" at bounding box center [706, 281] width 32 height 17
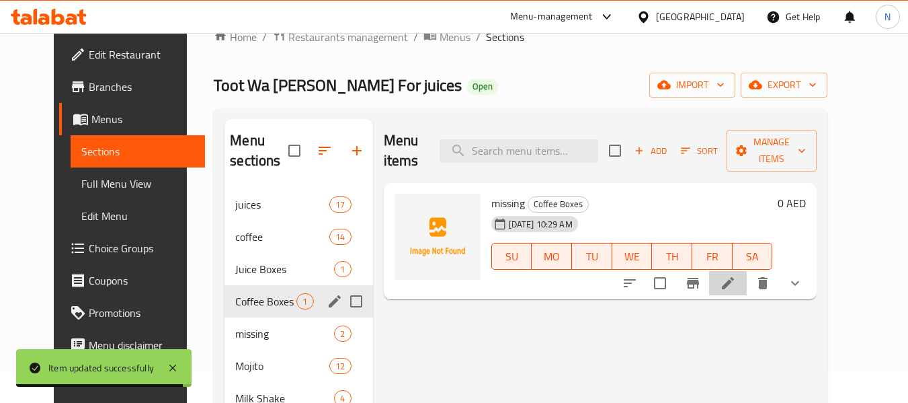
click at [747, 271] on li at bounding box center [728, 283] width 38 height 24
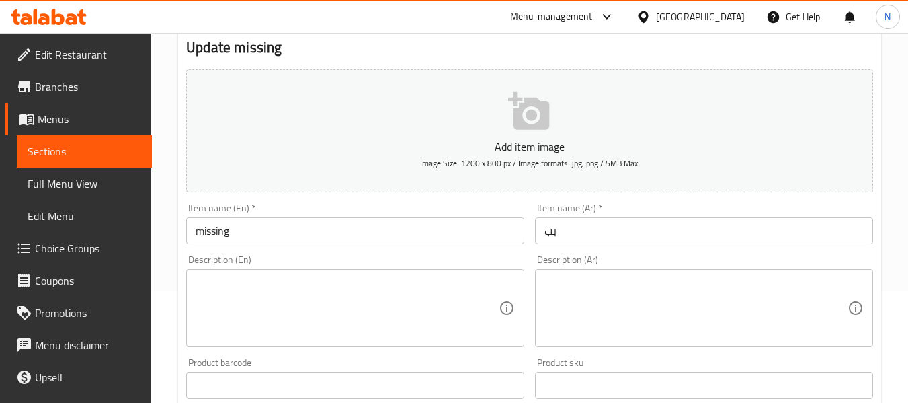
scroll to position [113, 0]
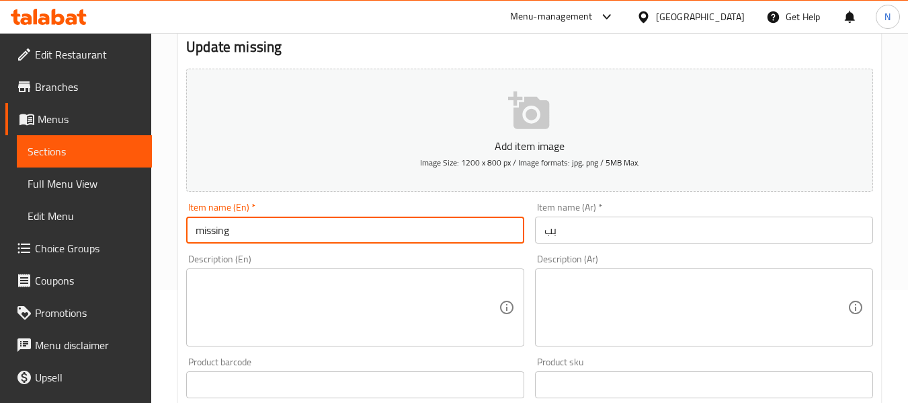
click at [267, 227] on input "missing" at bounding box center [355, 229] width 338 height 27
paste input "Coffee Boxes"
type input "Coffee Boxes"
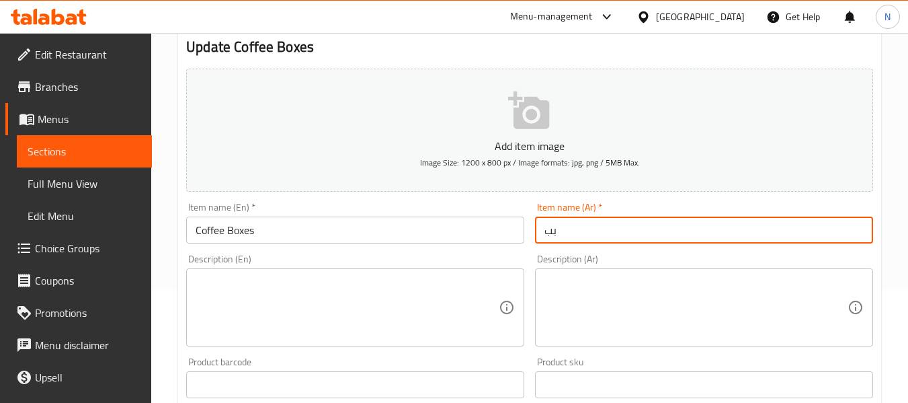
click at [570, 237] on input "بب" at bounding box center [704, 229] width 338 height 27
type input "بوكس القهوة"
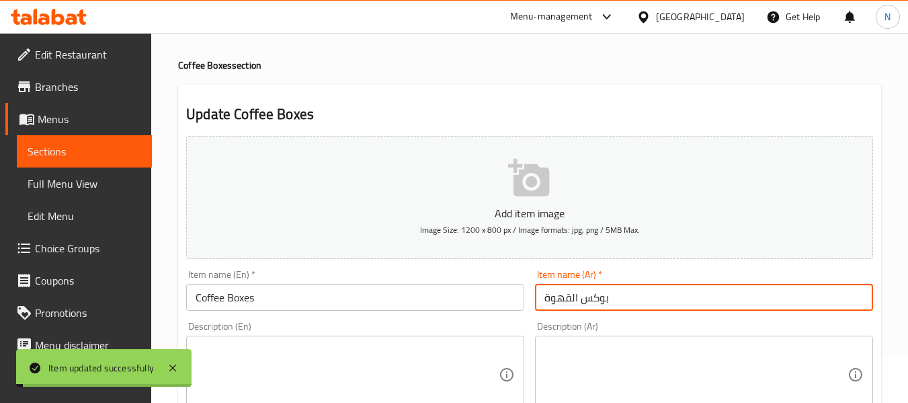
scroll to position [0, 0]
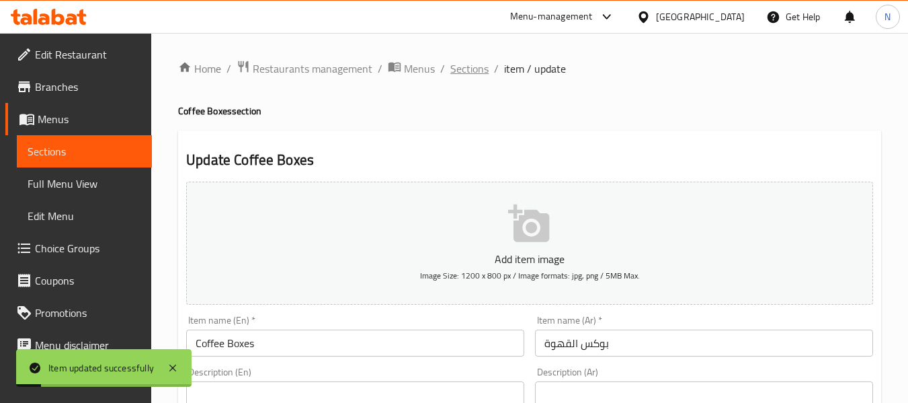
click at [467, 69] on span "Sections" at bounding box center [469, 69] width 38 height 16
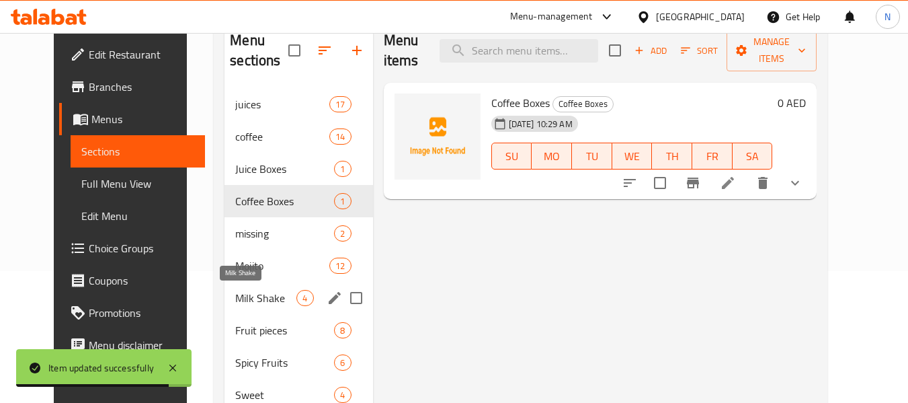
scroll to position [136, 0]
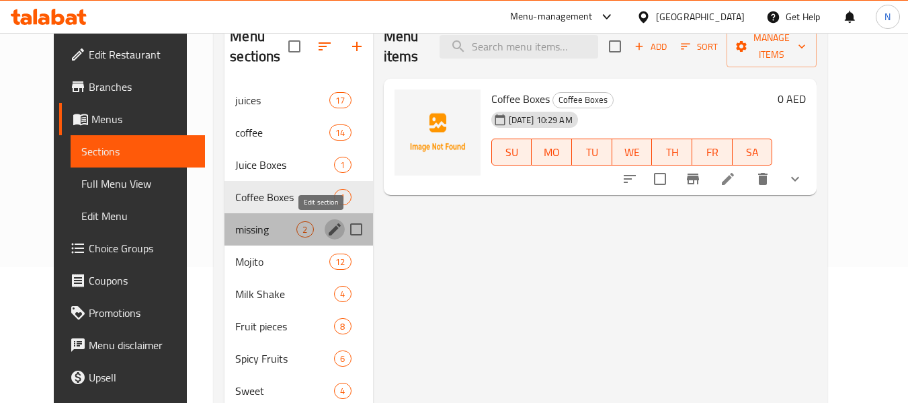
click at [329, 231] on icon "edit" at bounding box center [335, 229] width 12 height 12
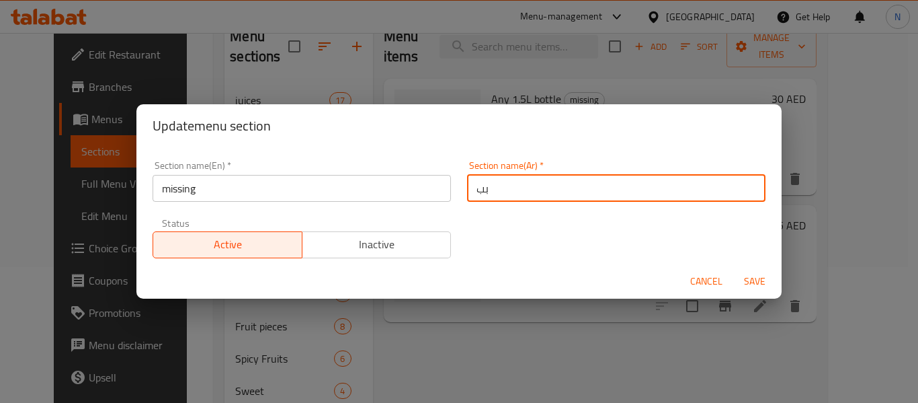
click at [495, 190] on input "بب" at bounding box center [616, 188] width 299 height 27
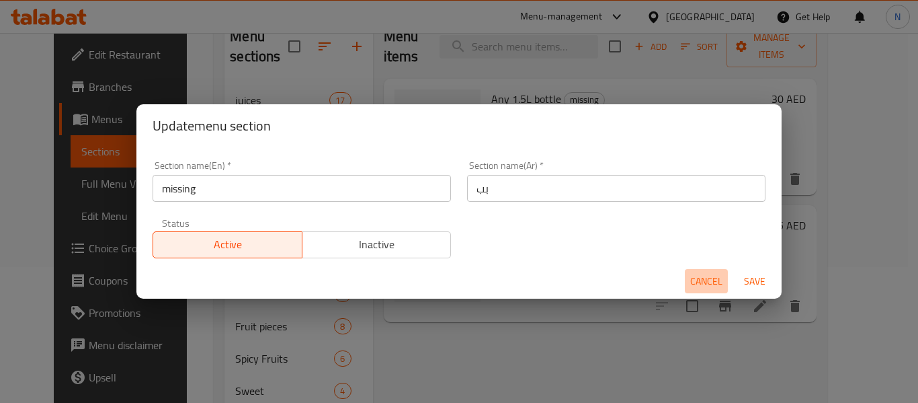
click at [708, 270] on button "Cancel" at bounding box center [706, 281] width 43 height 25
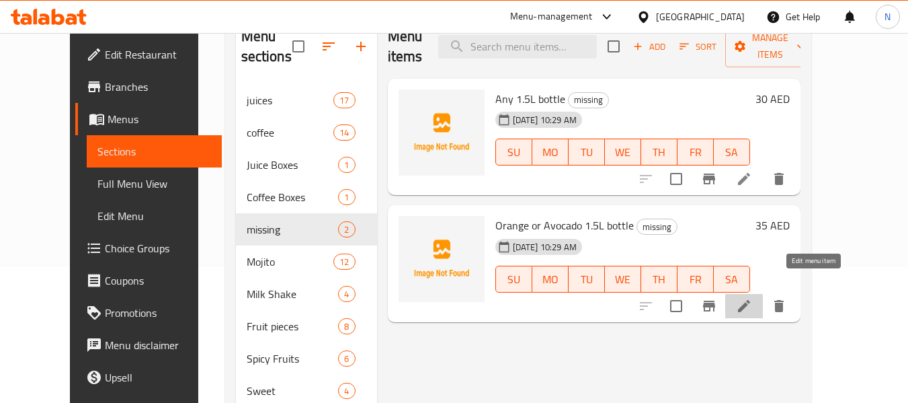
click at [752, 298] on icon at bounding box center [744, 306] width 16 height 16
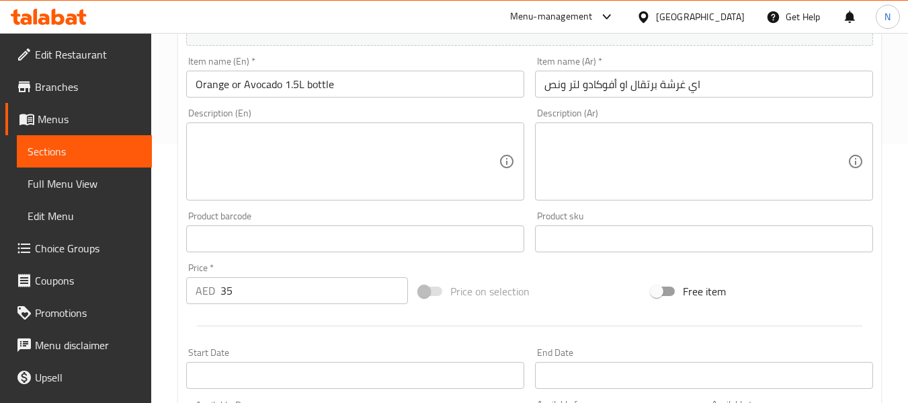
scroll to position [547, 0]
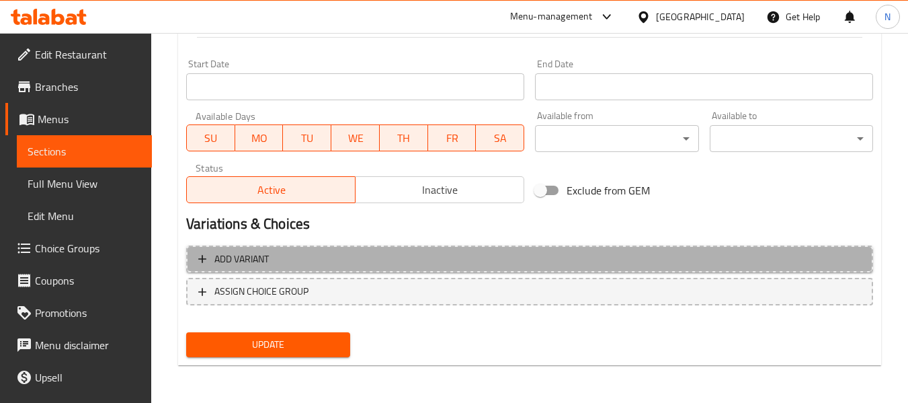
click at [444, 260] on span "Add variant" at bounding box center [529, 259] width 663 height 17
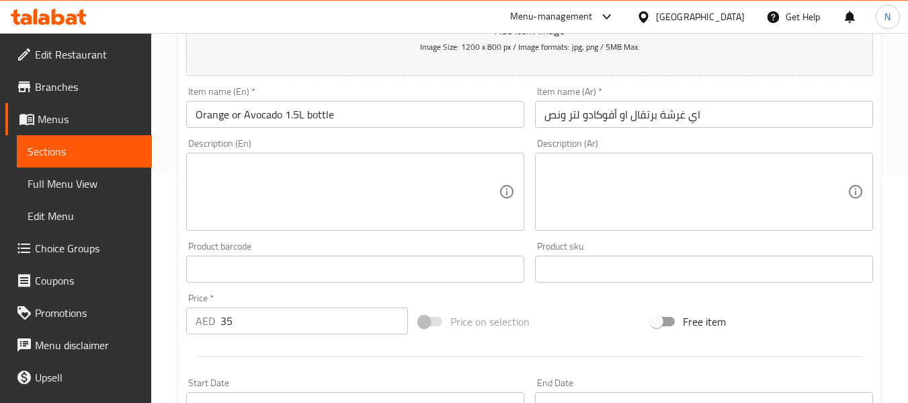
scroll to position [228, 0]
click at [262, 114] on input "Orange or Avocado 1.5L bottle" at bounding box center [355, 115] width 338 height 27
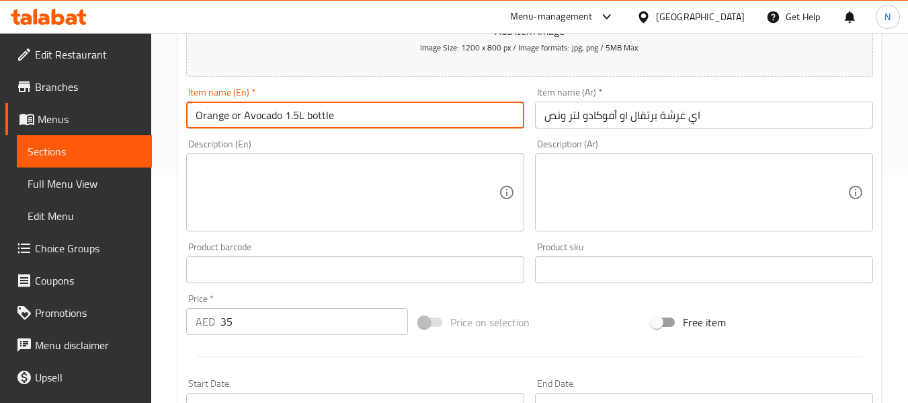
click at [262, 114] on input "Orange or Avocado 1.5L bottle" at bounding box center [355, 115] width 338 height 27
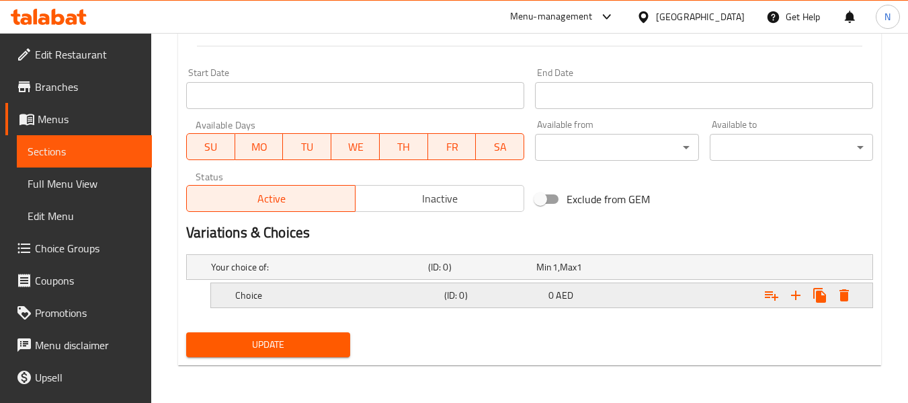
click at [280, 291] on h5 "Choice" at bounding box center [337, 294] width 204 height 13
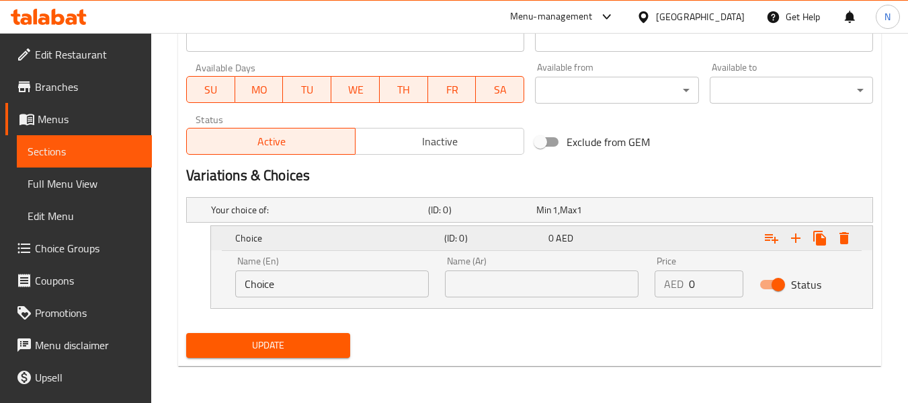
scroll to position [596, 0]
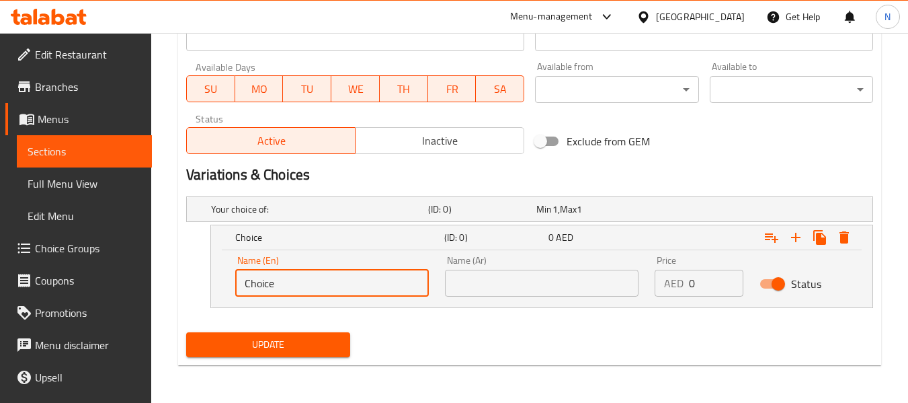
click at [284, 288] on input "Choice" at bounding box center [332, 283] width 194 height 27
paste input "Avocado"
click at [284, 288] on input "Choice" at bounding box center [332, 283] width 194 height 27
type input "Avocado"
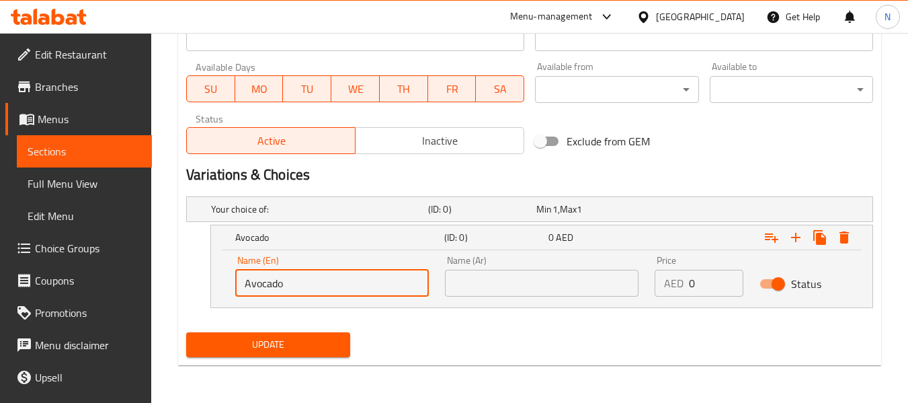
click at [505, 290] on input "text" at bounding box center [542, 283] width 194 height 27
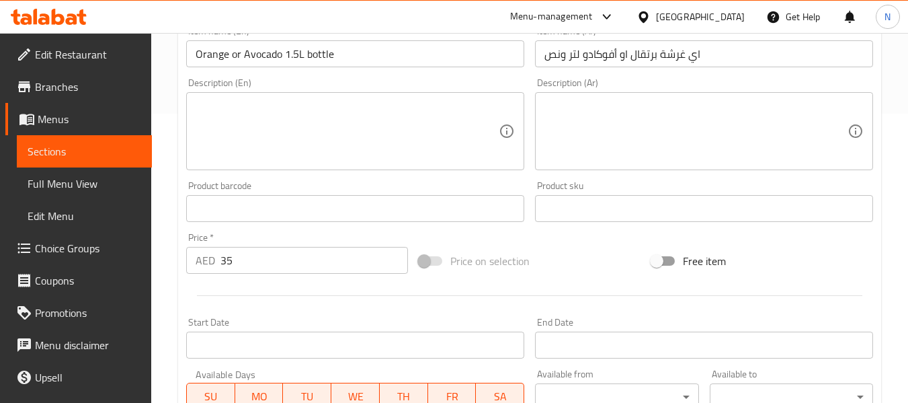
scroll to position [200, 0]
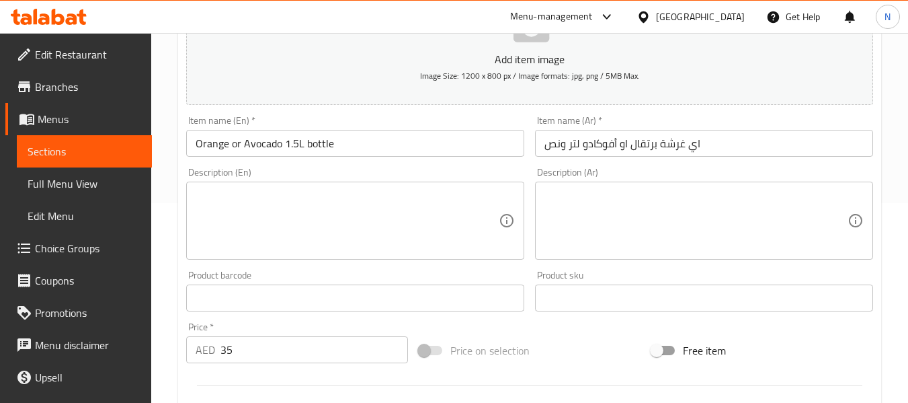
type input "أفوكادو"
click at [217, 143] on input "Orange or Avocado 1.5L bottle" at bounding box center [355, 143] width 338 height 27
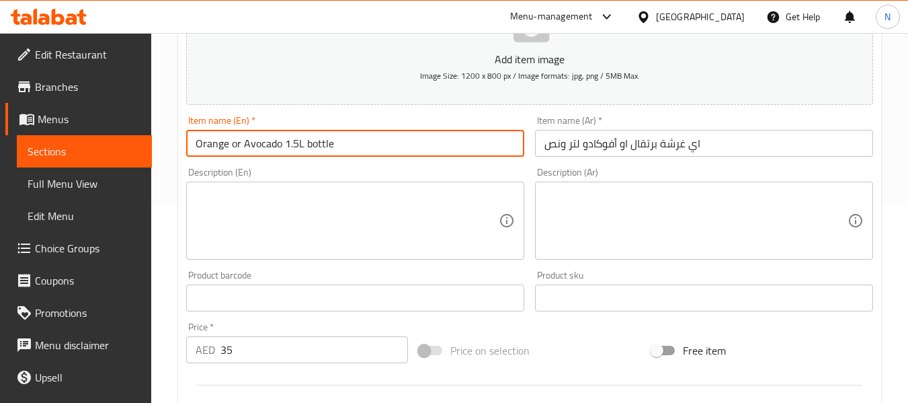
click at [217, 143] on input "Orange or Avocado 1.5L bottle" at bounding box center [355, 143] width 338 height 27
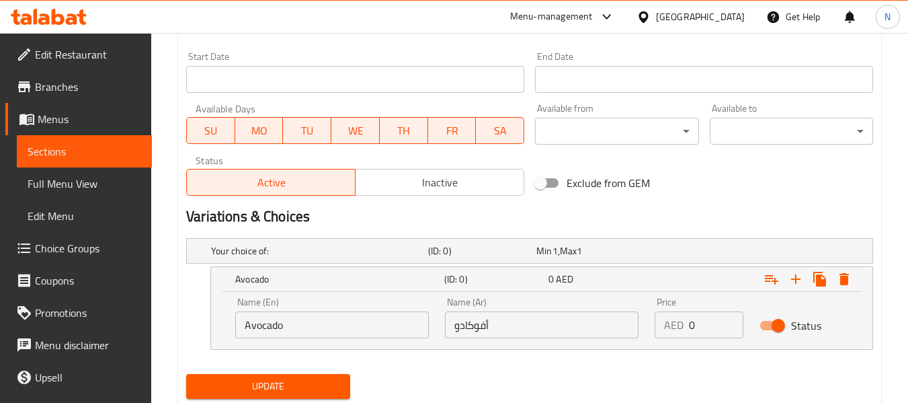
scroll to position [515, 0]
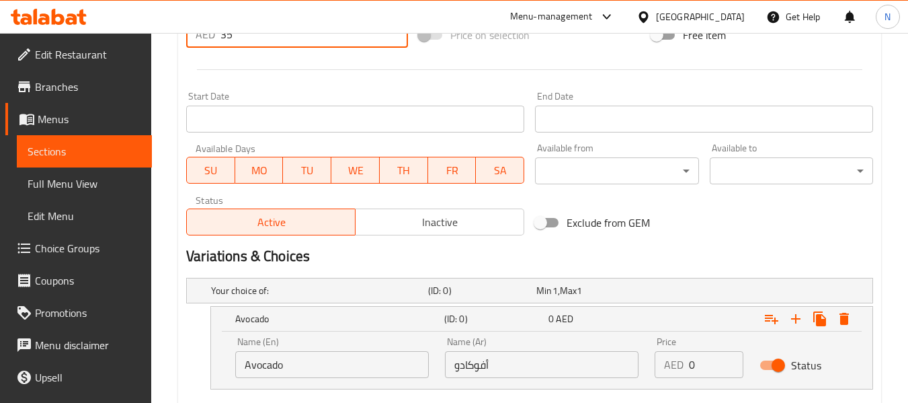
click at [323, 46] on input "35" at bounding box center [315, 34] width 188 height 27
type input "0"
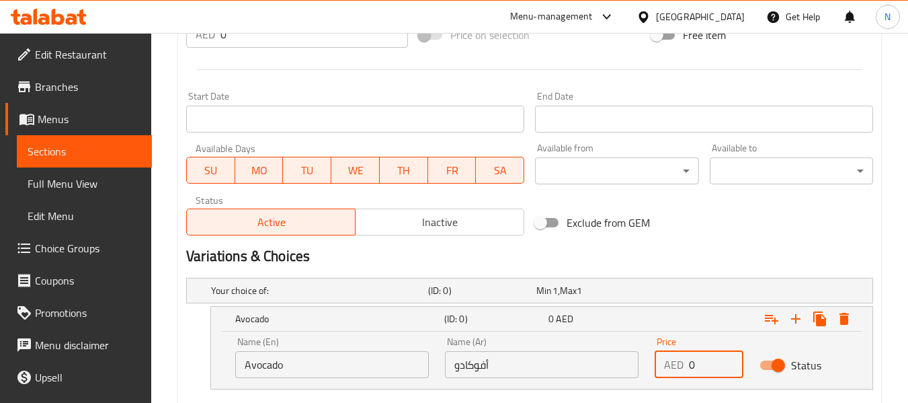
click at [692, 364] on input "0" at bounding box center [716, 364] width 54 height 27
click at [692, 364] on input "3" at bounding box center [716, 364] width 54 height 27
type input "35"
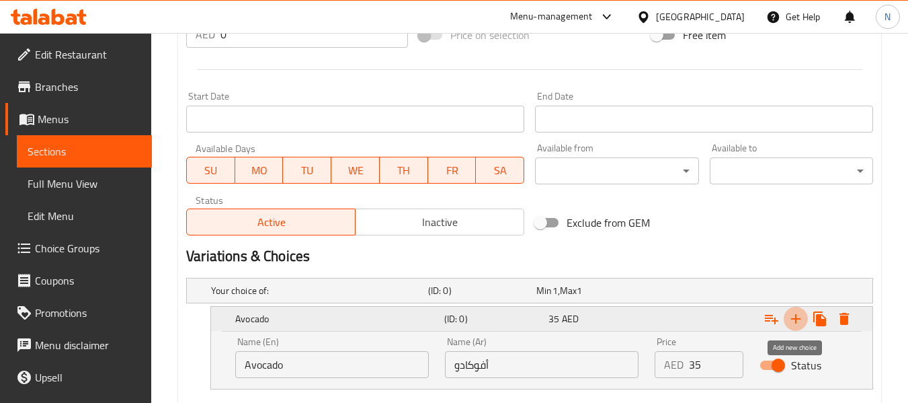
click at [802, 318] on icon "Expand" at bounding box center [796, 319] width 16 height 16
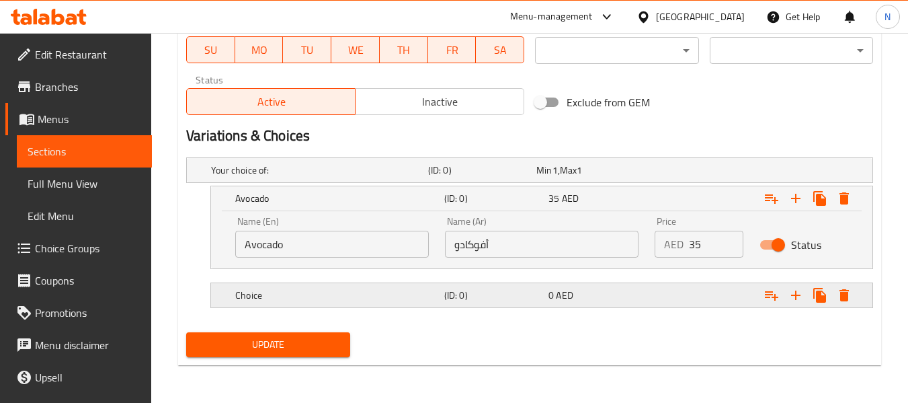
click at [465, 299] on h5 "(ID: 0)" at bounding box center [493, 294] width 99 height 13
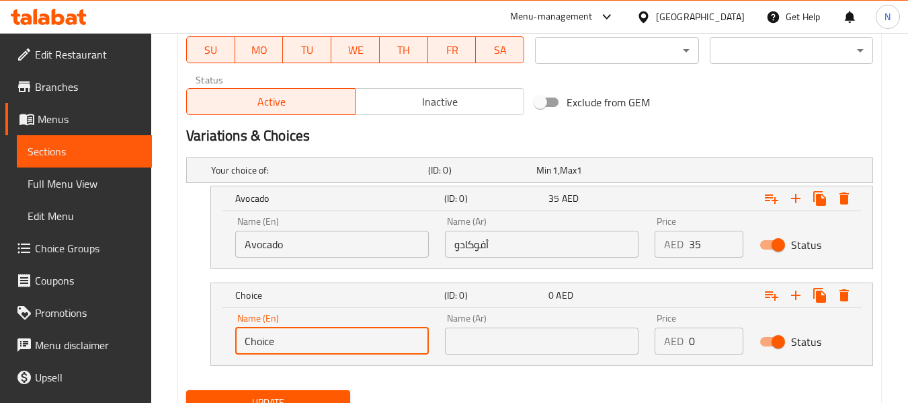
click at [342, 331] on input "Choice" at bounding box center [332, 340] width 194 height 27
type input "Choice"
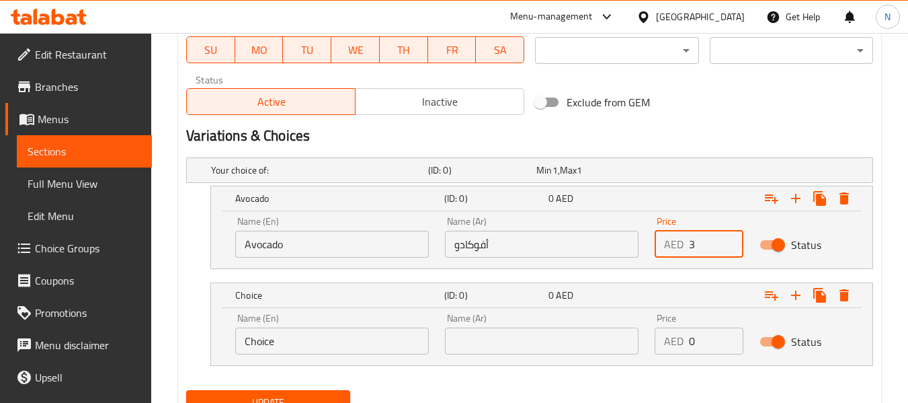
type input "35"
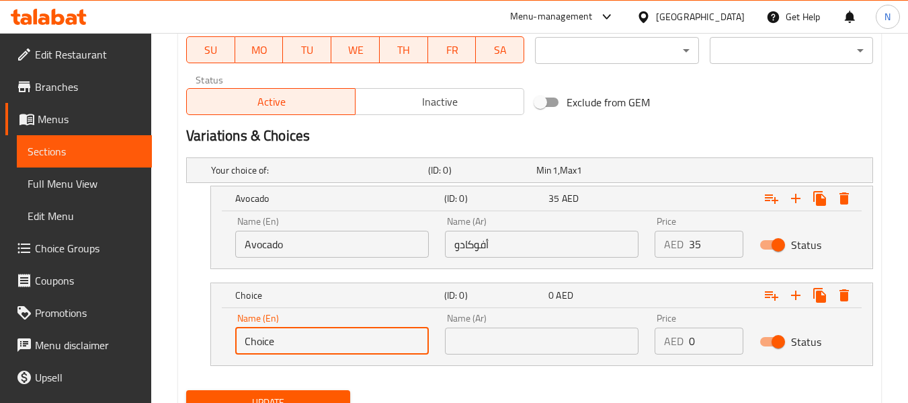
click at [384, 339] on input "Choice" at bounding box center [332, 340] width 194 height 27
paste input "Orange"
type input "Orange"
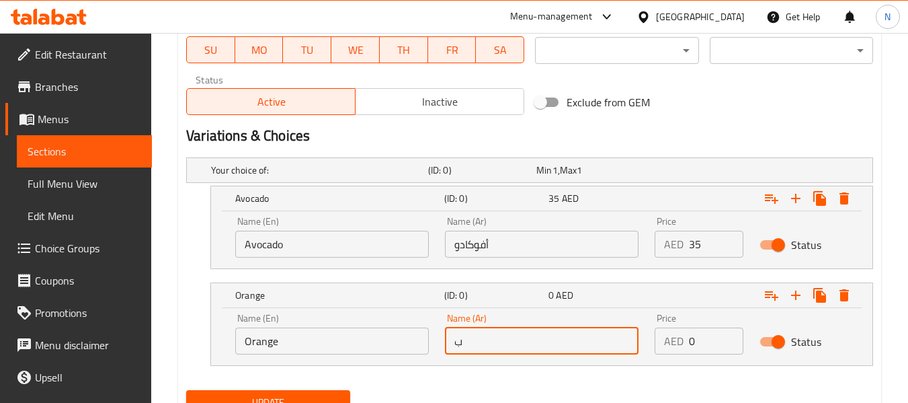
click at [497, 329] on input "ب" at bounding box center [542, 340] width 194 height 27
type input "برتقال"
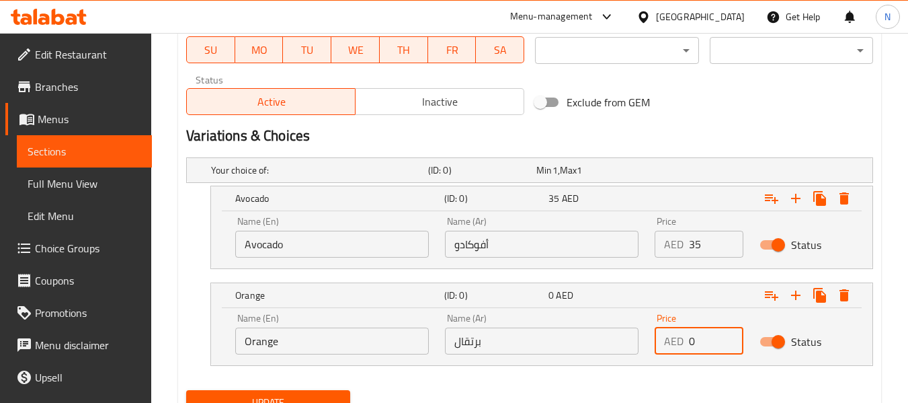
click at [690, 337] on input "0" at bounding box center [716, 340] width 54 height 27
click at [690, 337] on input "3" at bounding box center [716, 340] width 54 height 27
type input "35"
click at [186, 390] on button "Update" at bounding box center [267, 402] width 163 height 25
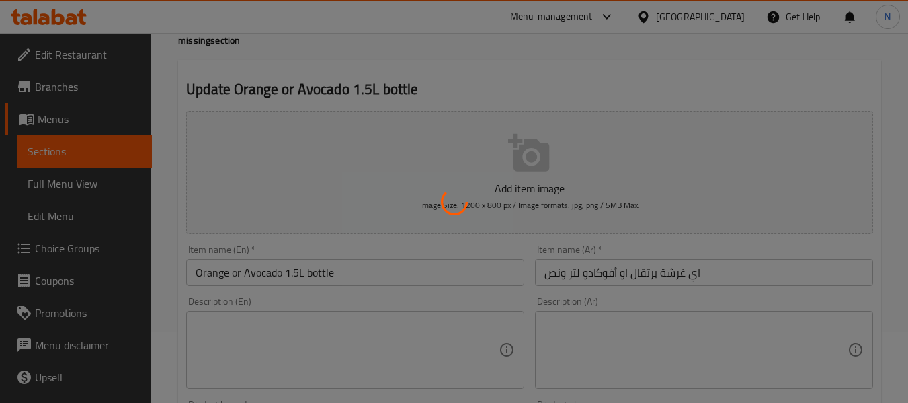
scroll to position [0, 0]
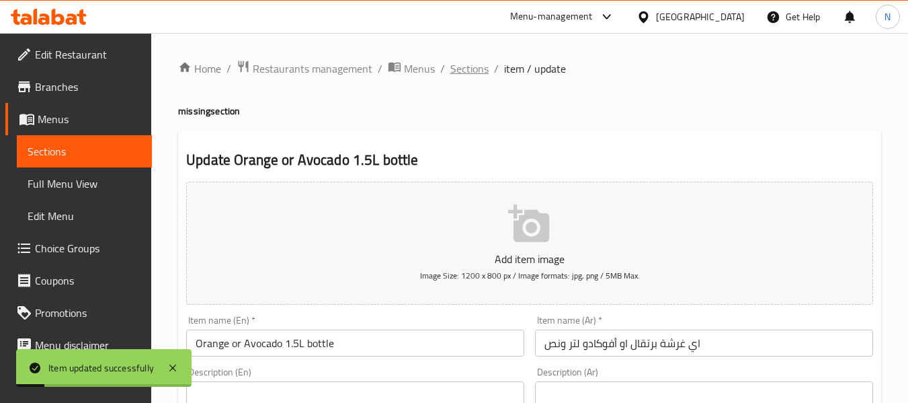
click at [477, 63] on span "Sections" at bounding box center [469, 69] width 38 height 16
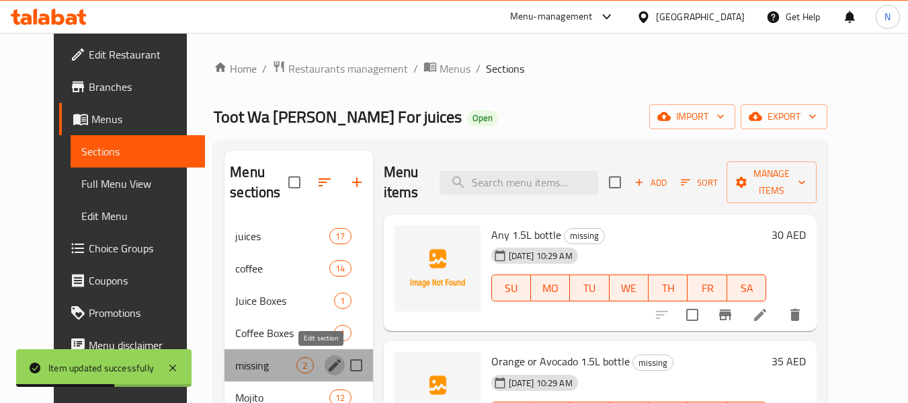
click at [329, 364] on icon "edit" at bounding box center [335, 365] width 12 height 12
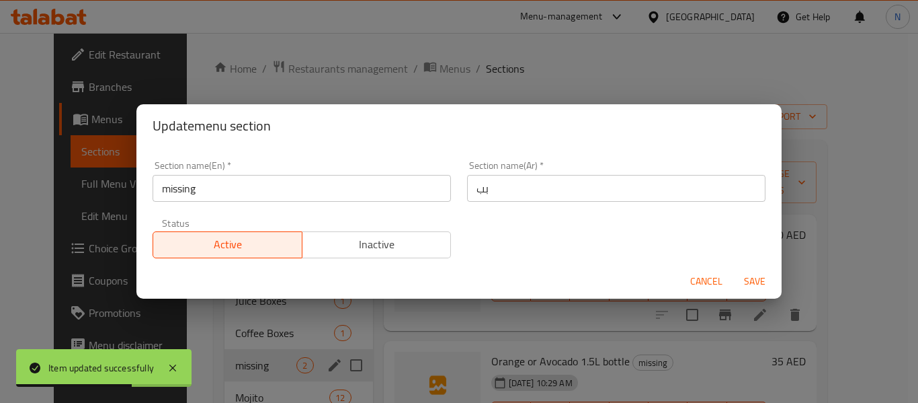
click at [294, 192] on input "missing" at bounding box center [302, 188] width 299 height 27
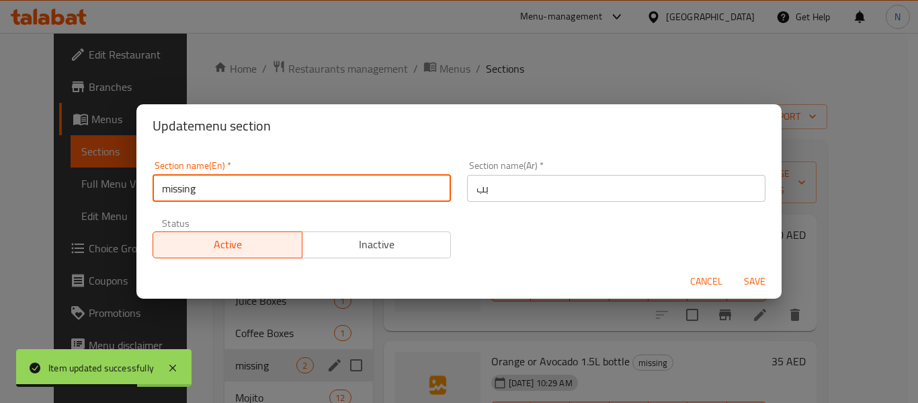
click at [294, 192] on input "missing" at bounding box center [302, 188] width 299 height 27
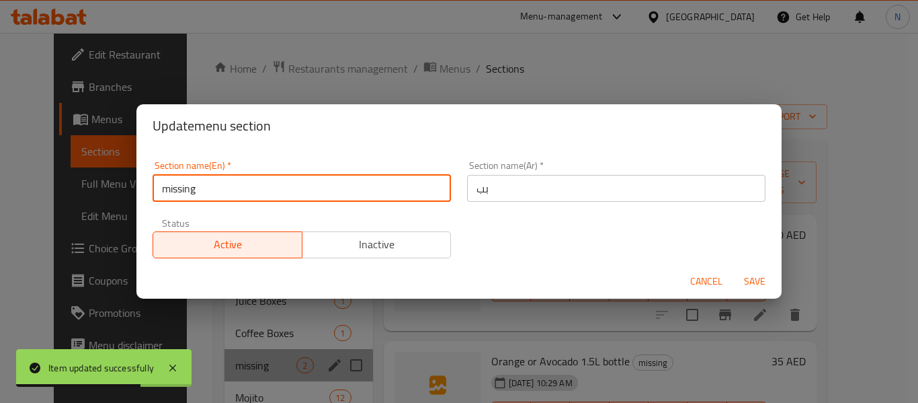
click at [294, 192] on input "missing" at bounding box center [302, 188] width 299 height 27
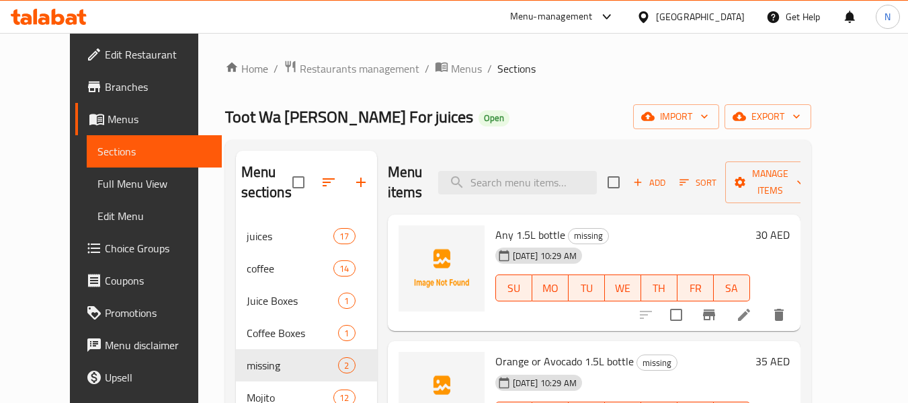
click at [393, 346] on div at bounding box center [441, 399] width 97 height 106
click at [537, 225] on span "Any 1.5L bottle" at bounding box center [530, 235] width 70 height 20
copy h6 "bottle"
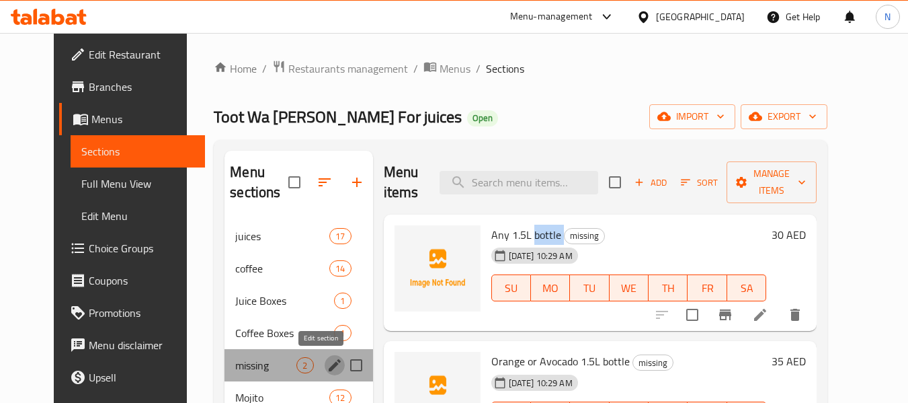
click at [329, 367] on icon "edit" at bounding box center [335, 365] width 12 height 12
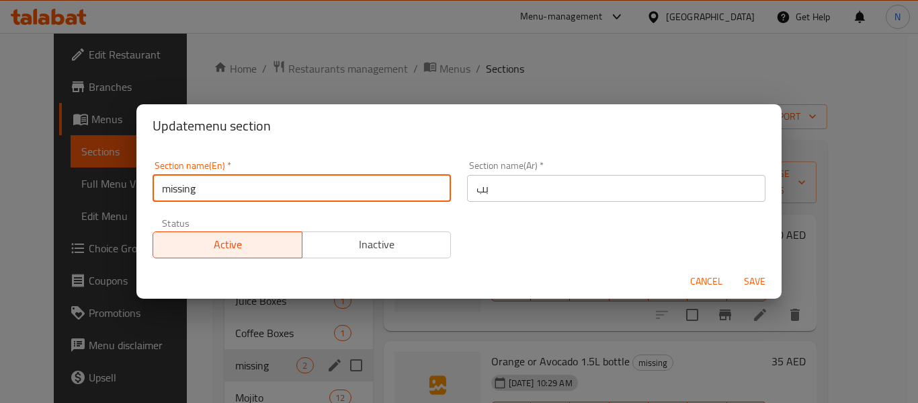
click at [291, 184] on input "missing" at bounding box center [302, 188] width 299 height 27
paste input "bottle"
type input "bottle"
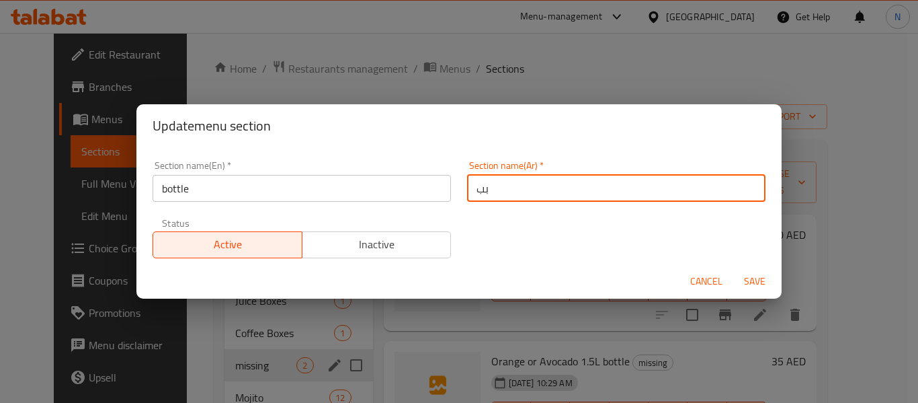
click at [533, 183] on input "بب" at bounding box center [616, 188] width 299 height 27
type input "الزجاجة"
click at [733, 269] on button "Save" at bounding box center [754, 281] width 43 height 25
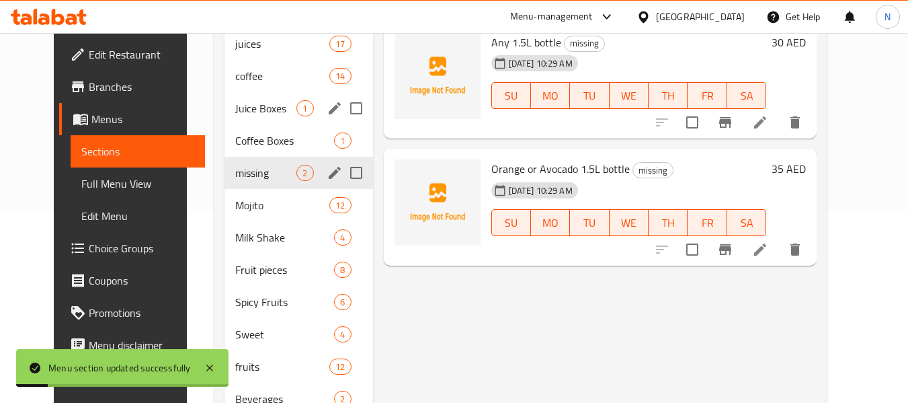
scroll to position [195, 0]
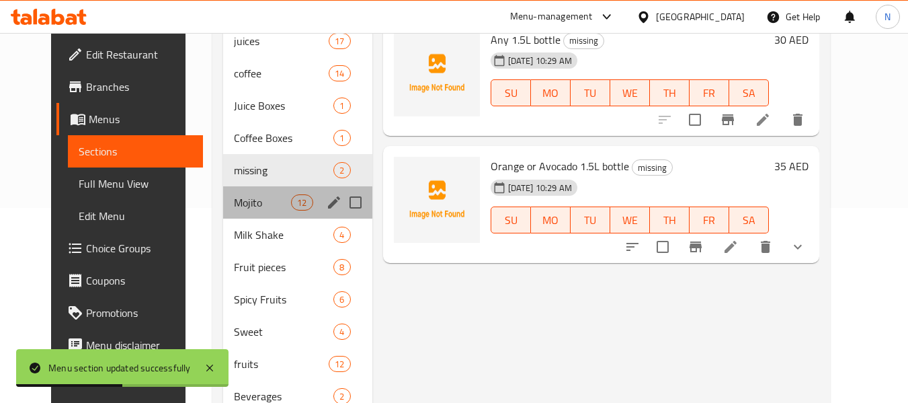
click at [253, 192] on div "Mojito 12" at bounding box center [297, 202] width 149 height 32
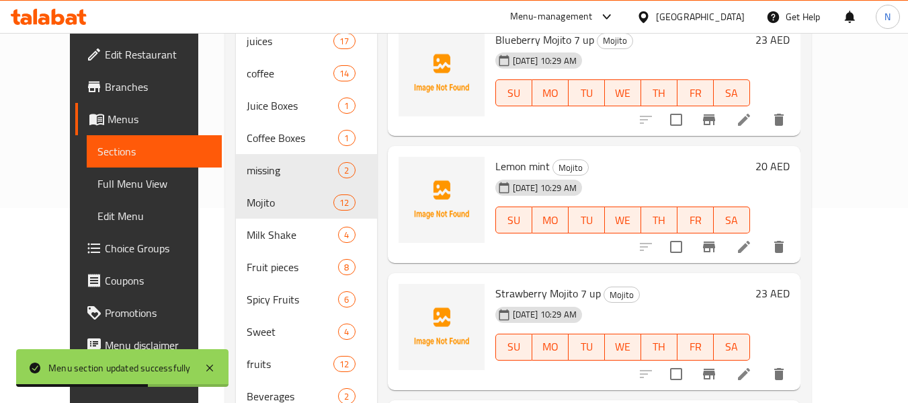
scroll to position [134, 0]
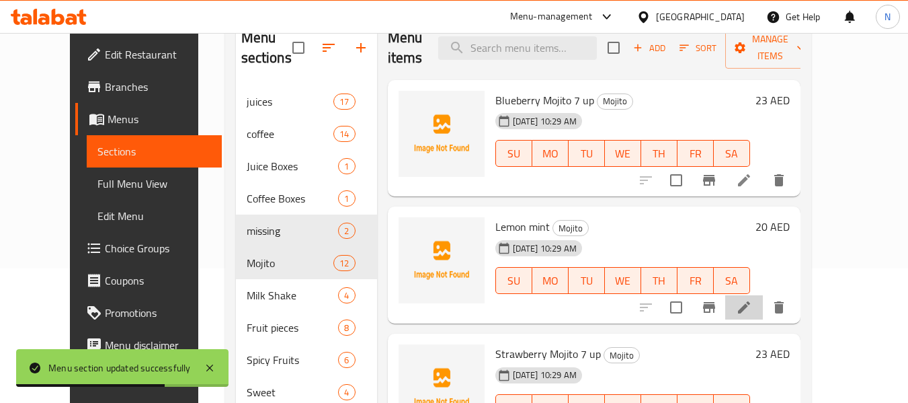
click at [763, 299] on li at bounding box center [744, 307] width 38 height 24
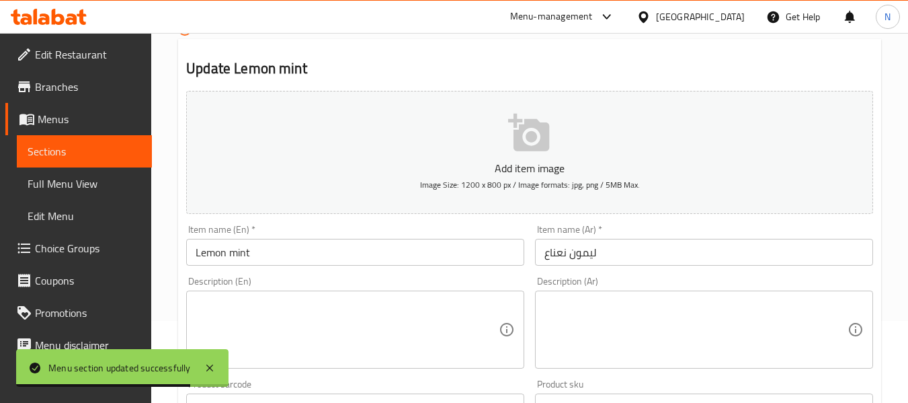
scroll to position [98, 0]
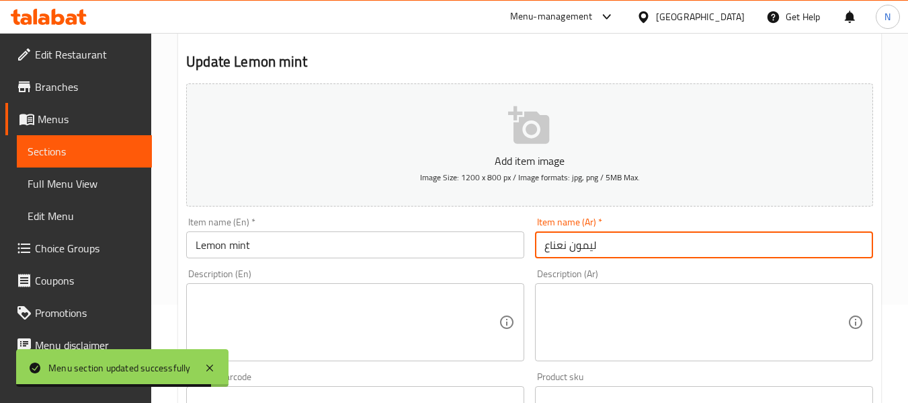
click at [540, 237] on input "ليمون نعناع" at bounding box center [704, 244] width 338 height 27
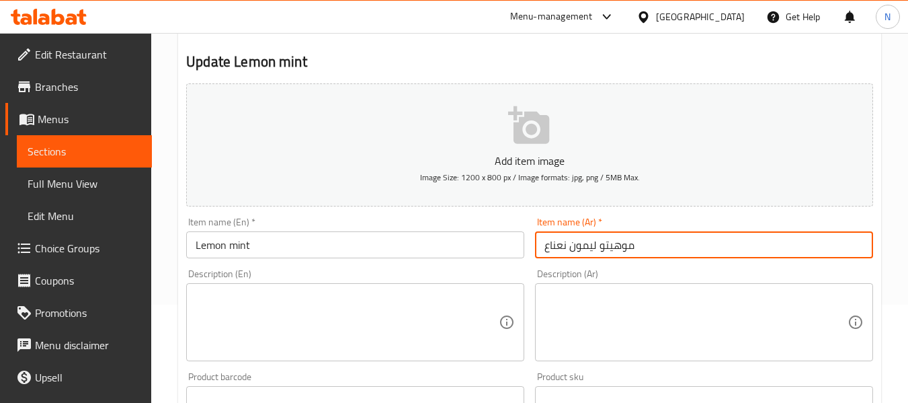
type input "موهيتو ليمون نعناع"
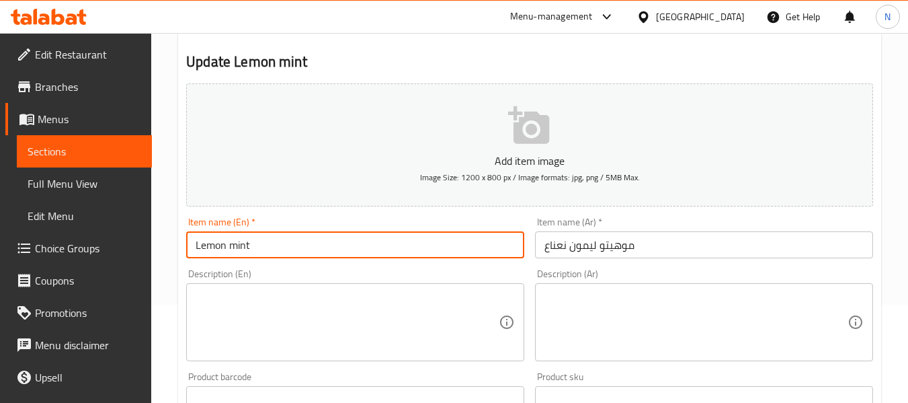
click at [504, 236] on input "Lemon mint" at bounding box center [355, 244] width 338 height 27
type input "Lemon Mint MOJITO"
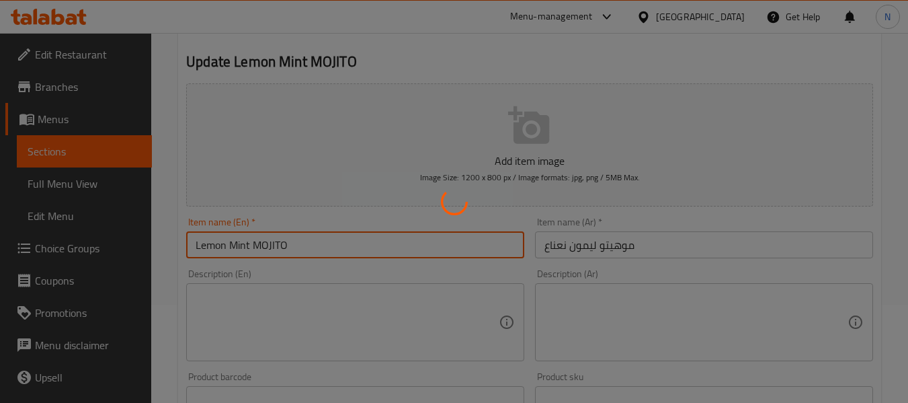
scroll to position [0, 0]
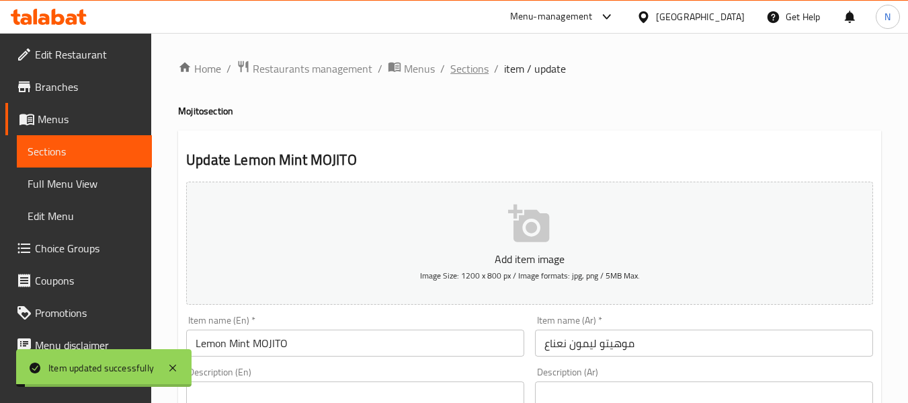
click at [472, 68] on span "Sections" at bounding box center [469, 69] width 38 height 16
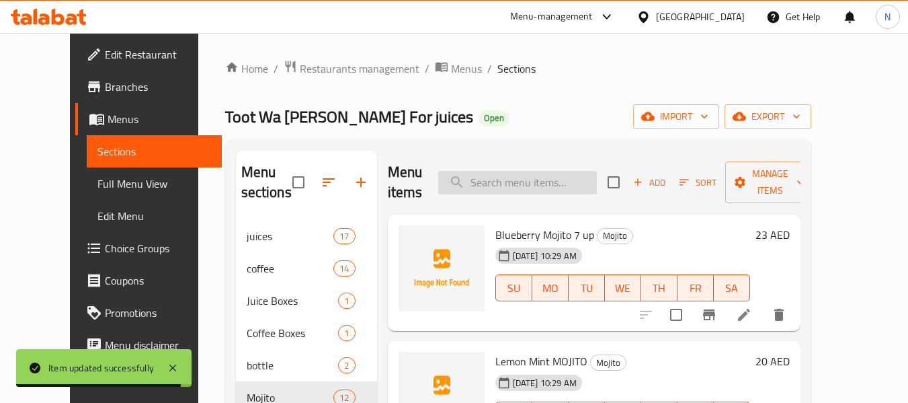
click at [523, 182] on input "search" at bounding box center [517, 183] width 159 height 24
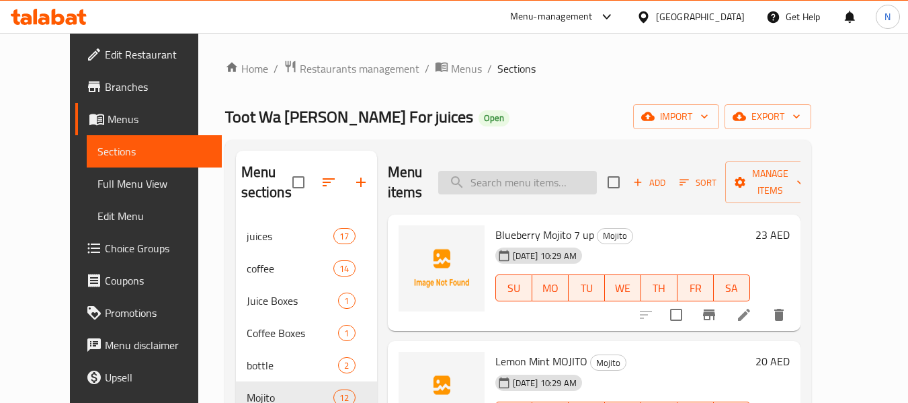
paste input "Mojito Mix berry Redbull"
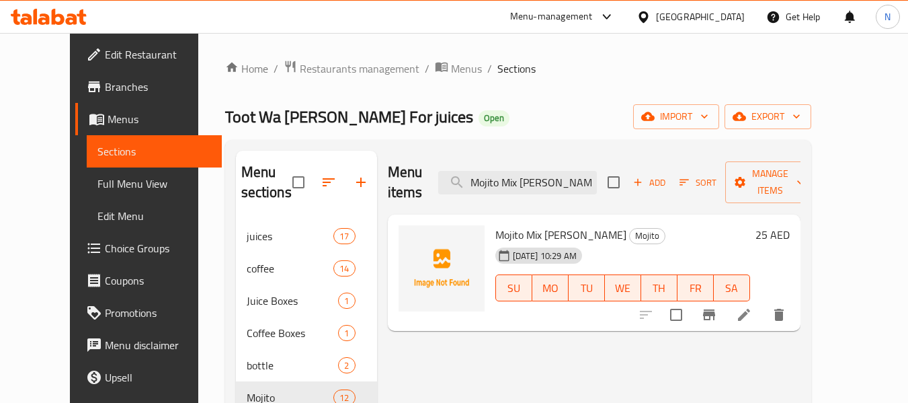
type input "Mojito Mix berry Redbull"
click at [763, 303] on li at bounding box center [744, 315] width 38 height 24
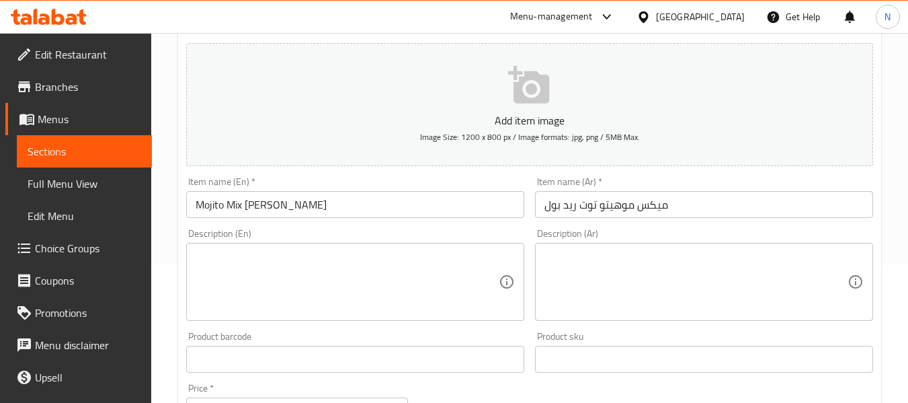
scroll to position [140, 0]
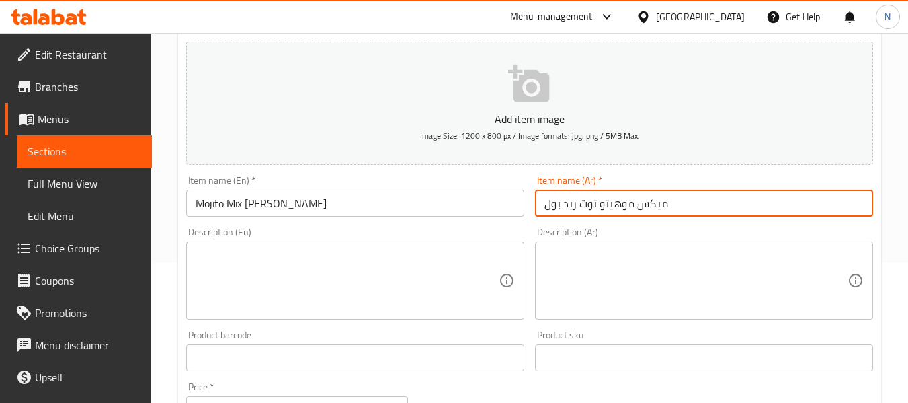
click at [647, 208] on input "ميكس موهيتو توت ريد بول" at bounding box center [704, 203] width 338 height 27
click at [596, 206] on input "موهيتو توت ريد بول" at bounding box center [704, 203] width 338 height 27
type input "موهيتو ميكس توت ريد بول"
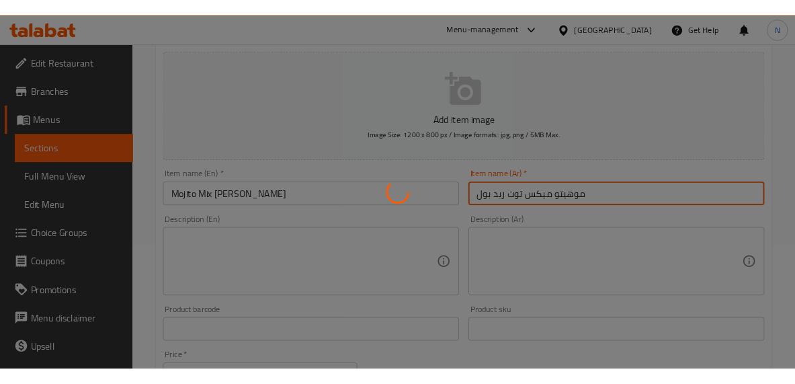
scroll to position [0, 0]
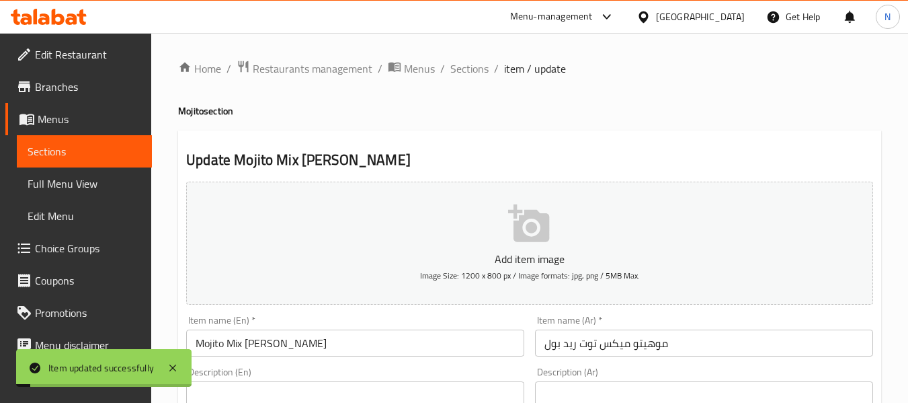
click at [483, 70] on span "Sections" at bounding box center [469, 69] width 38 height 16
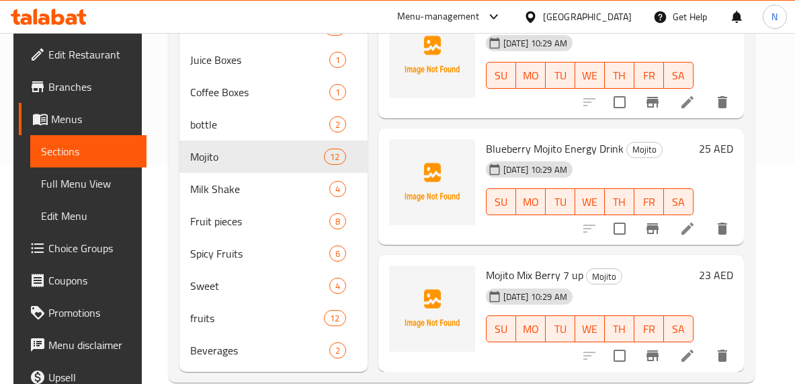
scroll to position [221, 0]
click at [678, 348] on li at bounding box center [688, 355] width 38 height 24
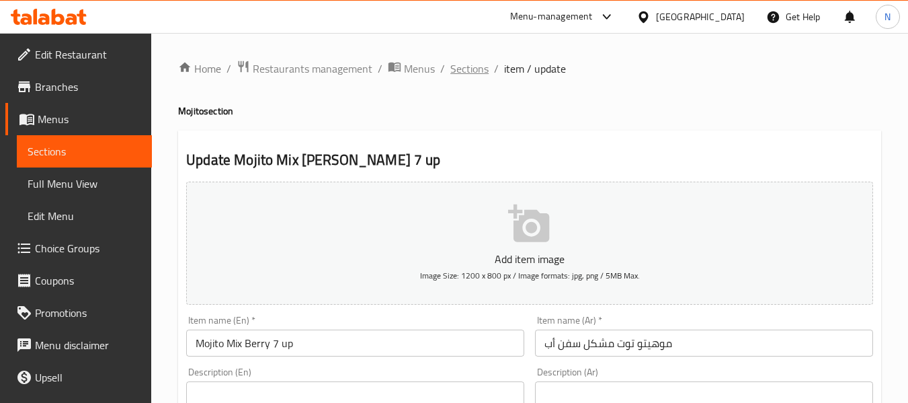
click at [470, 69] on span "Sections" at bounding box center [469, 69] width 38 height 16
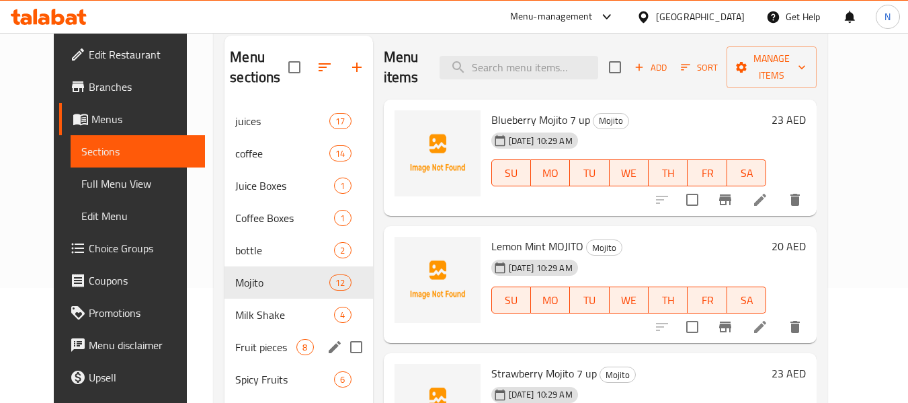
scroll to position [140, 0]
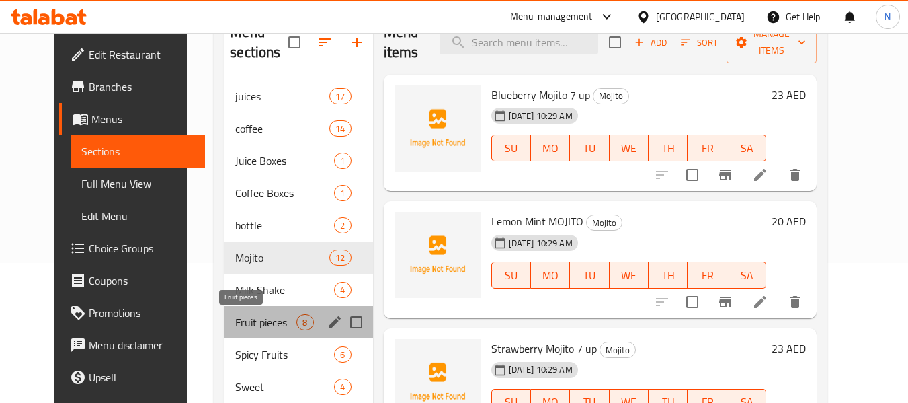
click at [253, 315] on span "Fruit pieces" at bounding box center [265, 322] width 61 height 16
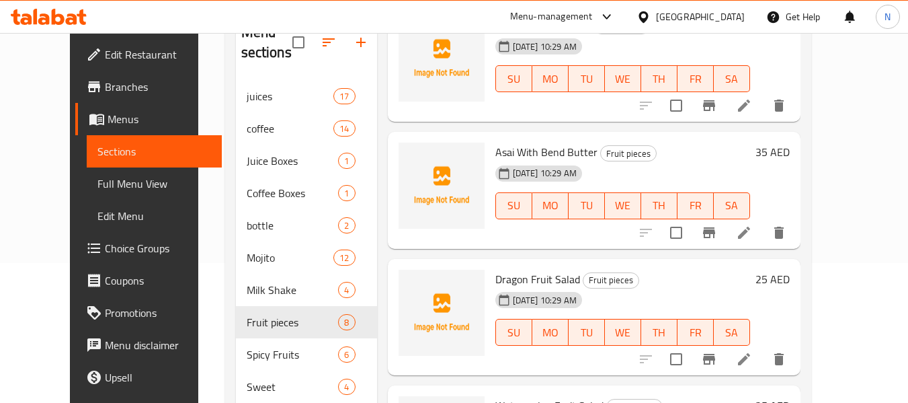
scroll to position [191, 0]
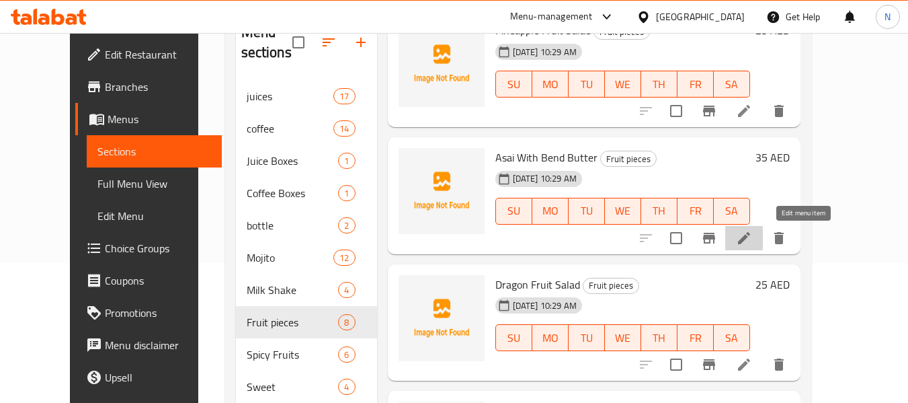
click at [752, 242] on icon at bounding box center [744, 238] width 16 height 16
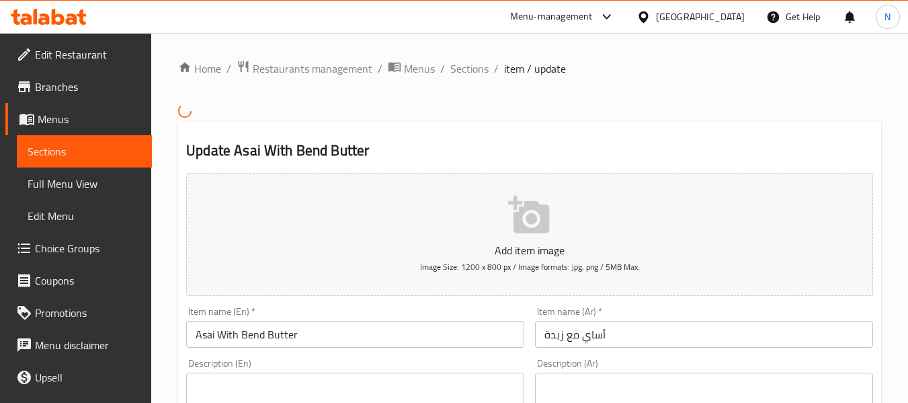
scroll to position [175, 0]
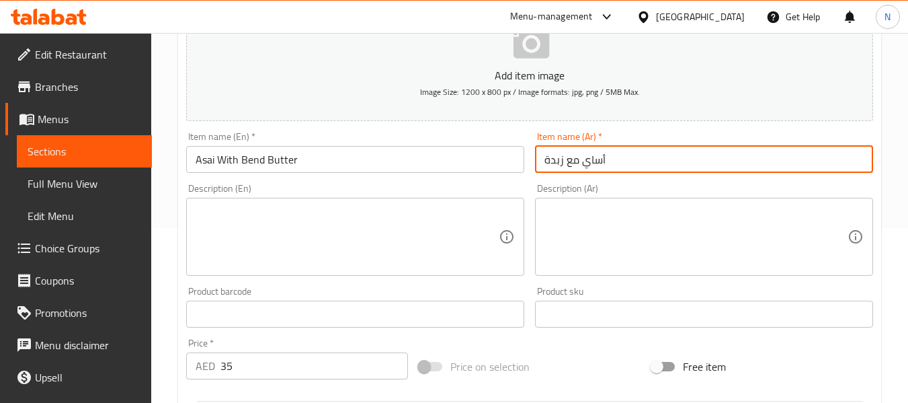
click at [595, 162] on input "أساي مع زبدة" at bounding box center [704, 159] width 338 height 27
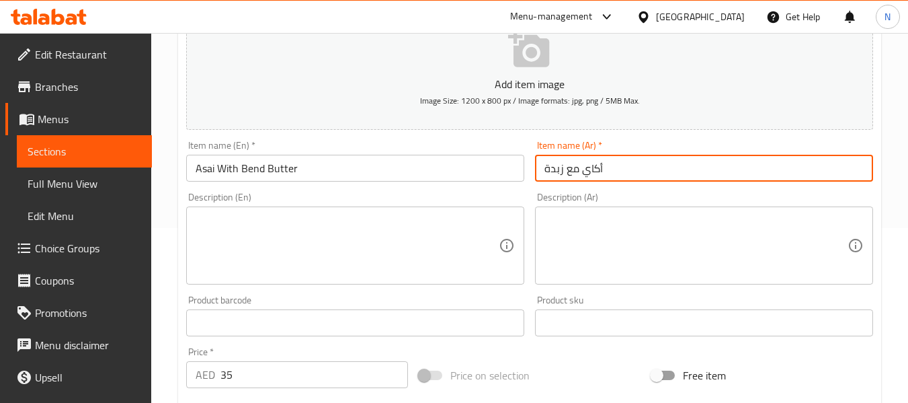
click at [563, 173] on input "أكاي مع زبدة" at bounding box center [704, 168] width 338 height 27
type input "أكاي مع بيند زبدة"
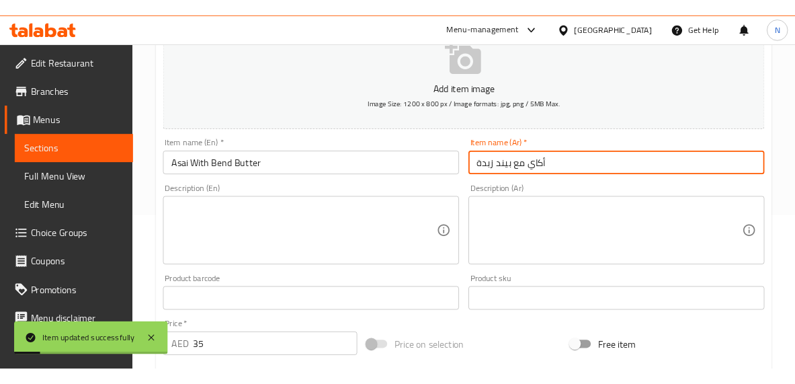
scroll to position [0, 0]
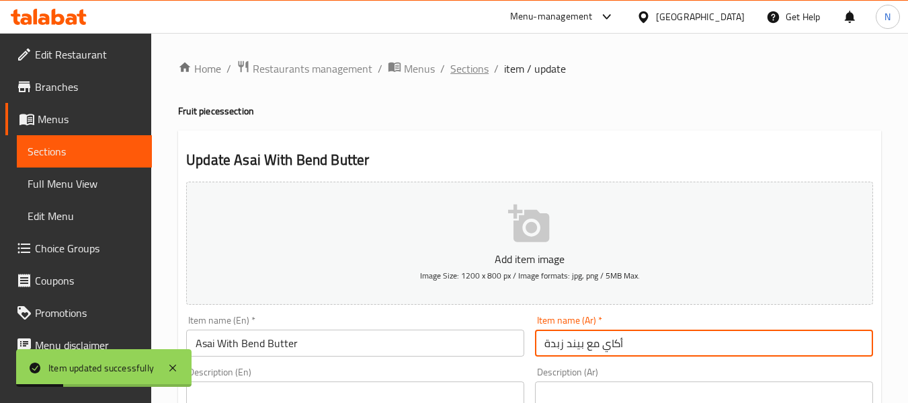
click at [474, 73] on span "Sections" at bounding box center [469, 69] width 38 height 16
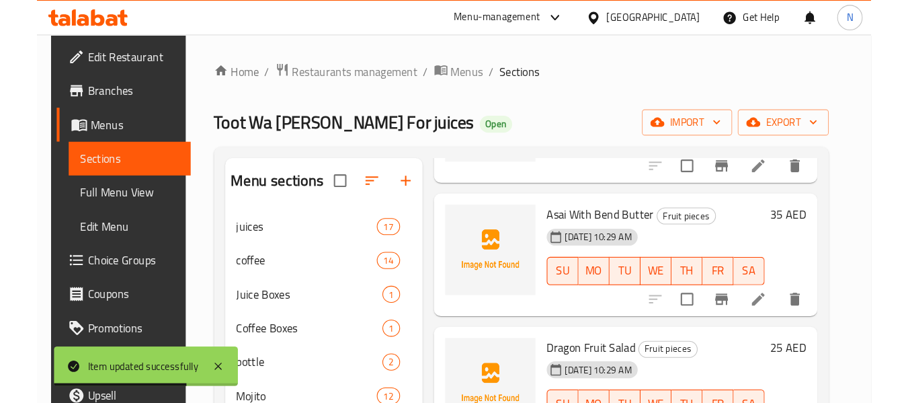
scroll to position [344, 0]
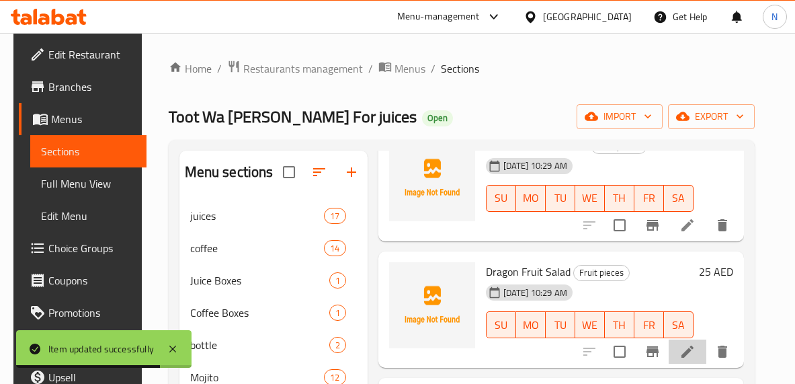
click at [680, 354] on li at bounding box center [688, 352] width 38 height 24
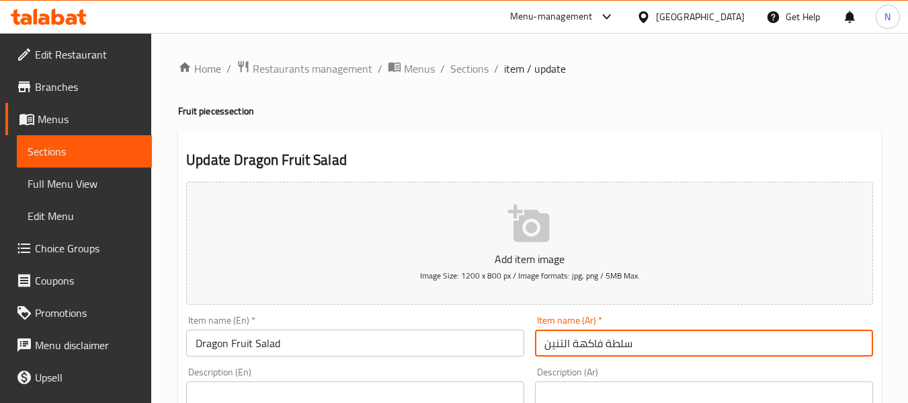
drag, startPoint x: 600, startPoint y: 349, endPoint x: 584, endPoint y: 350, distance: 16.9
click at [598, 349] on input "سلطة فاكهة التنين" at bounding box center [704, 342] width 338 height 27
click at [541, 351] on input "سلطة فاكهة التنين" at bounding box center [704, 342] width 338 height 27
drag, startPoint x: 600, startPoint y: 342, endPoint x: 513, endPoint y: 342, distance: 86.7
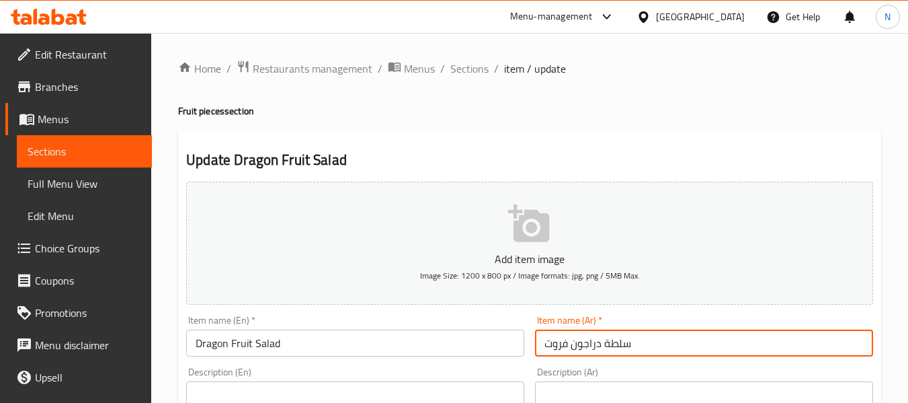
type input "سلطة دراجون فروت"
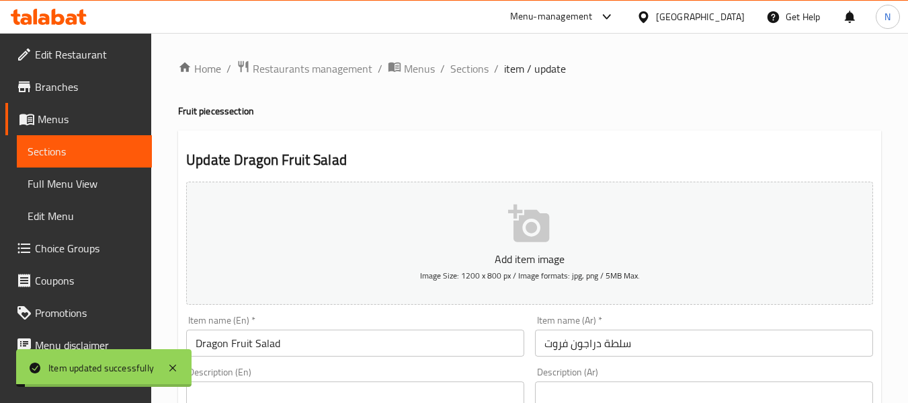
click at [469, 71] on span "Sections" at bounding box center [469, 69] width 38 height 16
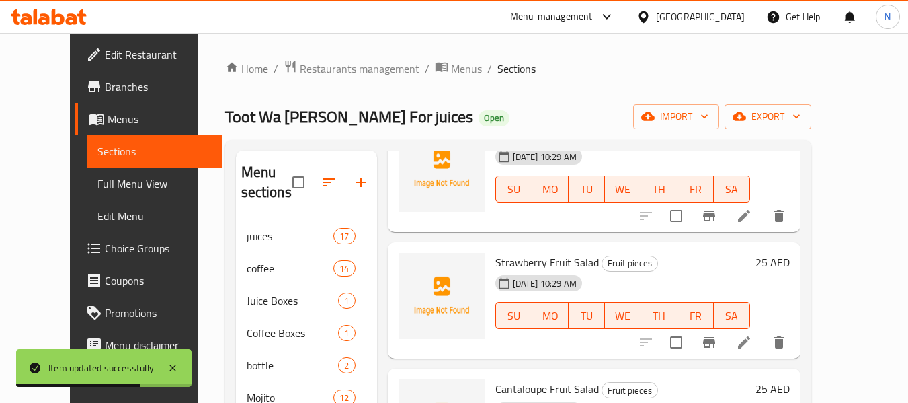
scroll to position [247, 0]
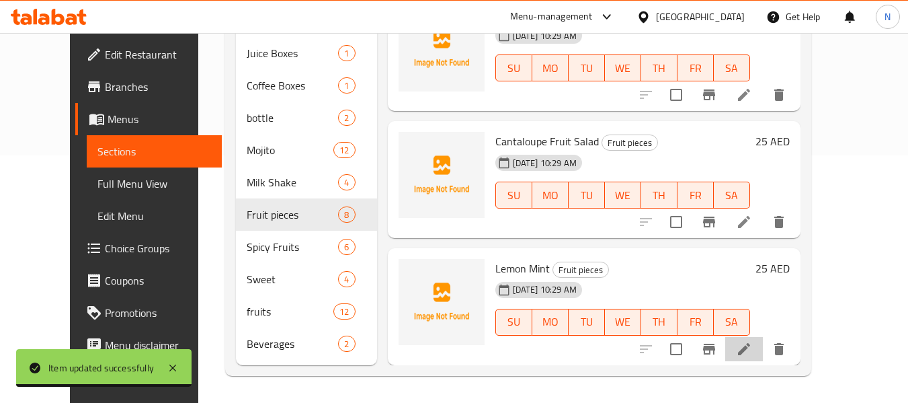
click at [763, 349] on li at bounding box center [744, 349] width 38 height 24
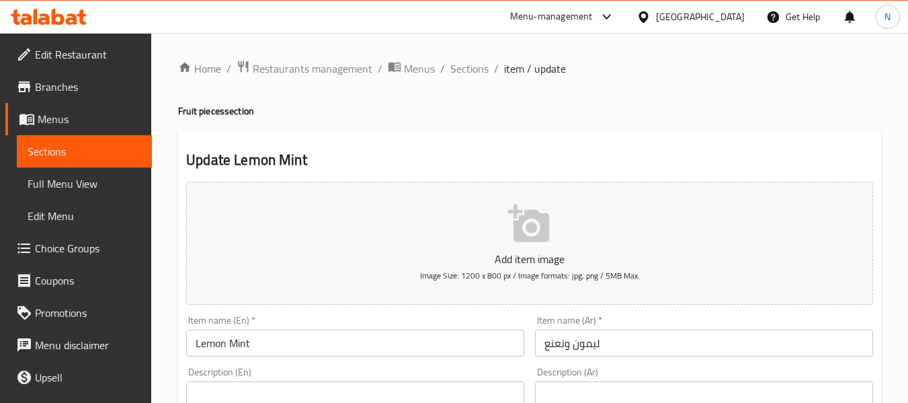
scroll to position [137, 0]
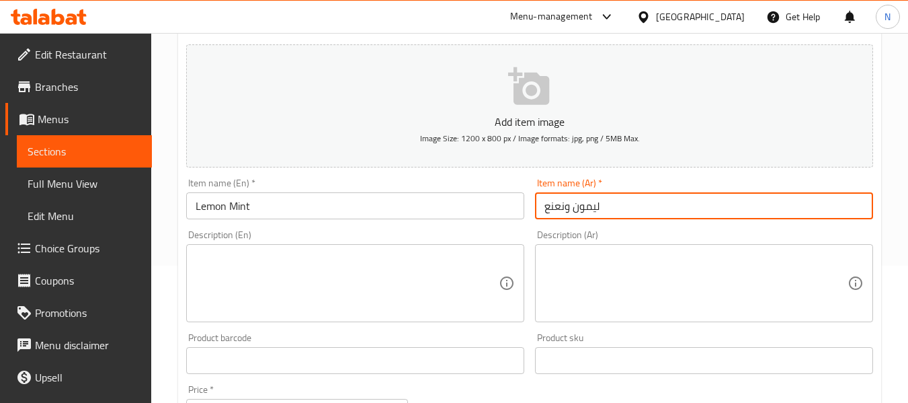
click at [553, 209] on input "ليمون ونعنع" at bounding box center [704, 205] width 338 height 27
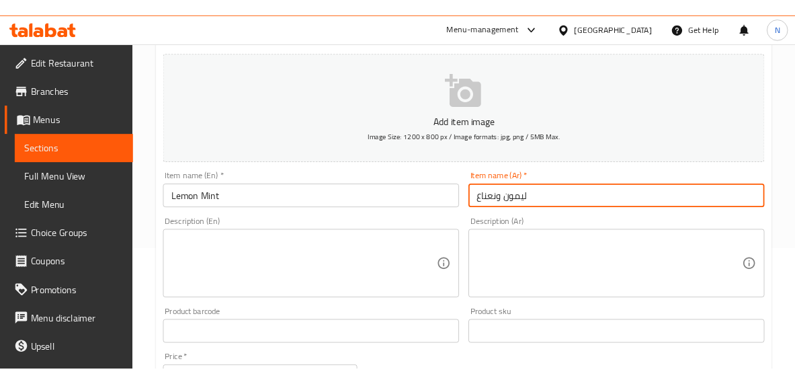
scroll to position [0, 0]
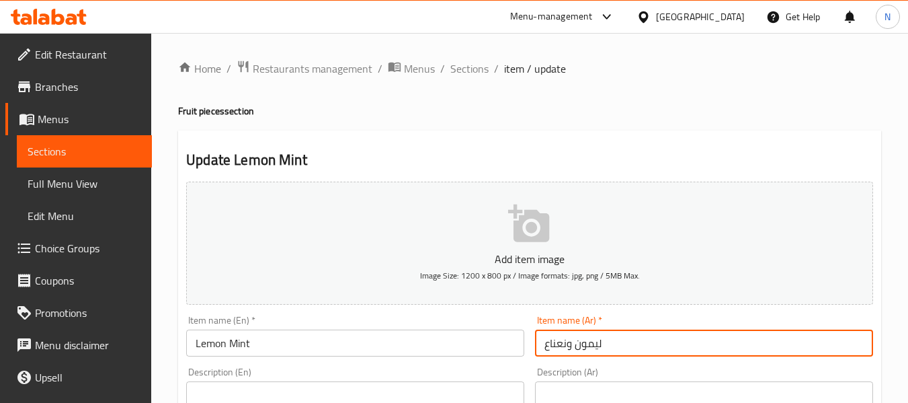
click at [539, 342] on input "ليمون ونعناع" at bounding box center [704, 342] width 338 height 27
click at [620, 338] on input "ليمون ونعناع" at bounding box center [704, 342] width 338 height 27
click at [543, 346] on input "ليمون ونعناع" at bounding box center [704, 342] width 338 height 27
type input "ليمون ونعناع"
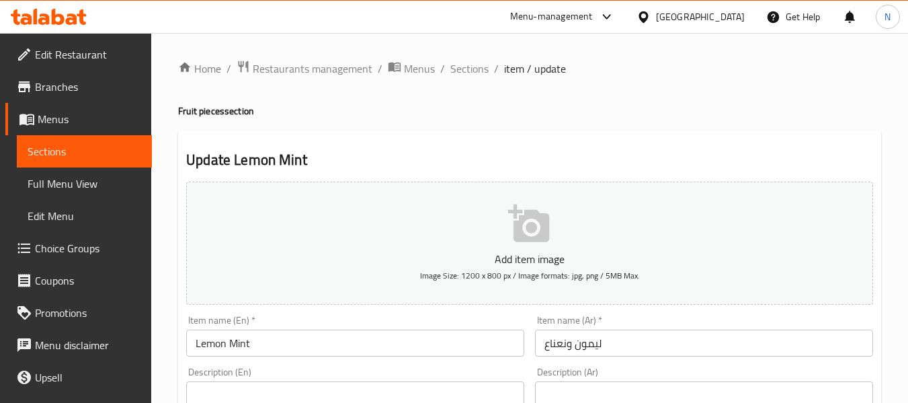
click at [184, 110] on h4 "Fruit pieces section" at bounding box center [529, 110] width 703 height 13
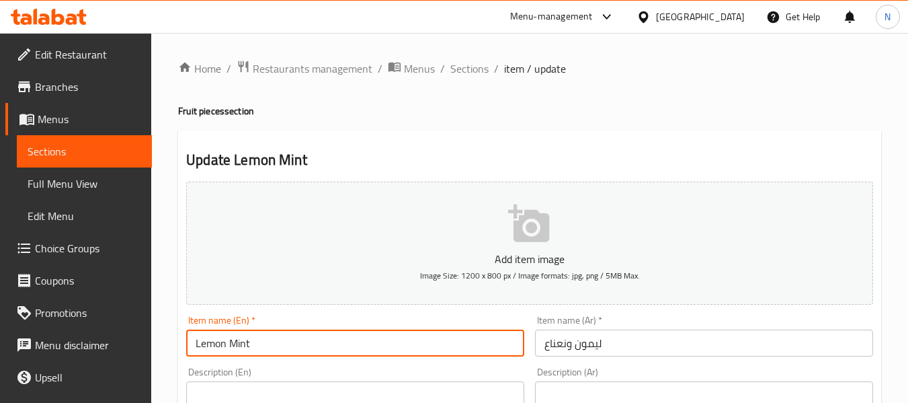
click at [189, 343] on input "Lemon Mint" at bounding box center [355, 342] width 338 height 27
paste input "Mojito Mix berry Redbull"
click at [278, 342] on input "Lemon Mint" at bounding box center [355, 342] width 338 height 27
type input "Lemon Mint fruit"
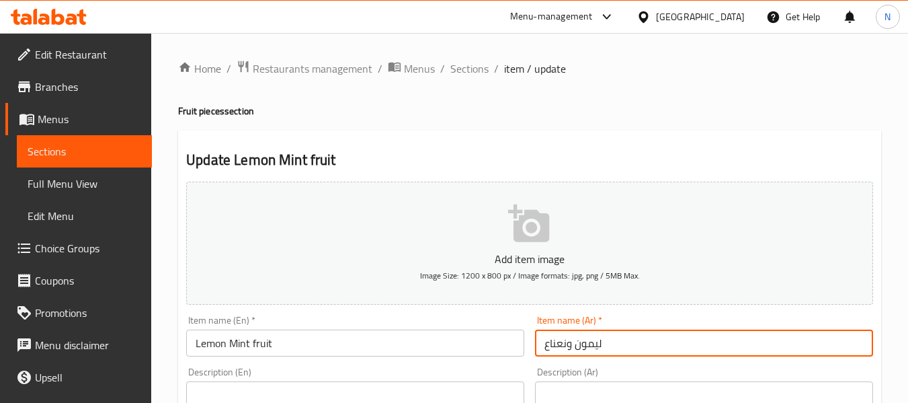
click at [537, 349] on input "ليمون ونعناع" at bounding box center [704, 342] width 338 height 27
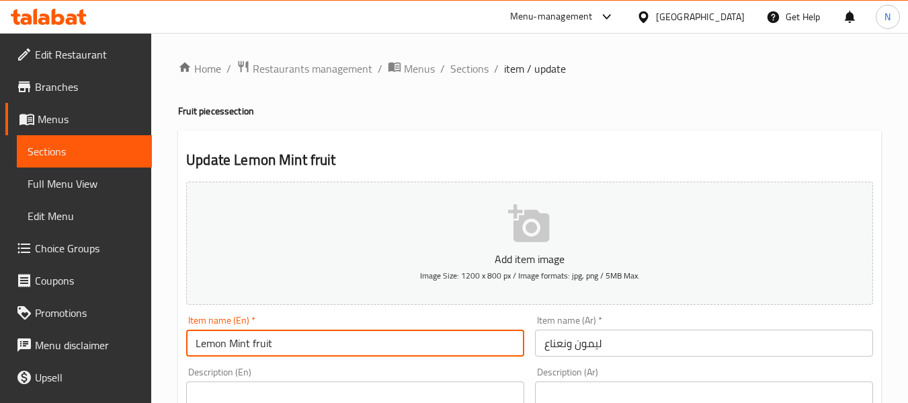
click at [453, 333] on input "Lemon Mint fruit" at bounding box center [355, 342] width 338 height 27
click at [602, 348] on input "ليمون ونعناع" at bounding box center [704, 342] width 338 height 27
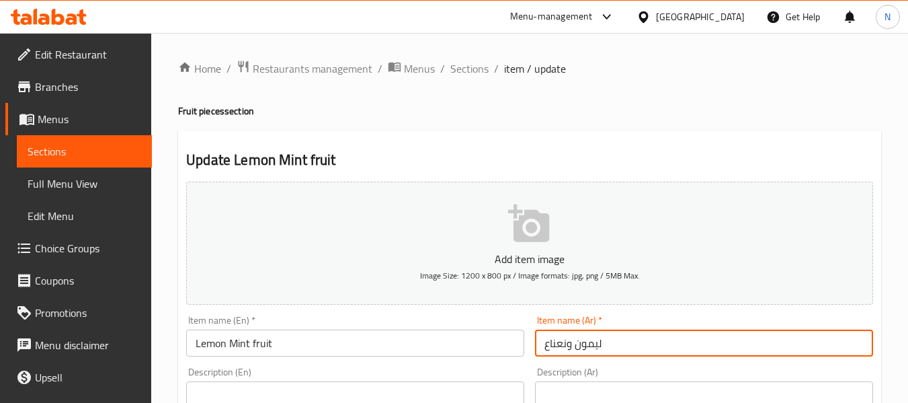
click at [602, 348] on input "ليمون ونعناع" at bounding box center [704, 342] width 338 height 27
paste input "اكهة الليمون وال"
type input "فاكهة الليمون والنعناع"
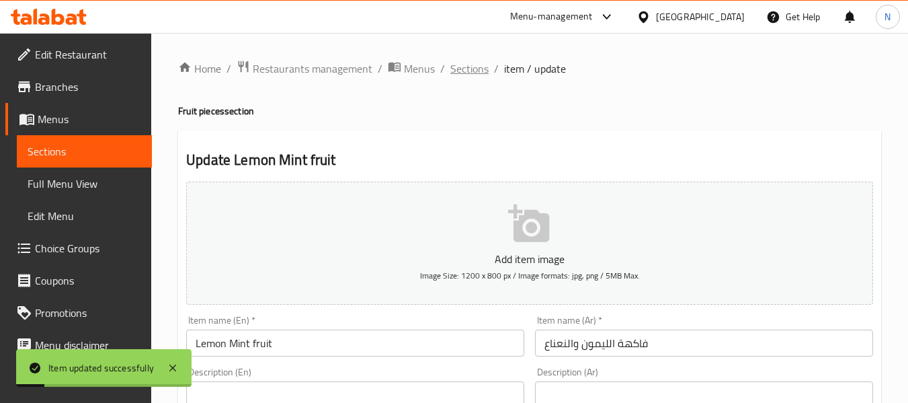
click at [465, 63] on span "Sections" at bounding box center [469, 69] width 38 height 16
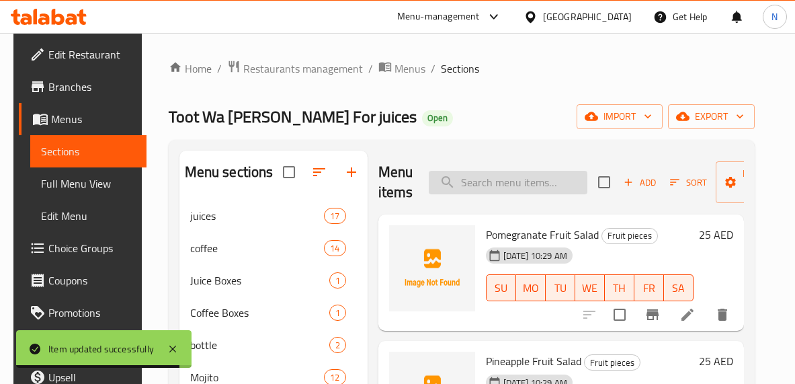
click at [475, 179] on input "search" at bounding box center [508, 183] width 159 height 24
paste input "Spicy Pineapple"
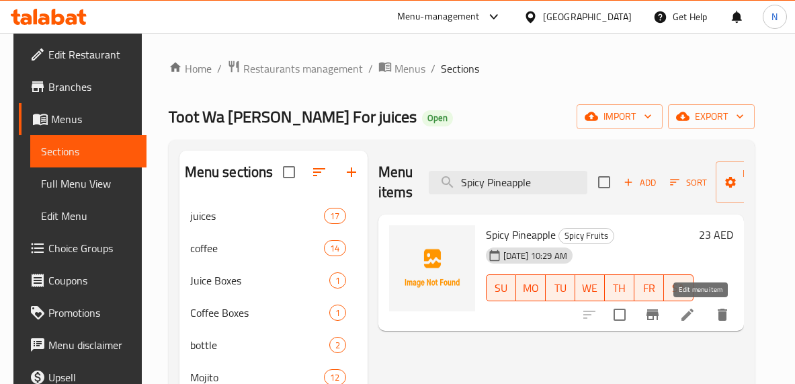
type input "Spicy Pineapple"
click at [696, 321] on icon at bounding box center [688, 315] width 16 height 16
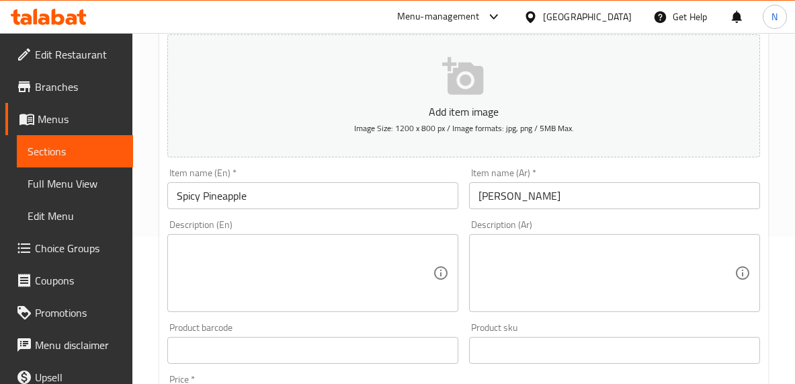
scroll to position [148, 0]
click at [501, 200] on input "أناناس سبايسي" at bounding box center [614, 195] width 291 height 27
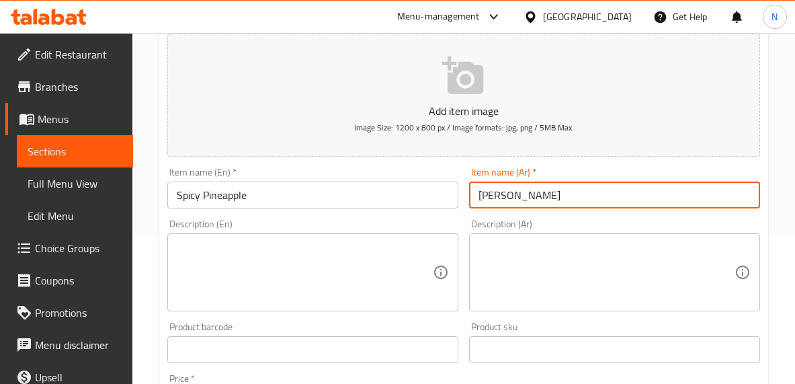
click at [501, 200] on input "أناناس سبايسي" at bounding box center [614, 195] width 291 height 27
type input "أناناس حار"
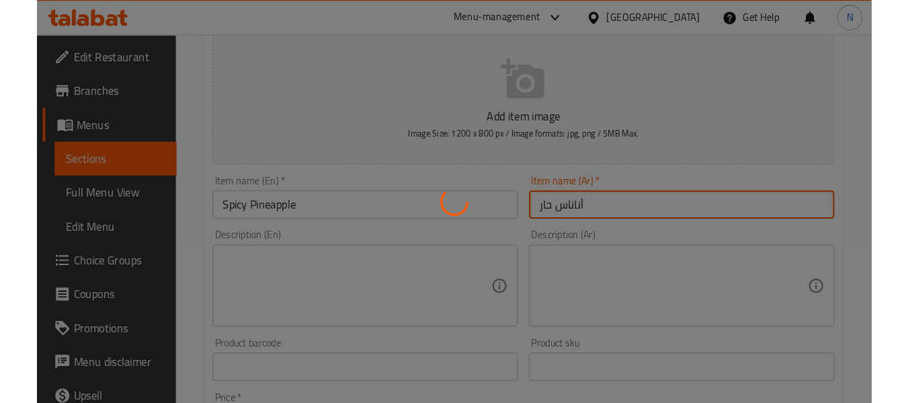
scroll to position [0, 0]
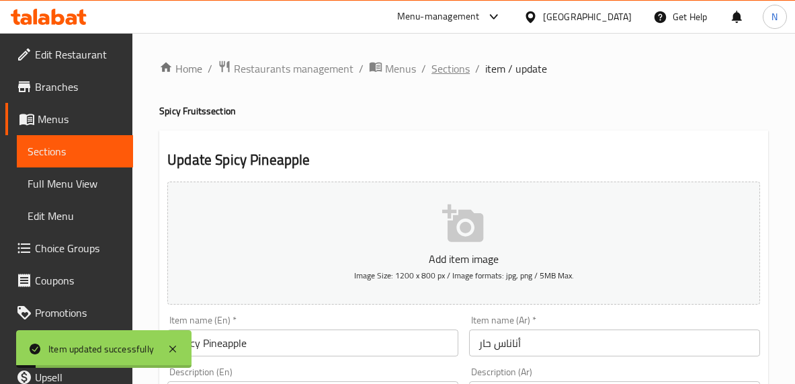
click at [444, 69] on span "Sections" at bounding box center [451, 69] width 38 height 16
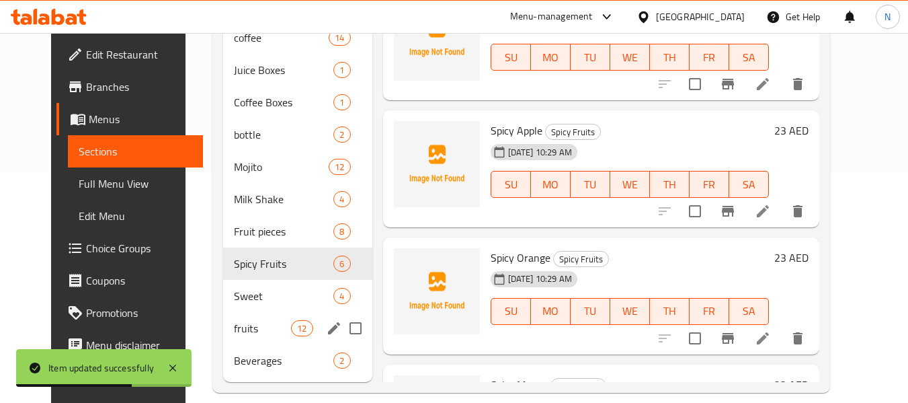
scroll to position [231, 0]
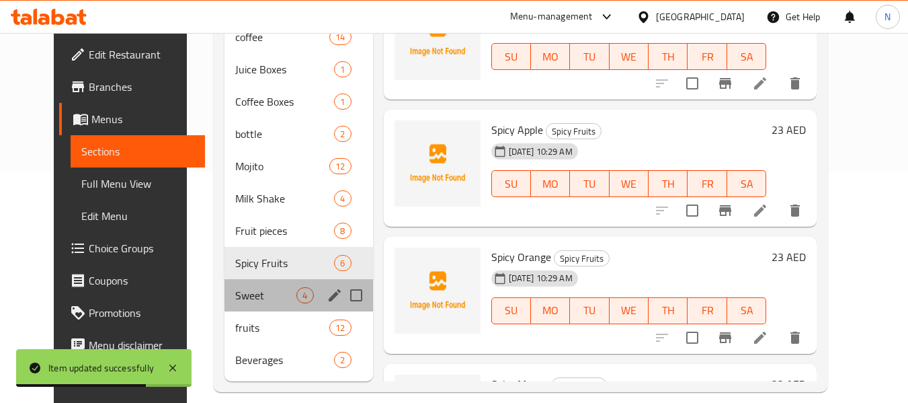
click at [225, 285] on div "Sweet 4" at bounding box center [299, 295] width 148 height 32
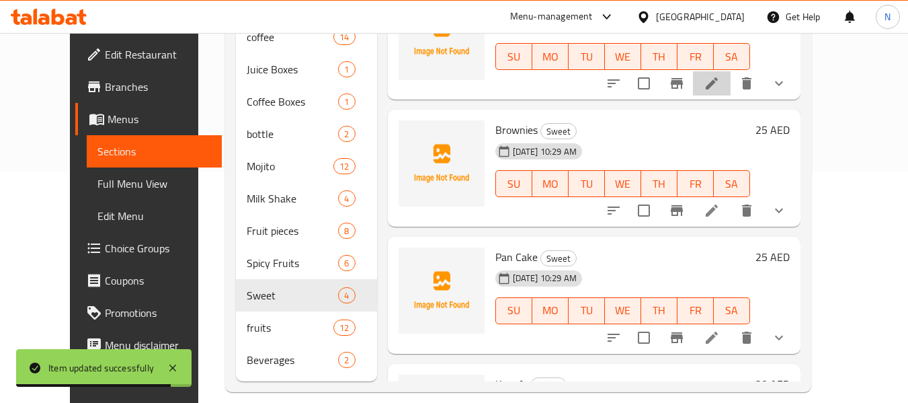
click at [731, 91] on li at bounding box center [712, 83] width 38 height 24
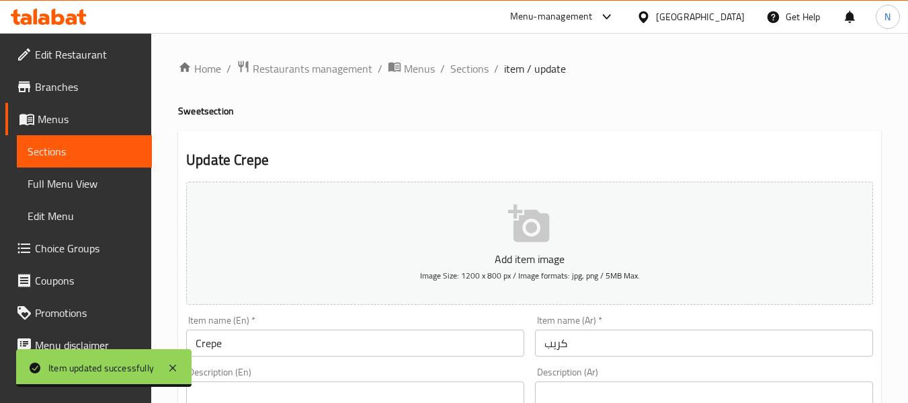
scroll to position [569, 0]
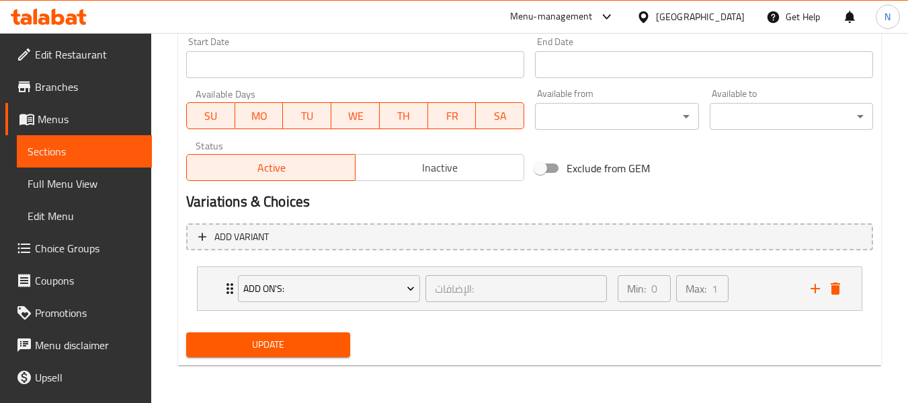
click at [89, 248] on span "Choice Groups" at bounding box center [88, 248] width 106 height 16
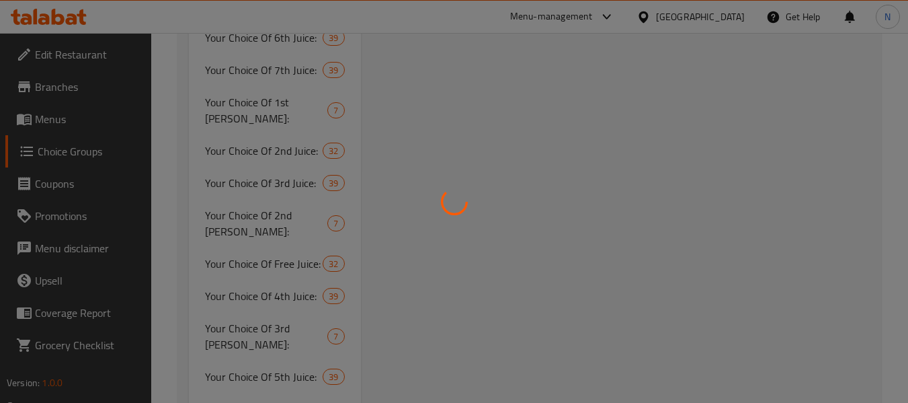
scroll to position [190, 0]
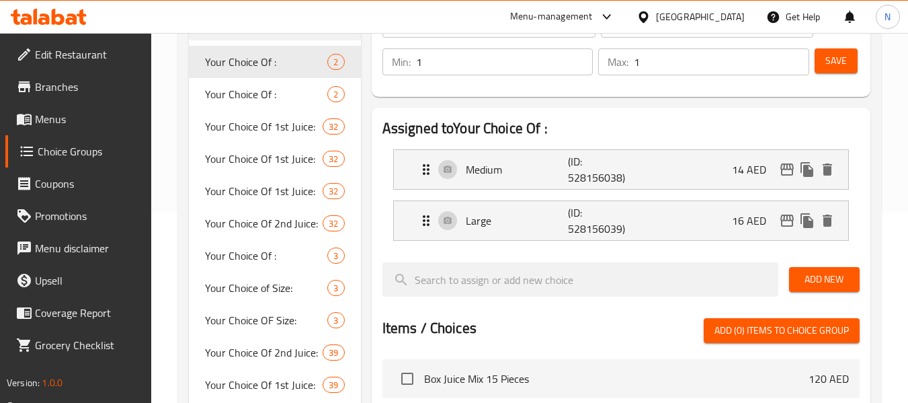
click at [89, 248] on span "Menu disclaimer" at bounding box center [88, 248] width 106 height 16
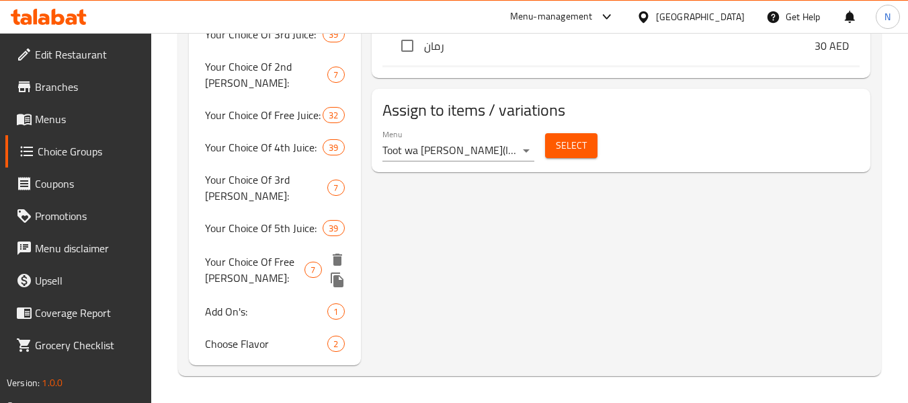
scroll to position [715, 0]
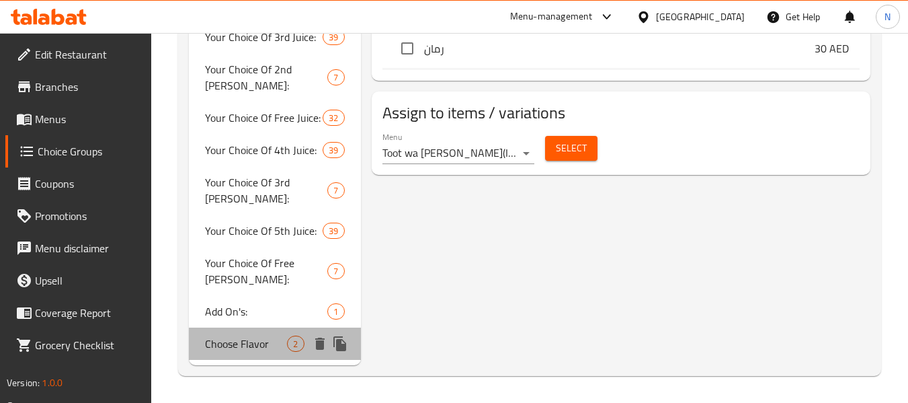
click at [274, 327] on div "Choose Flavor 2" at bounding box center [274, 343] width 171 height 32
type input "Choose Flavor"
type input "اختر النكهة"
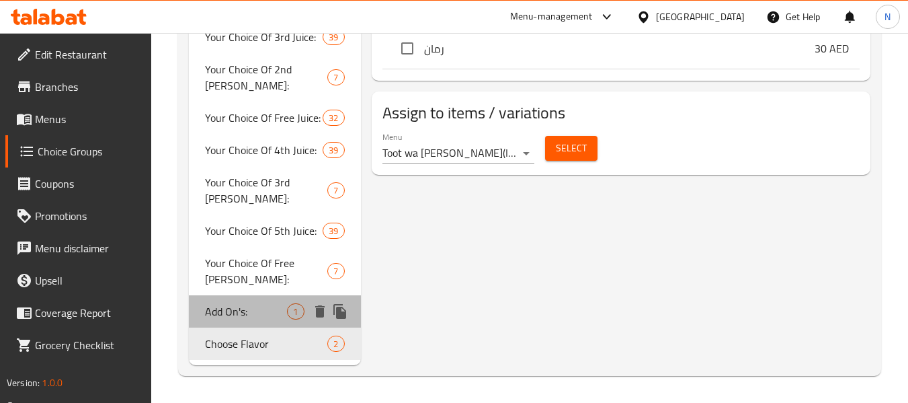
click at [274, 314] on span "Add On's:" at bounding box center [246, 311] width 82 height 16
type input "Add On's:"
type input "الإضافات:"
type input "0"
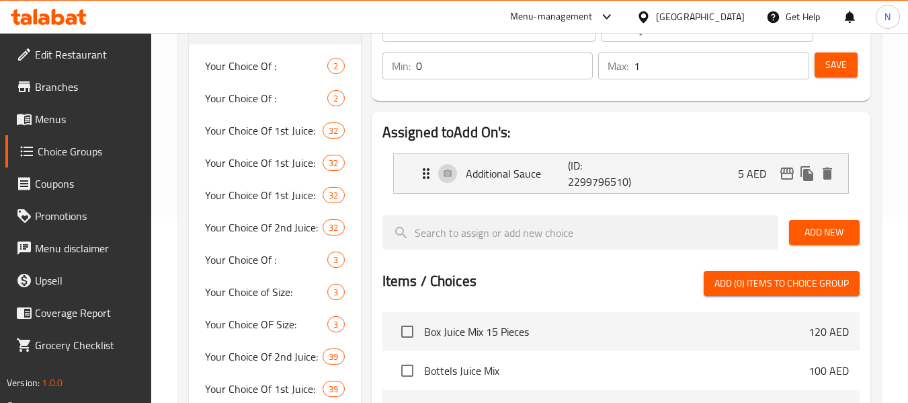
scroll to position [190, 0]
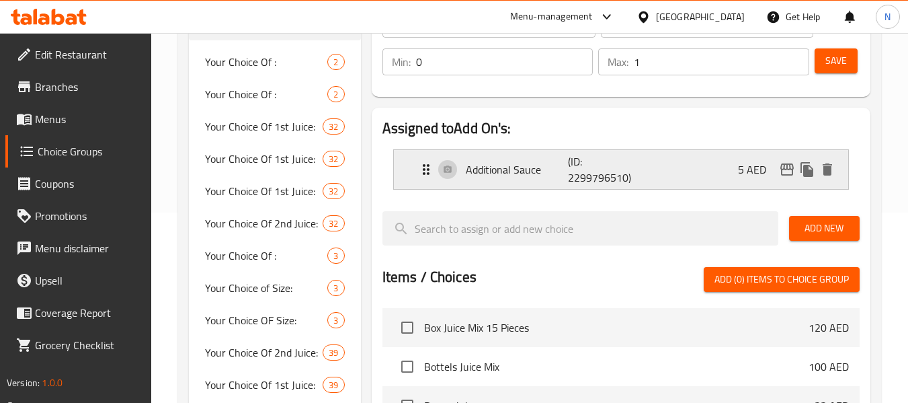
click at [635, 177] on p "(ID: 2299796510)" at bounding box center [602, 169] width 69 height 32
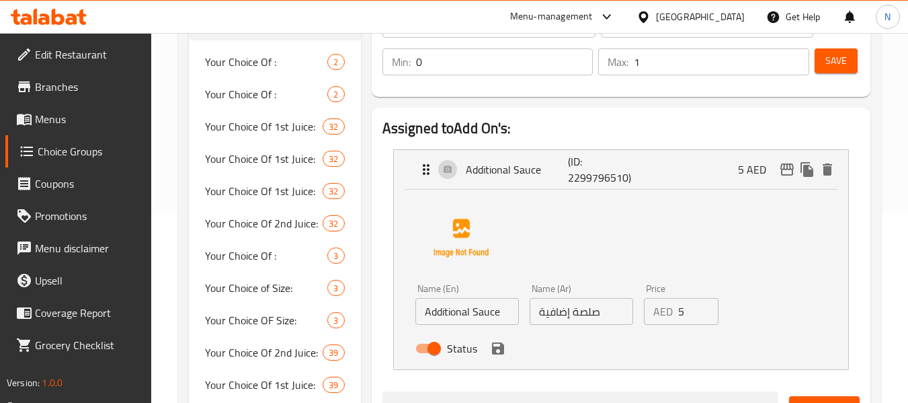
click at [561, 309] on input "صلصة إضافية" at bounding box center [582, 311] width 104 height 27
click at [575, 313] on input "صلصة إضافية" at bounding box center [582, 311] width 104 height 27
click at [578, 314] on input "صلصة إضافية" at bounding box center [582, 311] width 104 height 27
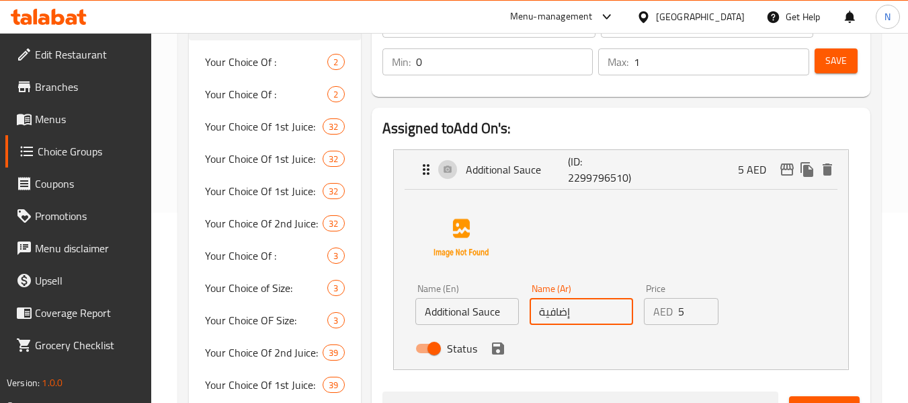
type input "إضافية"
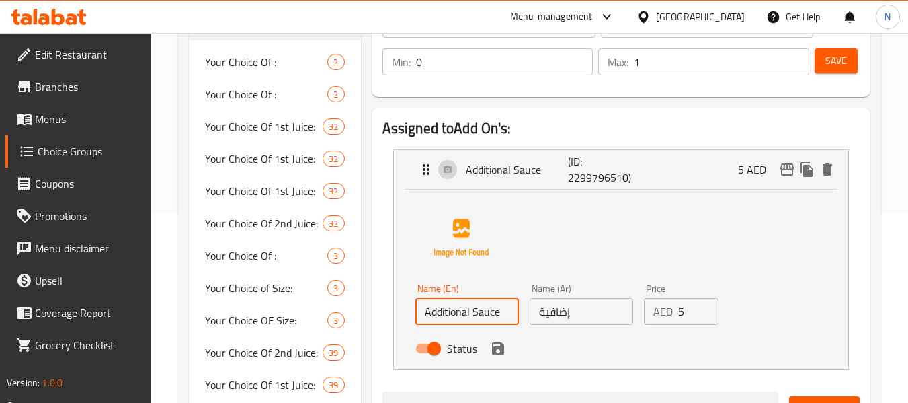
click at [482, 306] on input "Additional Sauce" at bounding box center [467, 311] width 104 height 27
type input "Additional Sauce"
click at [553, 303] on input "إضافية" at bounding box center [582, 311] width 104 height 27
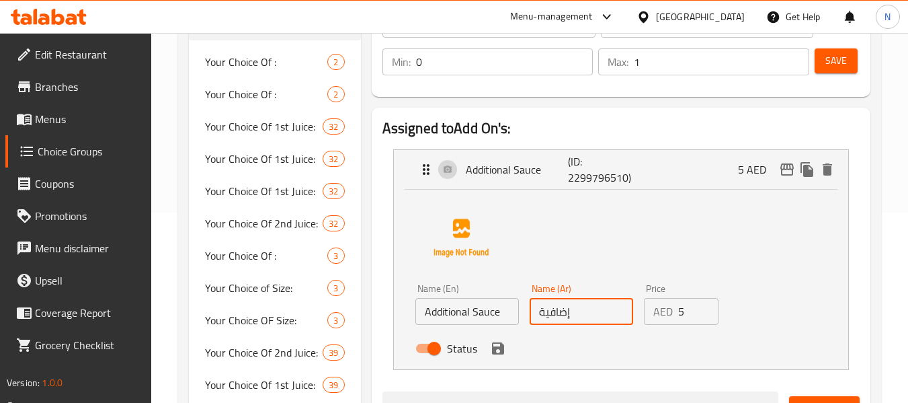
click at [553, 303] on input "إضافية" at bounding box center [582, 311] width 104 height 27
type input "صوص إضافي"
click at [498, 346] on icon "save" at bounding box center [498, 348] width 12 height 12
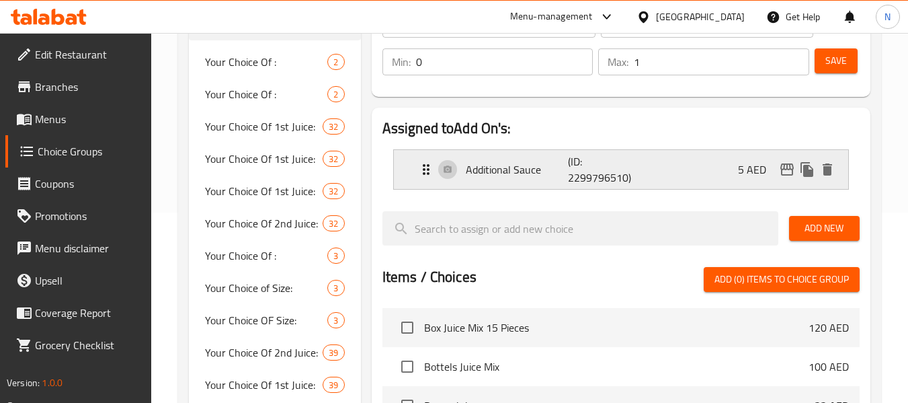
scroll to position [123, 0]
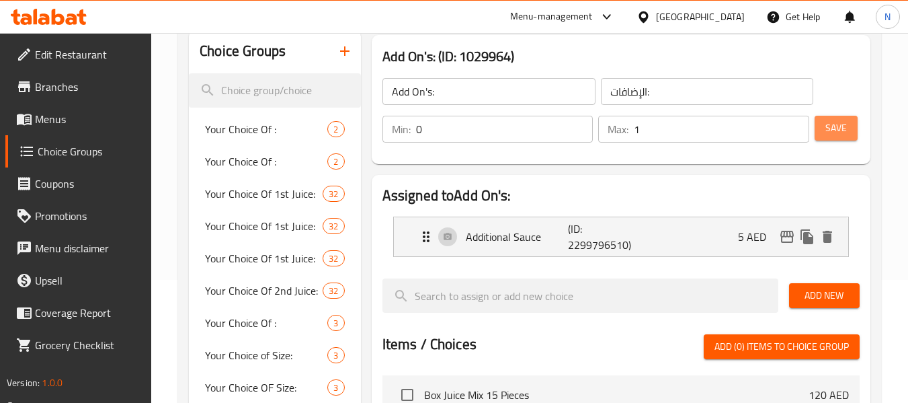
click at [853, 126] on button "Save" at bounding box center [836, 128] width 43 height 25
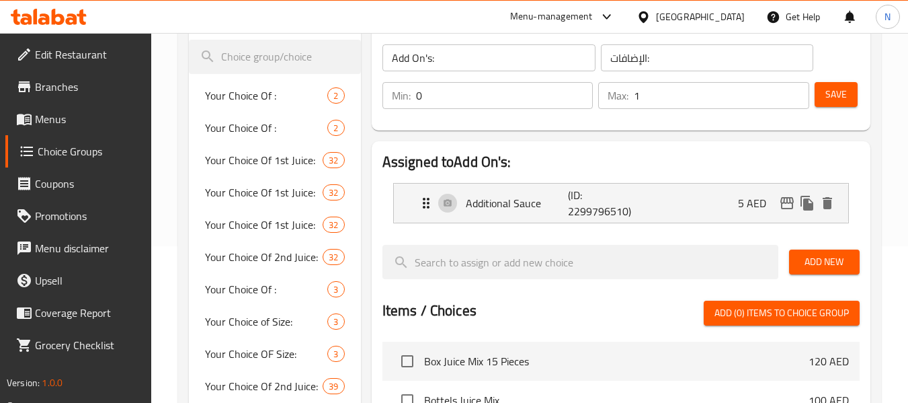
scroll to position [157, 0]
click at [366, 129] on div "Add On's: (ID: 1029964) Add On's: ​ الإضافات: ​ Min: 0 ​ Max: 1 ​ Save" at bounding box center [621, 65] width 510 height 140
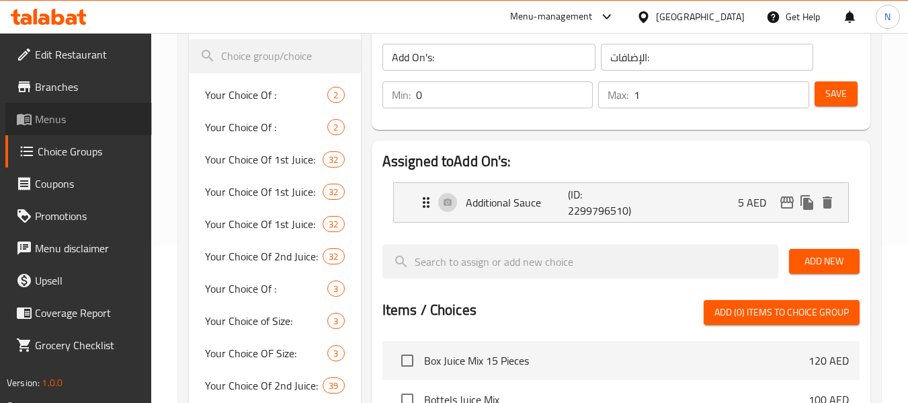
click at [54, 106] on link "Menus" at bounding box center [78, 119] width 147 height 32
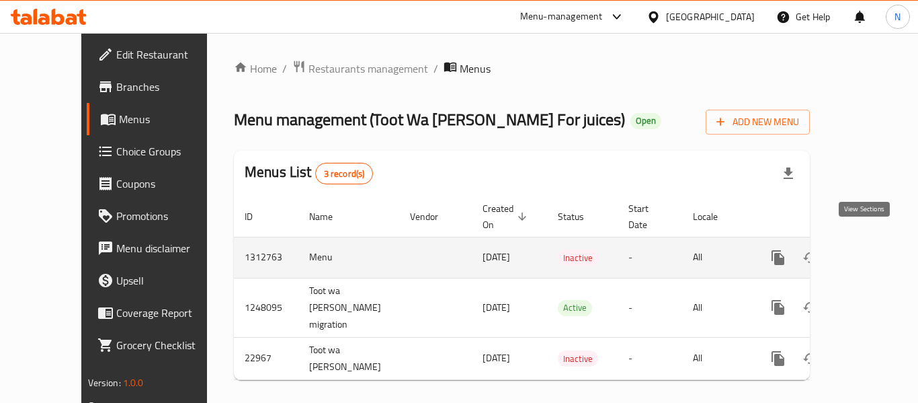
click at [869, 250] on icon "enhanced table" at bounding box center [875, 257] width 16 height 16
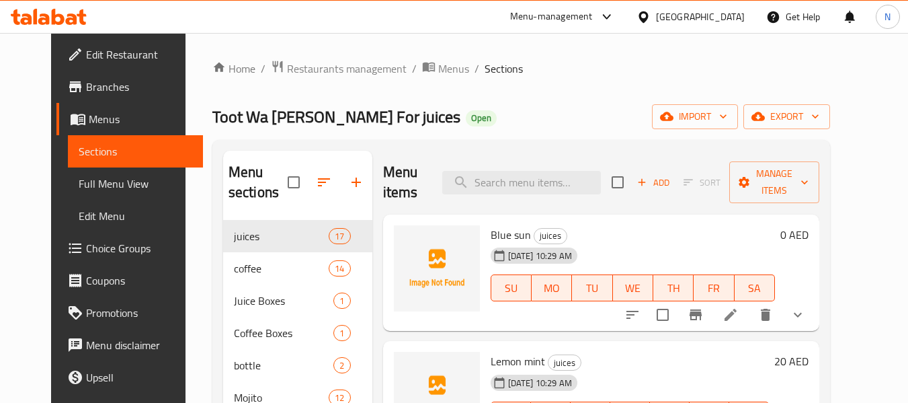
scroll to position [247, 0]
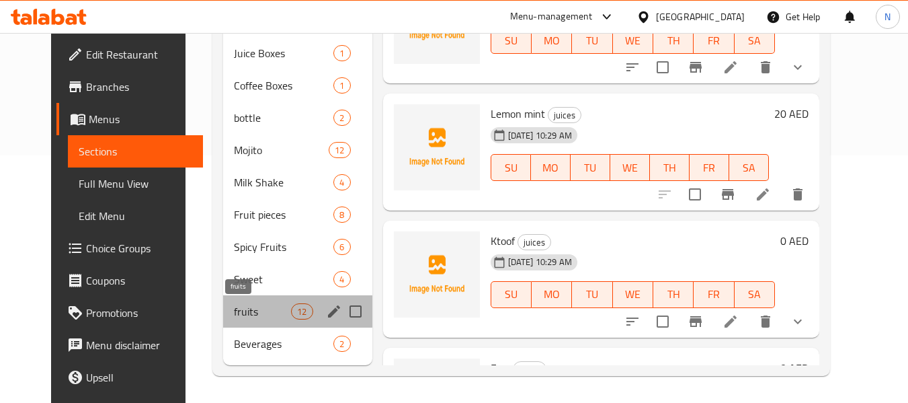
click at [234, 311] on span "fruits" at bounding box center [262, 311] width 57 height 16
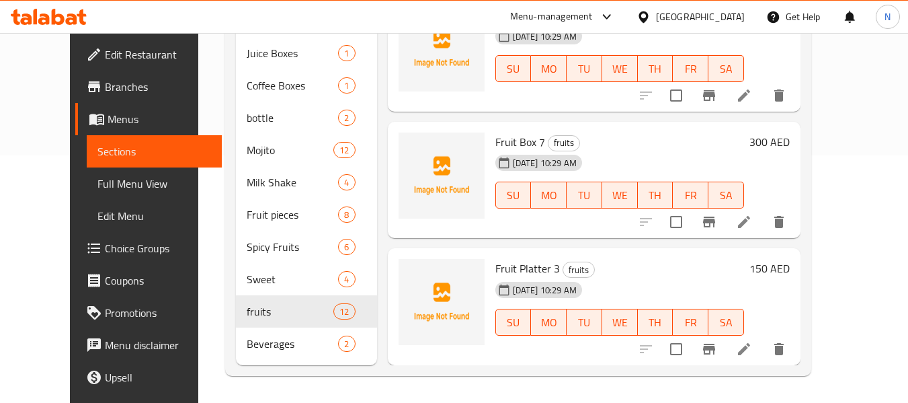
scroll to position [246, 0]
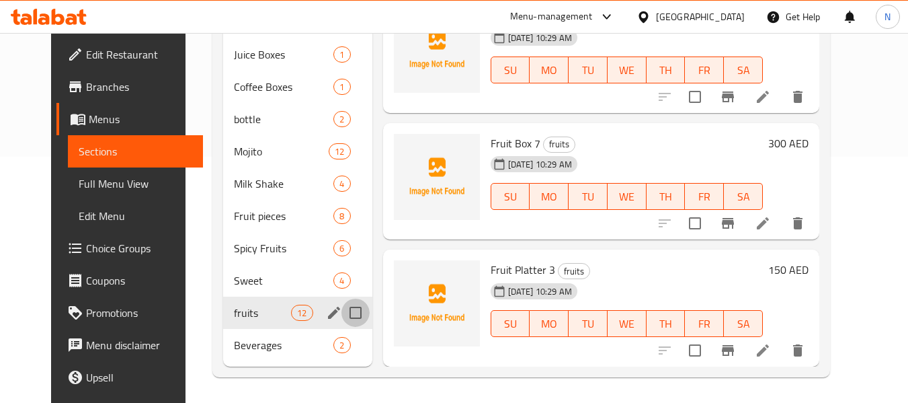
click at [342, 311] on input "Menu sections" at bounding box center [356, 313] width 28 height 28
checkbox input "true"
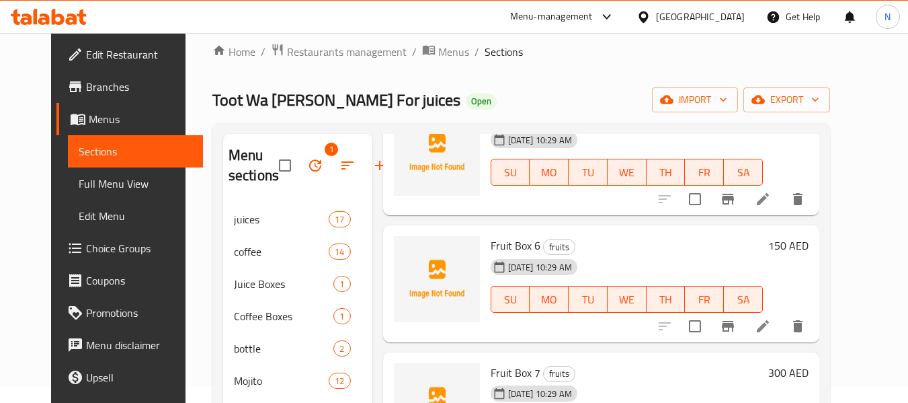
scroll to position [0, 0]
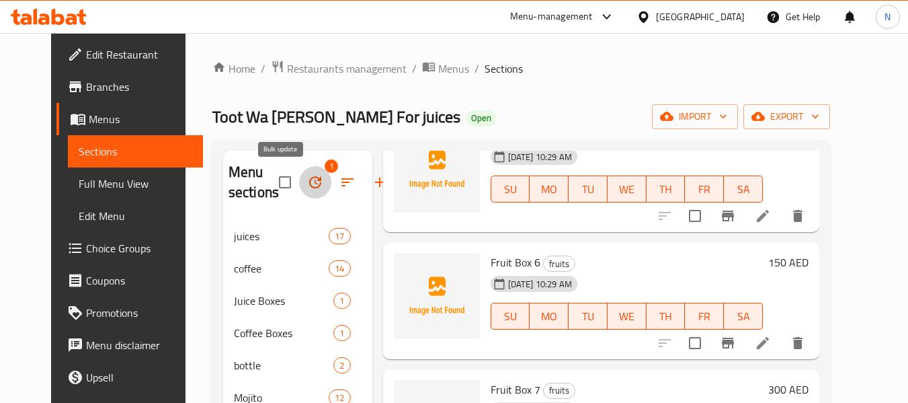
click at [307, 179] on icon "button" at bounding box center [315, 182] width 16 height 16
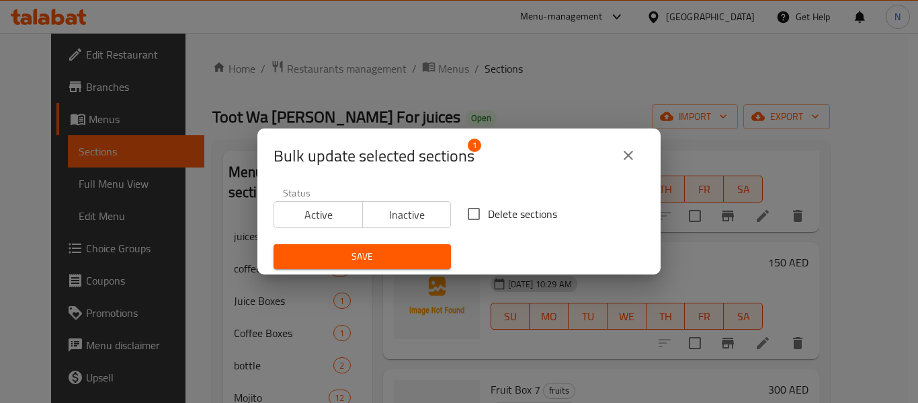
click at [488, 221] on span "Delete sections" at bounding box center [522, 214] width 69 height 16
click at [485, 221] on input "Delete sections" at bounding box center [474, 214] width 28 height 28
checkbox input "true"
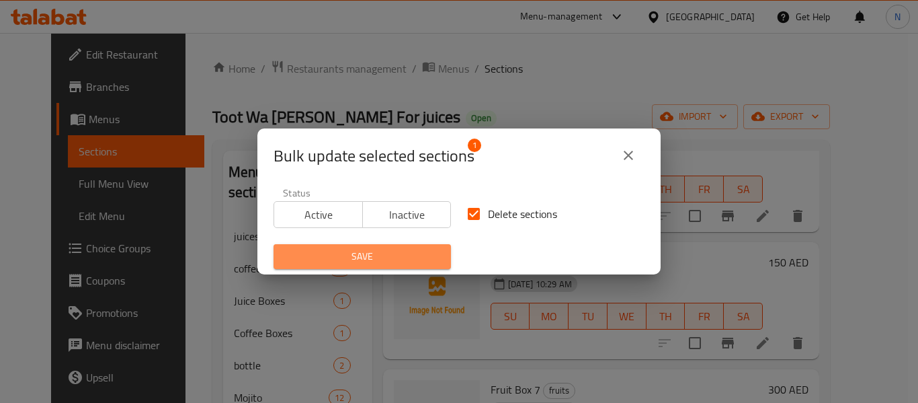
click at [403, 255] on span "Save" at bounding box center [362, 256] width 156 height 17
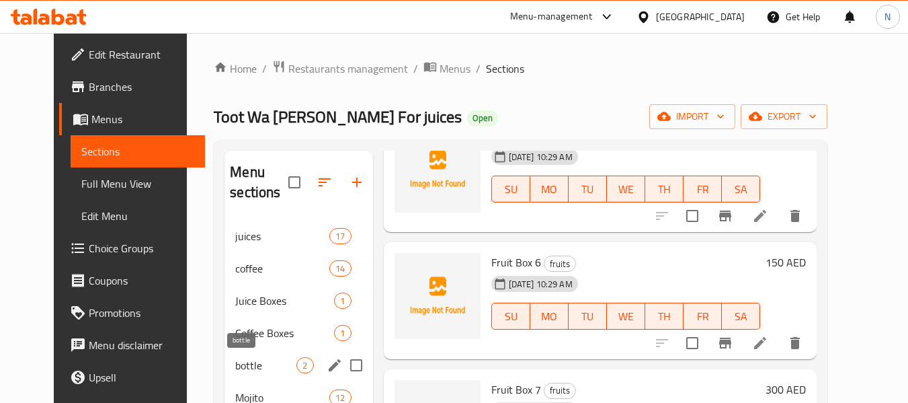
scroll to position [215, 0]
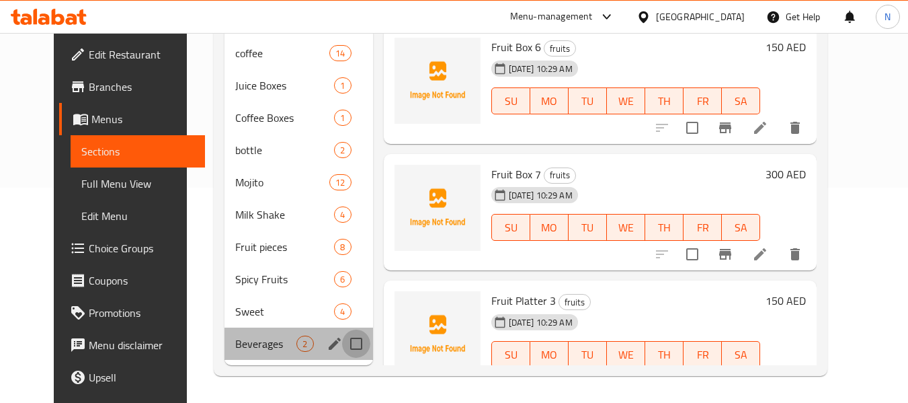
click at [346, 342] on input "Menu sections" at bounding box center [356, 343] width 28 height 28
checkbox input "true"
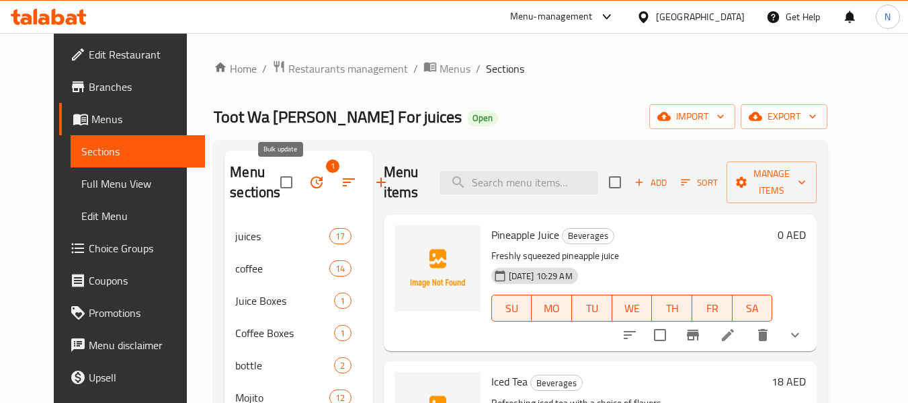
click at [301, 167] on button "button" at bounding box center [317, 182] width 32 height 32
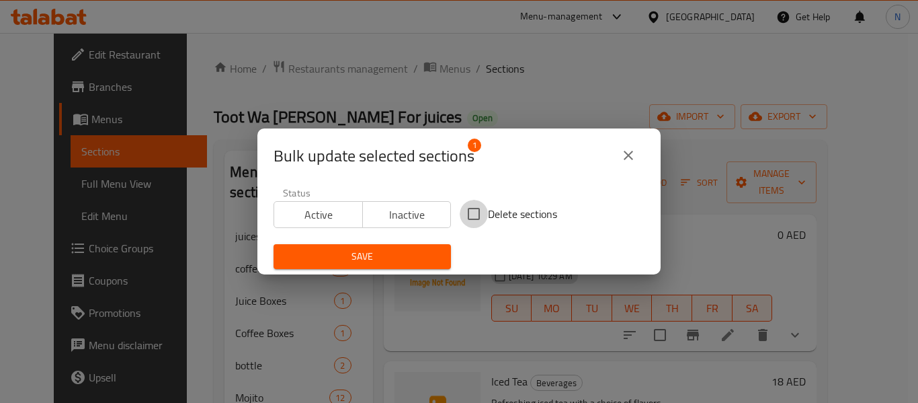
click at [465, 216] on input "Delete sections" at bounding box center [474, 214] width 28 height 28
checkbox input "true"
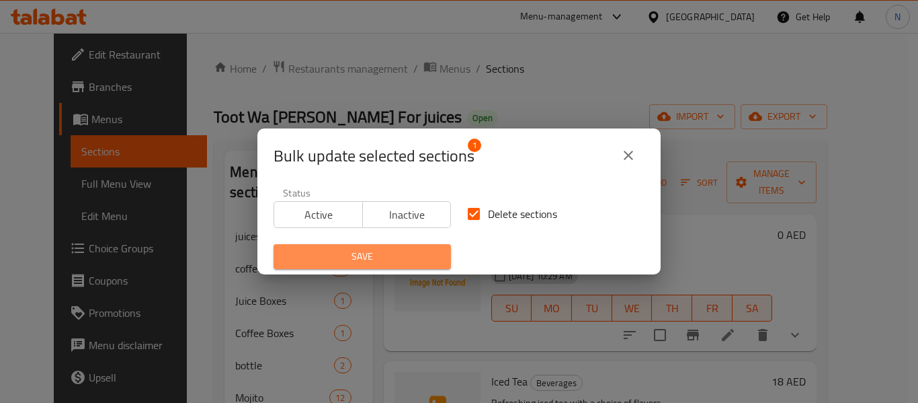
click at [438, 245] on button "Save" at bounding box center [362, 256] width 177 height 25
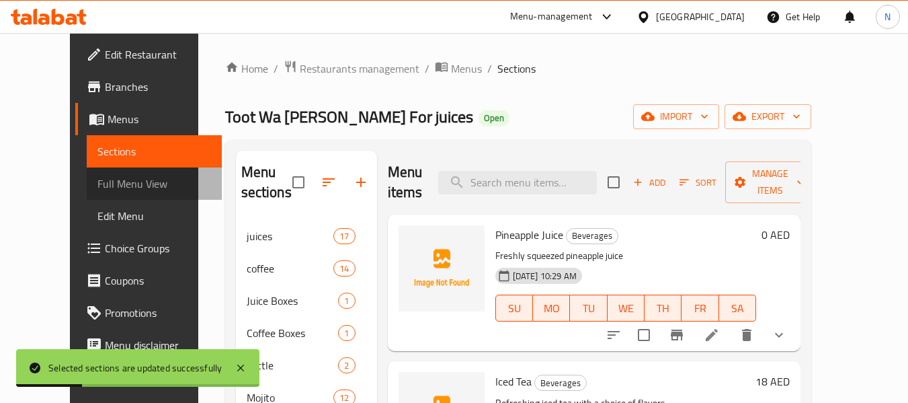
click at [132, 182] on link "Full Menu View" at bounding box center [154, 183] width 135 height 32
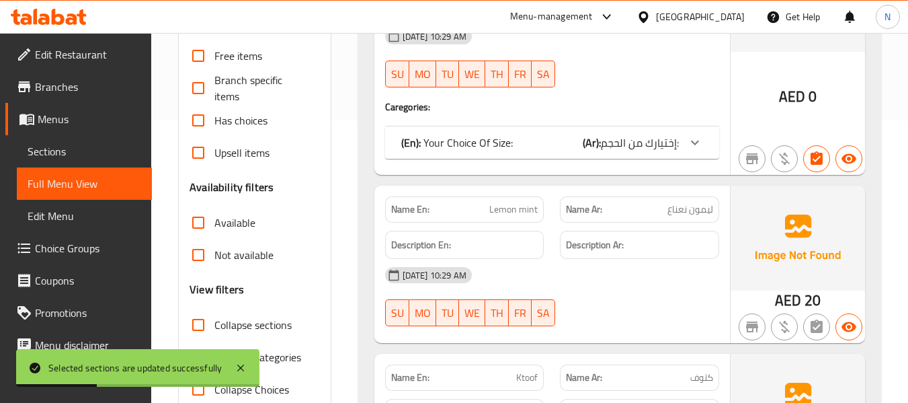
scroll to position [283, 0]
click at [284, 354] on span "Collapse categories" at bounding box center [257, 356] width 87 height 16
click at [214, 354] on input "Collapse categories" at bounding box center [198, 356] width 32 height 32
checkbox input "false"
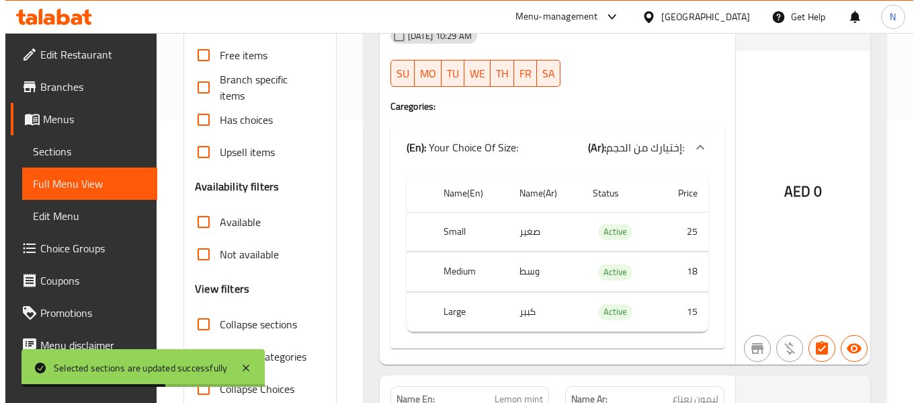
scroll to position [0, 0]
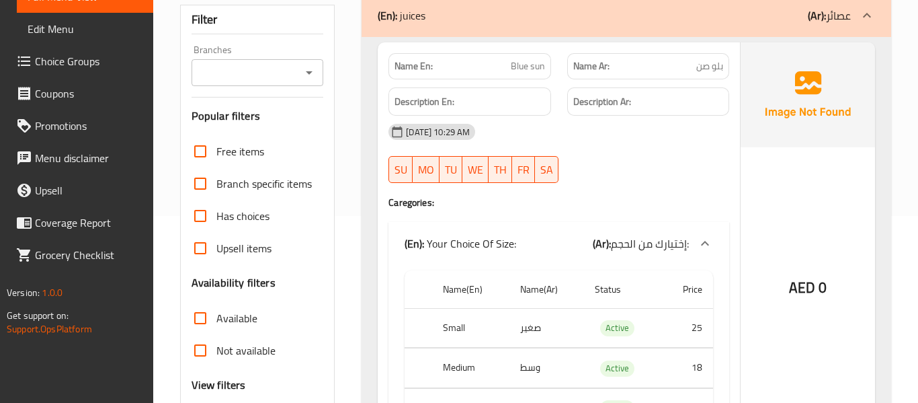
scroll to position [185, 0]
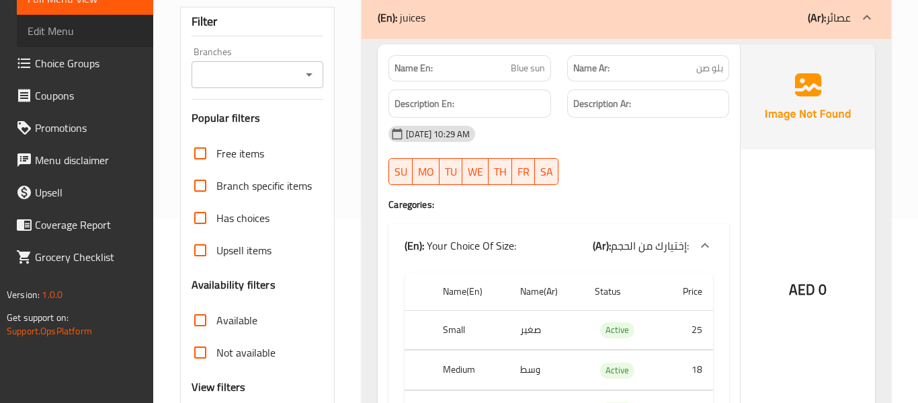
click at [116, 28] on span "Edit Menu" at bounding box center [85, 31] width 115 height 16
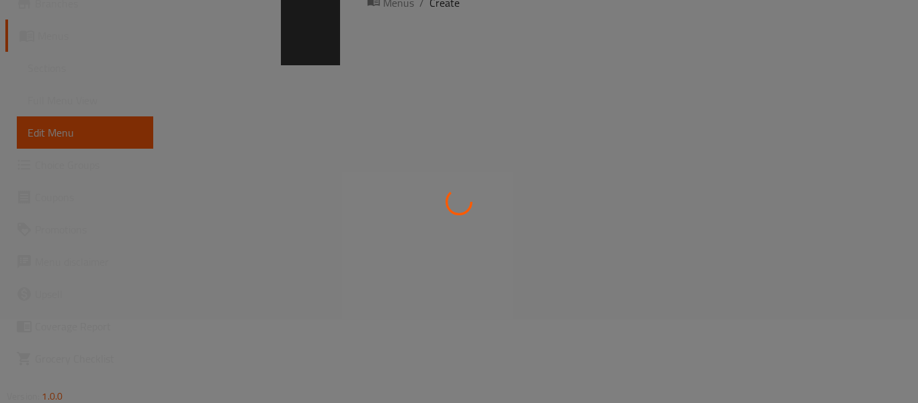
scroll to position [80, 0]
click at [95, 77] on div at bounding box center [459, 201] width 918 height 403
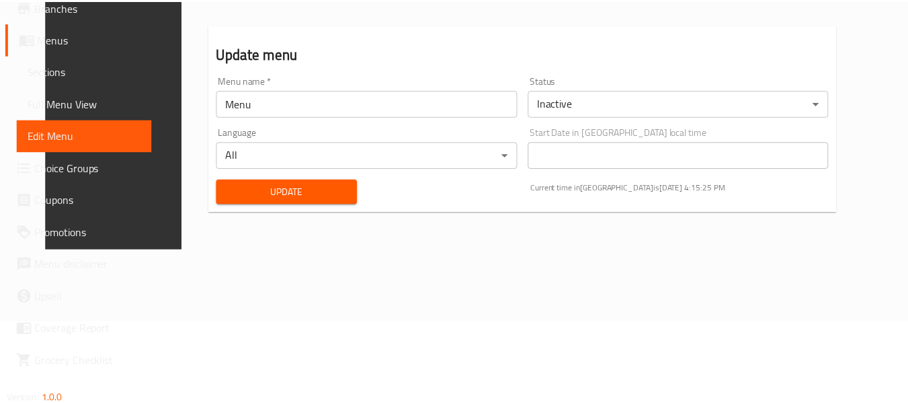
scroll to position [0, 0]
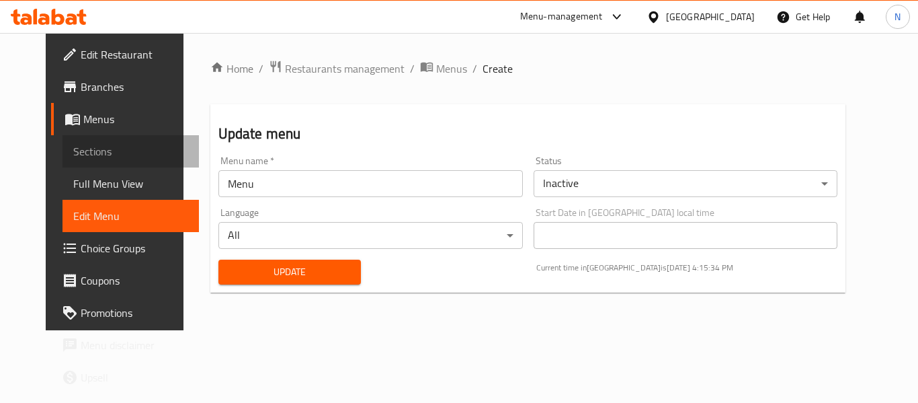
click at [88, 148] on span "Sections" at bounding box center [130, 151] width 115 height 16
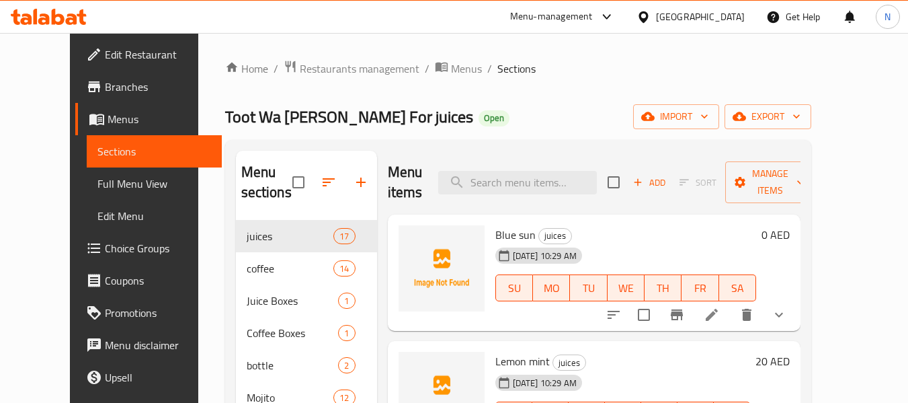
click at [731, 309] on li at bounding box center [712, 315] width 38 height 24
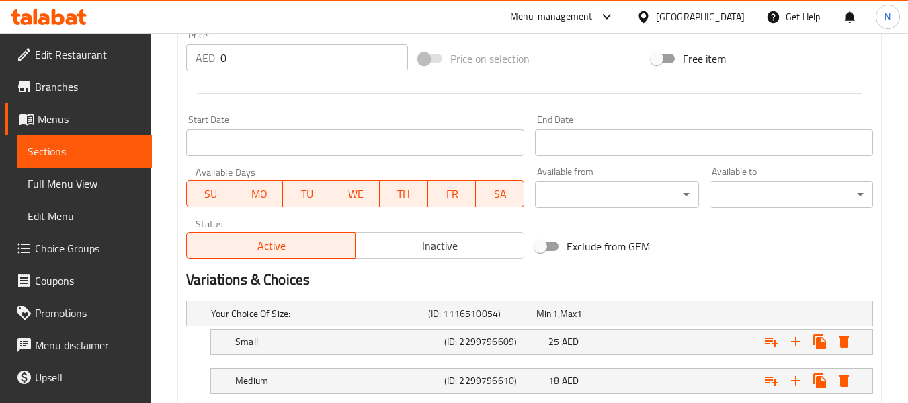
scroll to position [607, 0]
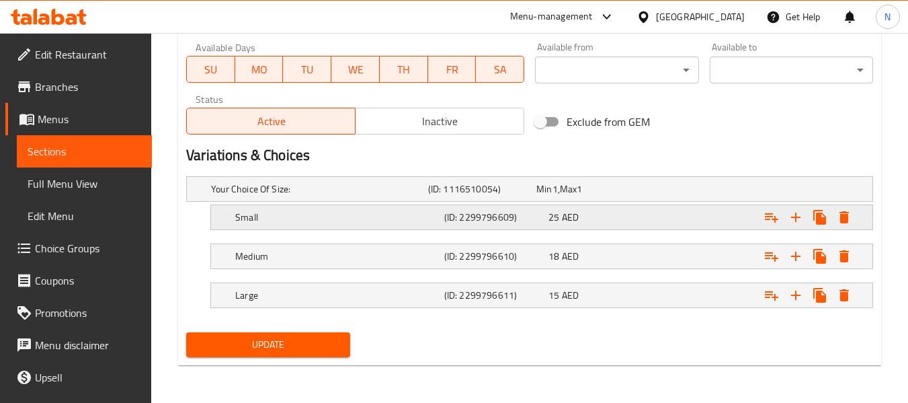
click at [576, 224] on span "AED" at bounding box center [570, 216] width 17 height 17
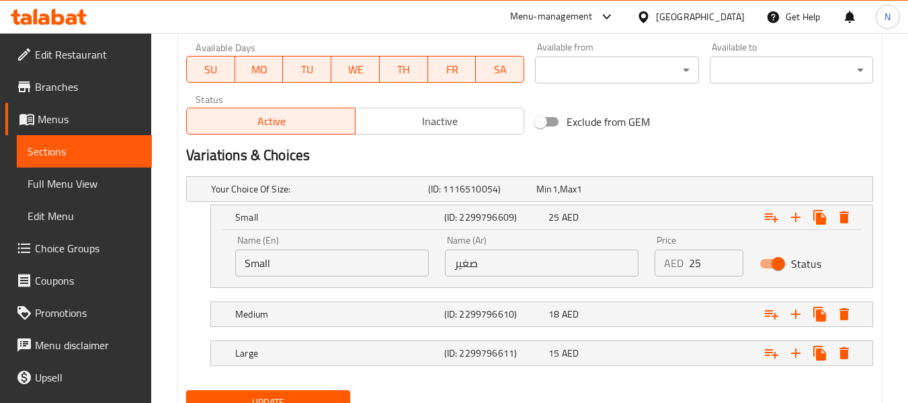
click at [705, 269] on input "25" at bounding box center [716, 262] width 54 height 27
type input "15"
click at [662, 309] on div "Expand" at bounding box center [754, 314] width 209 height 30
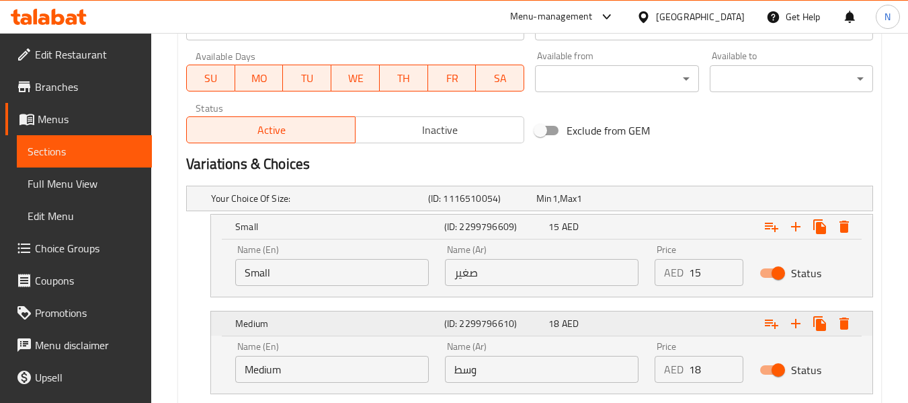
scroll to position [732, 0]
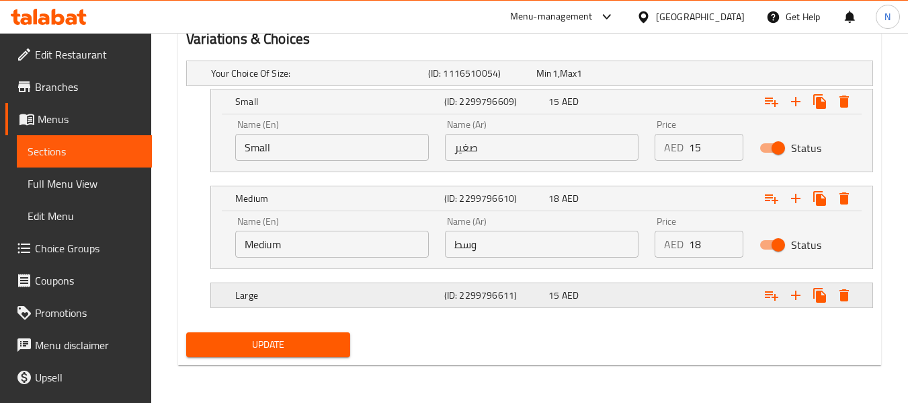
click at [660, 284] on div "Expand" at bounding box center [754, 295] width 209 height 30
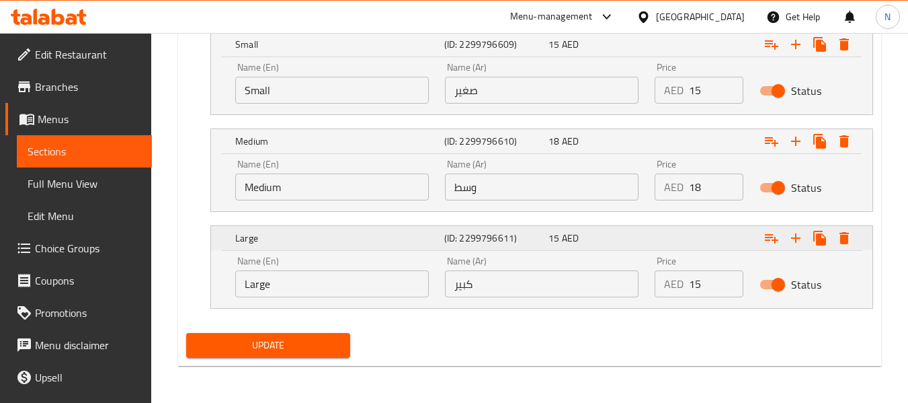
scroll to position [790, 0]
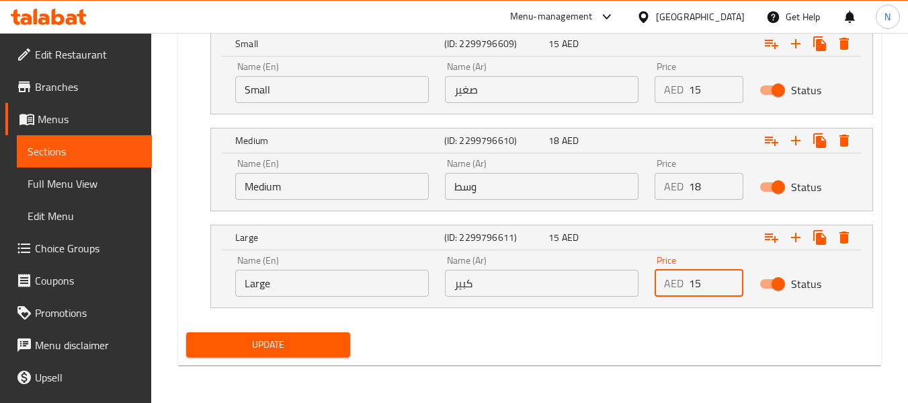
click at [702, 283] on input "15" at bounding box center [716, 283] width 54 height 27
type input "25"
click at [186, 332] on button "Update" at bounding box center [267, 344] width 163 height 25
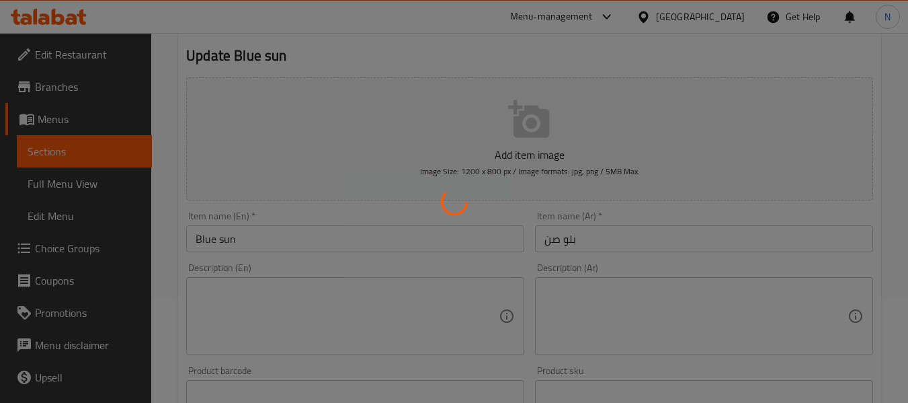
scroll to position [0, 0]
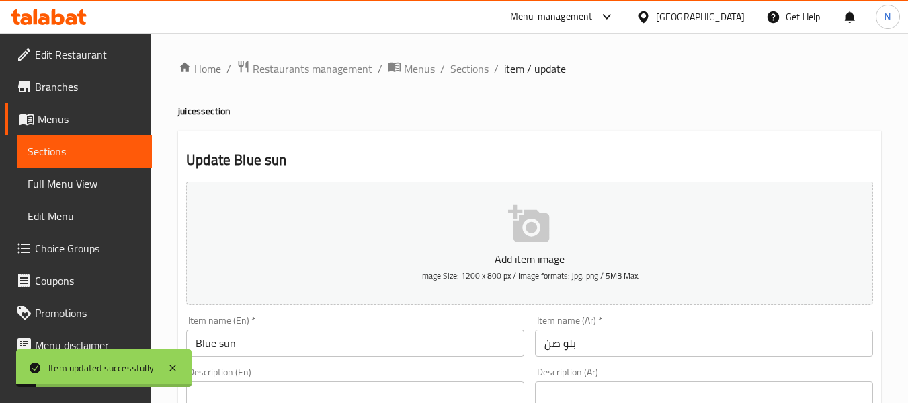
click at [459, 67] on span "Sections" at bounding box center [469, 69] width 38 height 16
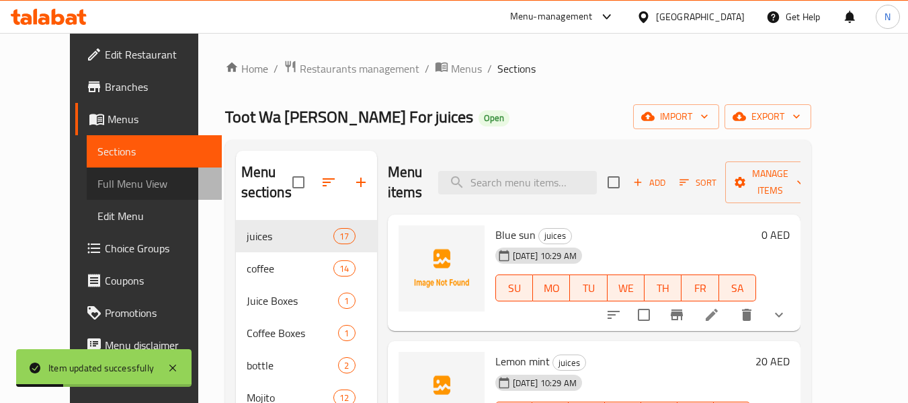
click at [109, 169] on link "Full Menu View" at bounding box center [154, 183] width 135 height 32
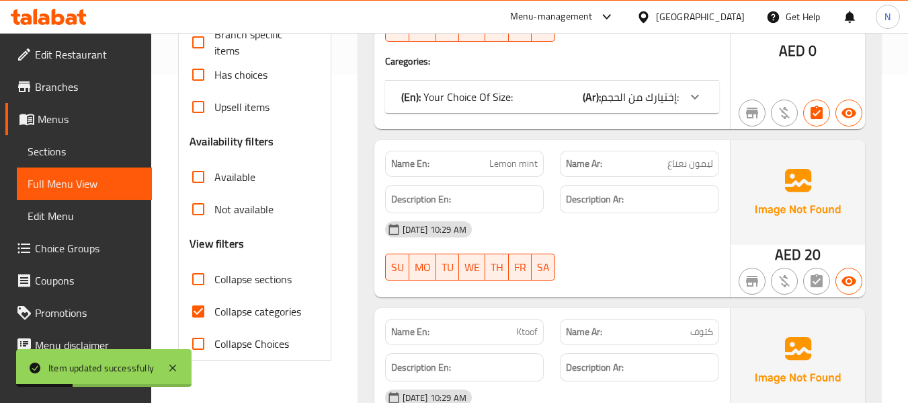
scroll to position [330, 0]
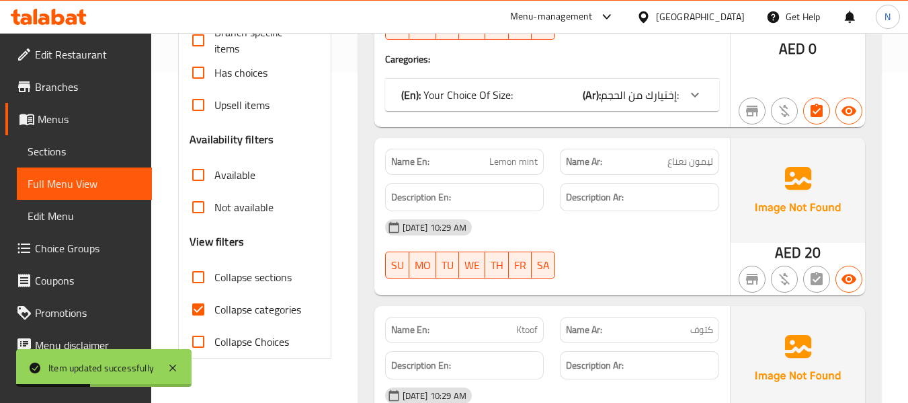
click at [279, 301] on span "Collapse categories" at bounding box center [257, 309] width 87 height 16
click at [214, 301] on input "Collapse categories" at bounding box center [198, 309] width 32 height 32
checkbox input "false"
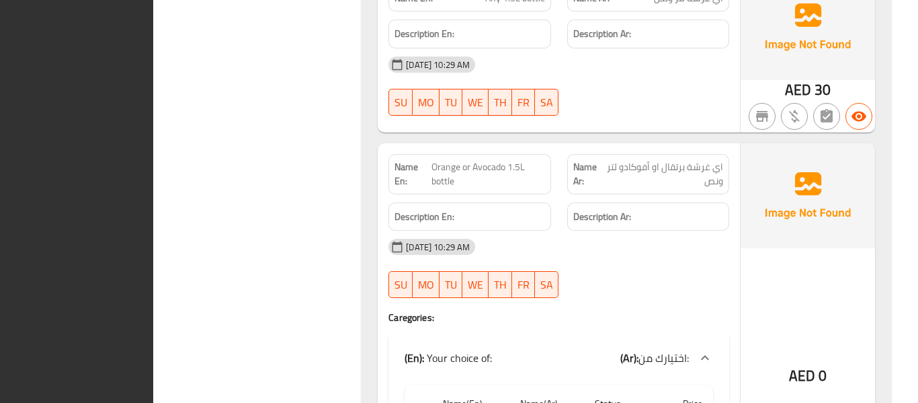
scroll to position [10971, 0]
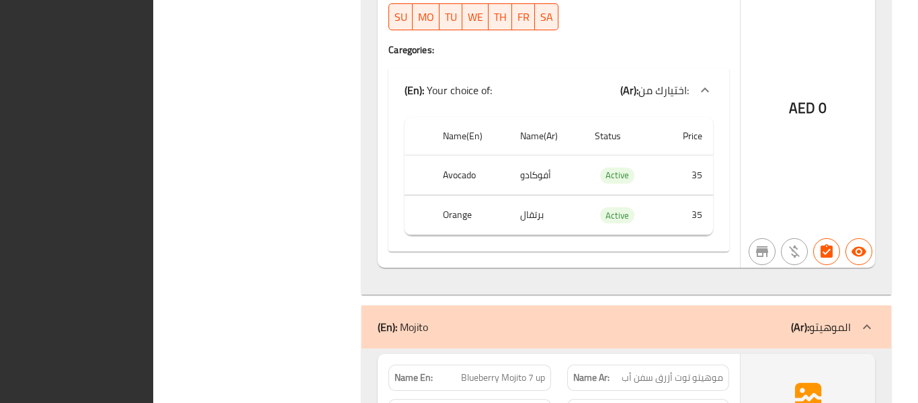
click at [389, 108] on div "(En): Your choice of: (Ar): اختيارك من:" at bounding box center [559, 90] width 341 height 43
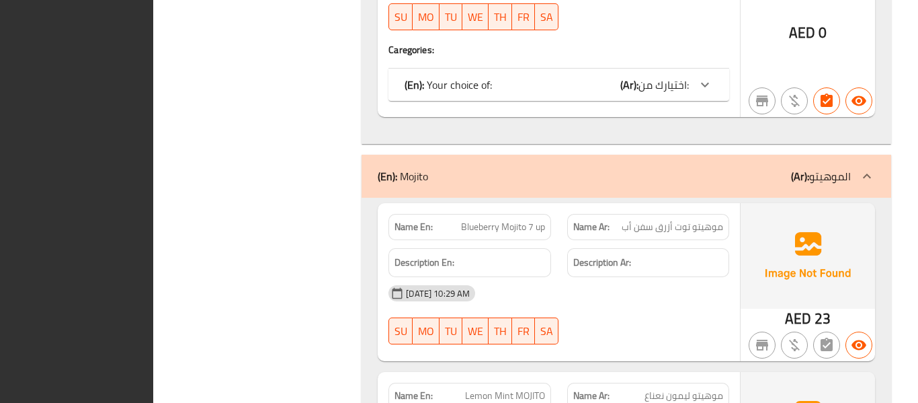
drag, startPoint x: 331, startPoint y: 171, endPoint x: 495, endPoint y: 75, distance: 189.6
click at [495, 75] on div "(En): Your choice of: (Ar): اختيارك من:" at bounding box center [559, 85] width 341 height 32
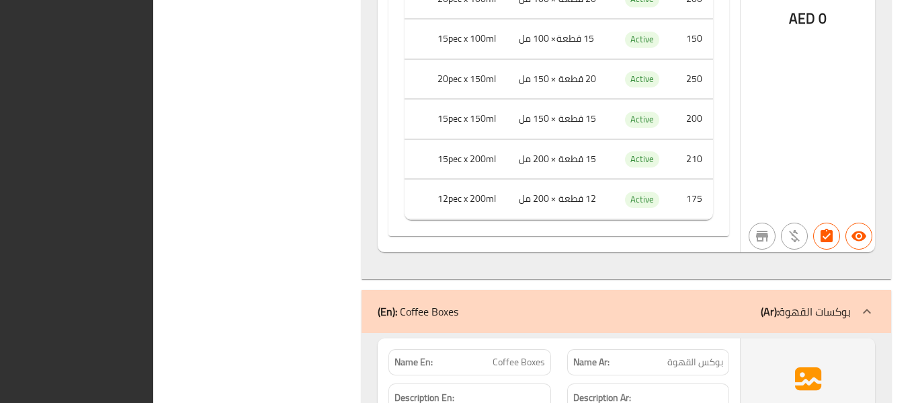
scroll to position [9665, 0]
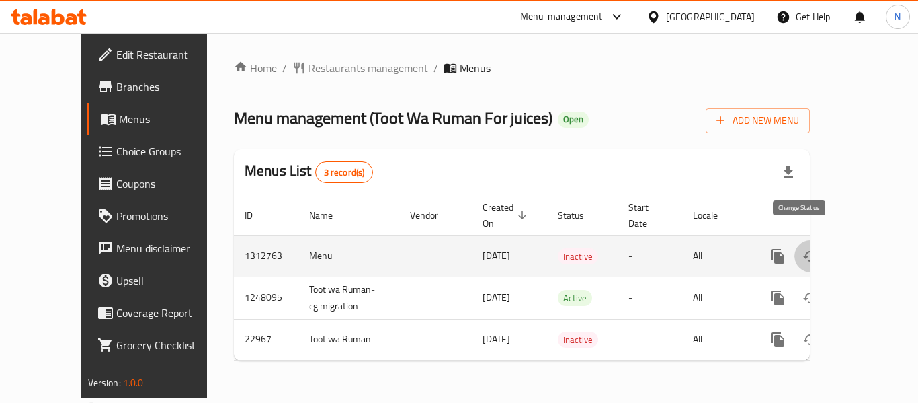
click at [803, 248] on icon "enhanced table" at bounding box center [811, 256] width 16 height 16
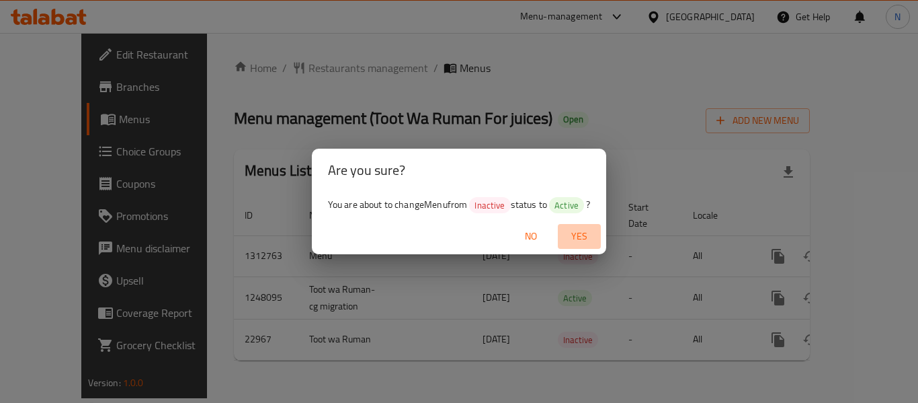
click at [572, 235] on span "Yes" at bounding box center [579, 236] width 32 height 17
